Goal: Complete application form: Complete application form

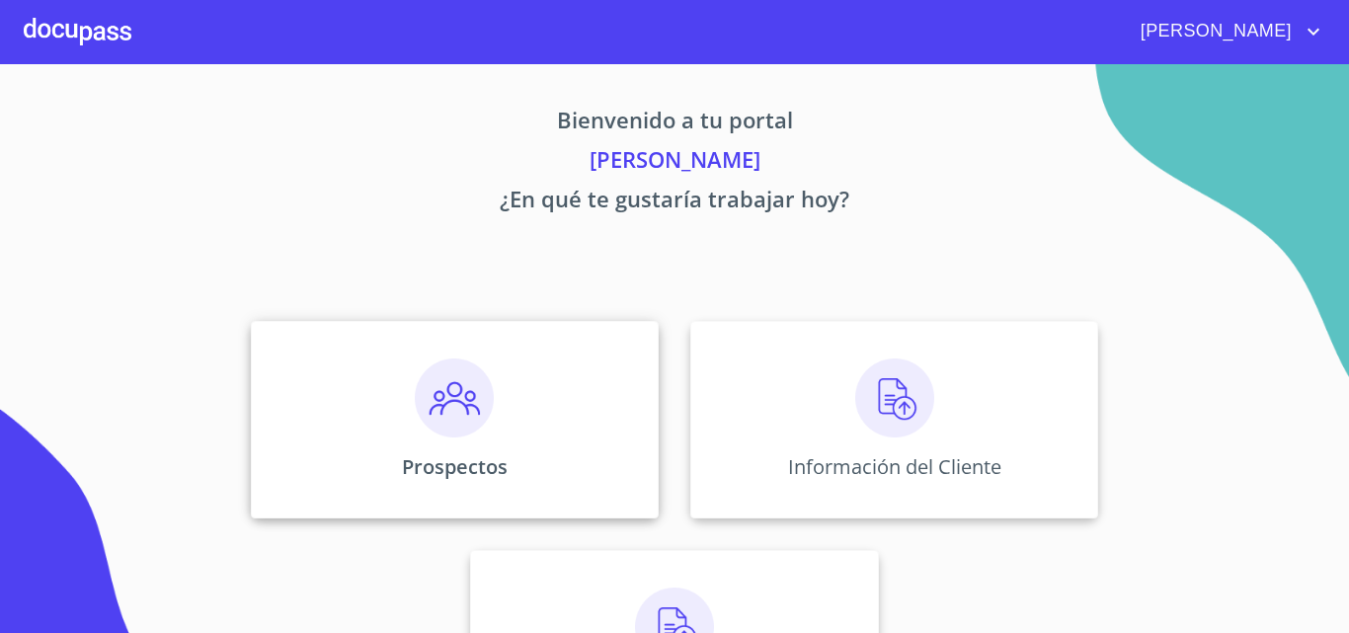
click at [437, 398] on img at bounding box center [454, 397] width 79 height 79
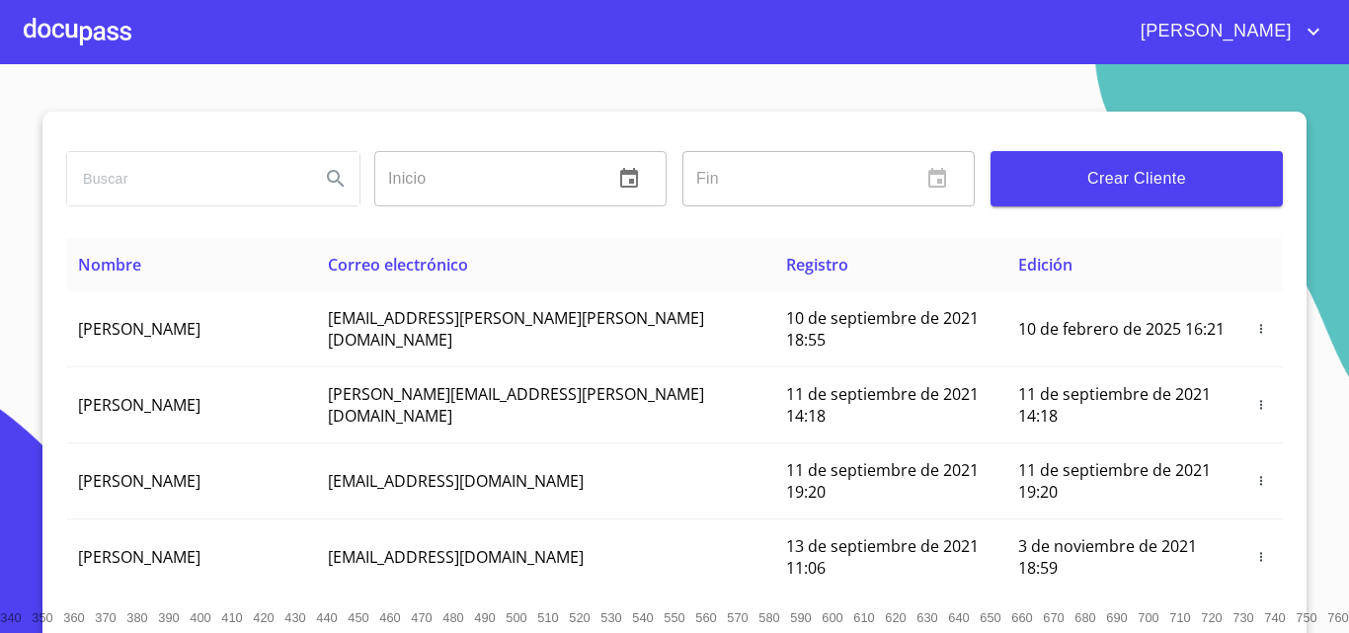
click at [1166, 178] on span "Crear Cliente" at bounding box center [1136, 179] width 261 height 28
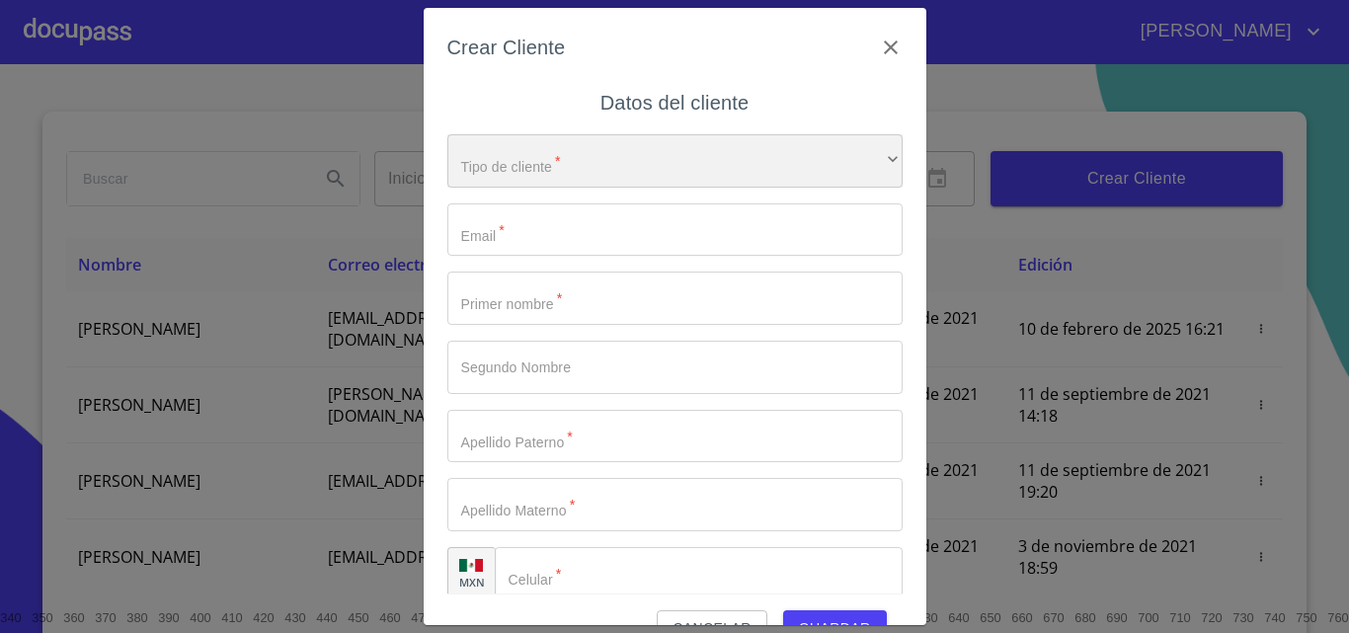
click at [532, 166] on div "​" at bounding box center [674, 160] width 455 height 53
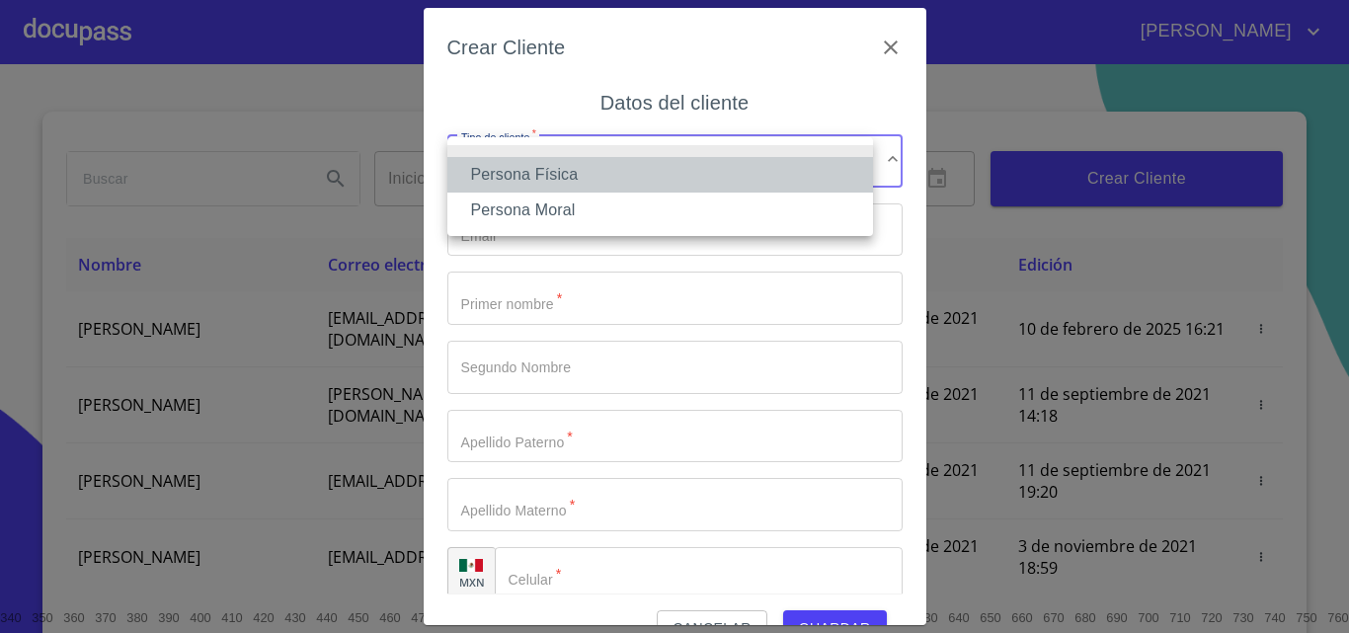
click at [534, 170] on li "Persona Física" at bounding box center [660, 175] width 426 height 36
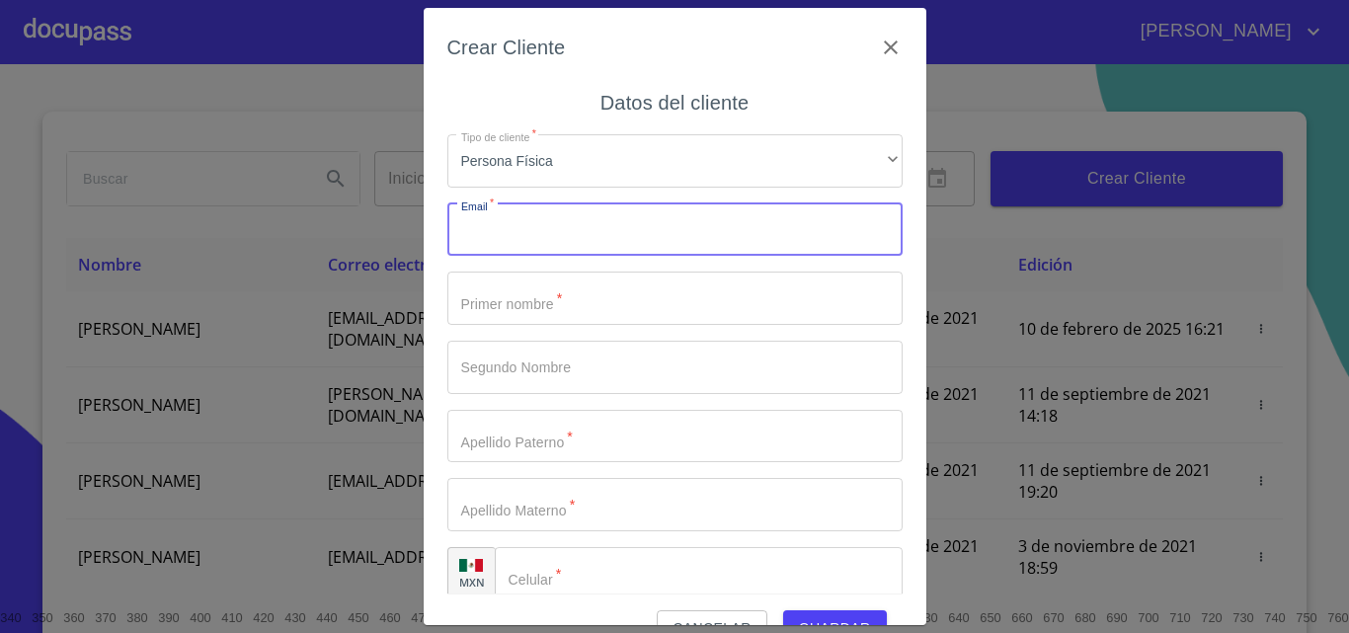
click at [521, 246] on input "Tipo de cliente   *" at bounding box center [674, 229] width 455 height 53
type input "l"
type input "[EMAIL_ADDRESS][DOMAIN_NAME]"
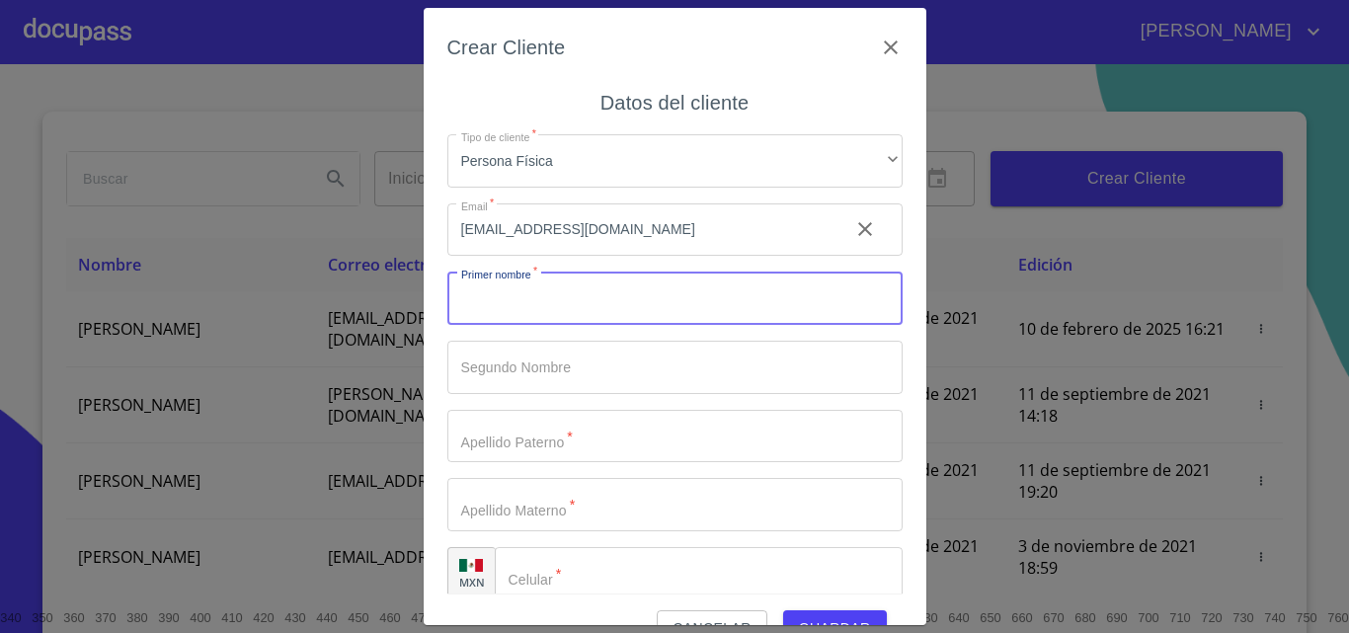
click at [513, 300] on input "Tipo de cliente   *" at bounding box center [674, 298] width 455 height 53
type input "[PERSON_NAME]"
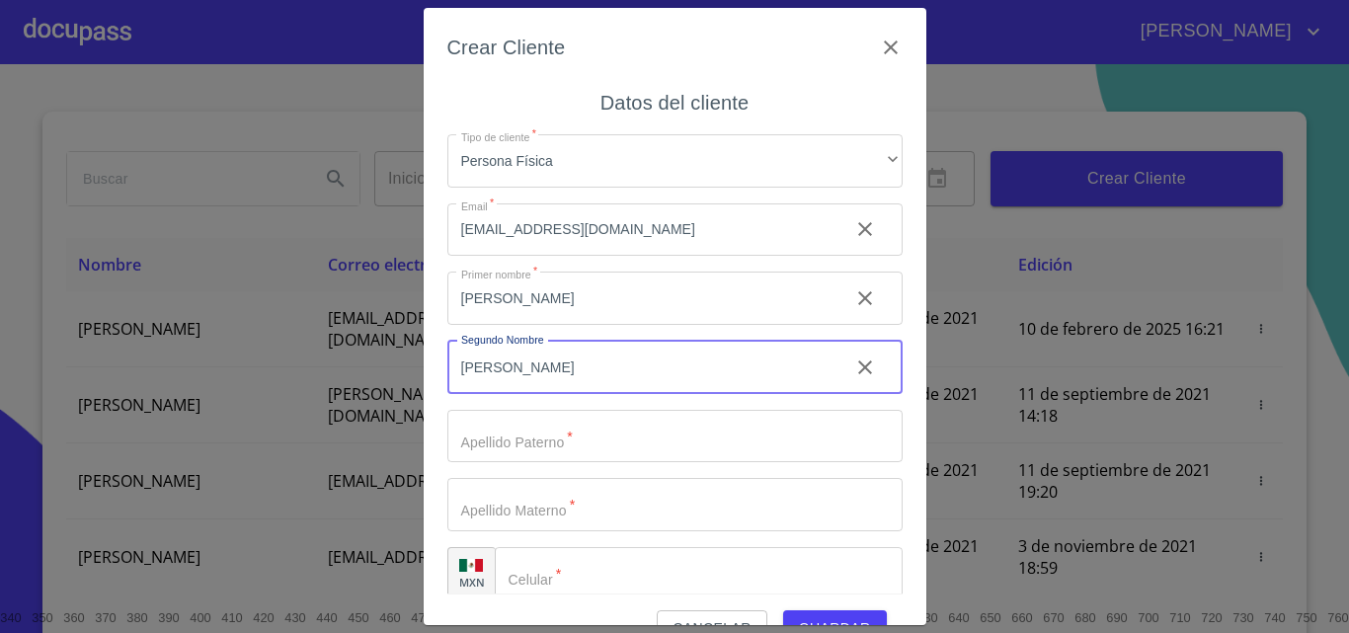
type input "[PERSON_NAME]"
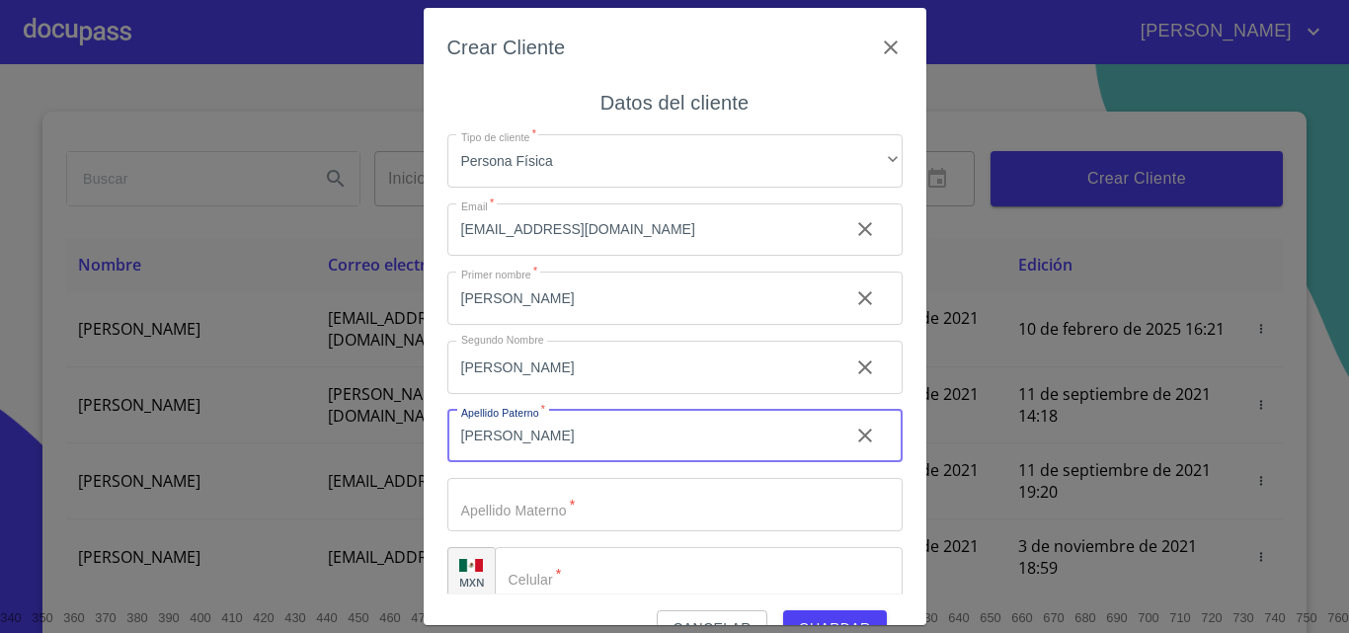
type input "[PERSON_NAME]"
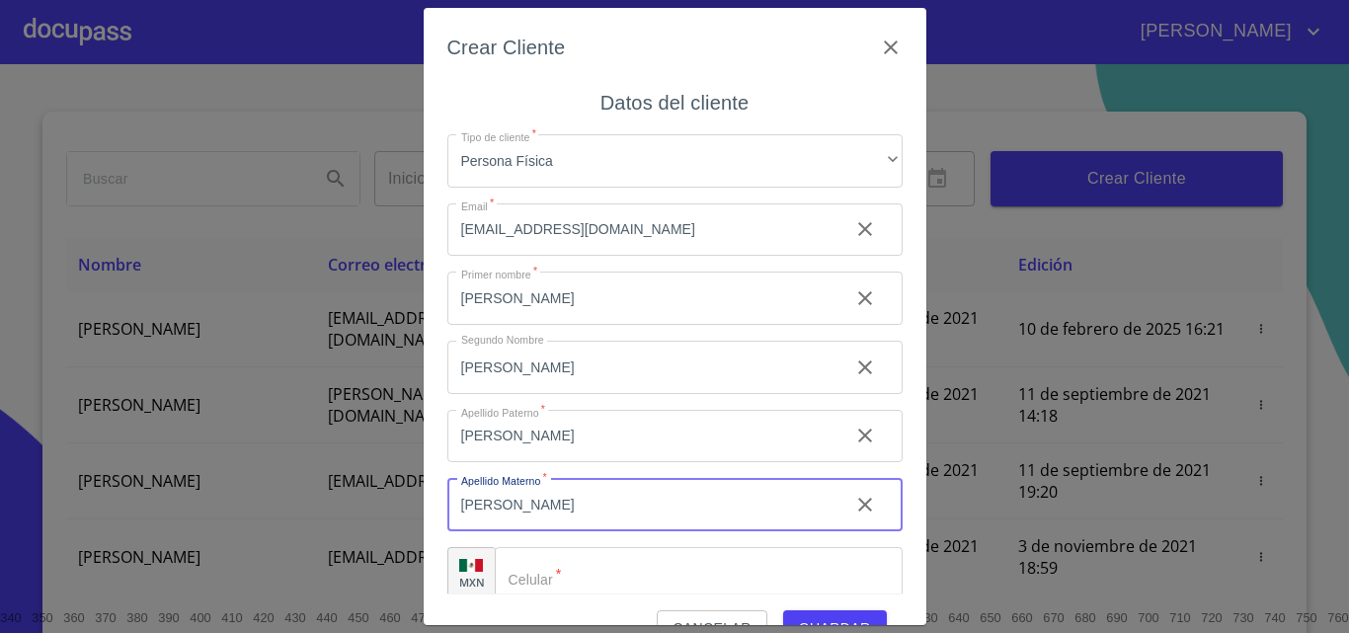
type input "[PERSON_NAME]"
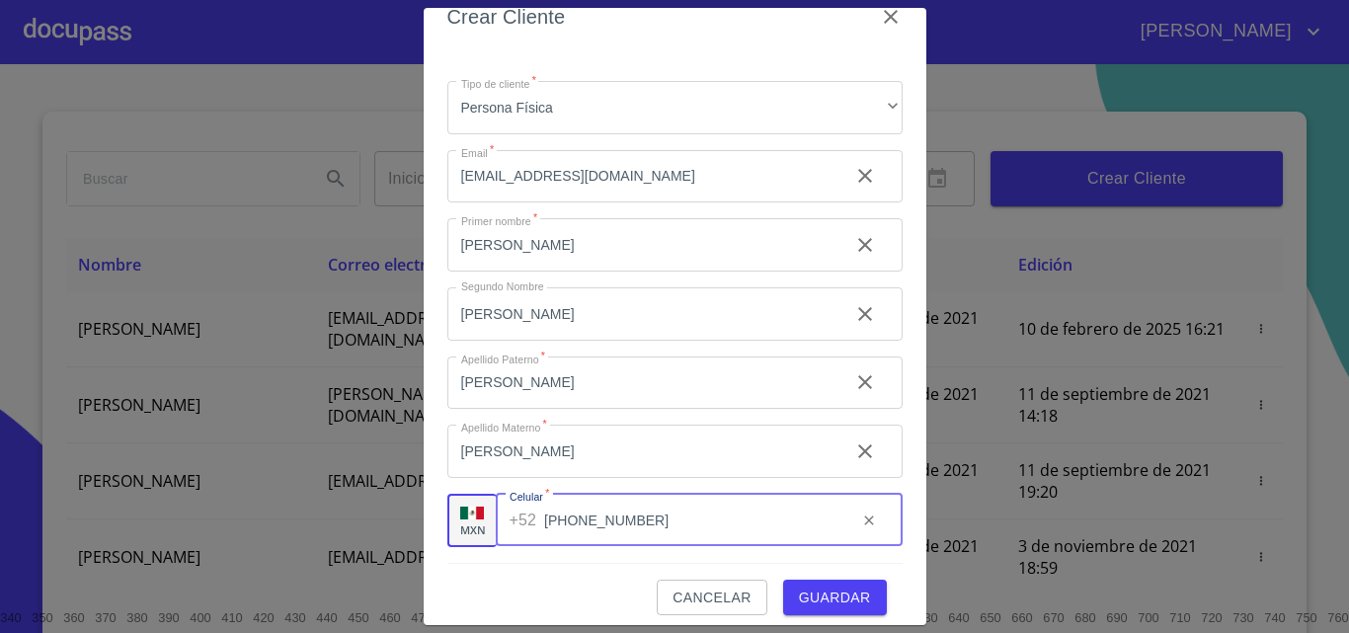
scroll to position [44, 0]
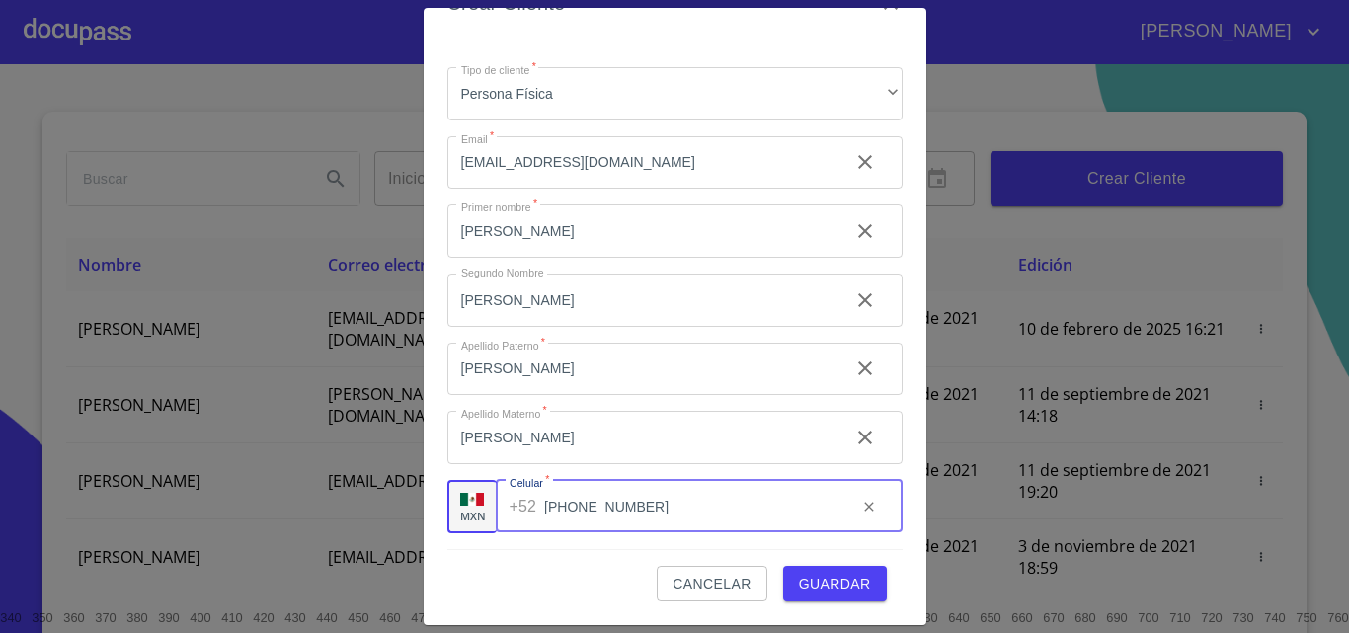
type input "[PHONE_NUMBER]"
click at [820, 578] on span "Guardar" at bounding box center [835, 584] width 72 height 25
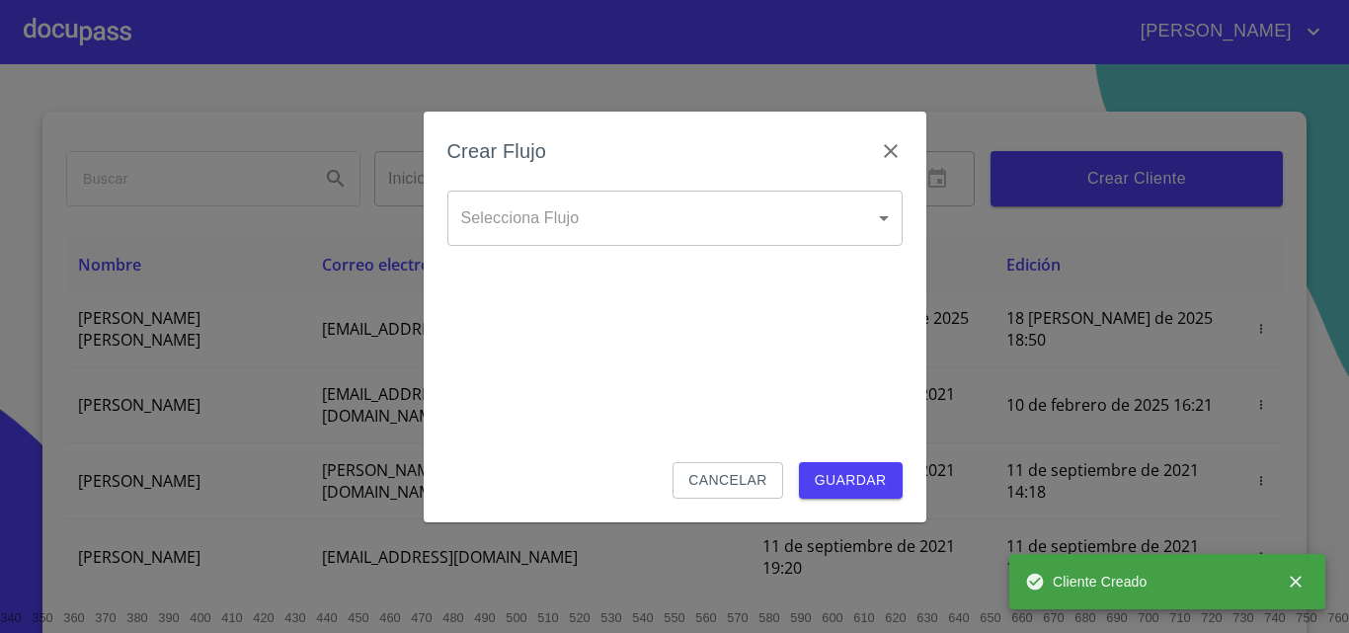
click at [587, 215] on body "[PERSON_NAME] ​ Fin ​ Crear Cliente Nombre Correo electrónico Registro Edición …" at bounding box center [674, 316] width 1349 height 633
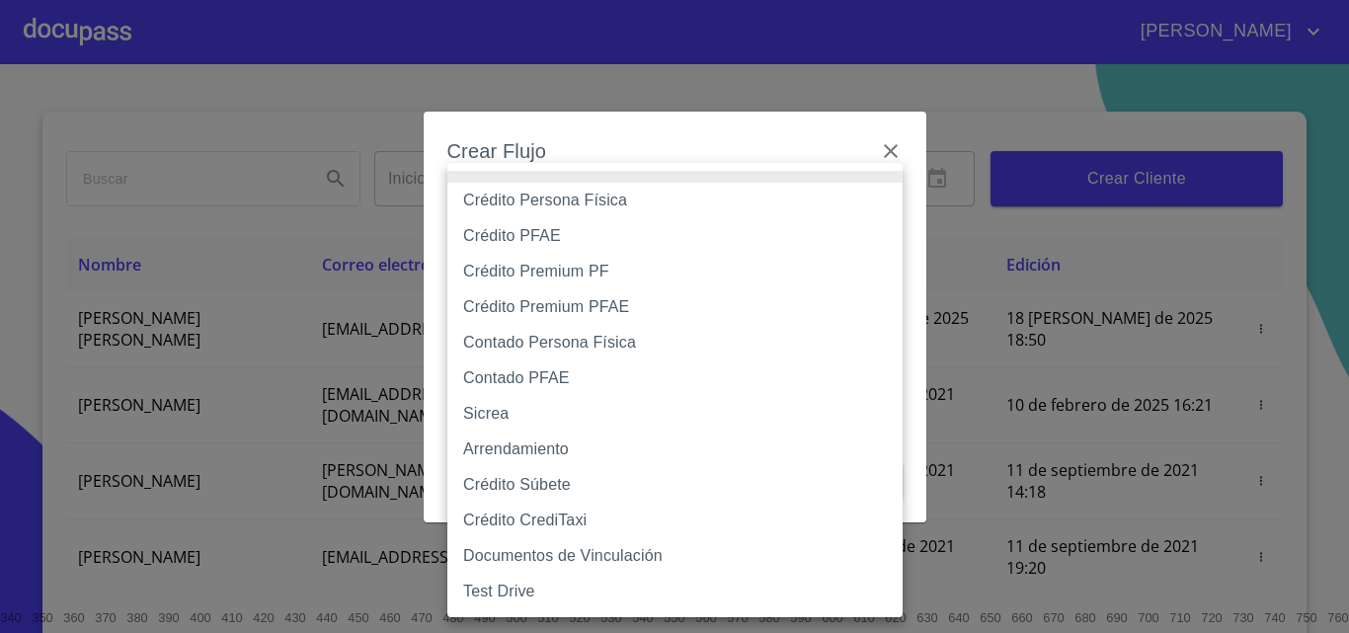
click at [580, 197] on li "Crédito Persona Física" at bounding box center [674, 201] width 455 height 36
type input "6009fb3c7d1714eb8809aa97"
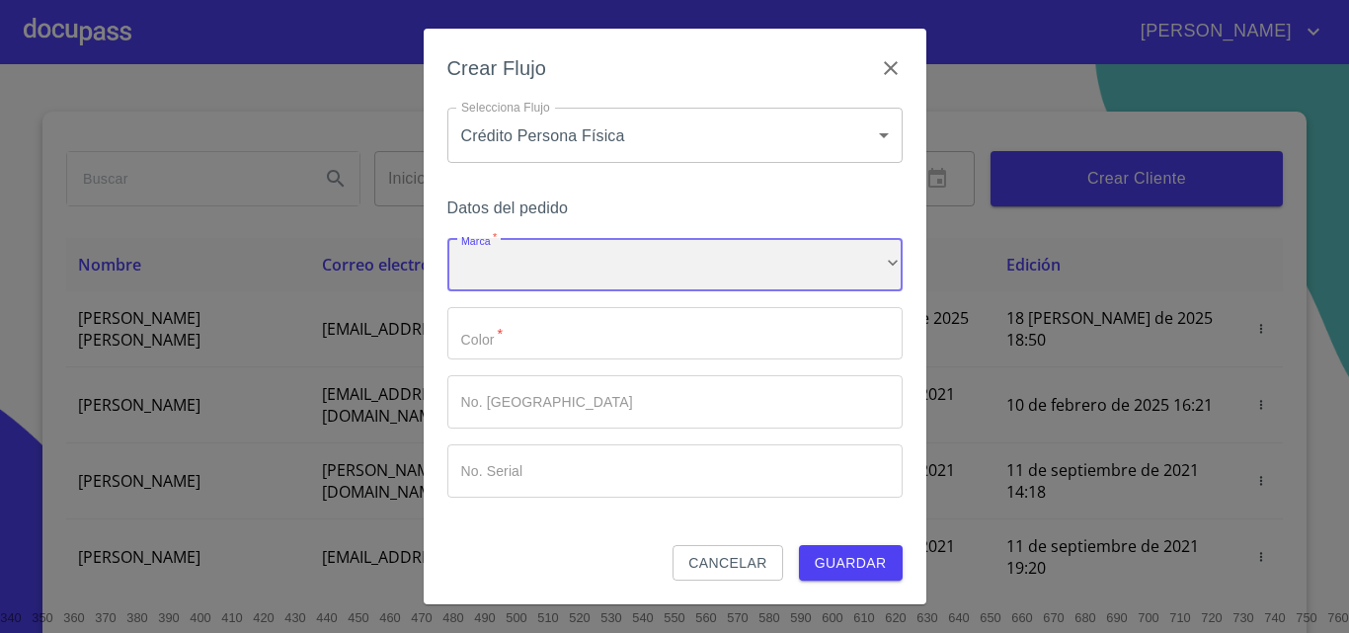
click at [537, 264] on div "​" at bounding box center [674, 264] width 455 height 53
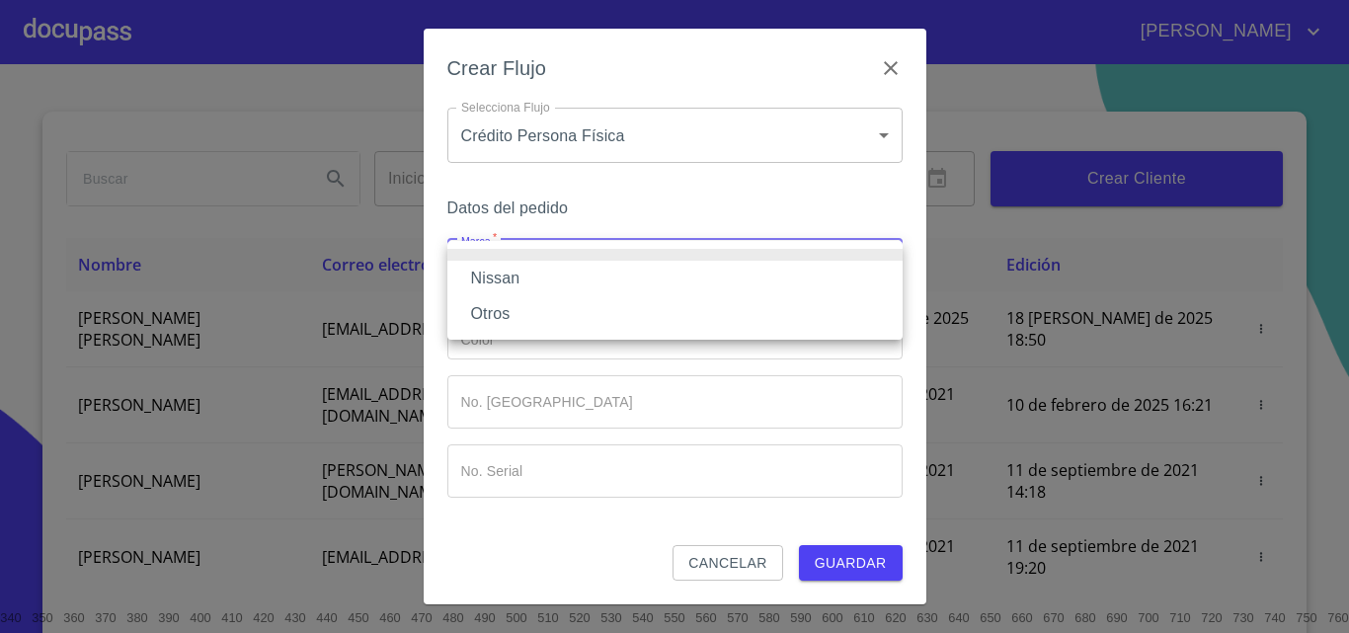
click at [518, 289] on li "Nissan" at bounding box center [674, 279] width 455 height 36
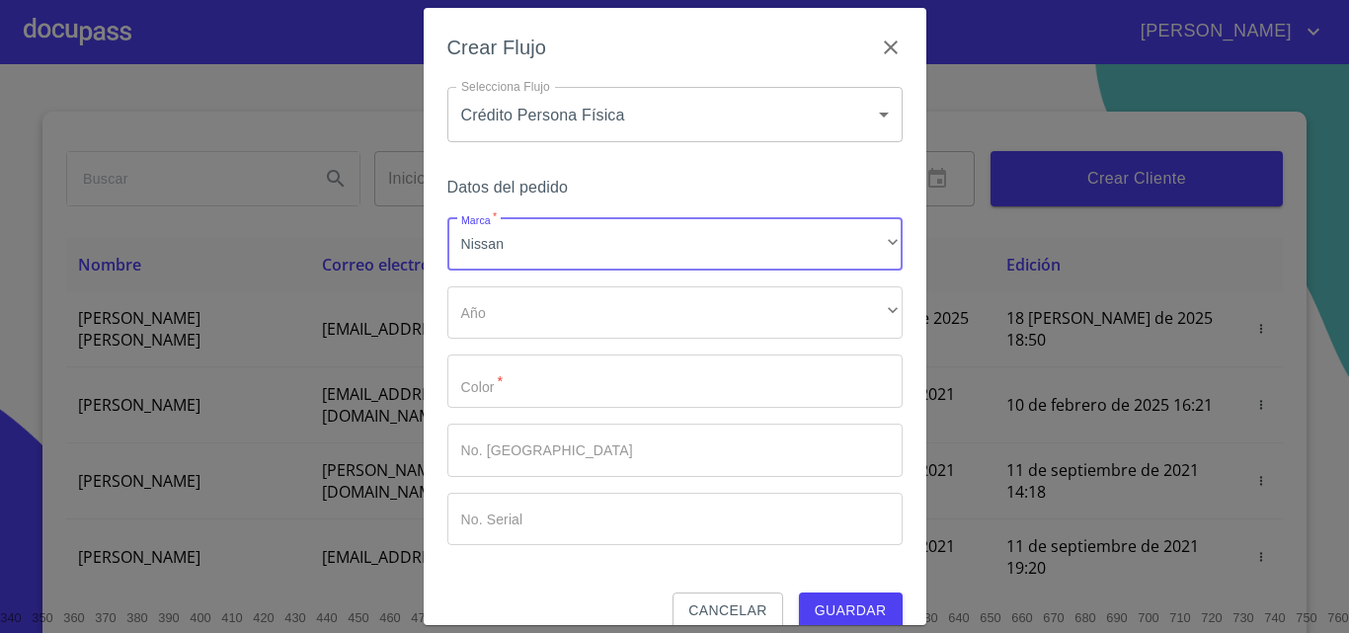
click at [517, 395] on input "Marca   *" at bounding box center [674, 380] width 455 height 53
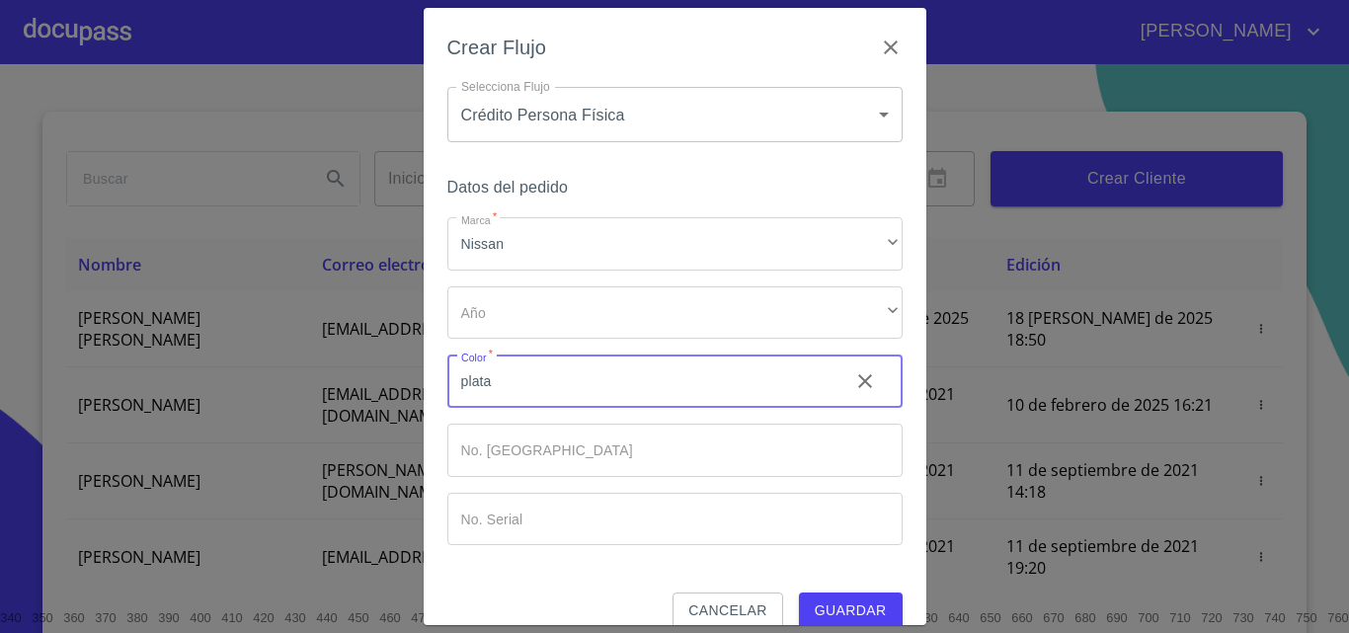
type input "plata"
drag, startPoint x: 888, startPoint y: 612, endPoint x: 872, endPoint y: 614, distance: 15.9
click at [884, 612] on div "Crear Flujo Selecciona Flujo Crédito Persona Física 6009fb3c7d1714eb8809aa97 Se…" at bounding box center [675, 316] width 503 height 617
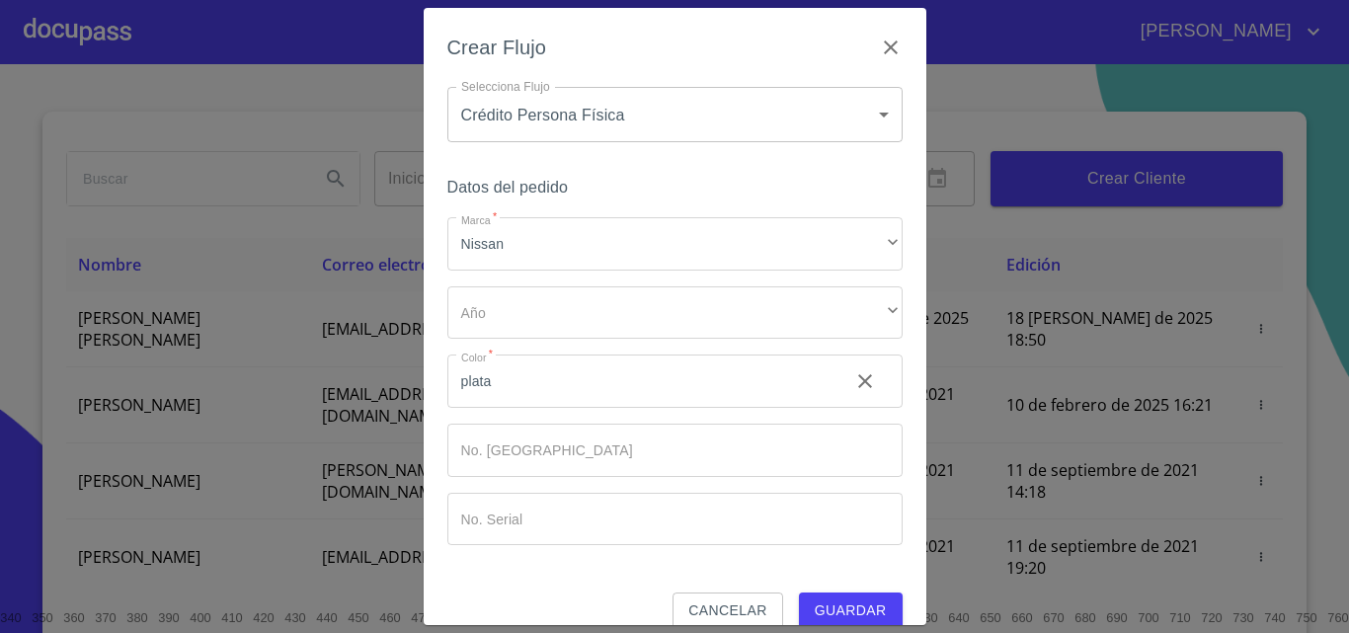
click at [850, 608] on span "Guardar" at bounding box center [851, 610] width 72 height 25
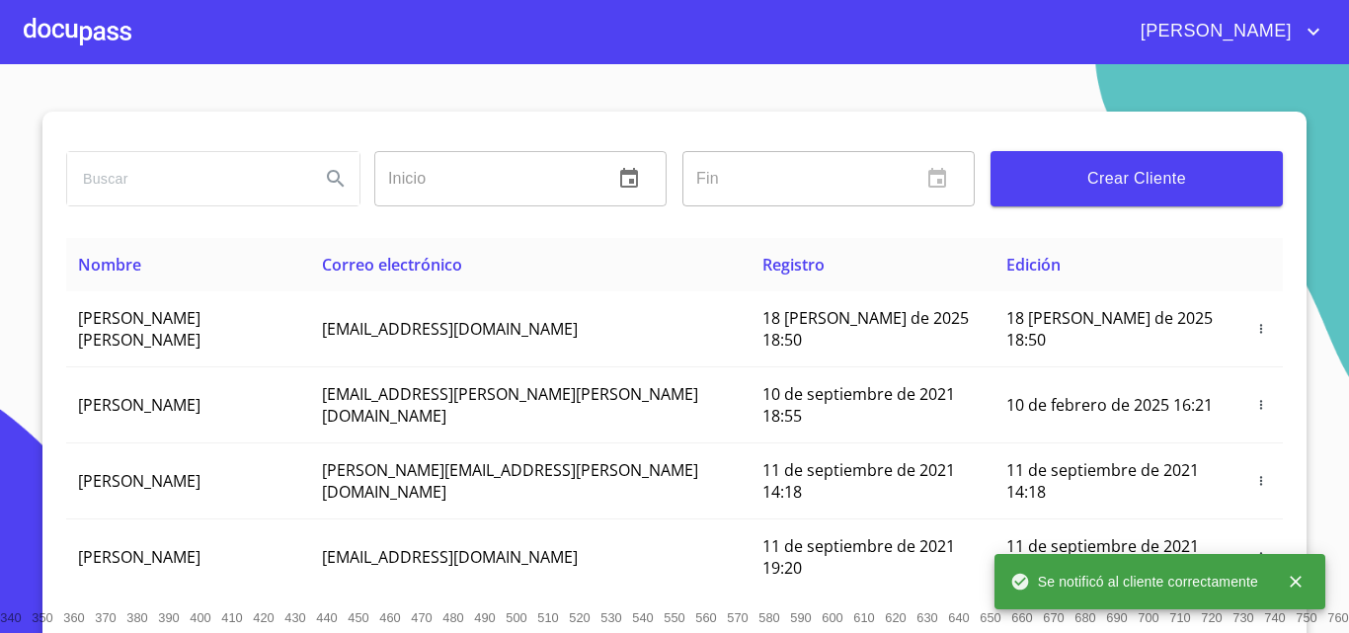
click at [101, 22] on div at bounding box center [78, 31] width 108 height 63
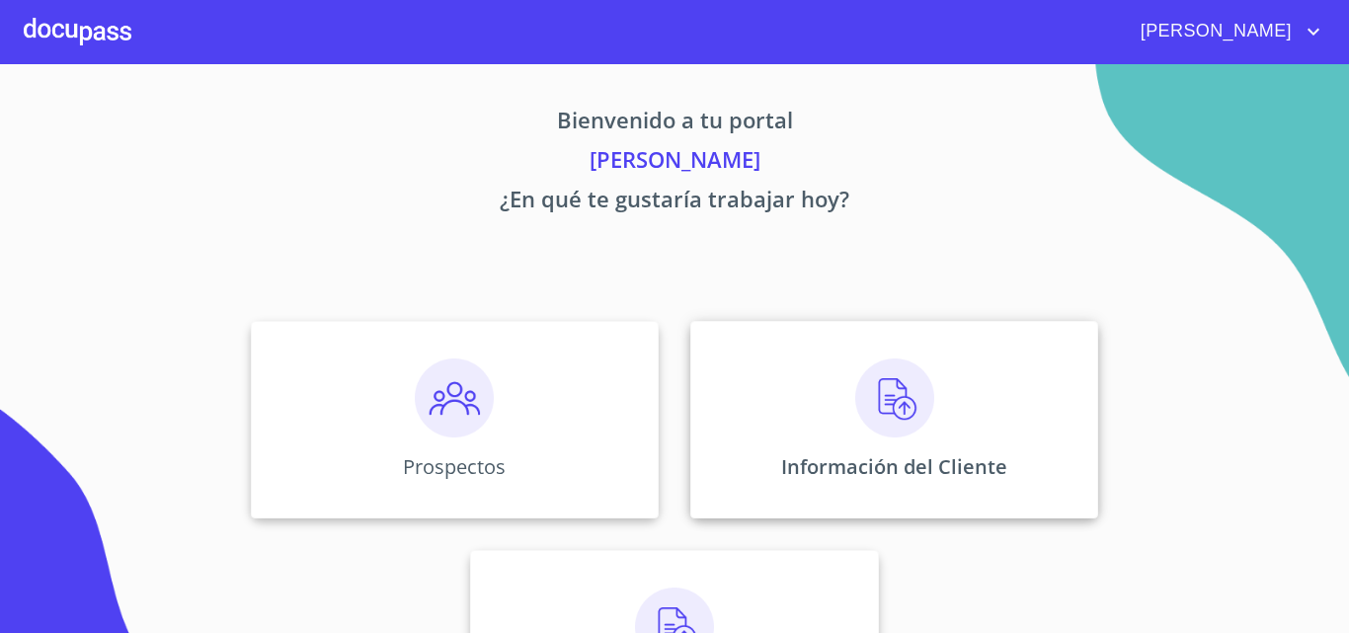
click at [868, 402] on img at bounding box center [894, 397] width 79 height 79
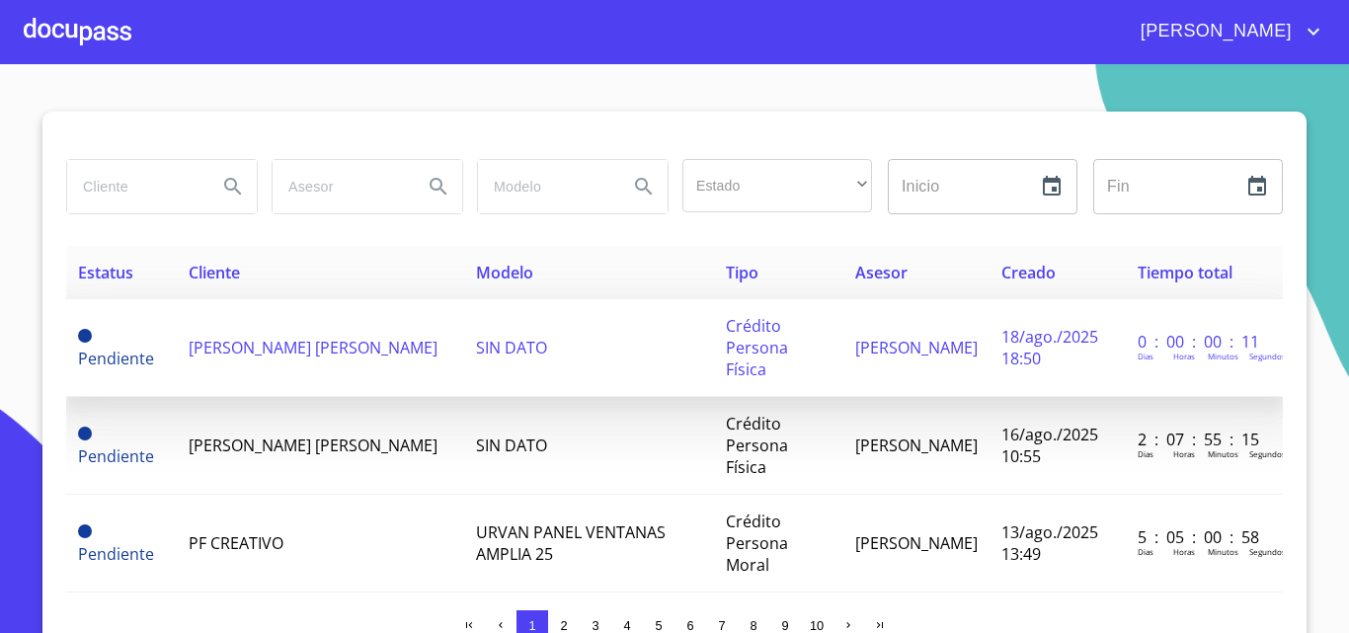
click at [344, 350] on td "[PERSON_NAME] [PERSON_NAME]" at bounding box center [320, 348] width 287 height 98
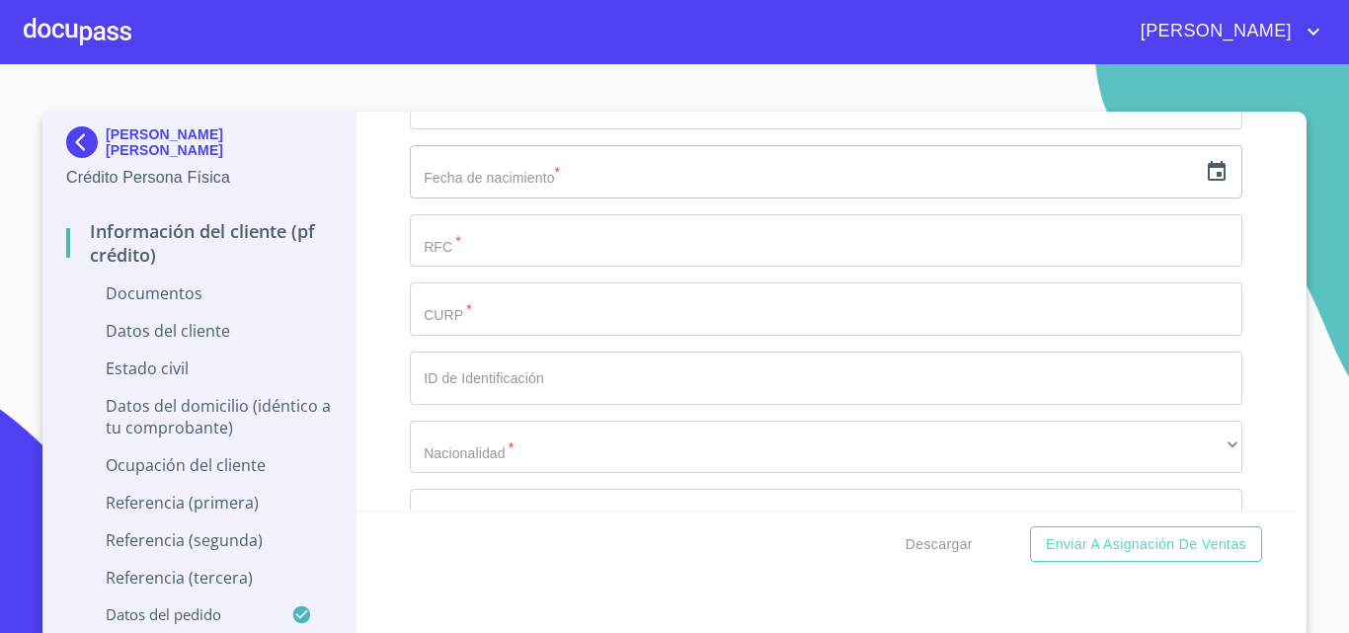
scroll to position [2666, 0]
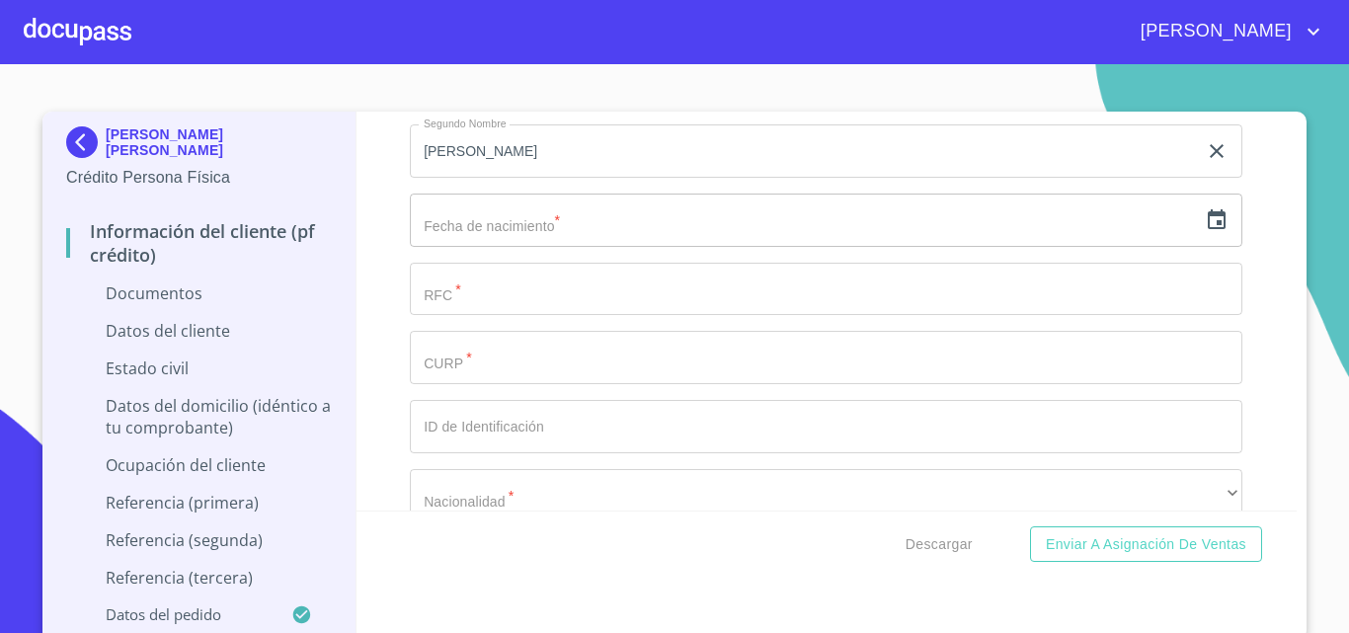
click at [1205, 229] on icon "button" at bounding box center [1217, 220] width 24 height 24
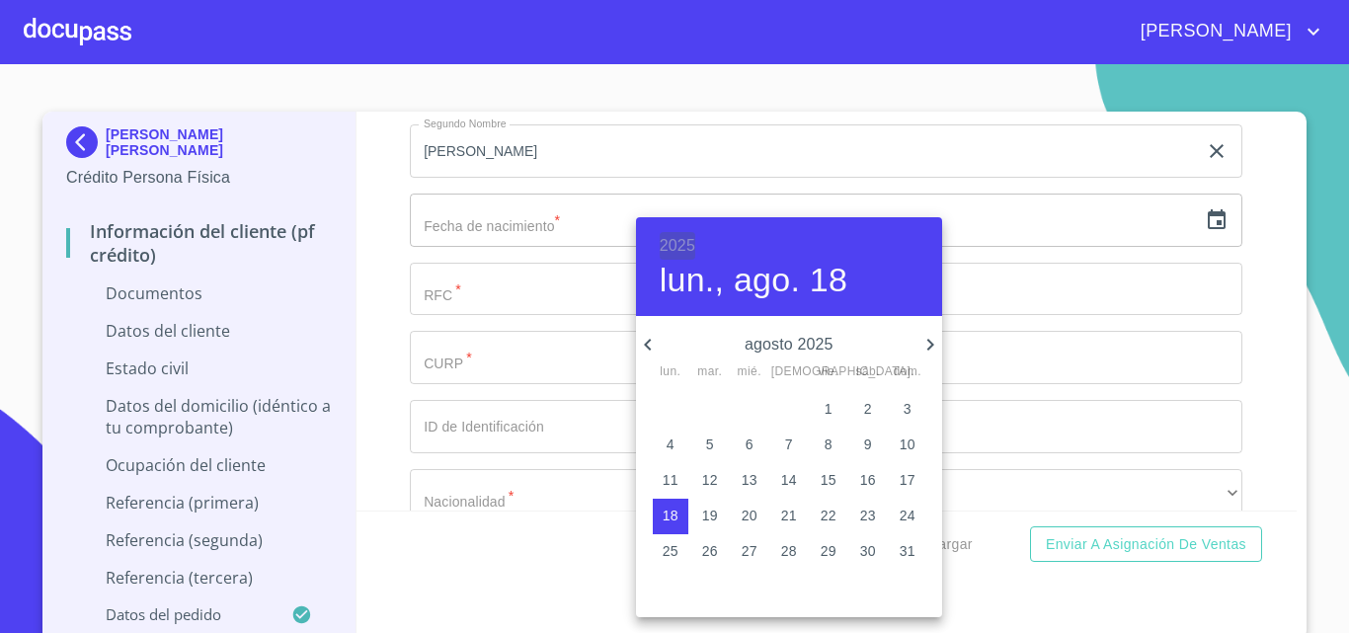
click at [689, 237] on h6 "2025" at bounding box center [678, 246] width 36 height 28
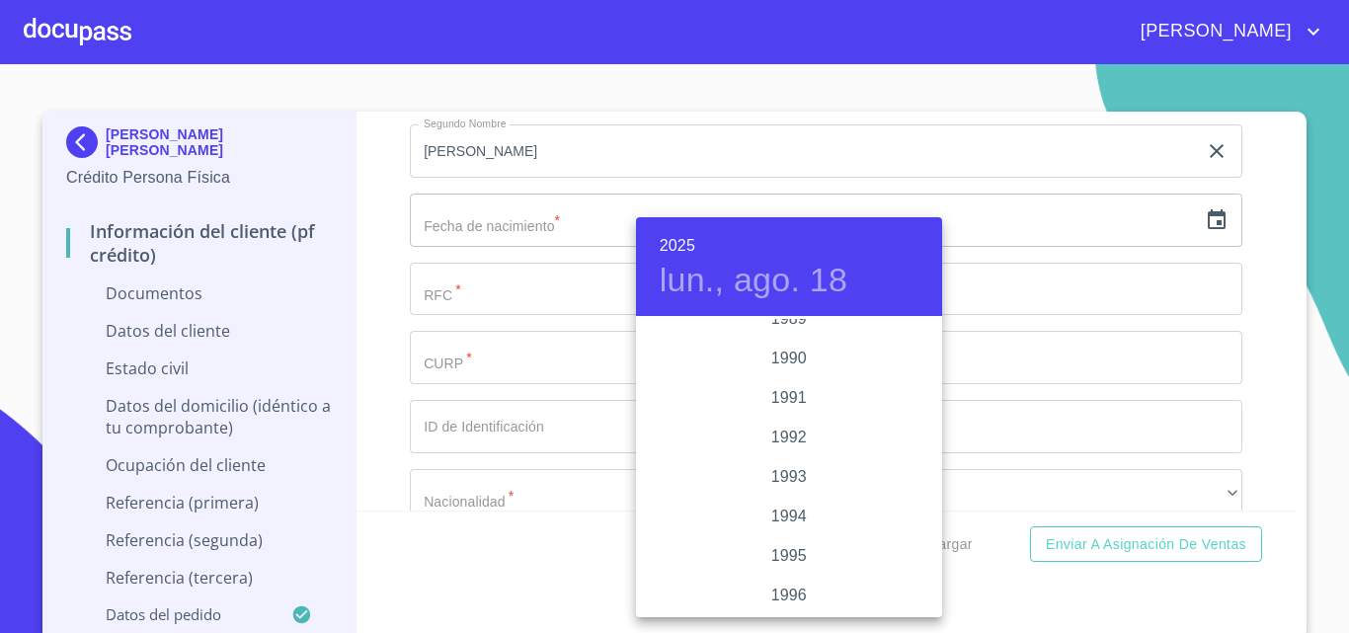
scroll to position [2646, 0]
click at [790, 492] on div "1996" at bounding box center [789, 496] width 306 height 39
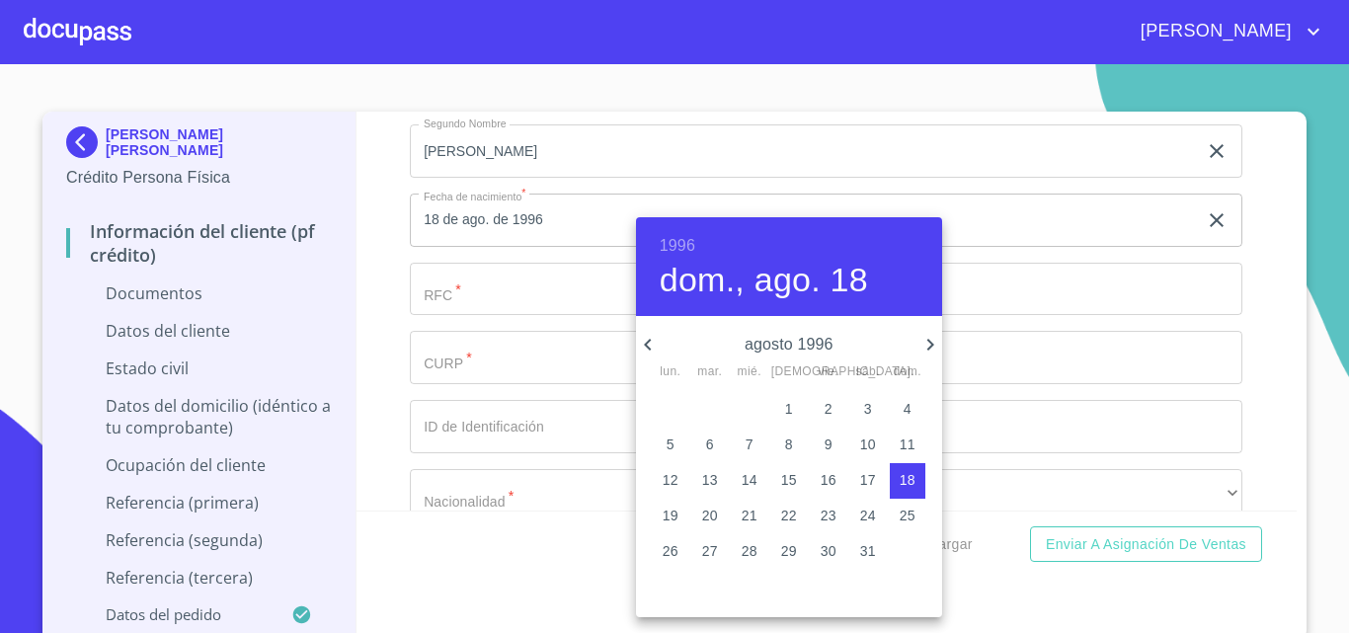
click at [932, 336] on icon "button" at bounding box center [930, 345] width 24 height 24
click at [868, 517] on p "21" at bounding box center [868, 516] width 16 height 20
type input "21 de sep. de 1996"
drag, startPoint x: 460, startPoint y: 254, endPoint x: 479, endPoint y: 319, distance: 67.8
click at [474, 279] on div at bounding box center [674, 316] width 1349 height 633
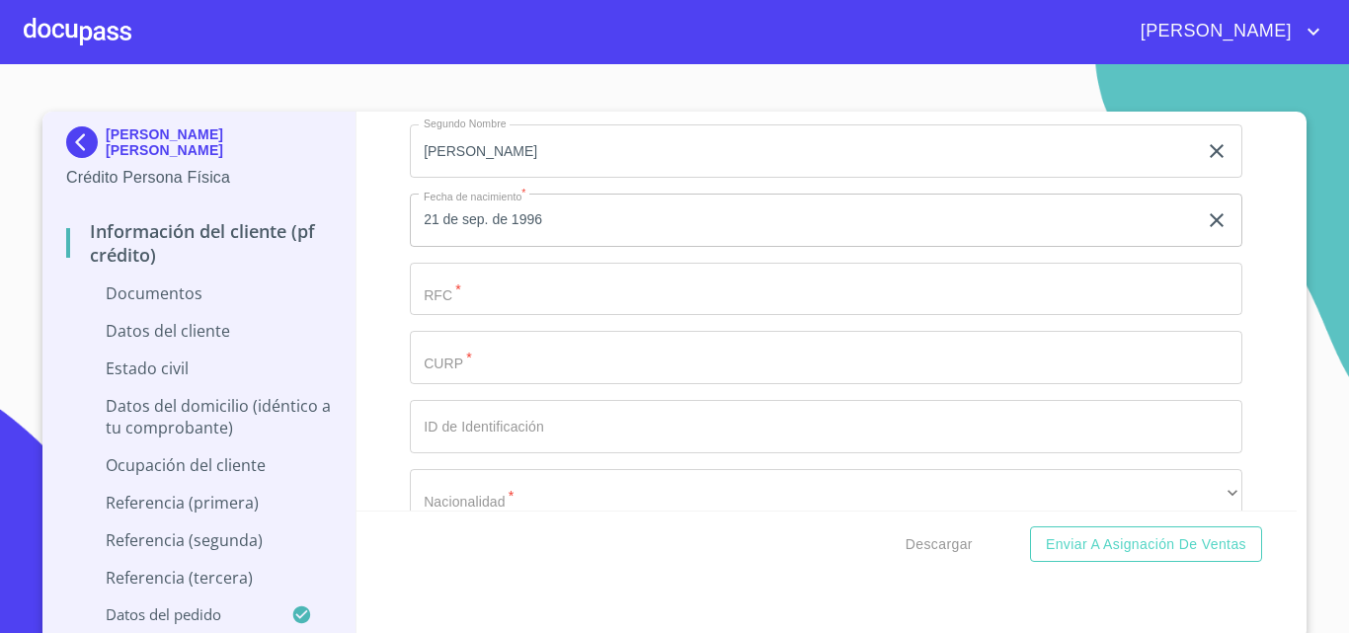
click at [476, 316] on div "1996 sáb., [DATE] septiembre 1996 lun. mar. mié. jue. vie. sáb. dom. 26 27 28 2…" at bounding box center [674, 316] width 1349 height 633
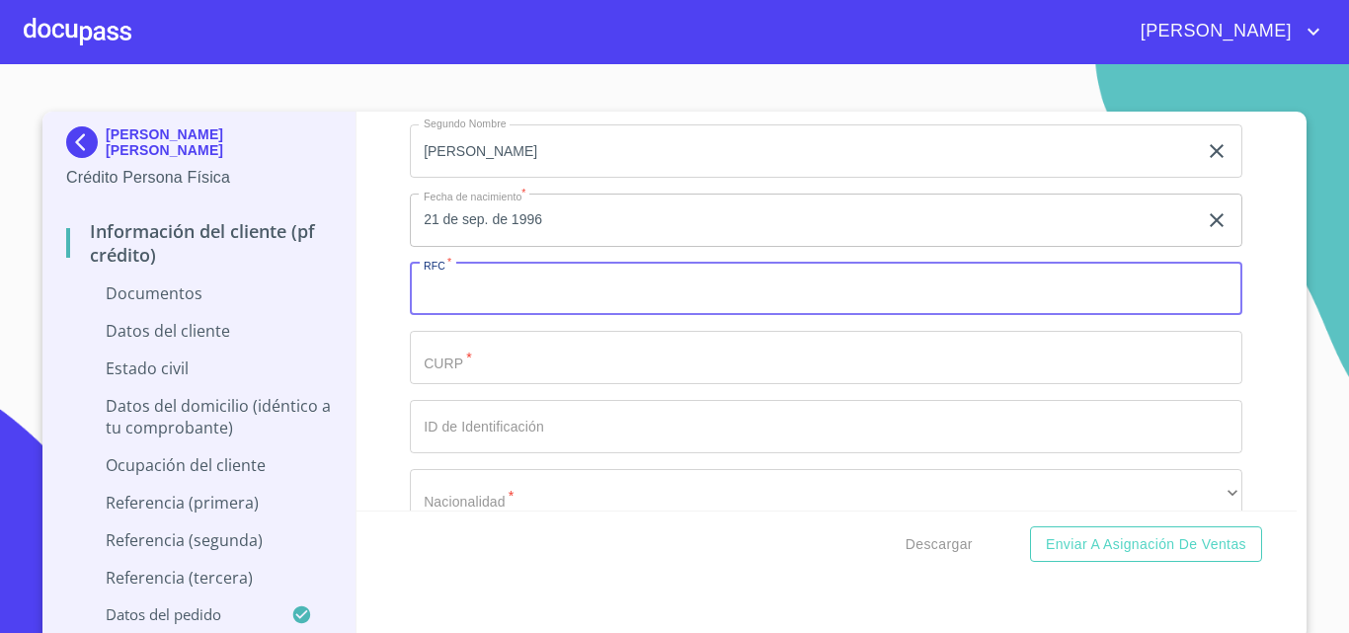
click at [469, 299] on input "Documento de identificación.   *" at bounding box center [826, 289] width 832 height 53
type input "EAFL960921AD5"
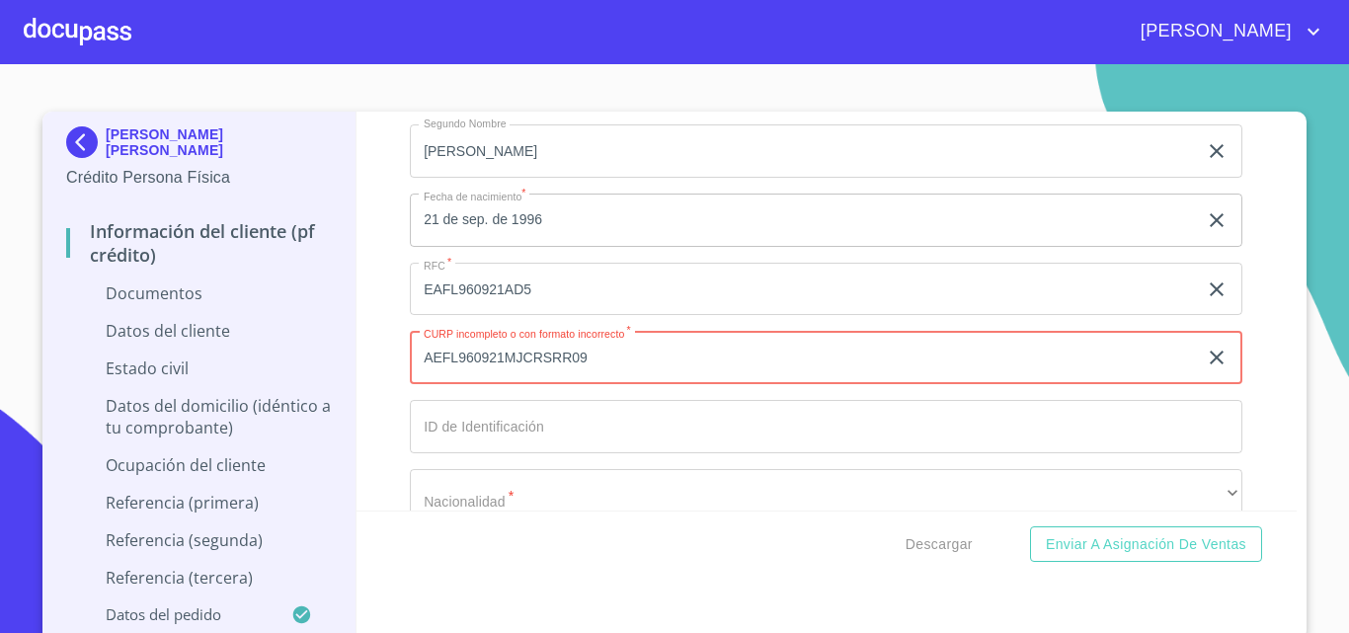
drag, startPoint x: 606, startPoint y: 370, endPoint x: 504, endPoint y: 378, distance: 103.0
click at [504, 378] on input "AEFL960921MJCRSRR09" at bounding box center [803, 357] width 787 height 53
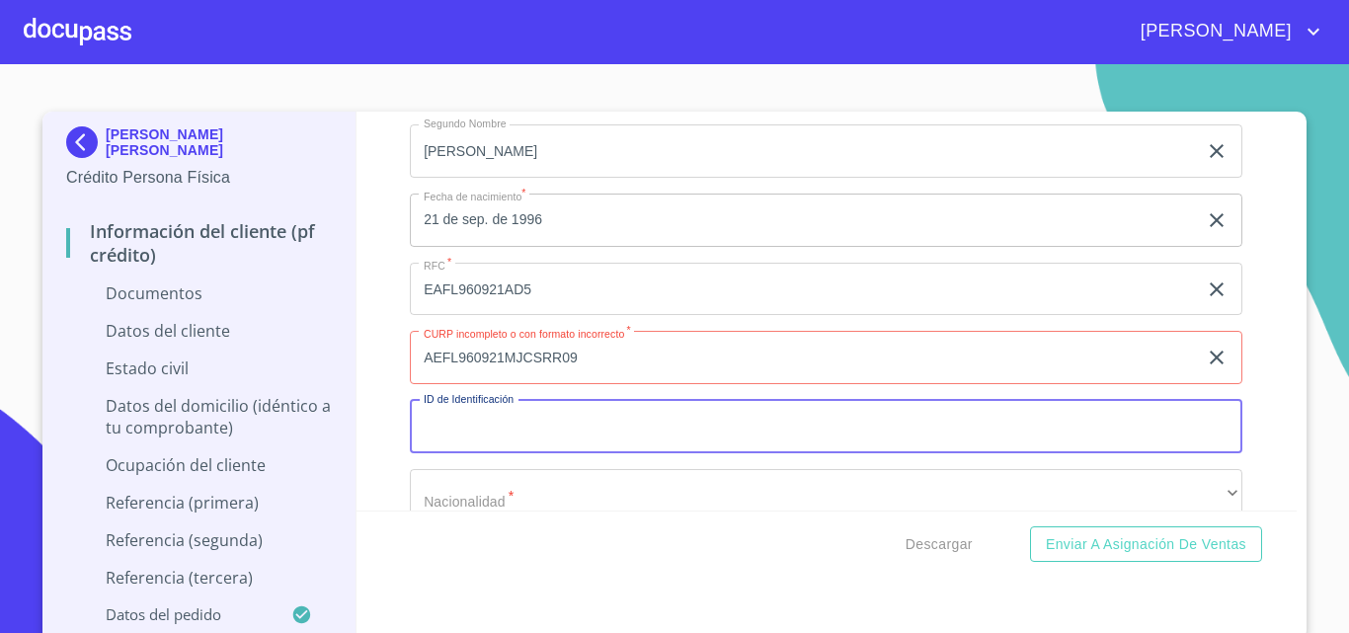
click at [626, 342] on input "AEFL960921MJCSRR09" at bounding box center [803, 357] width 787 height 53
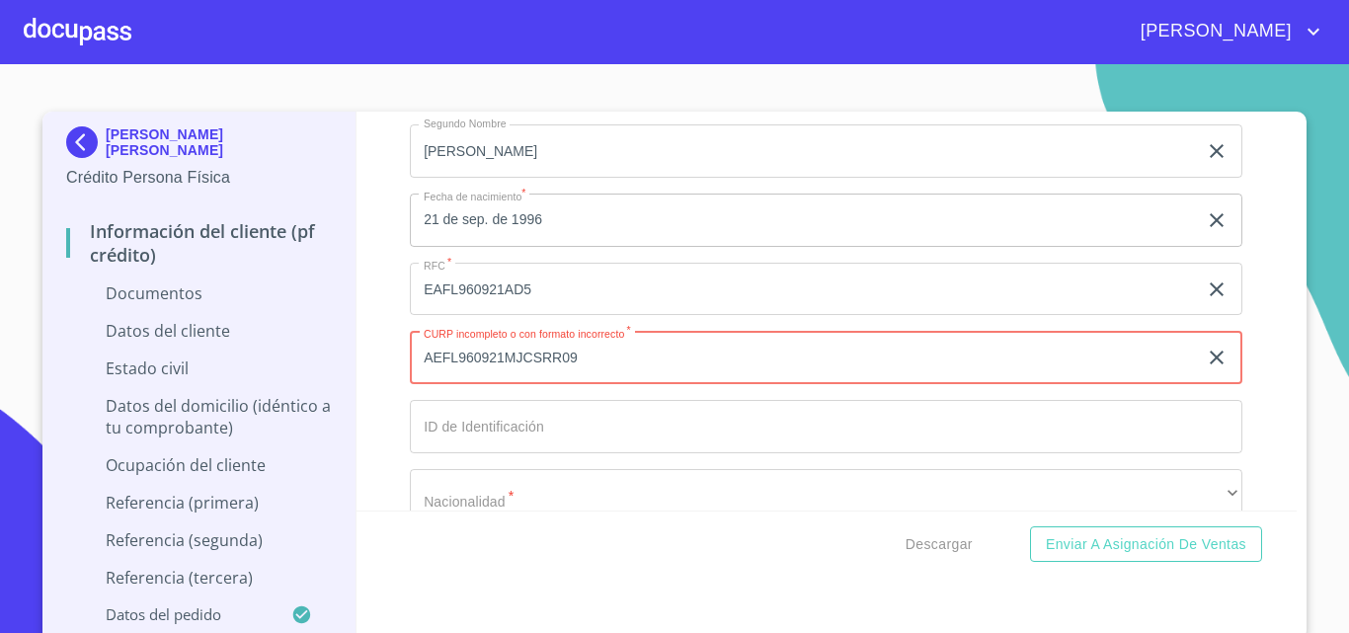
drag, startPoint x: 614, startPoint y: 349, endPoint x: 322, endPoint y: 341, distance: 292.4
click at [322, 341] on div "[PERSON_NAME] [PERSON_NAME] Crédito Persona Física Información del cliente (PF …" at bounding box center [669, 376] width 1254 height 528
type input "AEFL960921MJCSRR09"
click at [416, 361] on input "AEFL960921MJCSRR09" at bounding box center [803, 357] width 787 height 53
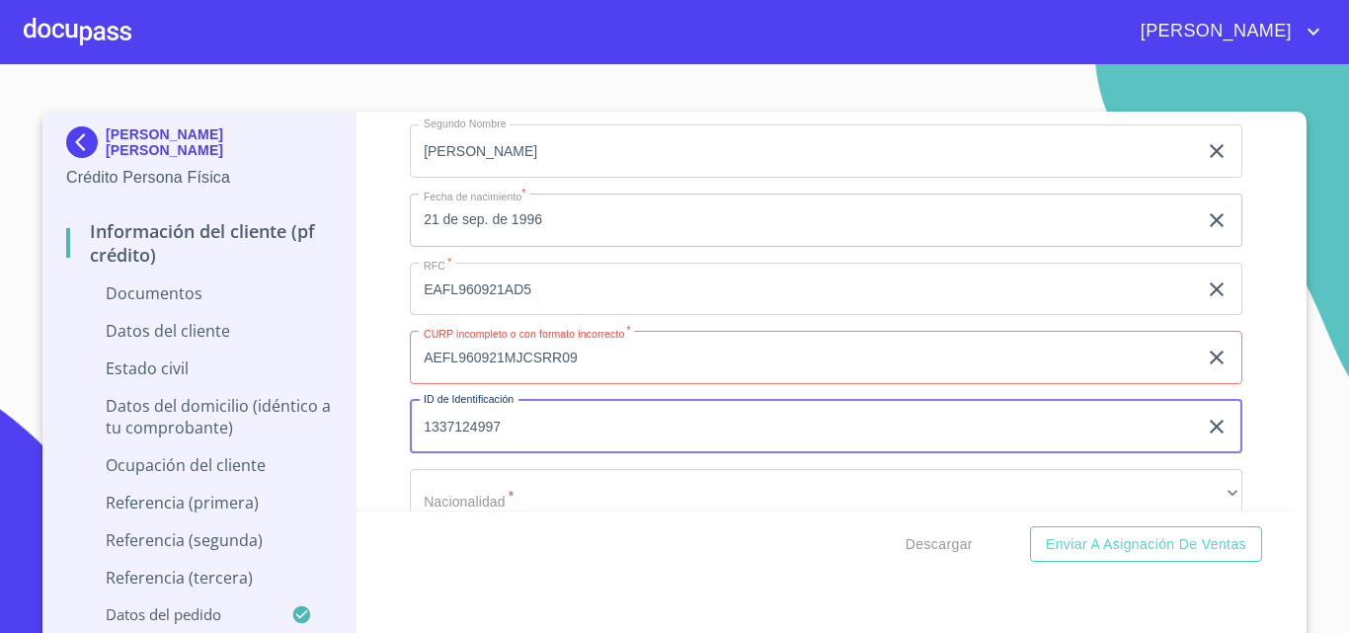
type input "1337124997"
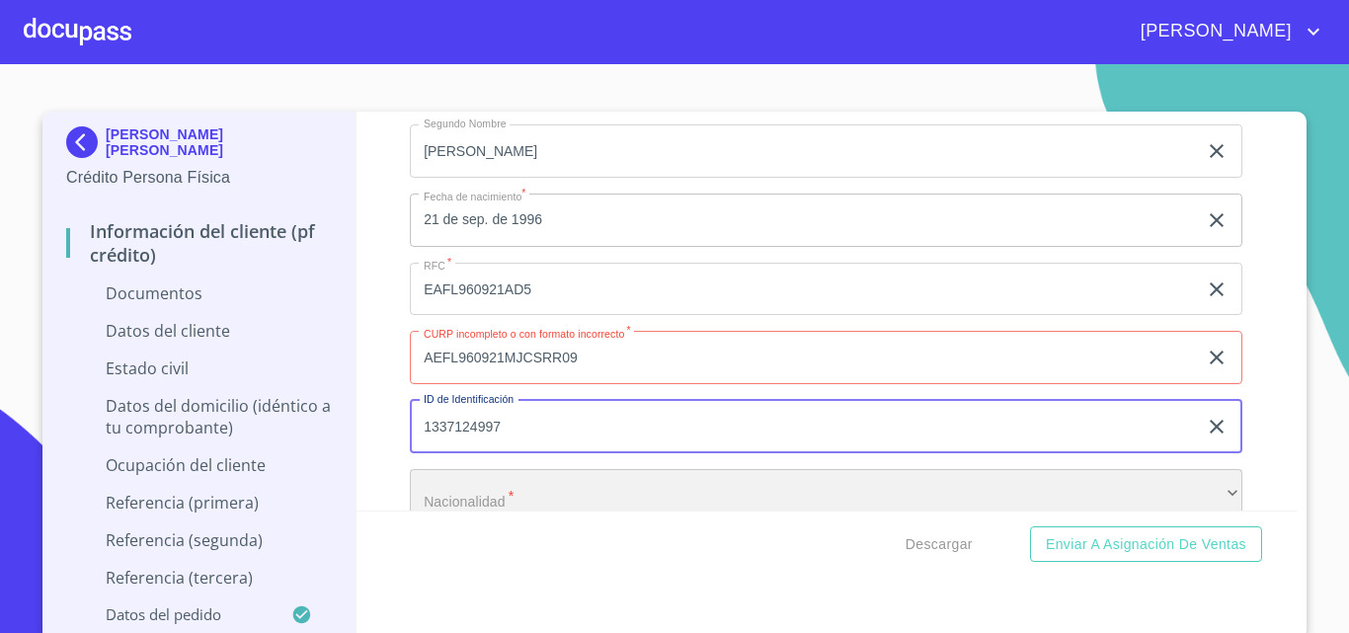
click at [527, 490] on div "​" at bounding box center [826, 495] width 832 height 53
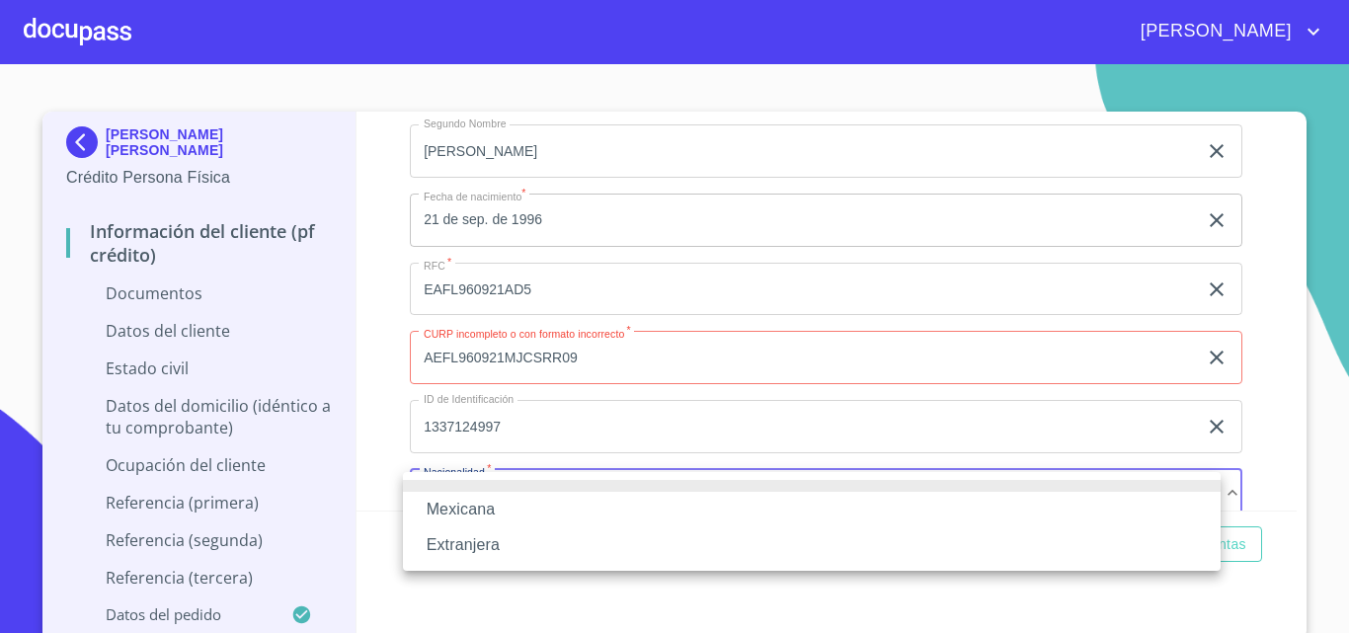
click at [477, 505] on li "Mexicana" at bounding box center [811, 510] width 817 height 36
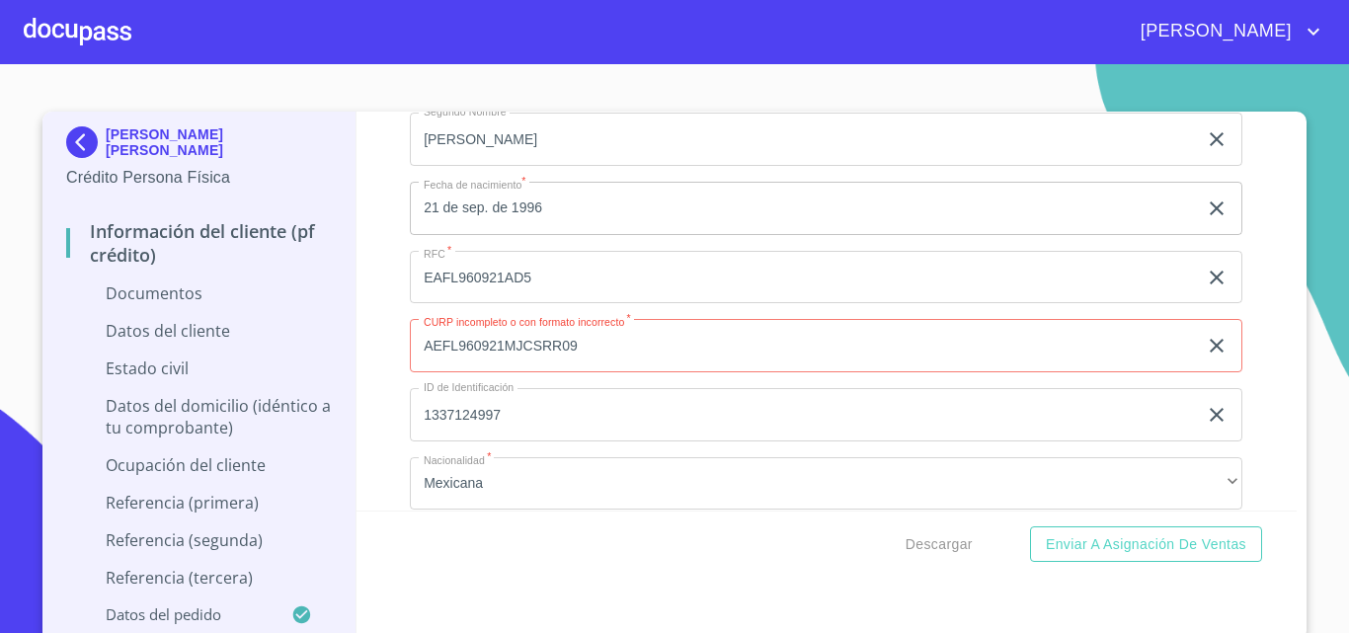
click at [373, 424] on div "Información del cliente (PF crédito) Documentos Documento de identificación.   …" at bounding box center [826, 311] width 941 height 399
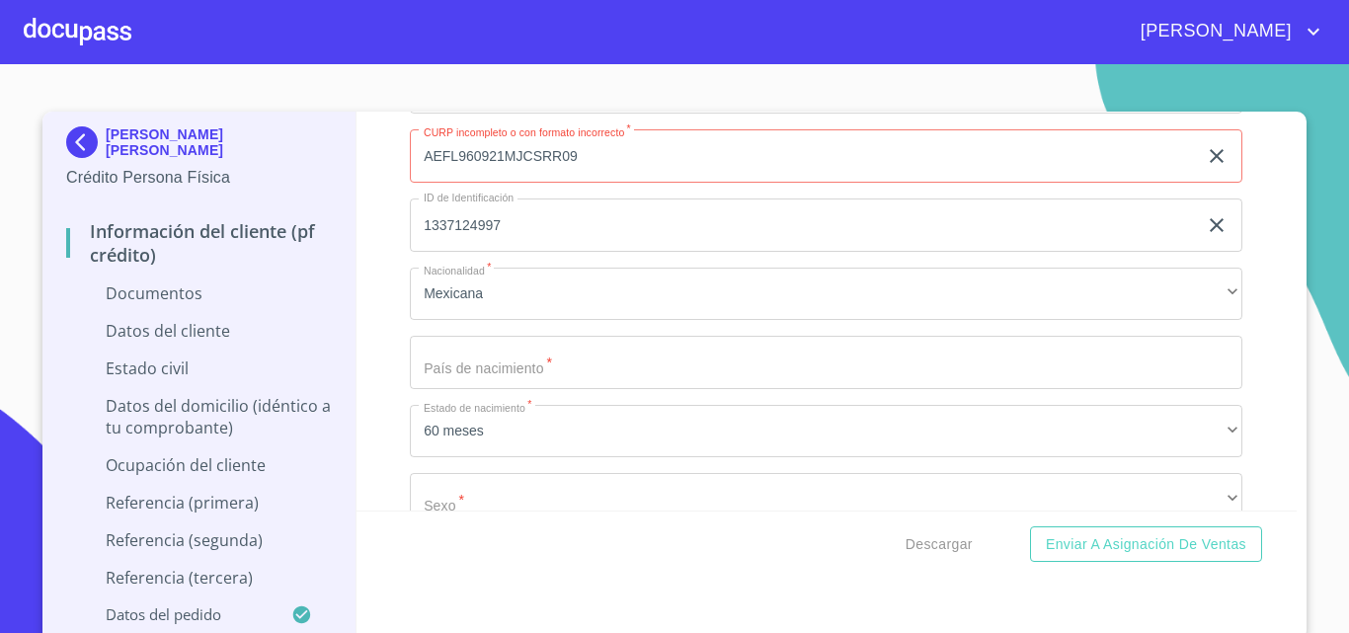
scroll to position [2875, 0]
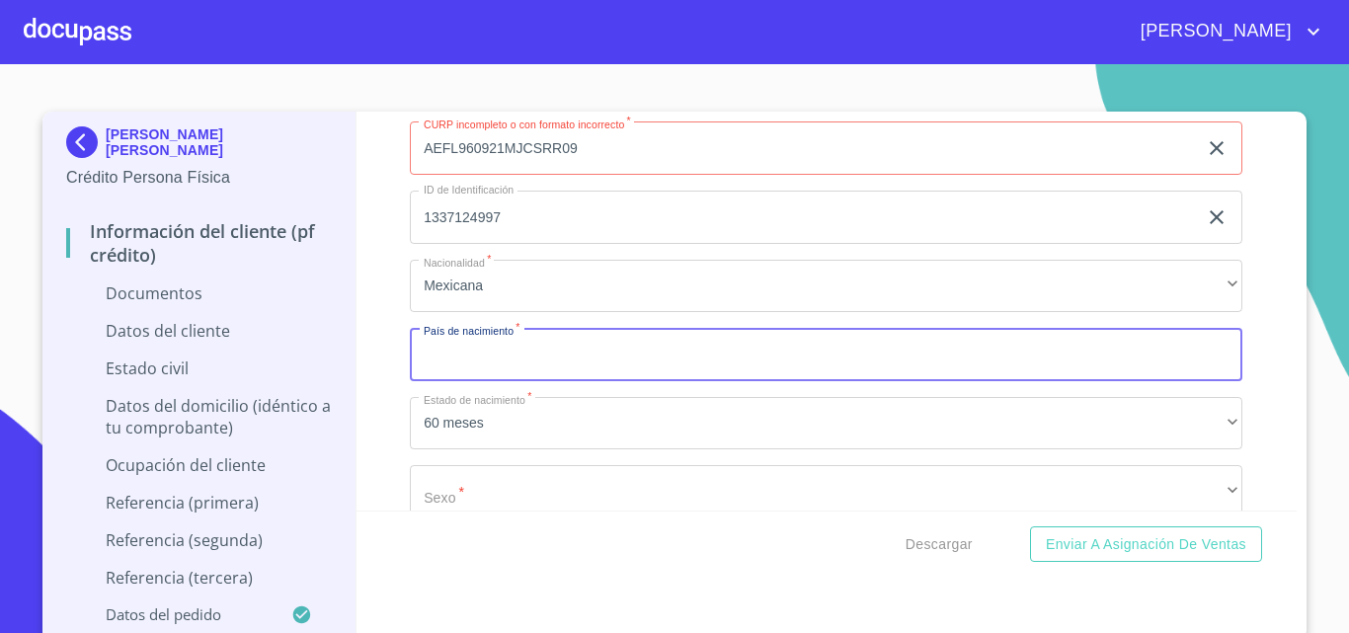
click at [495, 358] on input "Documento de identificación.   *" at bounding box center [826, 354] width 832 height 53
type input "[GEOGRAPHIC_DATA]"
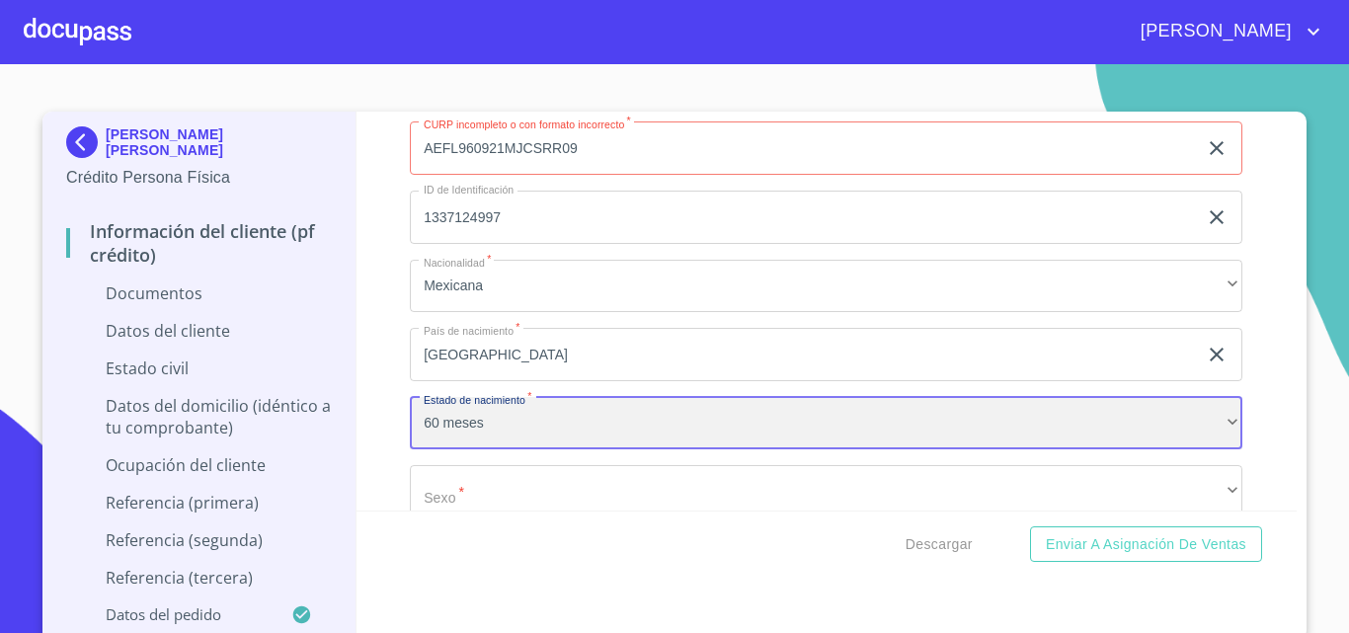
click at [465, 417] on div "60 meses" at bounding box center [826, 423] width 832 height 53
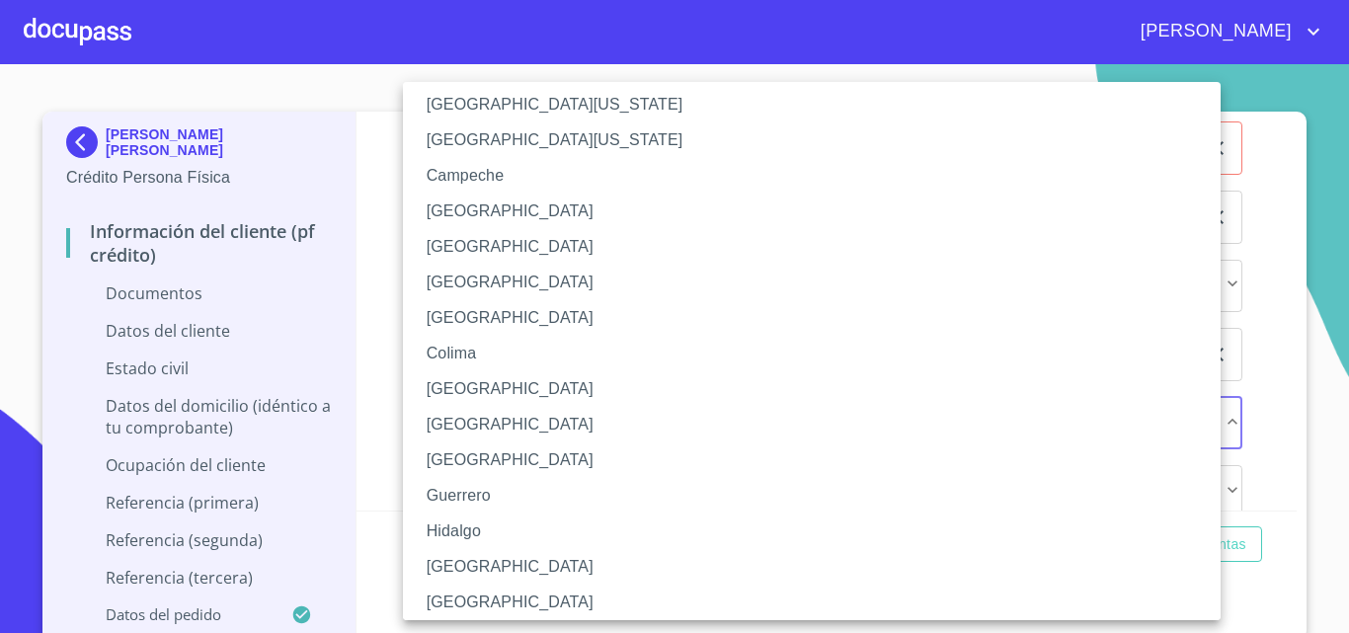
scroll to position [99, 0]
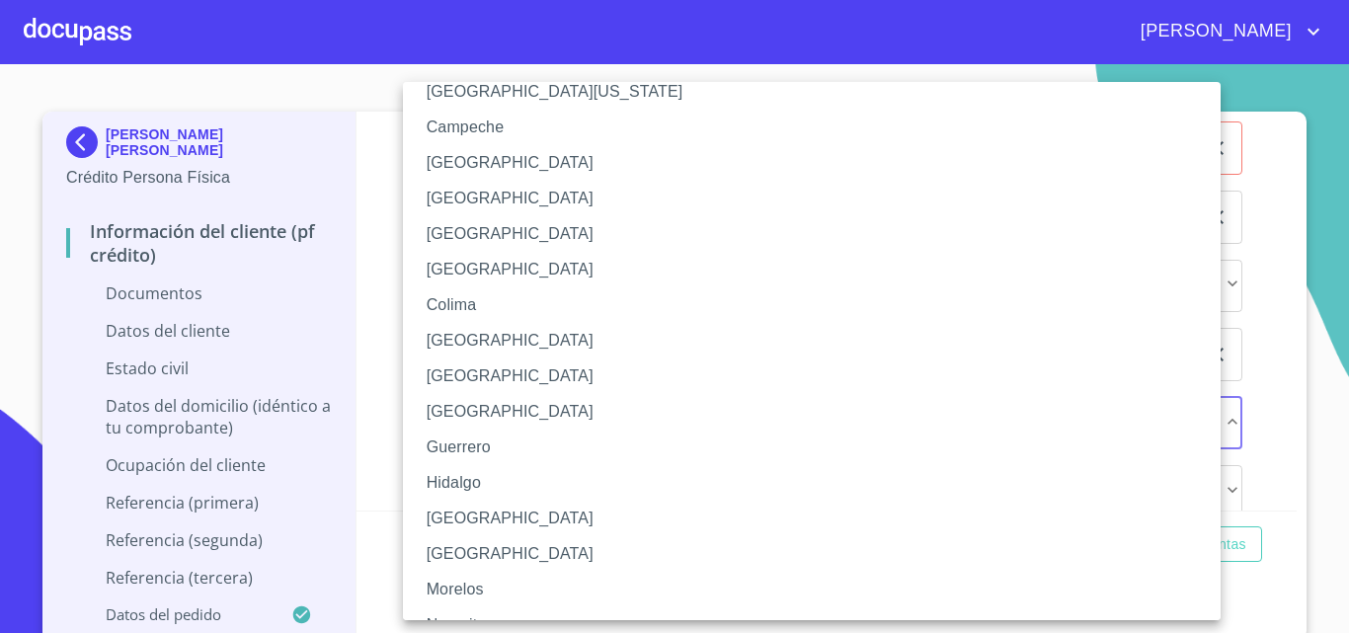
click at [465, 515] on li "[GEOGRAPHIC_DATA]" at bounding box center [819, 519] width 832 height 36
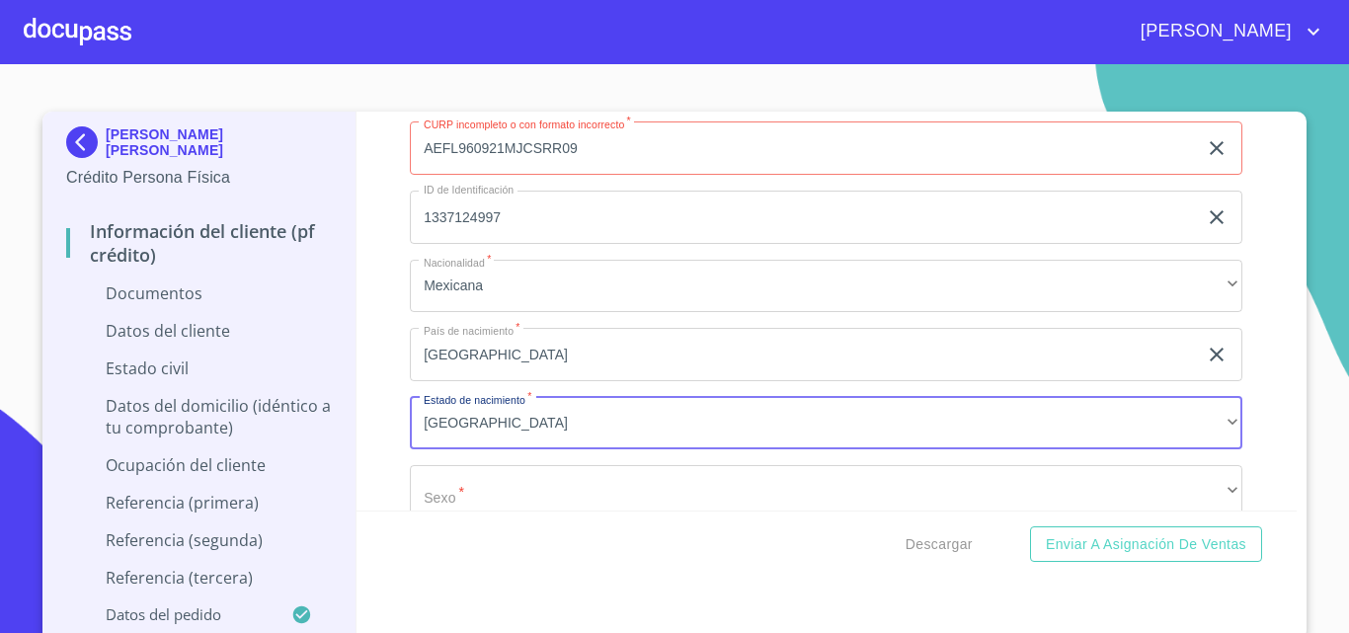
click at [376, 405] on div "Información del cliente (PF crédito) Documentos Documento de identificación.   …" at bounding box center [826, 311] width 941 height 399
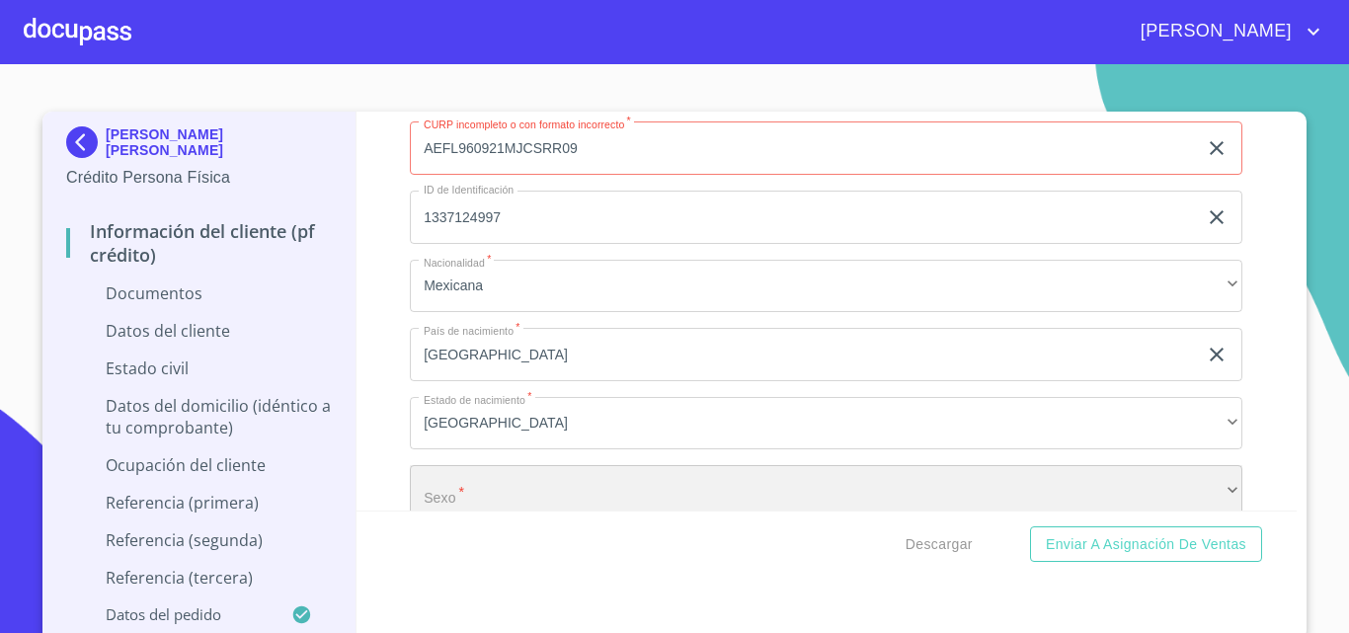
click at [431, 479] on div "​" at bounding box center [826, 491] width 832 height 53
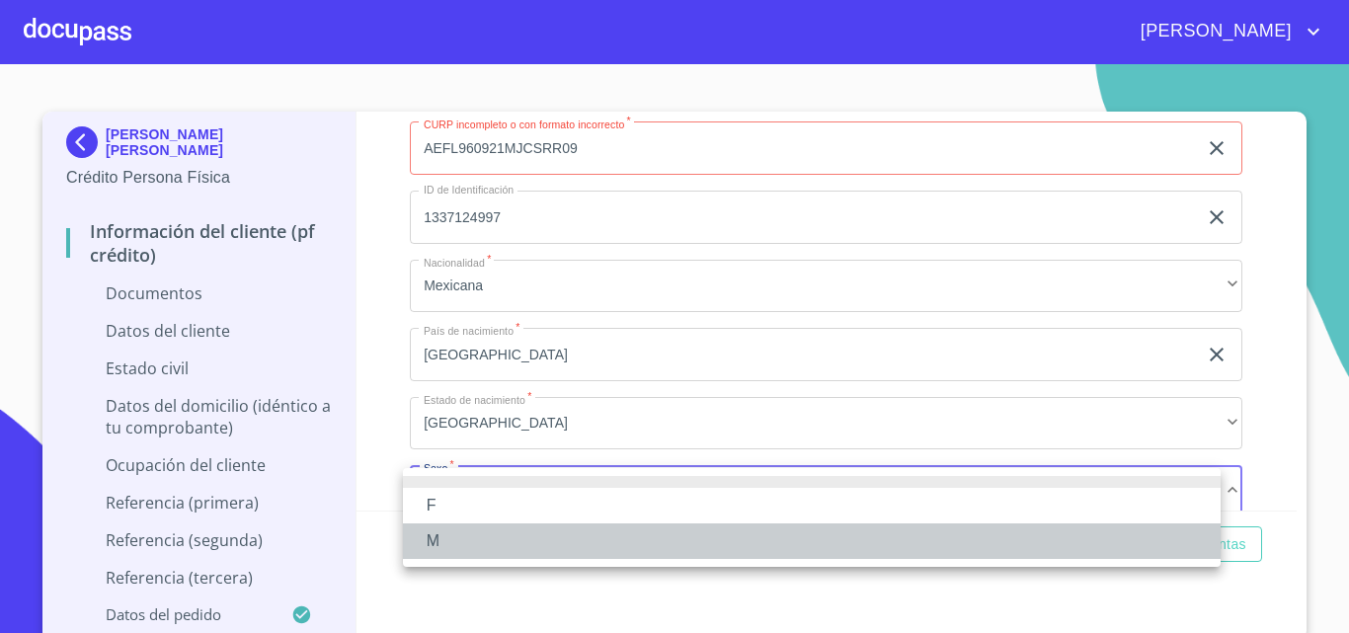
click at [434, 540] on li "M" at bounding box center [811, 541] width 817 height 36
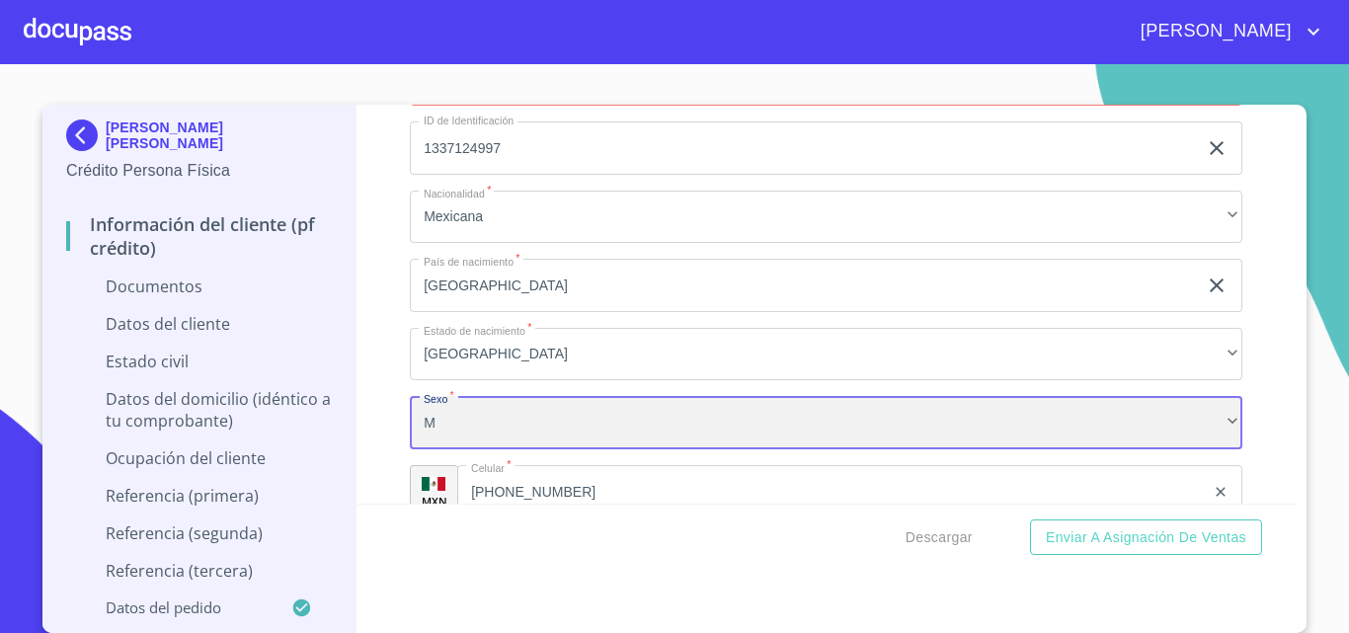
scroll to position [2983, 0]
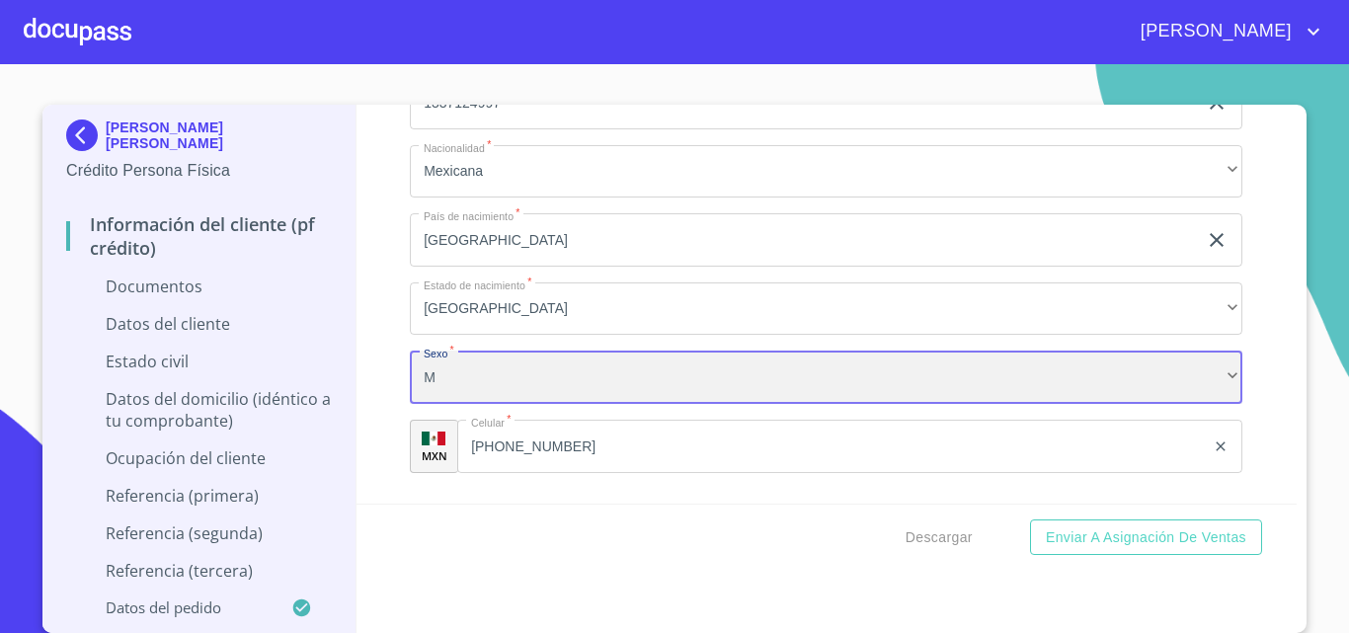
click at [475, 382] on div "M" at bounding box center [826, 376] width 832 height 53
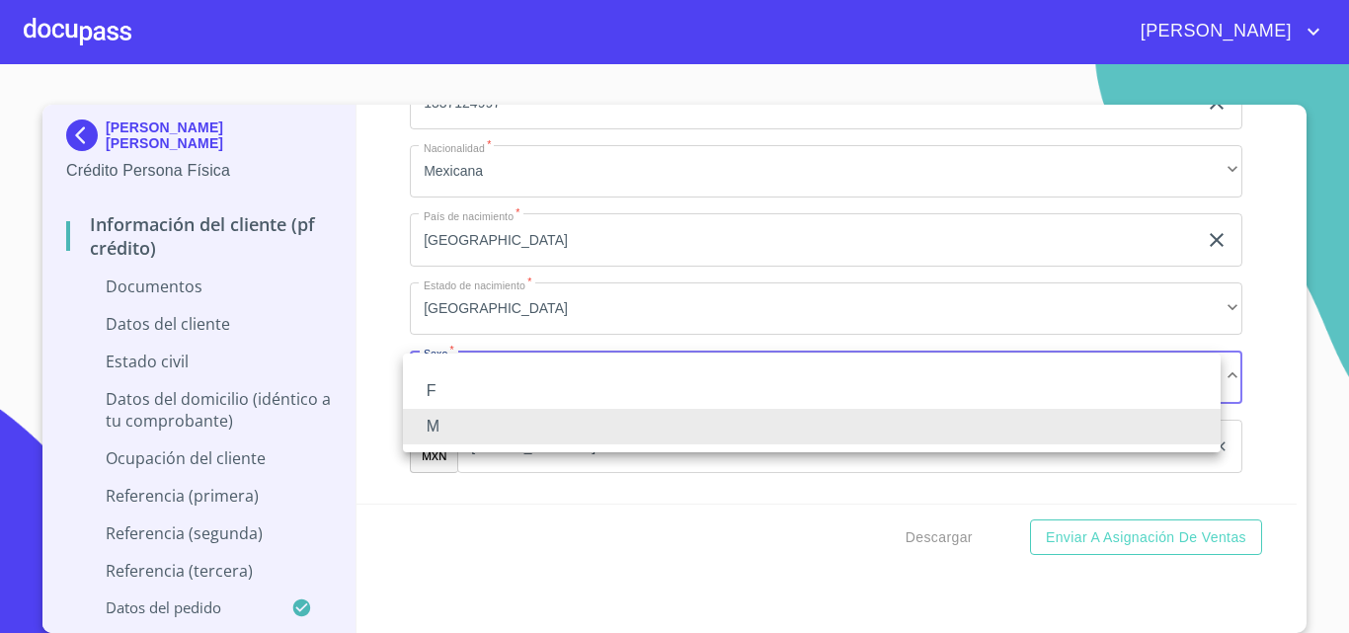
click at [450, 386] on li "F" at bounding box center [811, 391] width 817 height 36
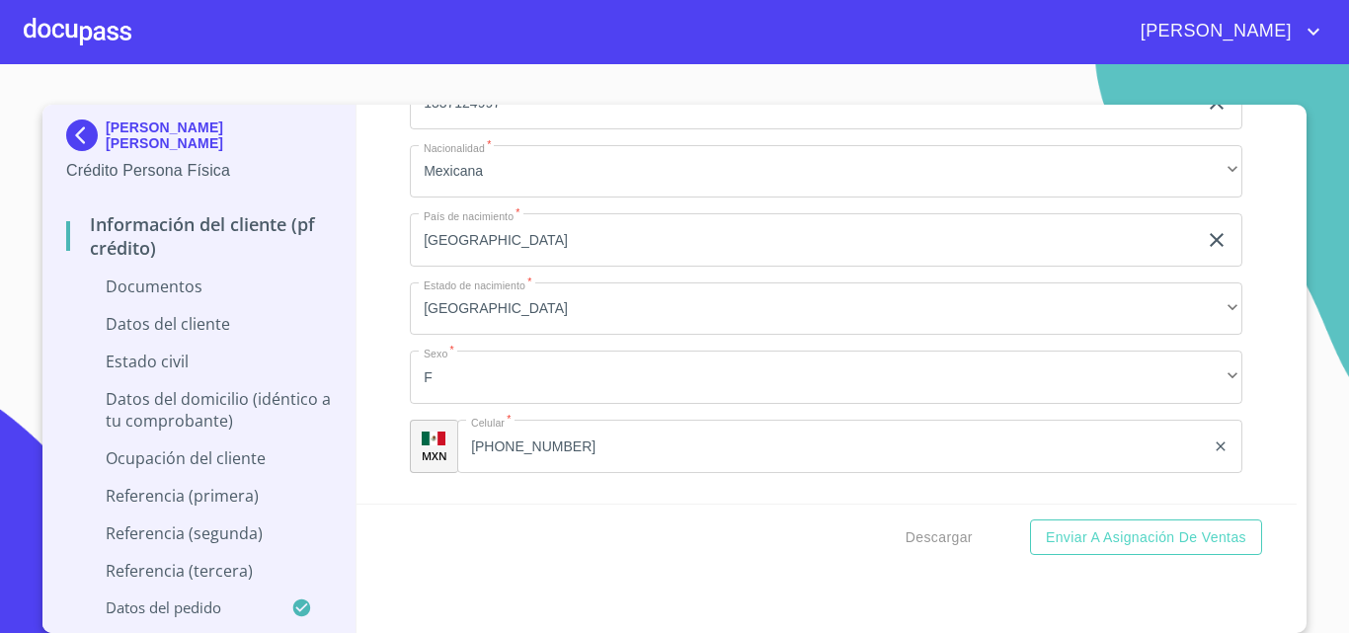
click at [381, 376] on div "Información del cliente (PF crédito) Documentos Documento de identificación.   …" at bounding box center [826, 304] width 941 height 399
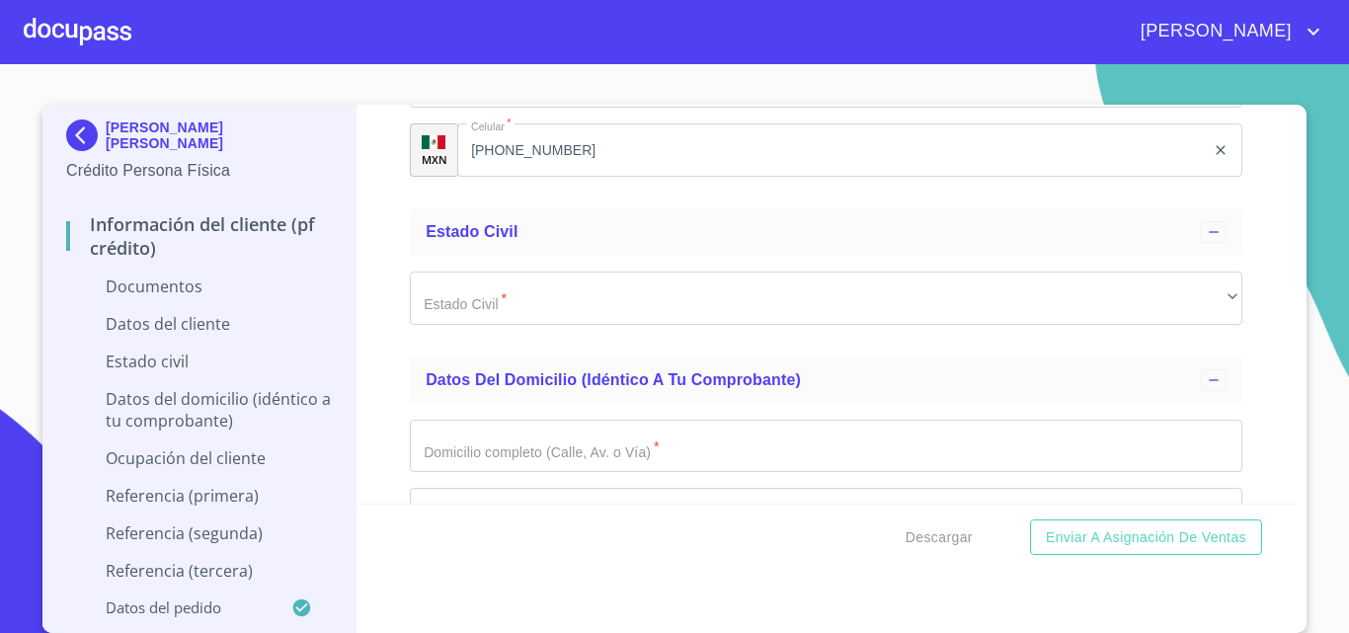
click at [431, 325] on div "Estado Civil   * ​ ​" at bounding box center [826, 298] width 832 height 85
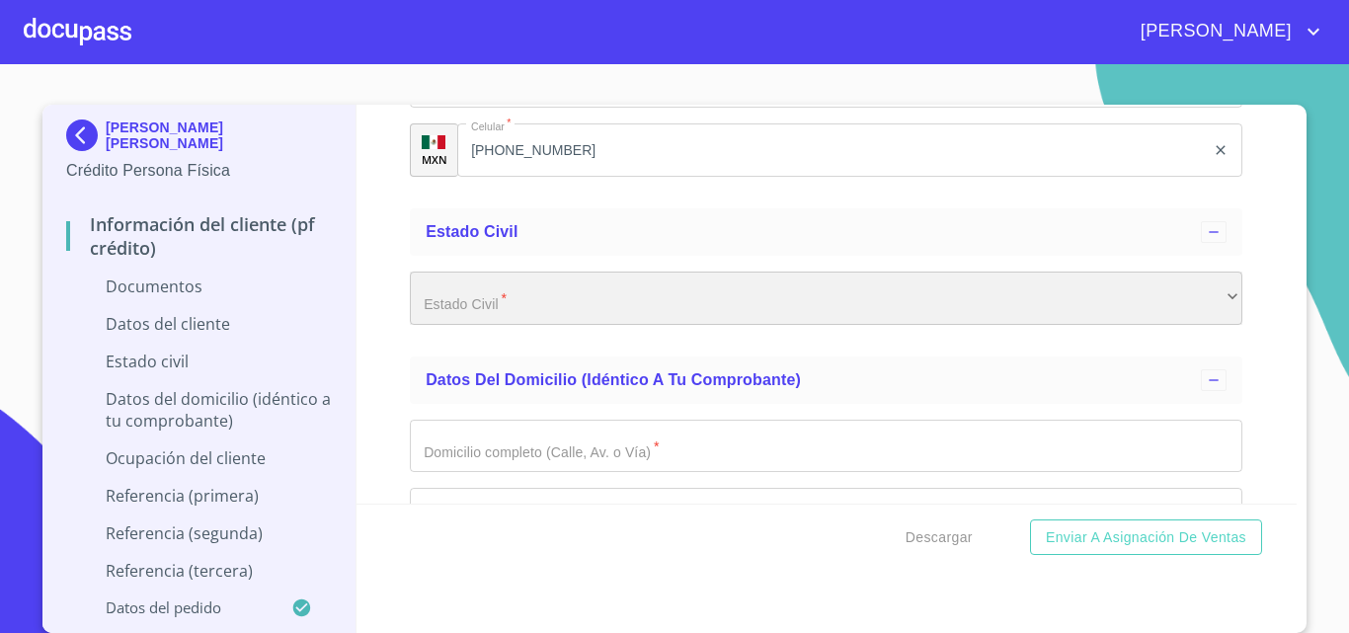
click at [470, 305] on div "​" at bounding box center [826, 298] width 832 height 53
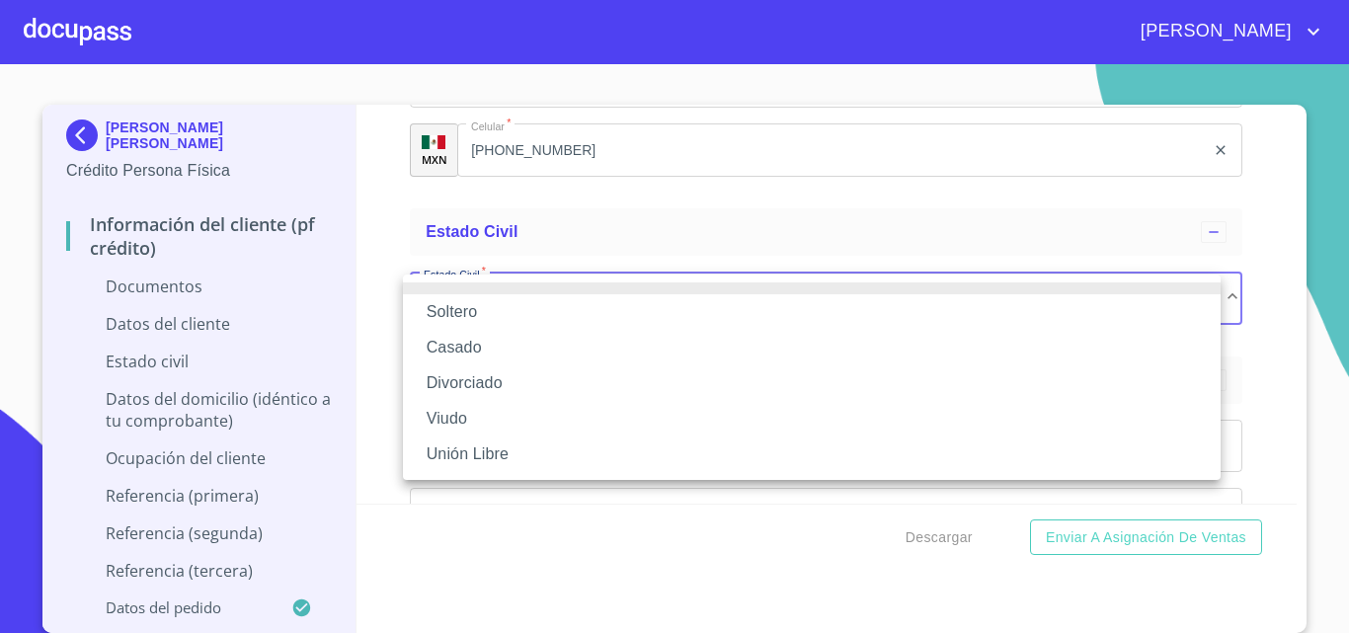
click at [547, 456] on li "Unión Libre" at bounding box center [811, 454] width 817 height 36
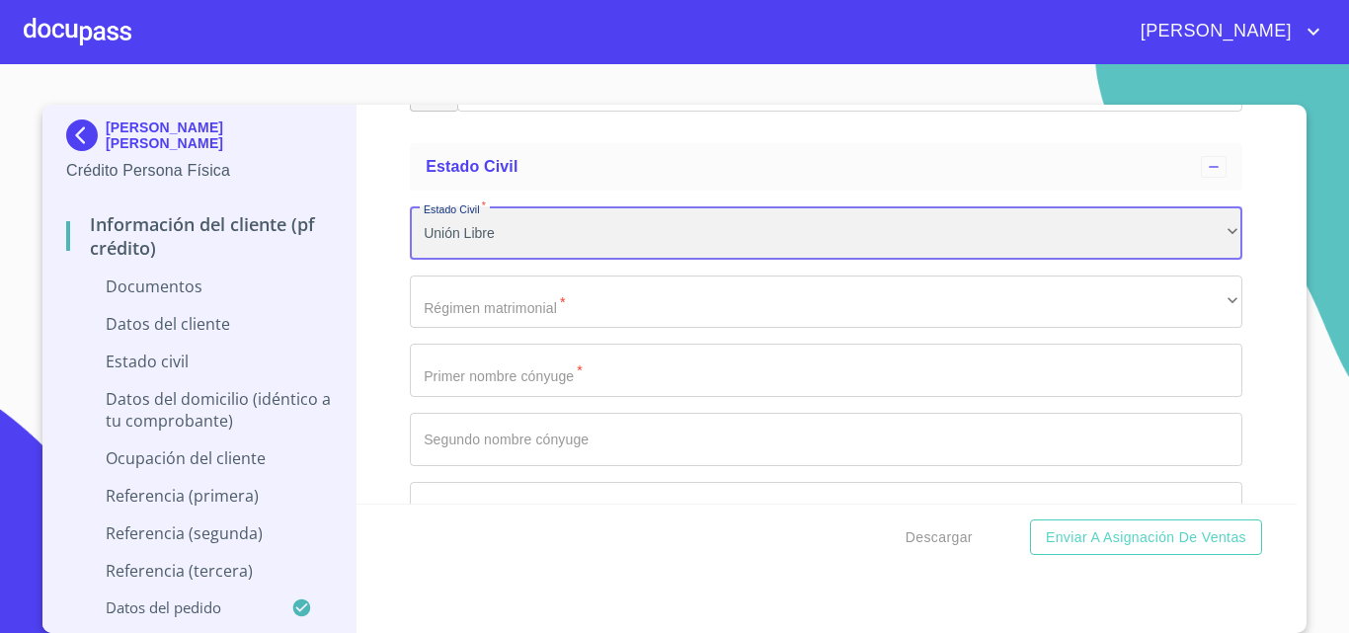
scroll to position [3378, 0]
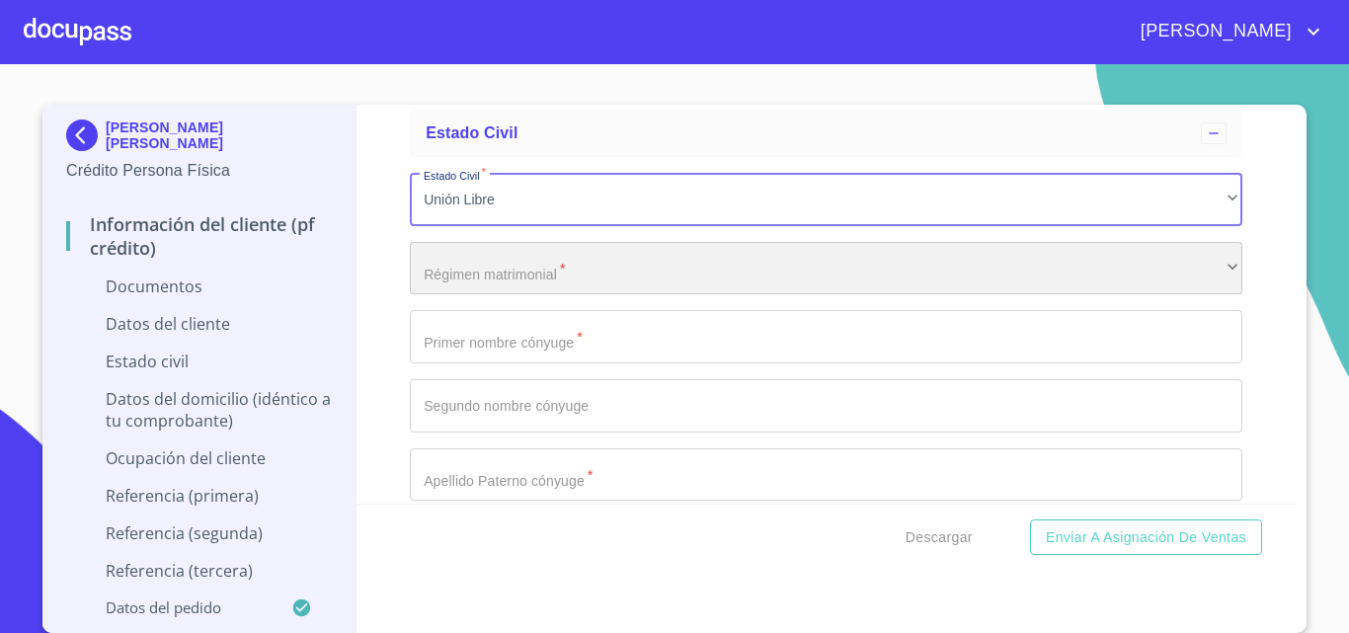
click at [501, 272] on div "​" at bounding box center [826, 268] width 832 height 53
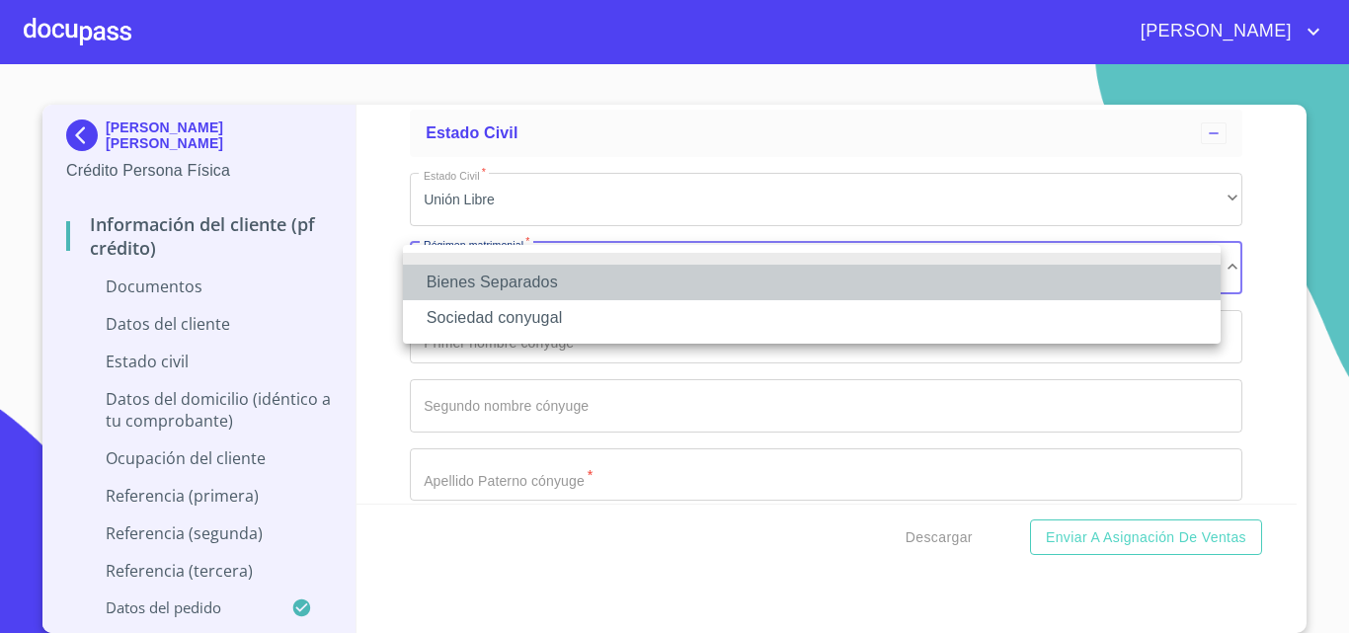
click at [519, 289] on li "Bienes Separados" at bounding box center [811, 283] width 817 height 36
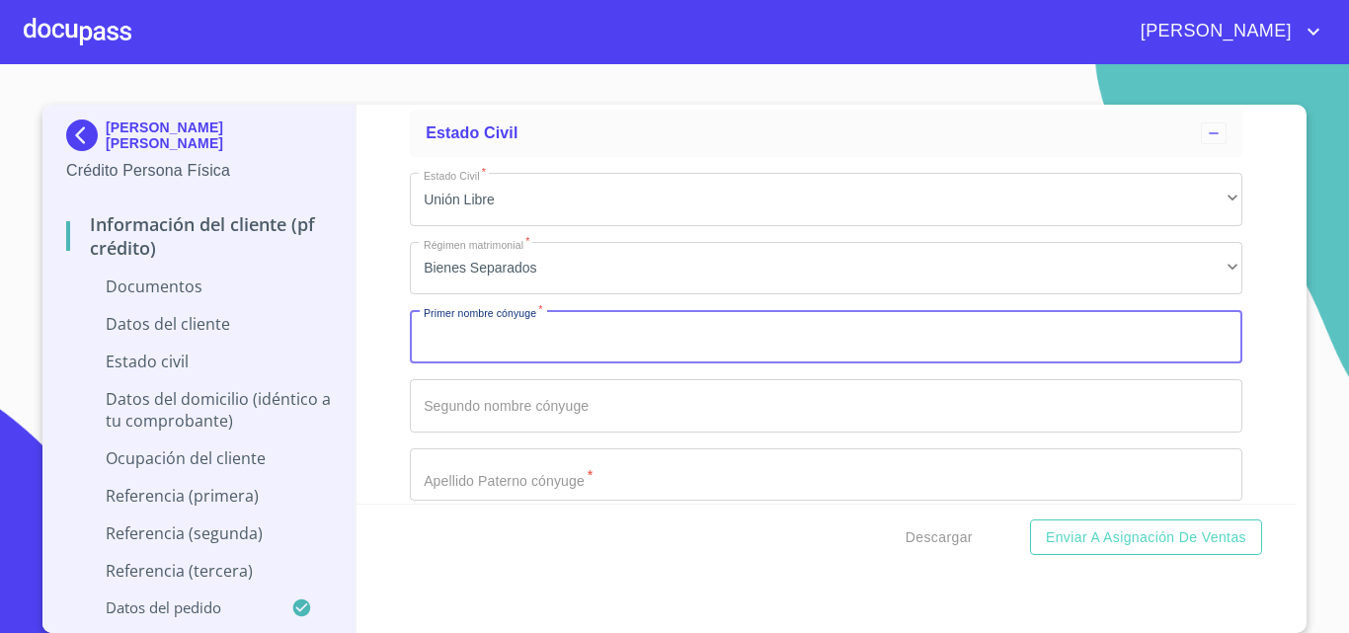
click at [516, 335] on input "Documento de identificación.   *" at bounding box center [826, 336] width 832 height 53
type input "[PERSON_NAME]"
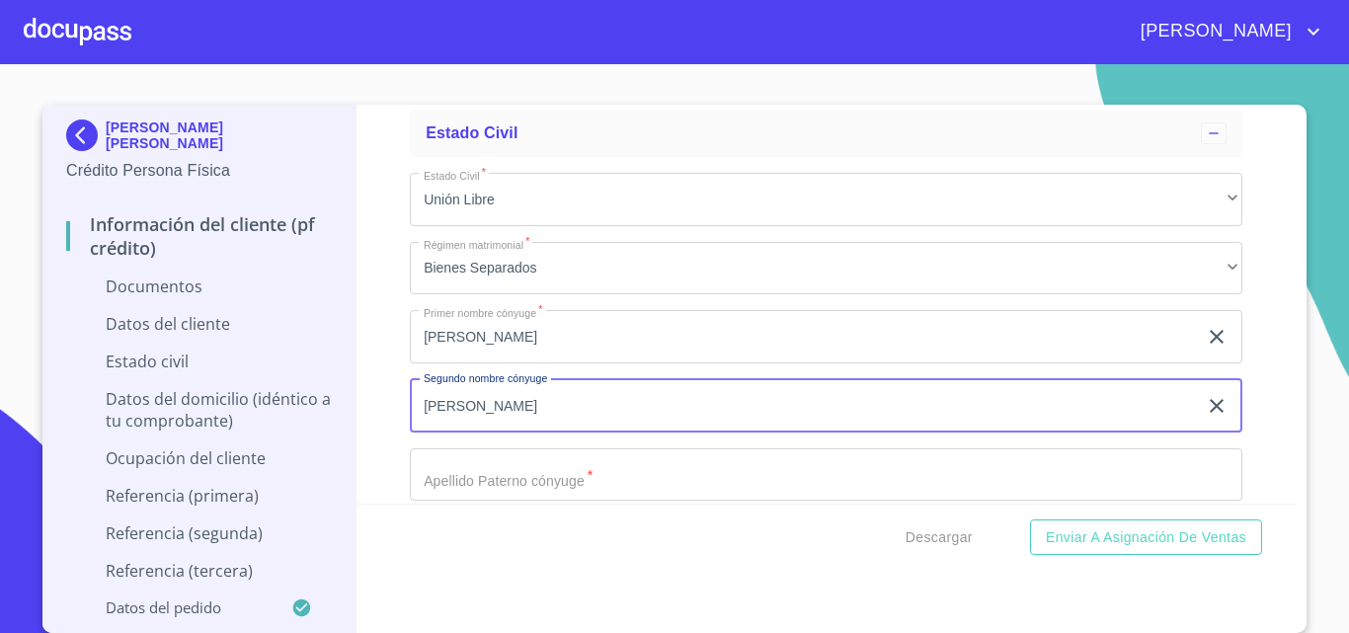
type input "[PERSON_NAME]"
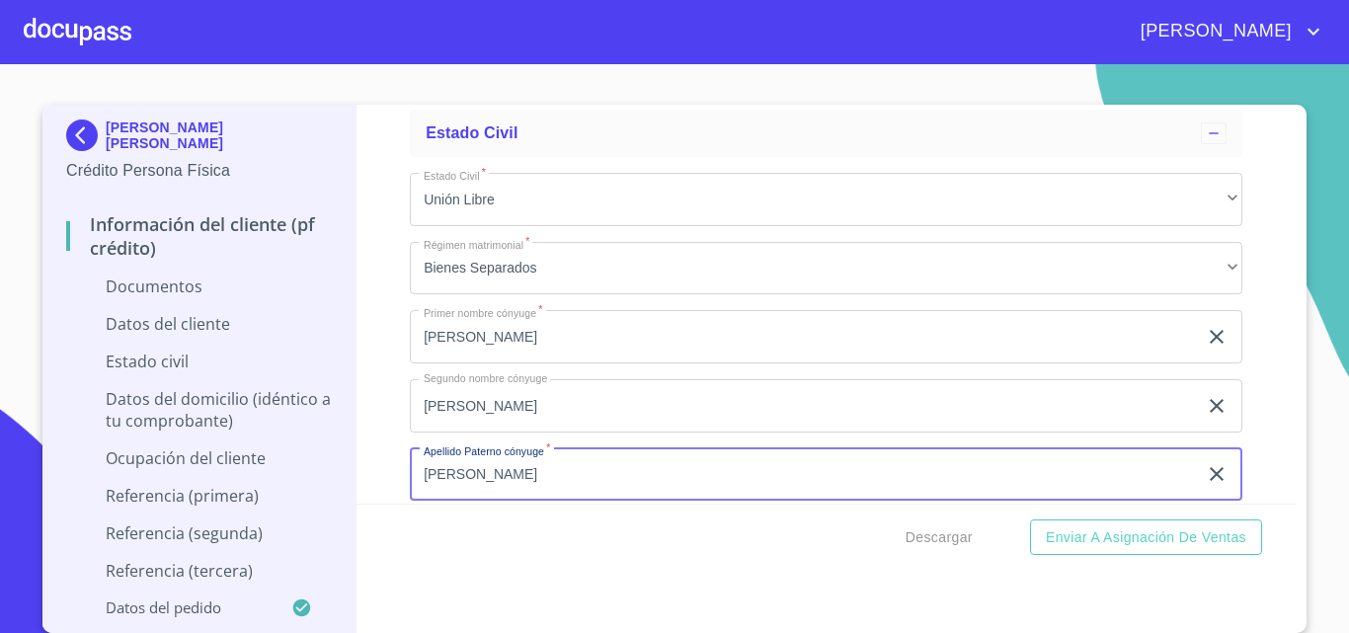
type input "[PERSON_NAME]"
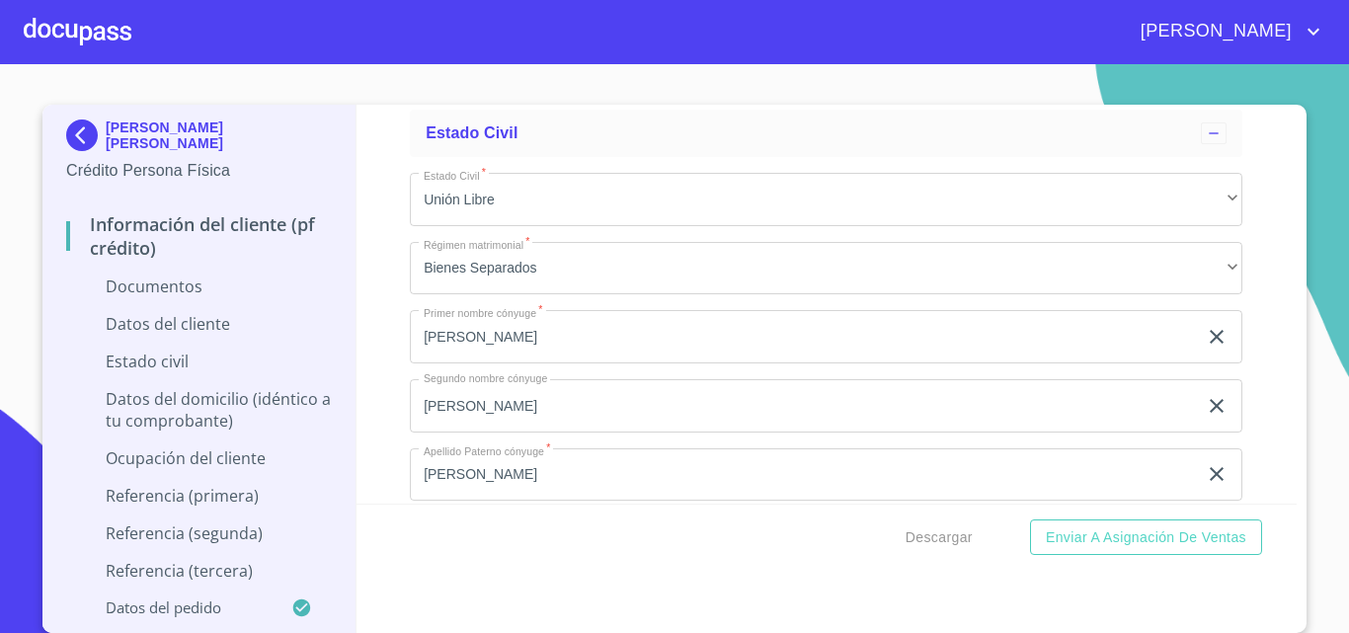
scroll to position [3617, 0]
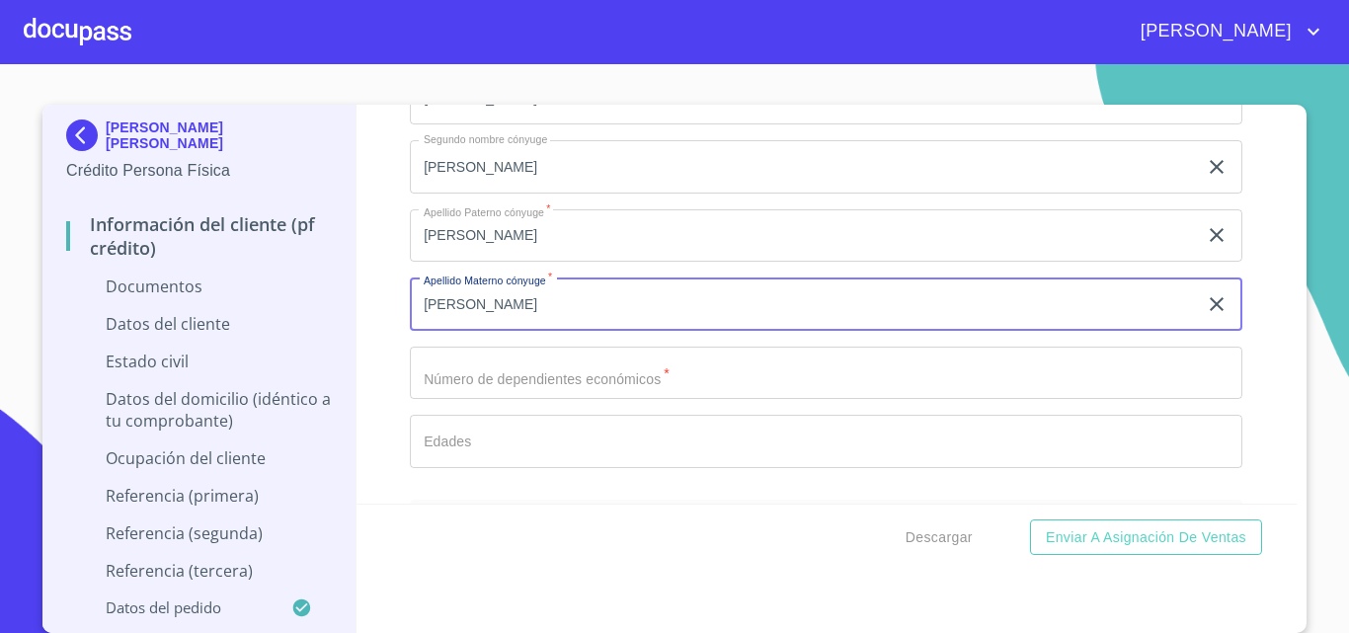
type input "[PERSON_NAME]"
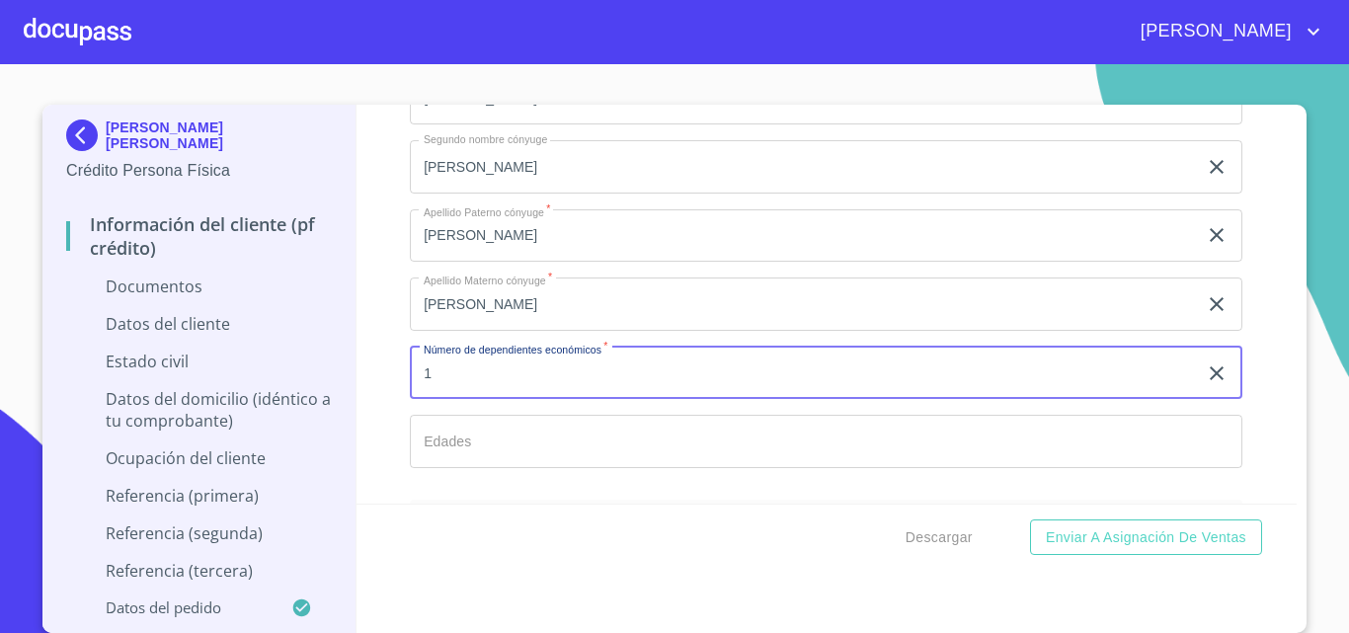
type input "1"
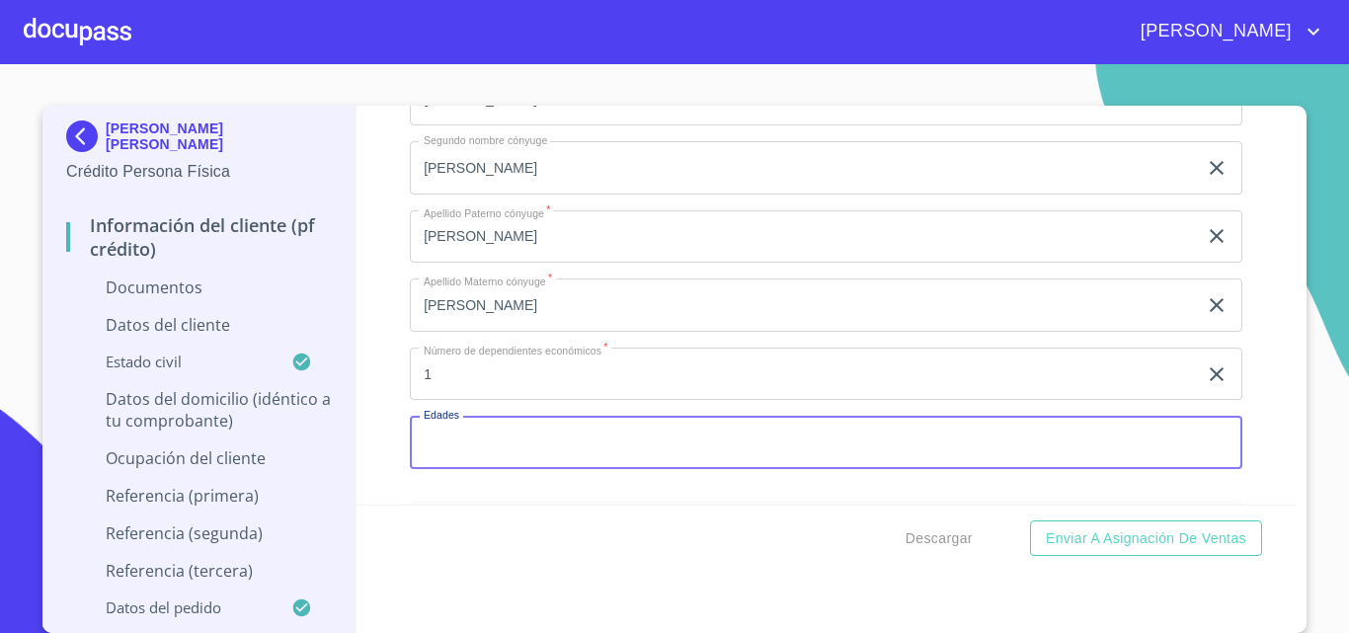
scroll to position [6, 0]
type input "9"
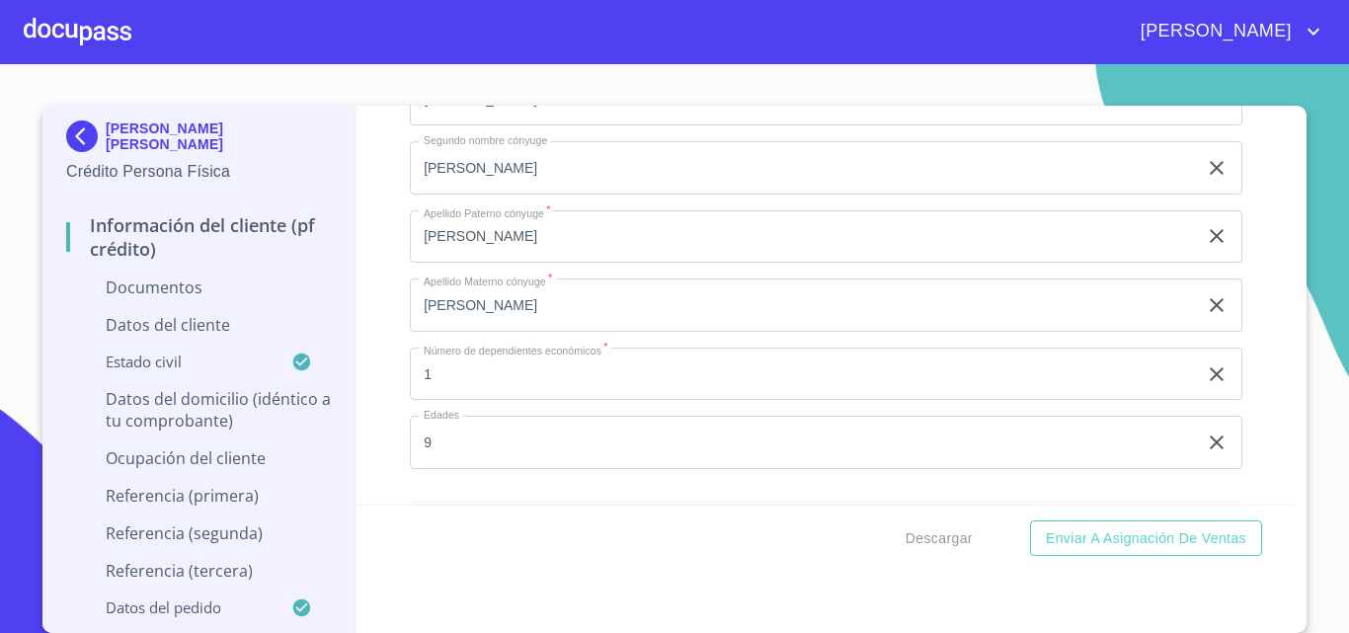
click at [380, 403] on div "Información del cliente (PF crédito) Documentos Documento de identificación.   …" at bounding box center [826, 305] width 941 height 399
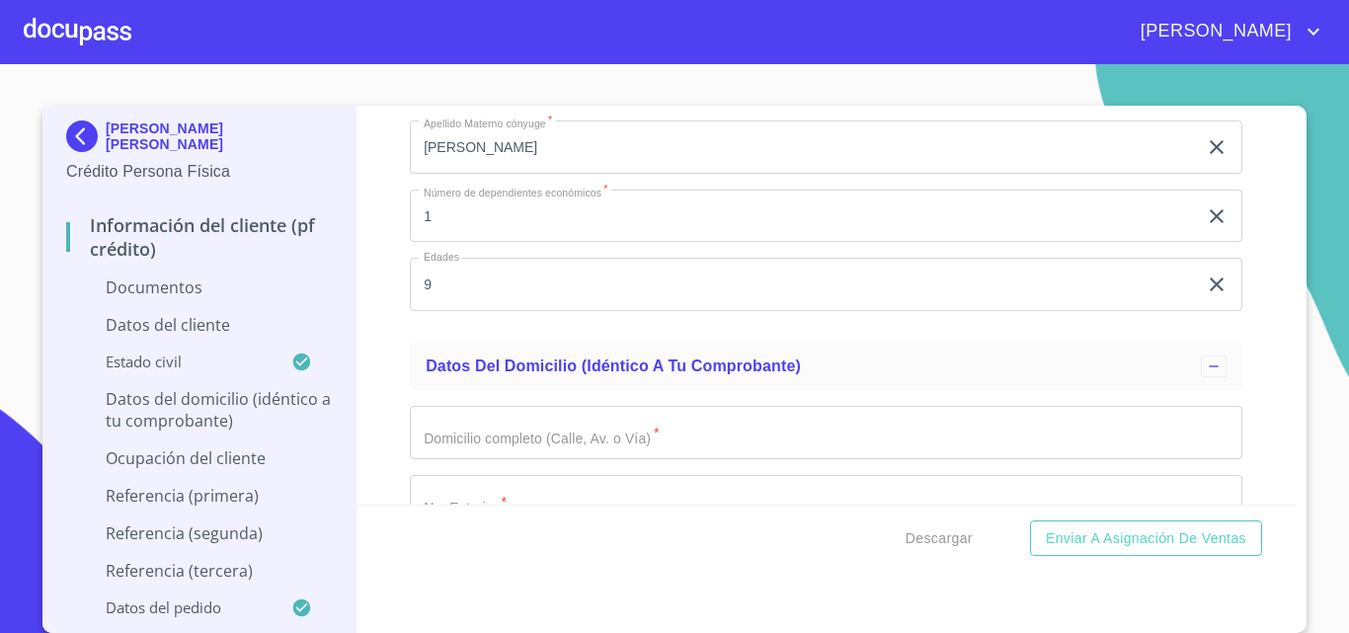
scroll to position [3814, 0]
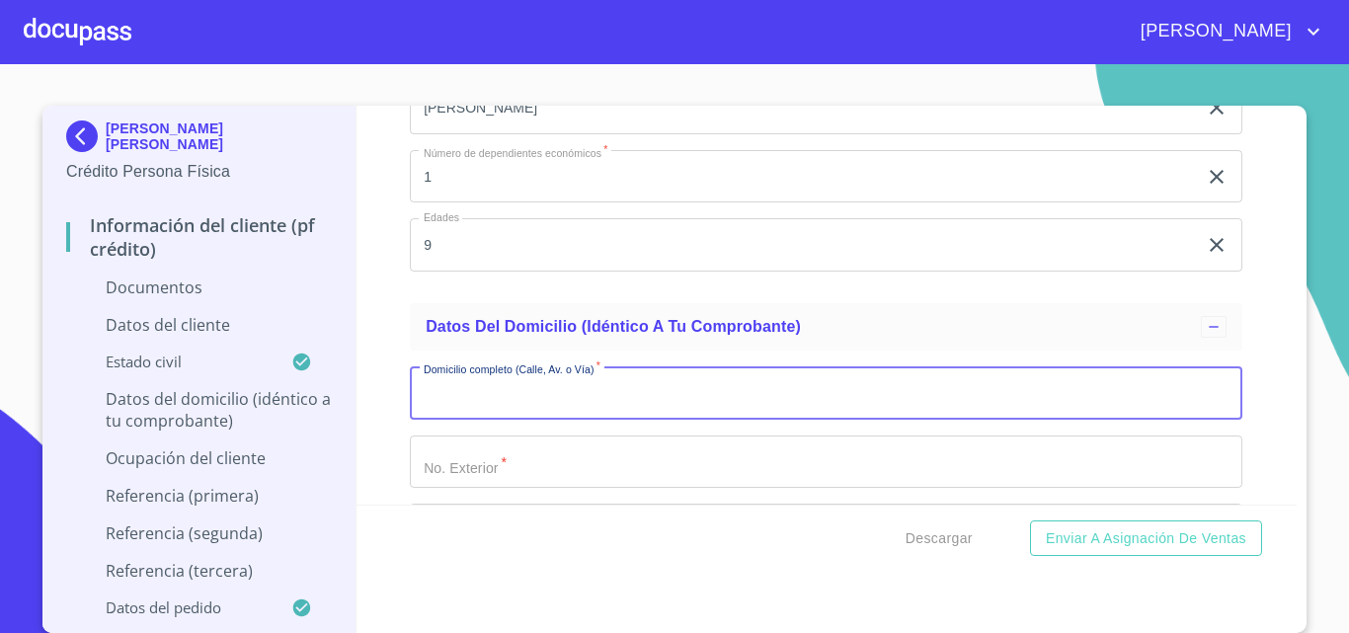
click at [463, 396] on input "Documento de identificación.   *" at bounding box center [826, 392] width 832 height 53
type input "turmaline"
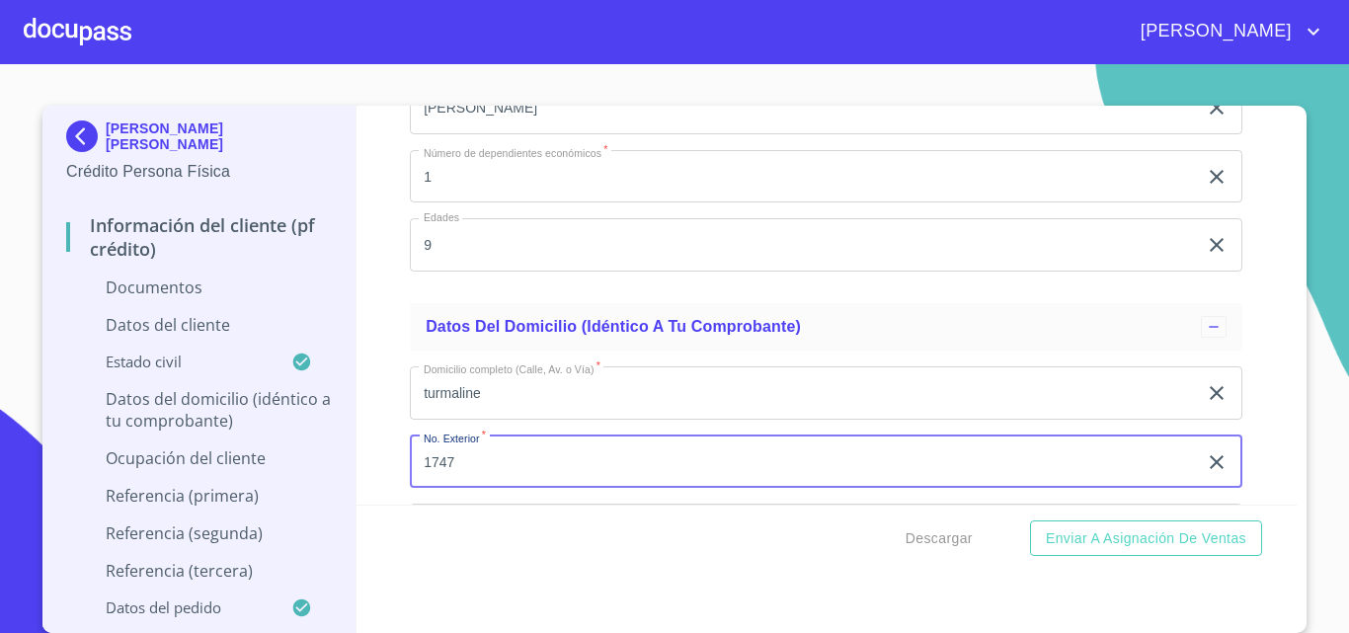
type input "1747"
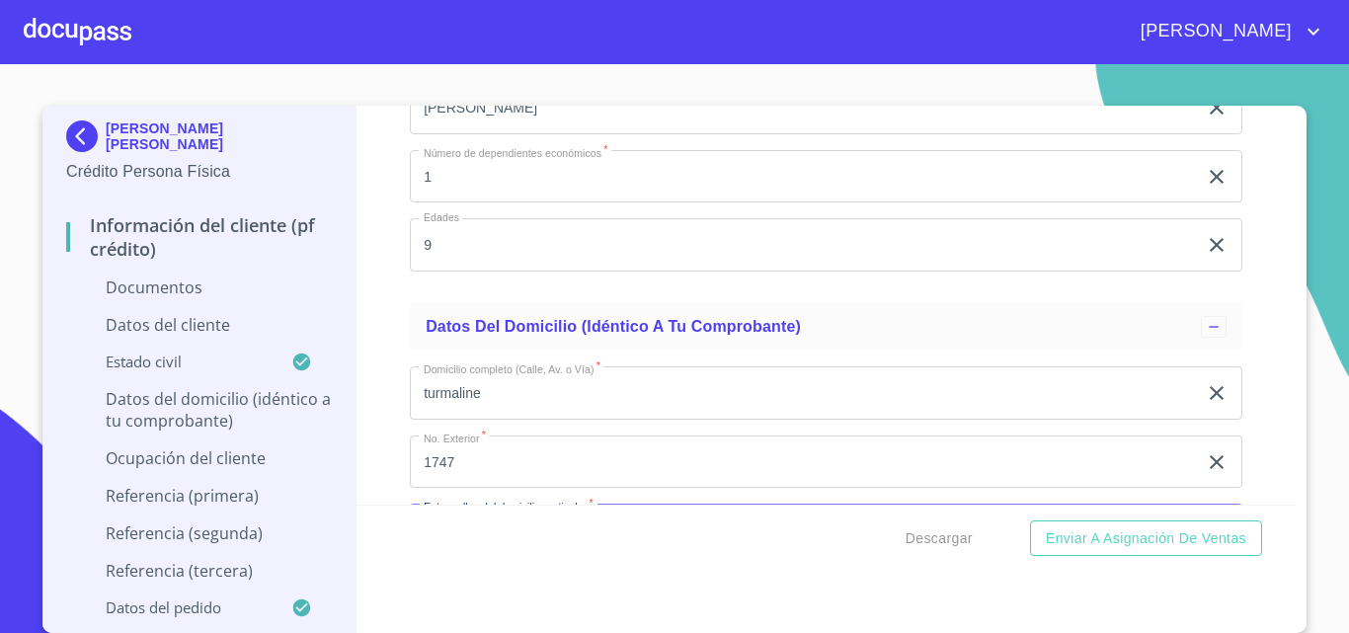
scroll to position [3866, 0]
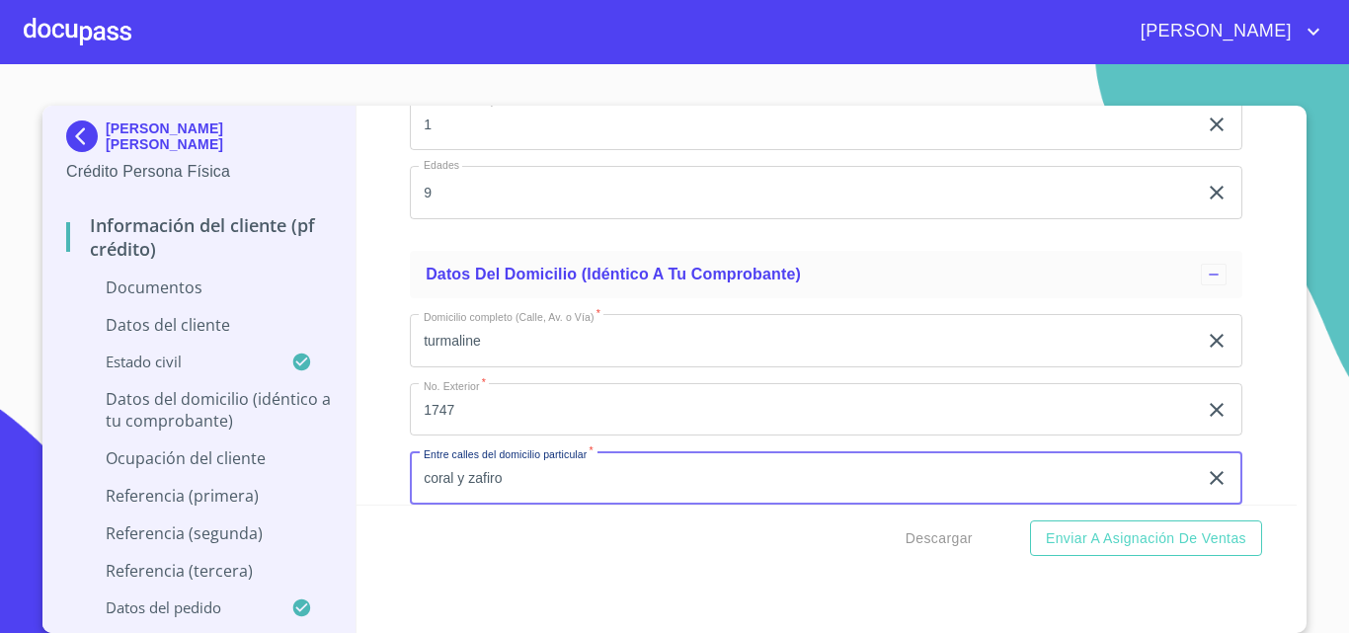
type input "coral y zafiro"
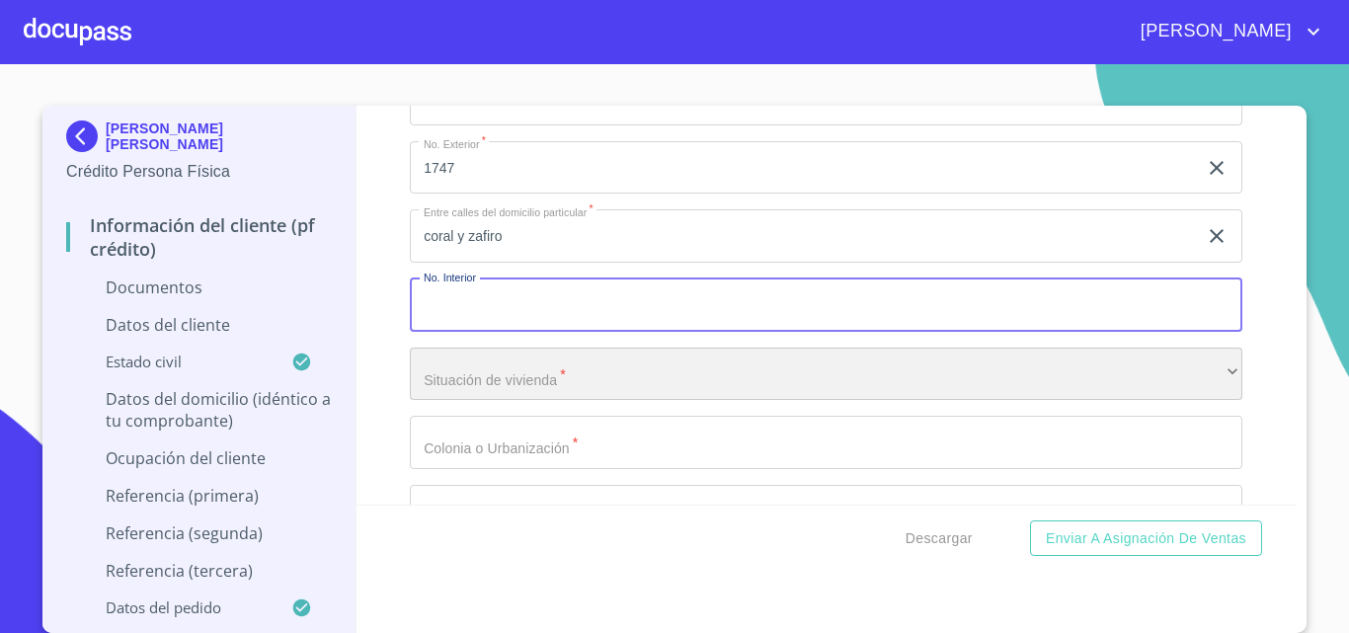
click at [520, 385] on div "​" at bounding box center [826, 374] width 832 height 53
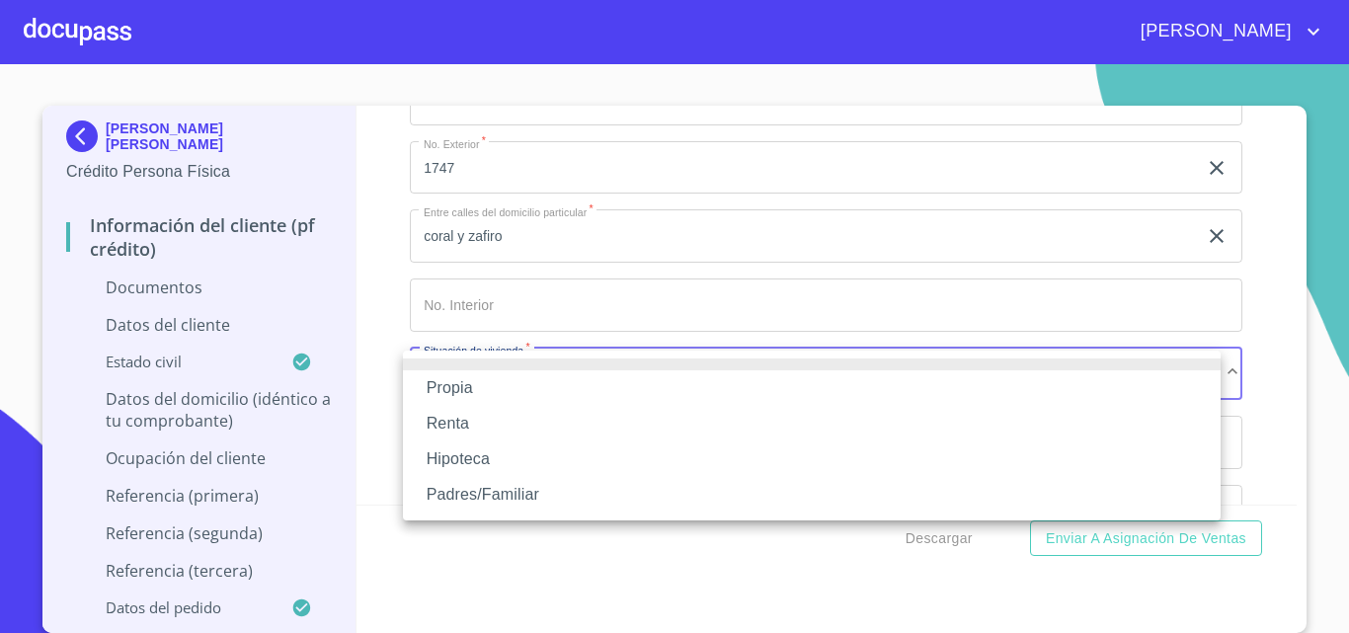
click at [495, 394] on li "Propia" at bounding box center [811, 388] width 817 height 36
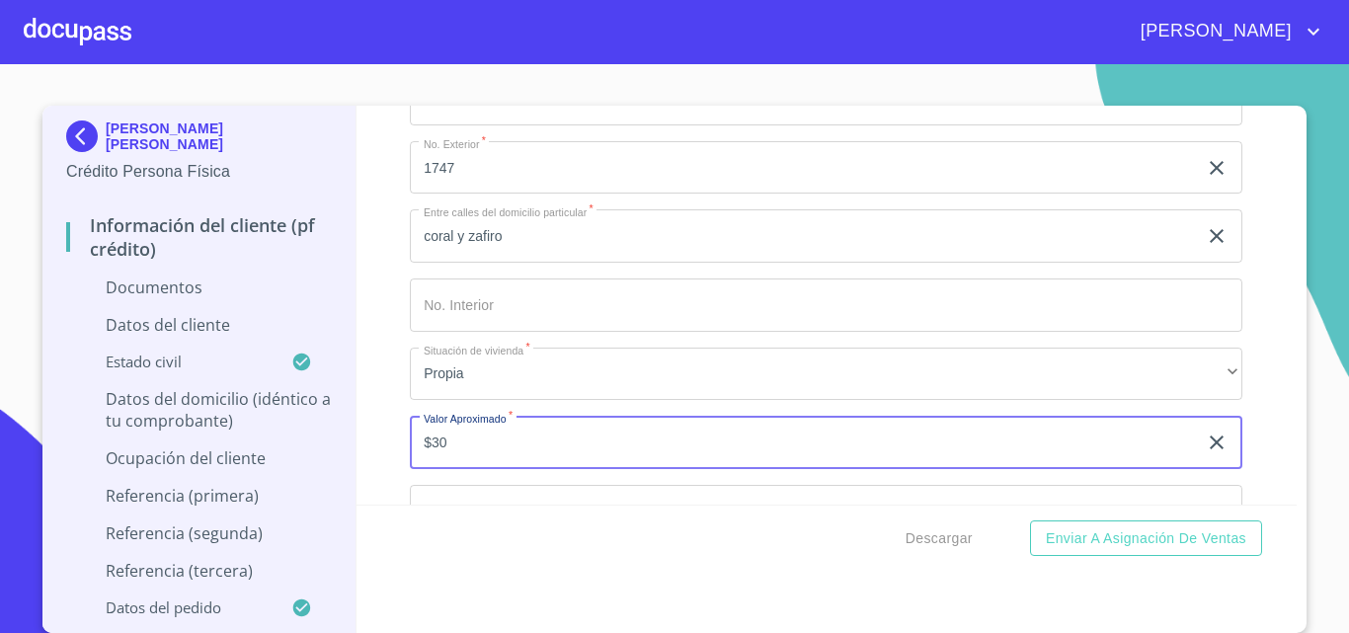
type input "$3"
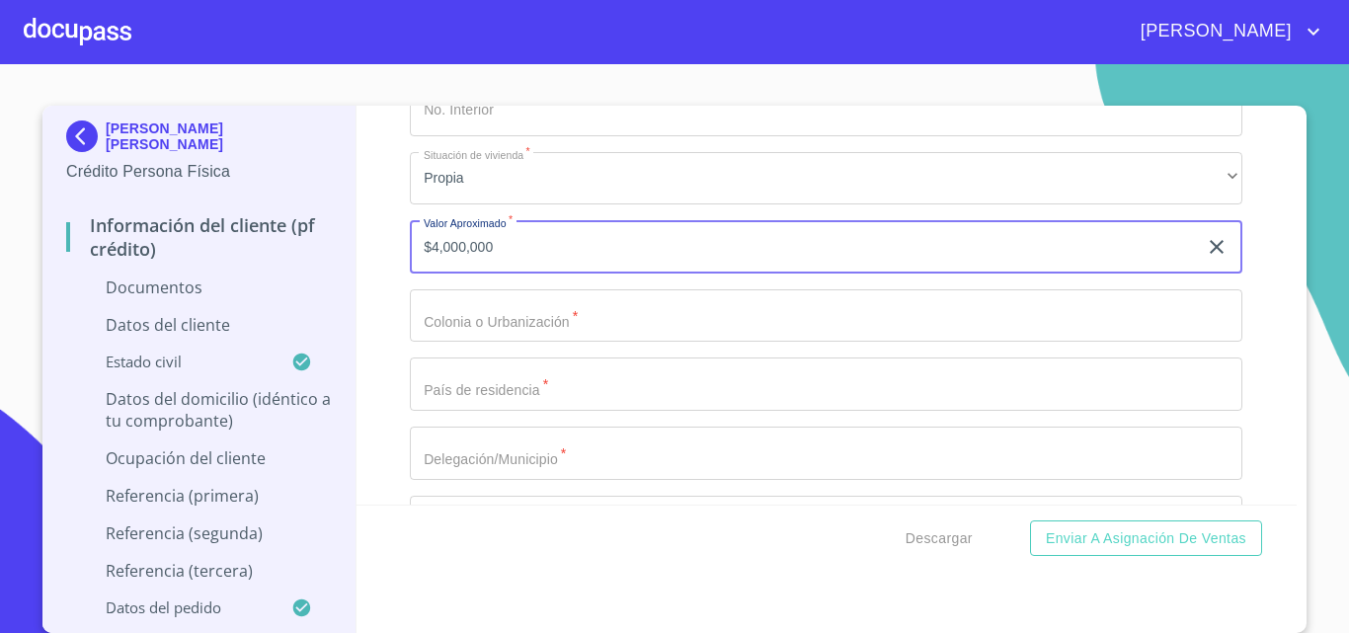
scroll to position [4306, 0]
type input "$4,000,000"
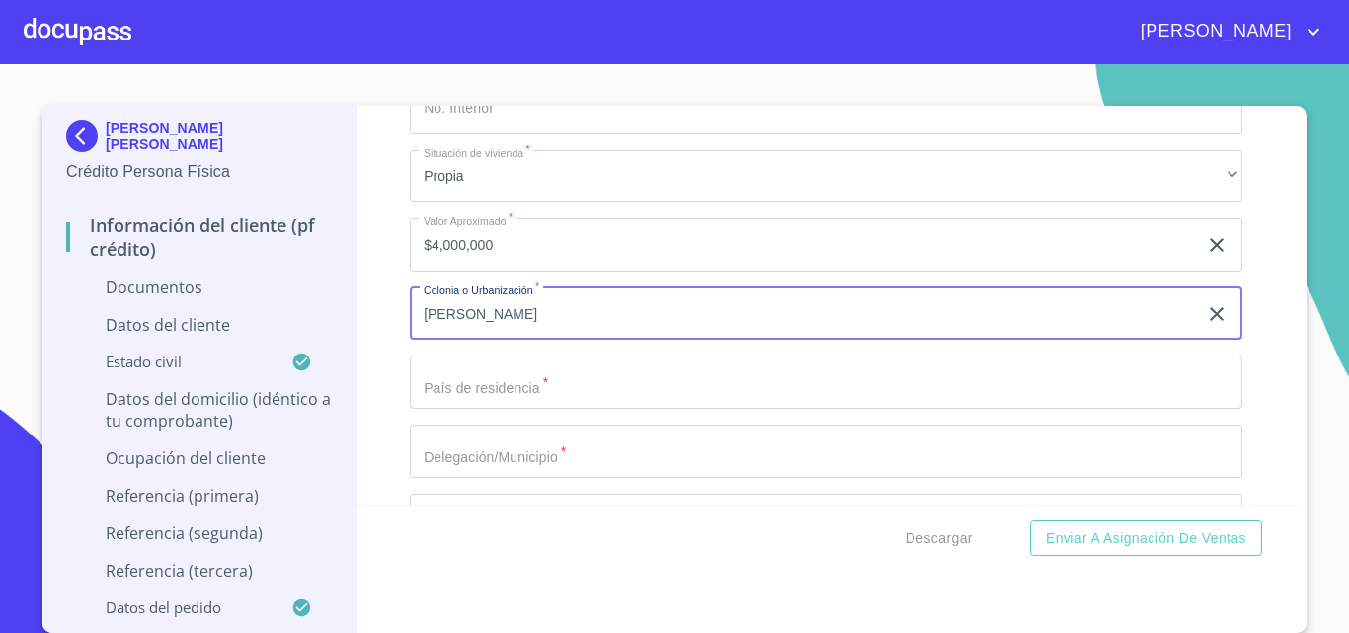
type input "[PERSON_NAME]"
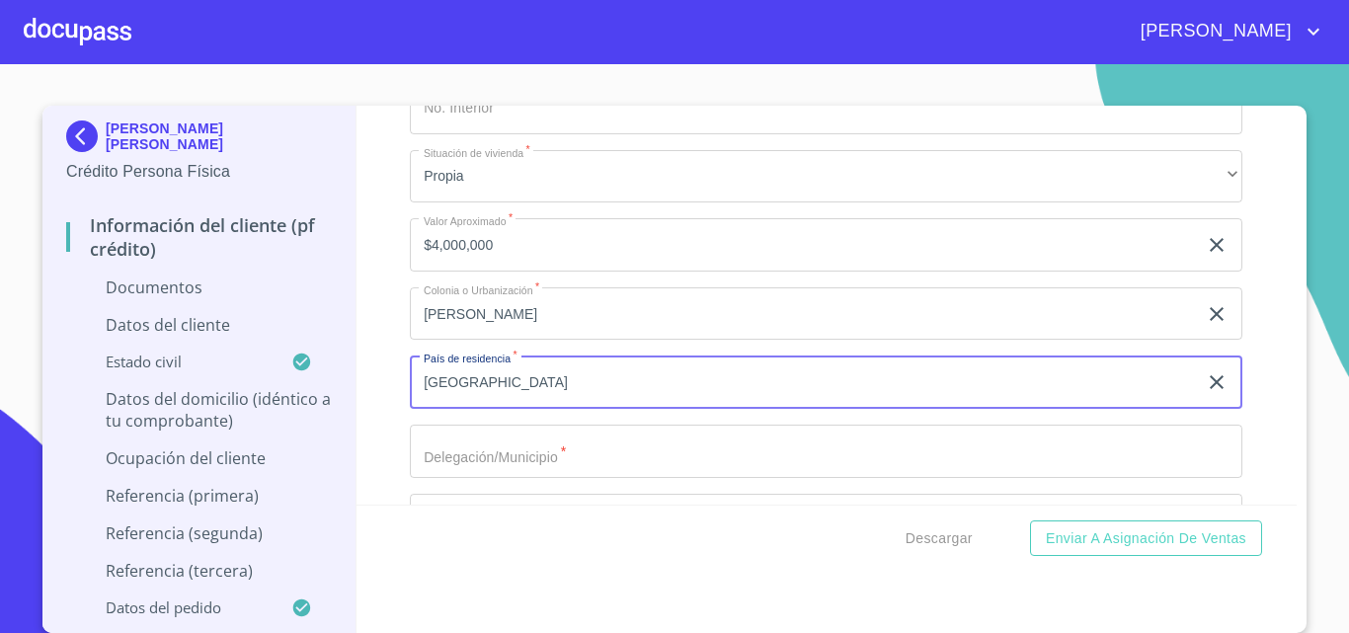
type input "[GEOGRAPHIC_DATA]"
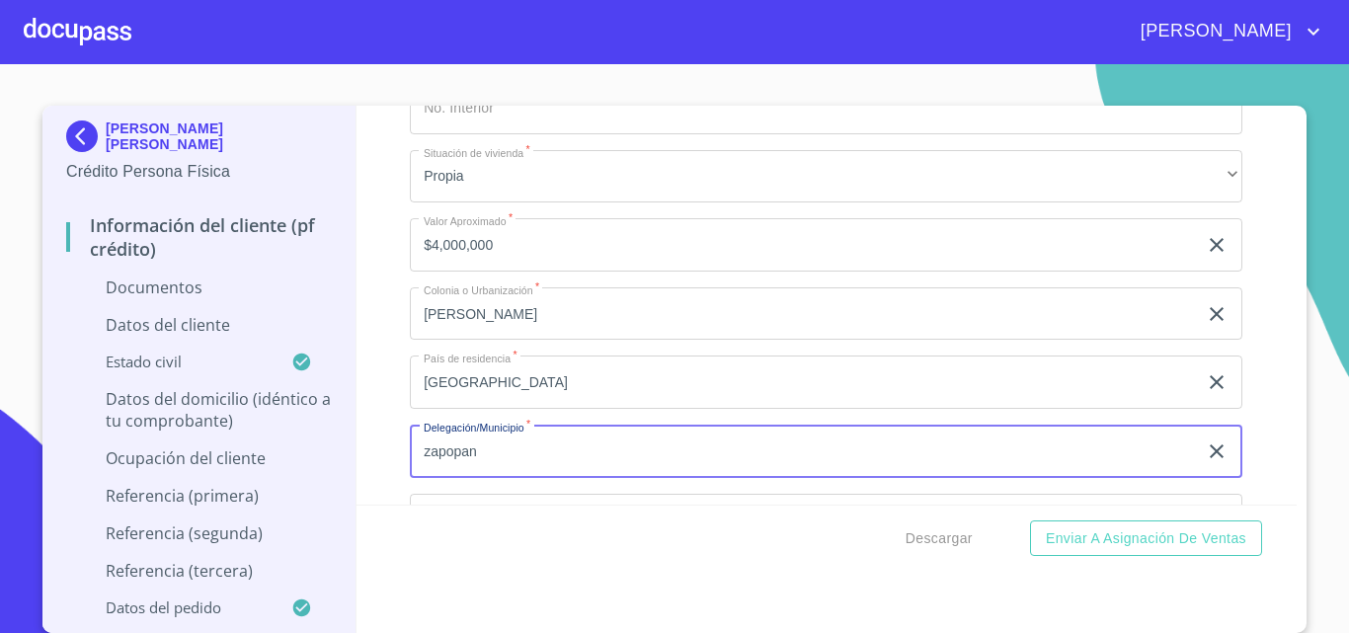
type input "zapopan"
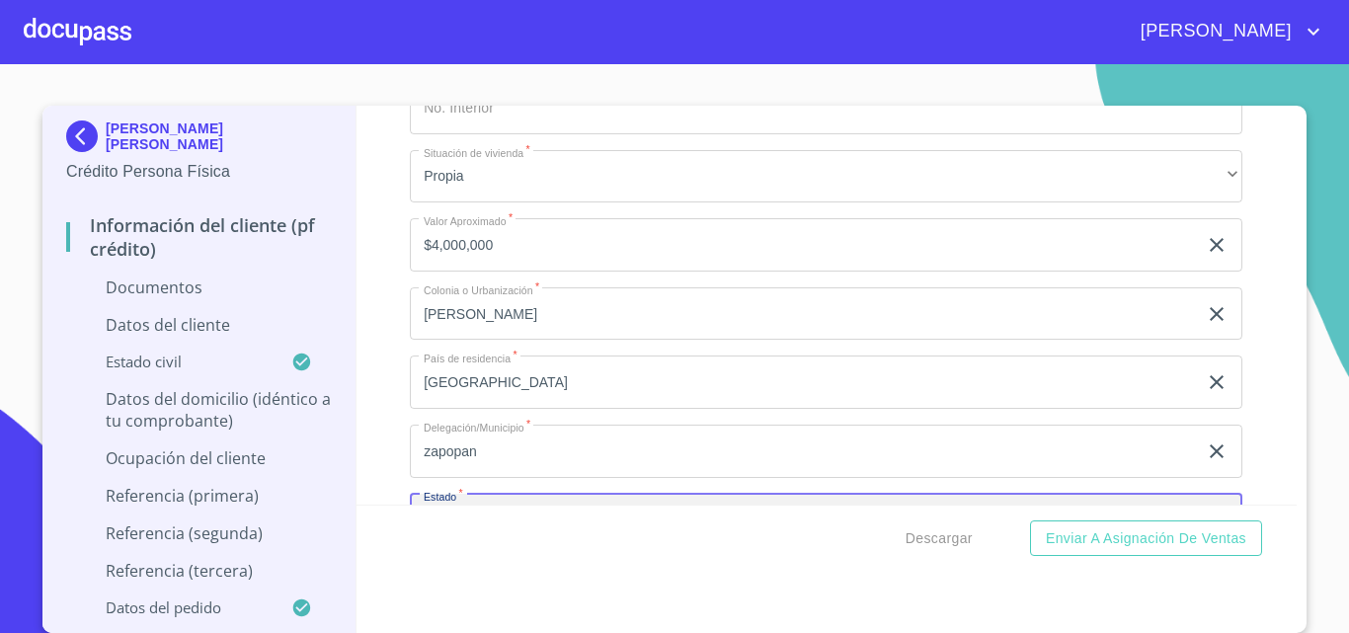
scroll to position [4348, 0]
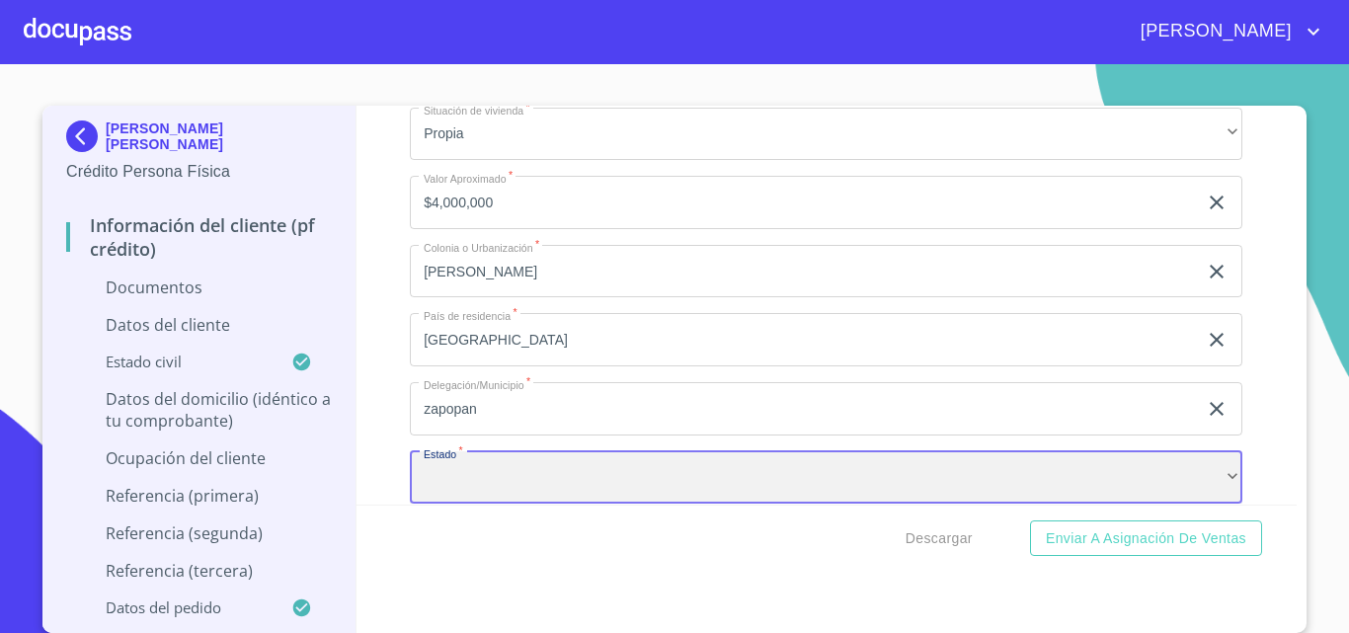
click at [575, 469] on div "​" at bounding box center [826, 477] width 832 height 53
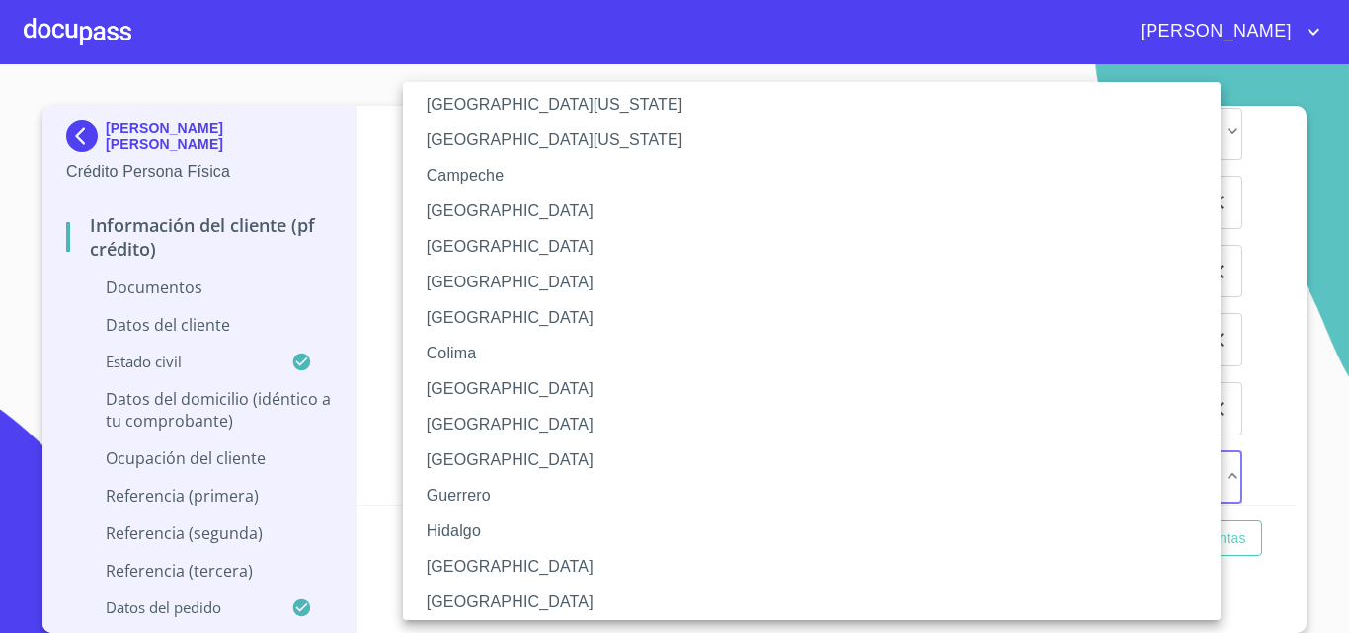
scroll to position [99, 0]
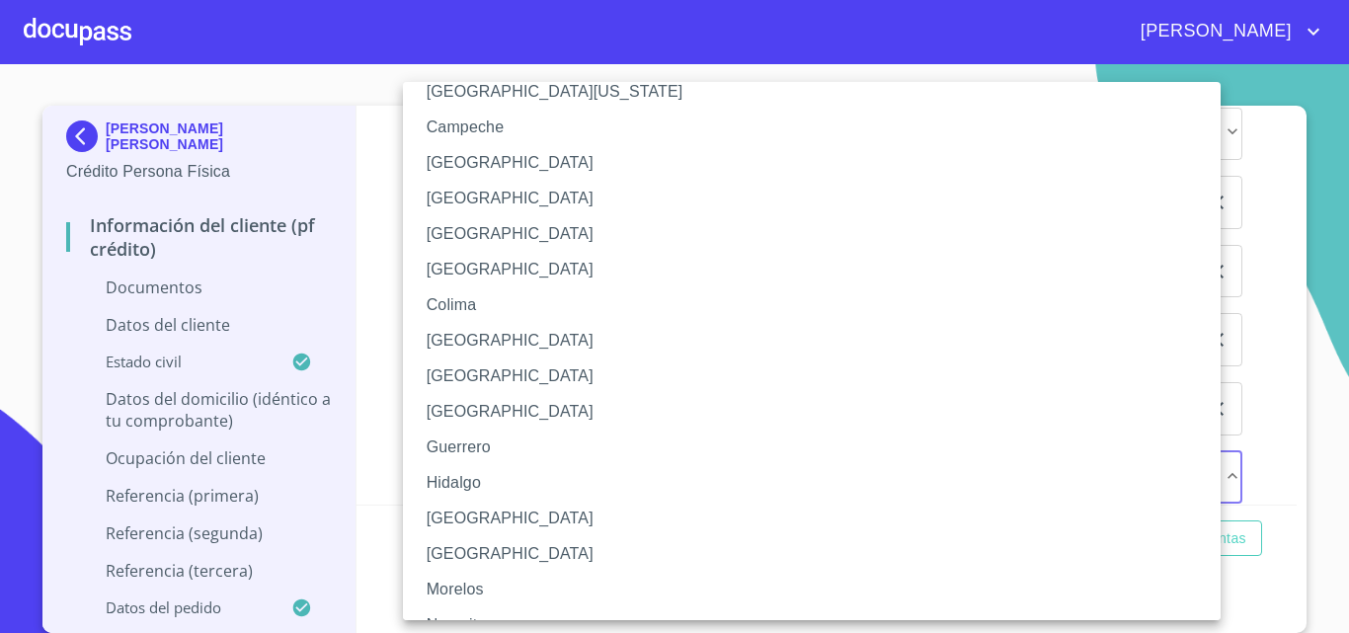
click at [476, 523] on li "[GEOGRAPHIC_DATA]" at bounding box center [819, 519] width 832 height 36
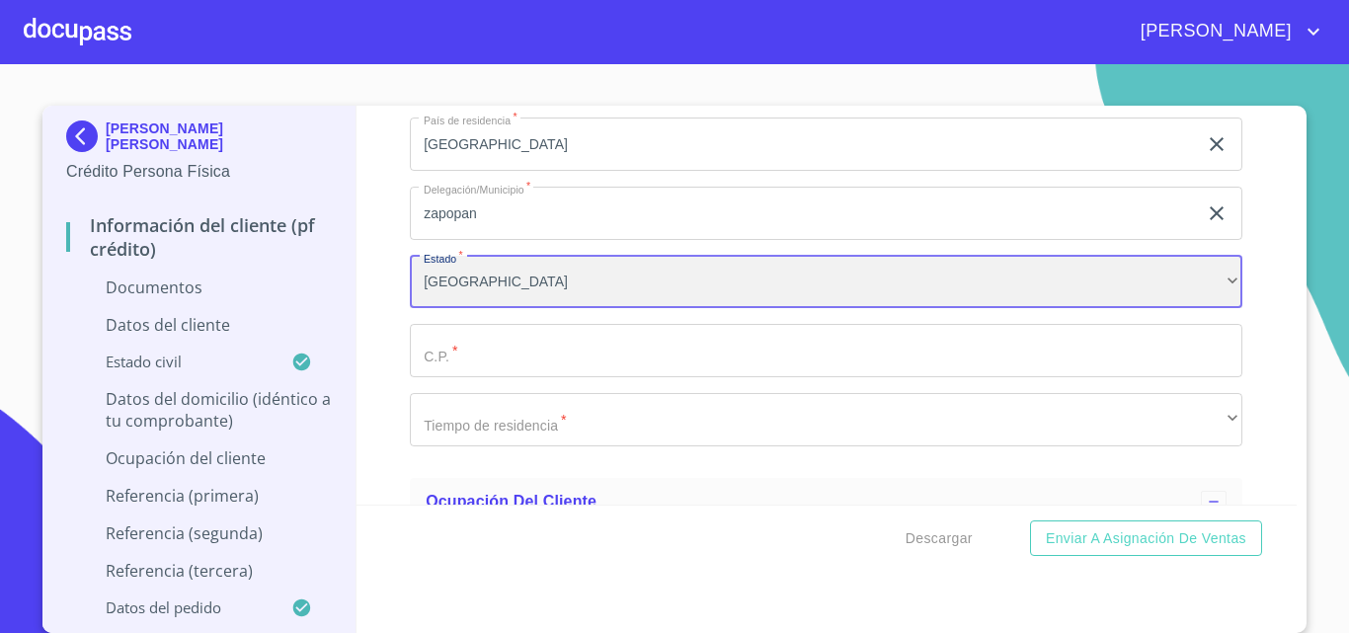
scroll to position [4546, 0]
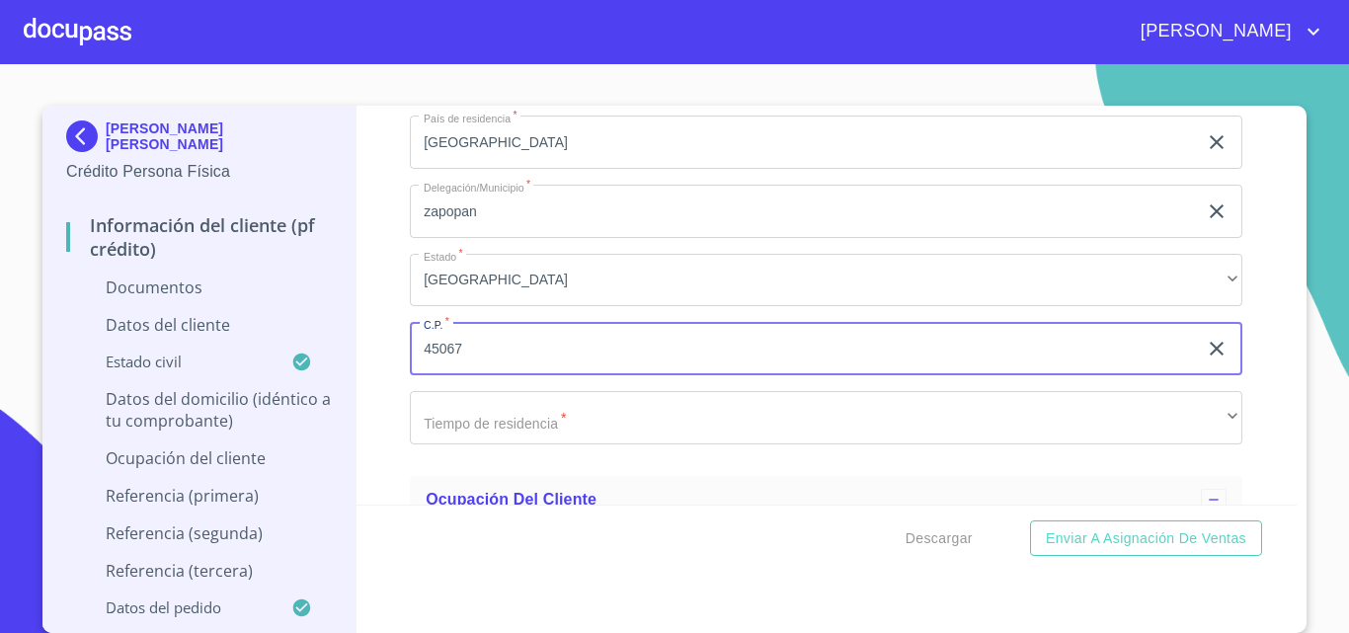
type input "45067"
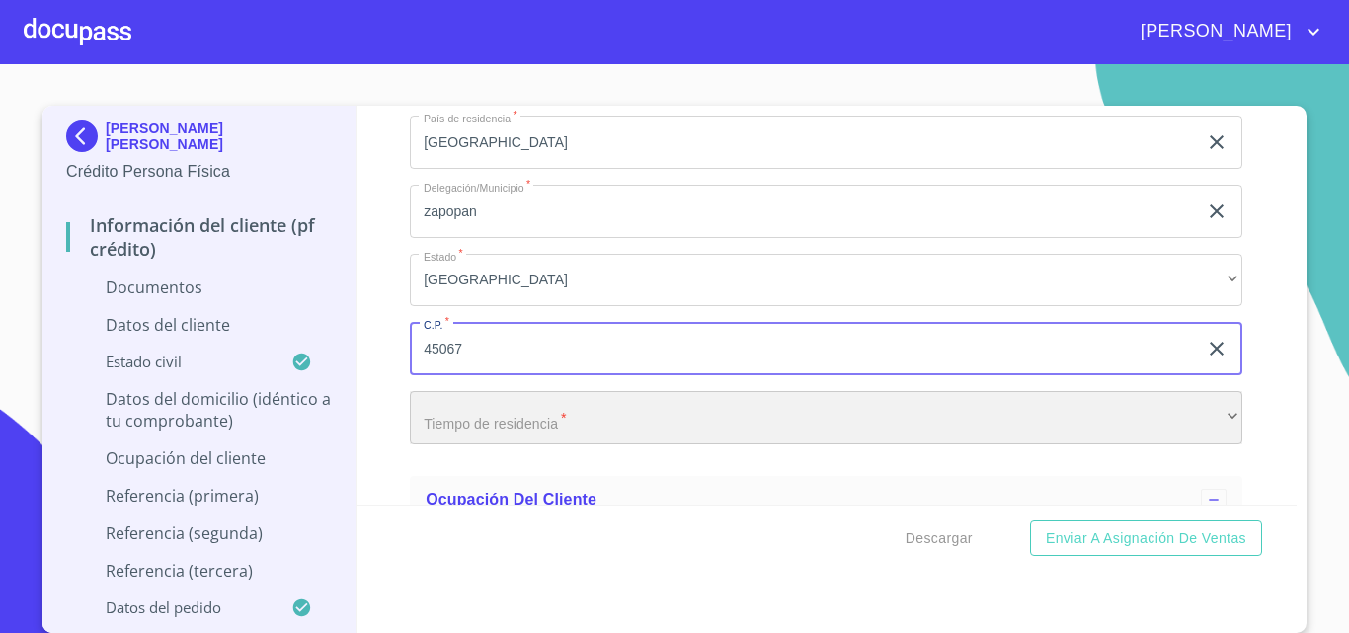
click at [525, 418] on div "​" at bounding box center [826, 417] width 832 height 53
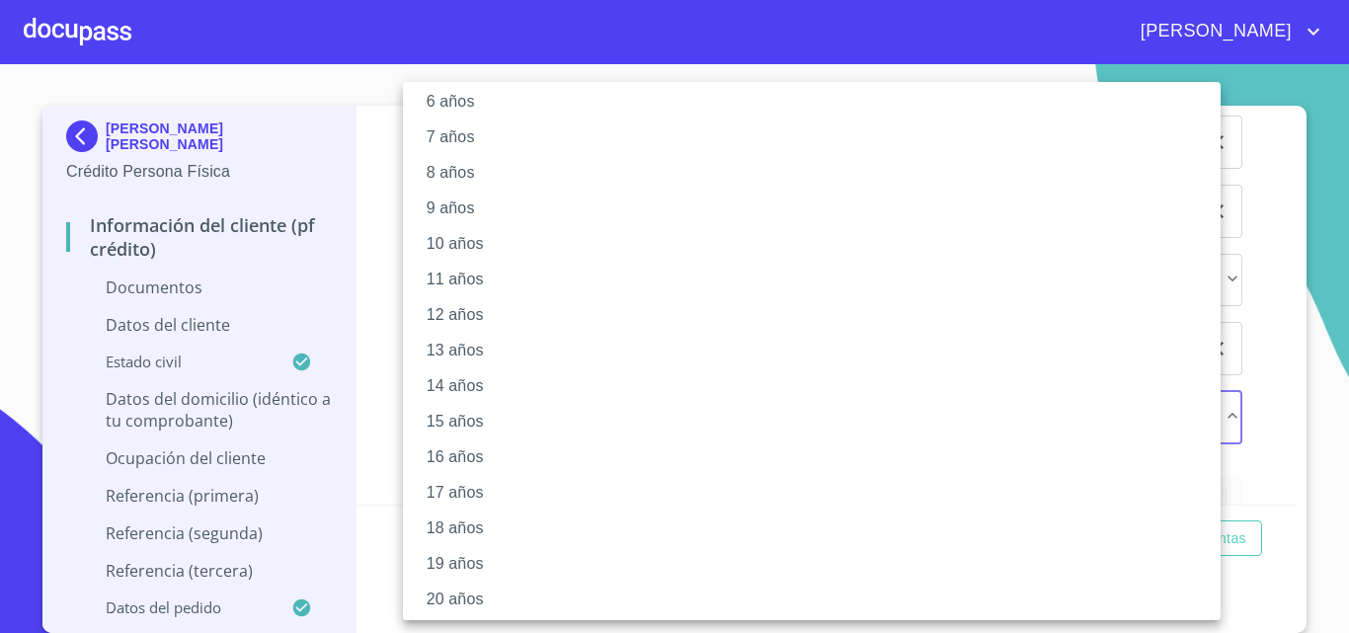
scroll to position [236, 0]
click at [487, 599] on li "20 años" at bounding box center [819, 595] width 832 height 36
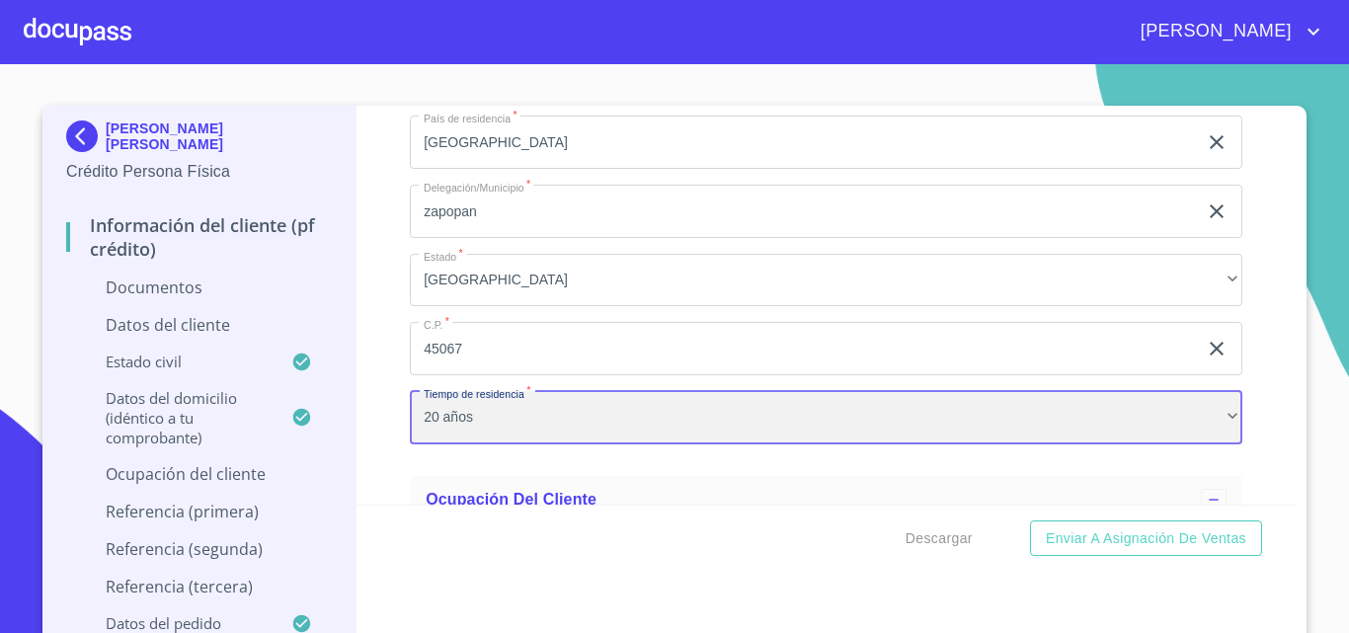
scroll to position [235, 0]
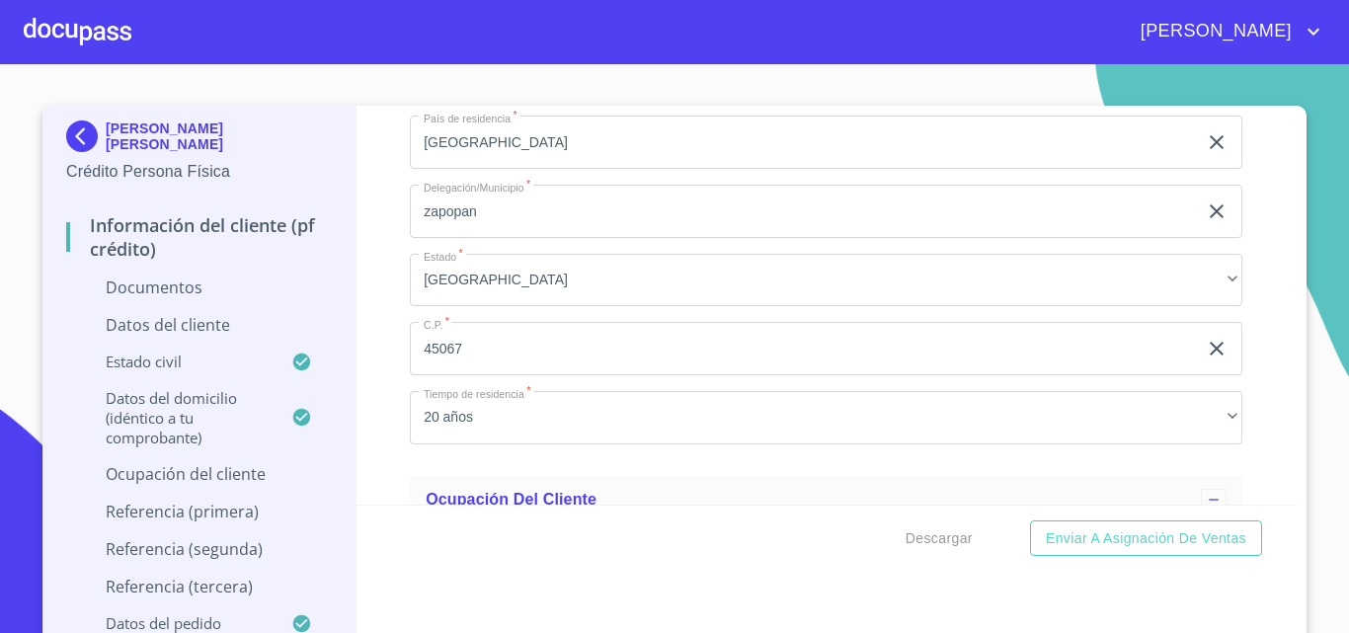
click at [382, 298] on div "Información del cliente (PF crédito) Documentos Documento de identificación.   …" at bounding box center [826, 305] width 941 height 399
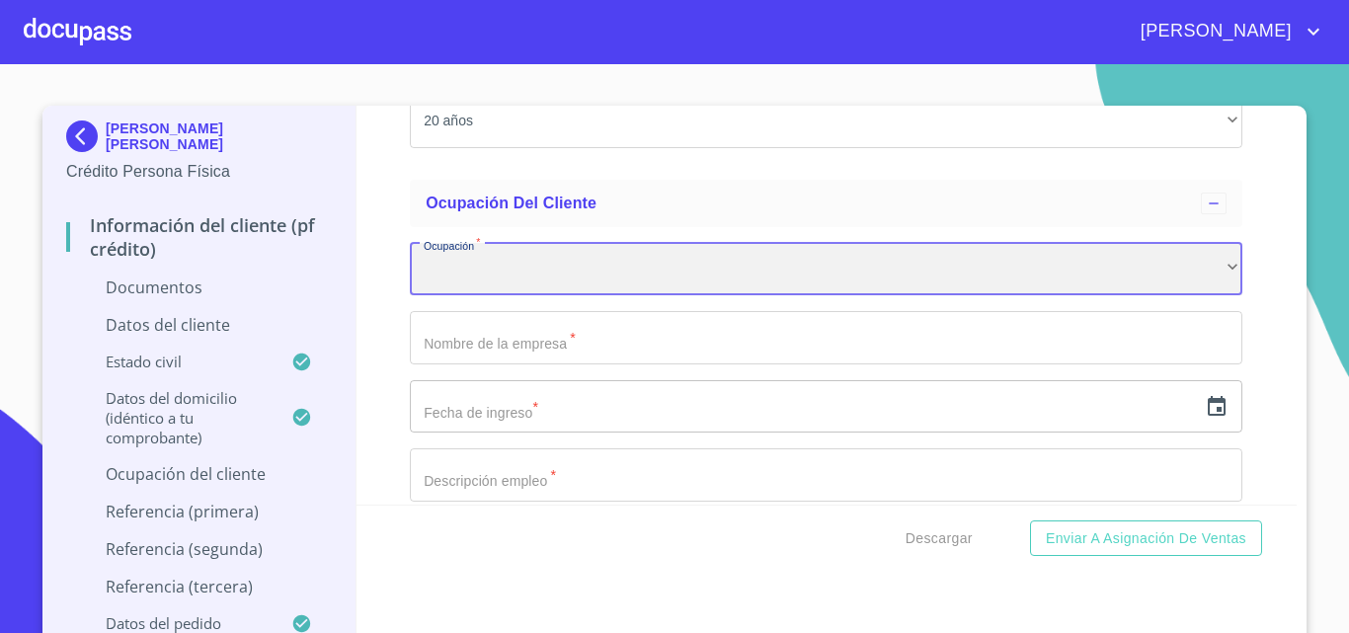
click at [520, 291] on div "​" at bounding box center [826, 269] width 832 height 53
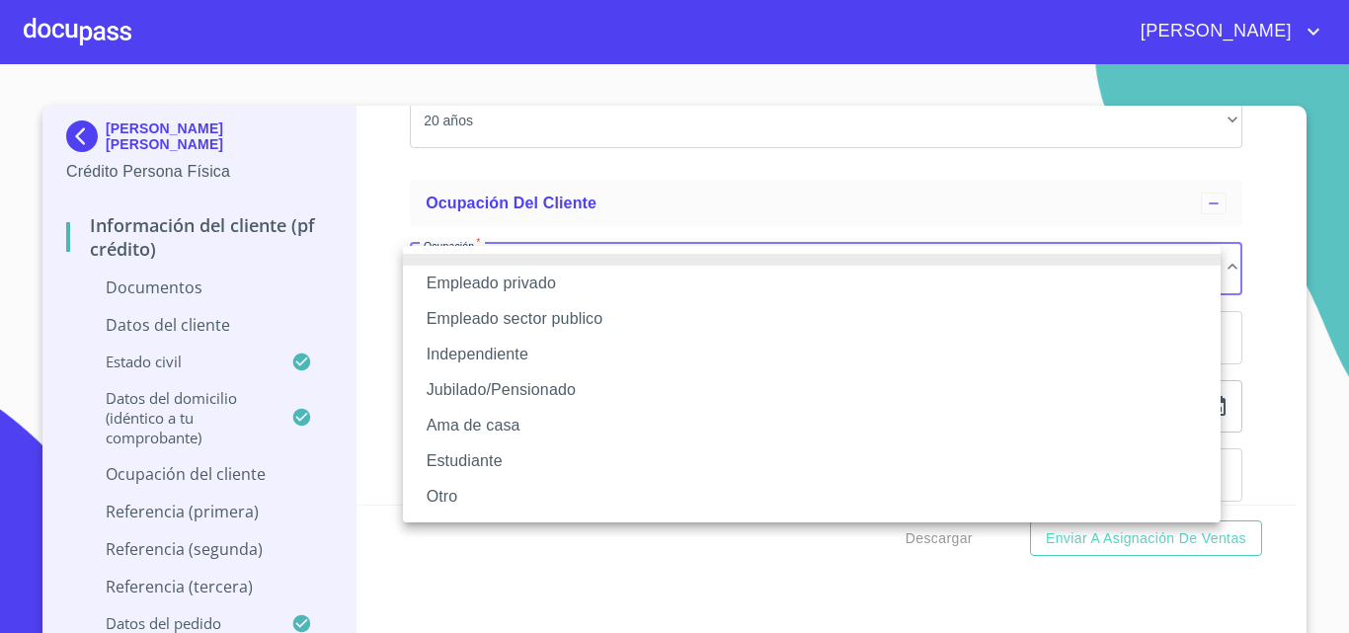
click at [554, 351] on li "Independiente" at bounding box center [811, 355] width 817 height 36
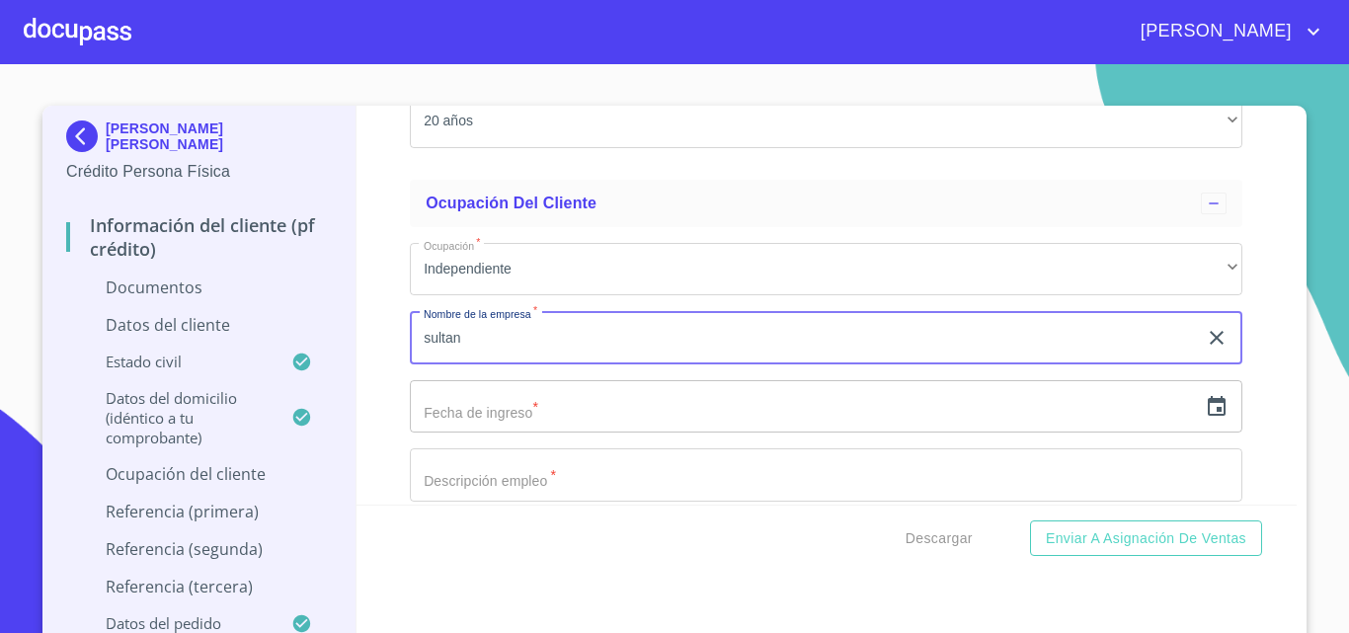
type input "sultan"
click at [1207, 414] on icon "button" at bounding box center [1216, 406] width 18 height 20
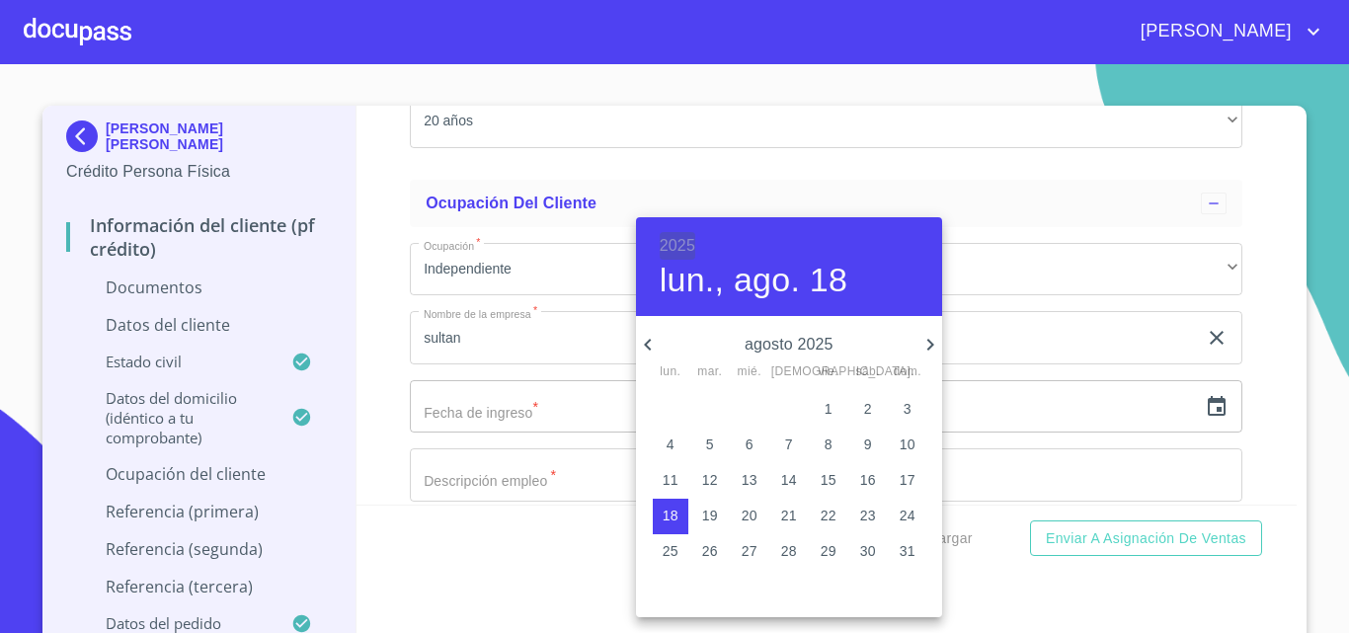
click at [680, 238] on h6 "2025" at bounding box center [678, 246] width 36 height 28
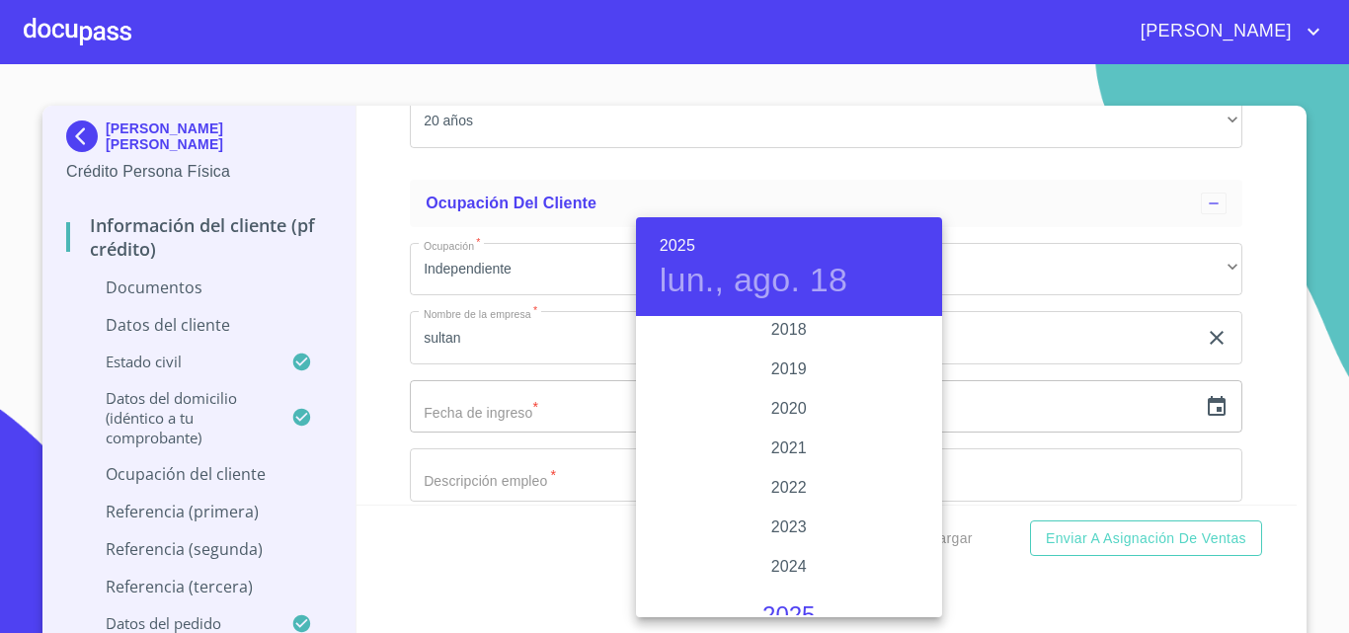
scroll to position [3633, 0]
click at [771, 452] on div "2020" at bounding box center [789, 456] width 306 height 39
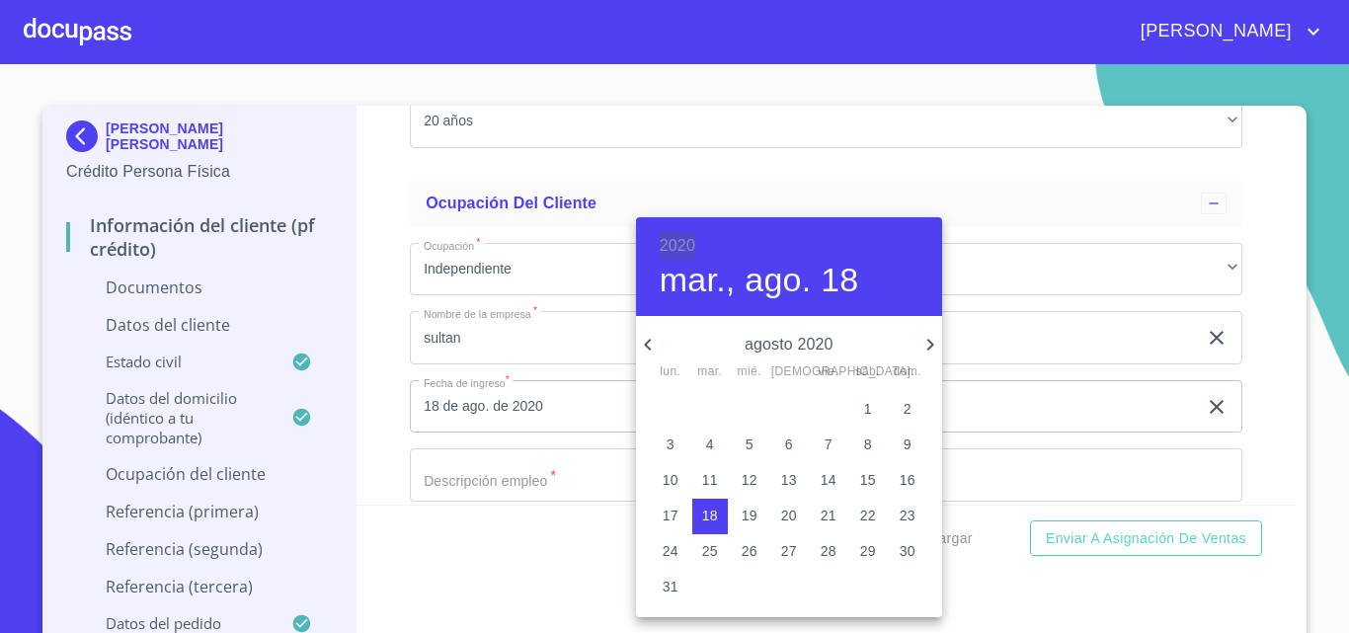
click at [676, 238] on h6 "2020" at bounding box center [678, 246] width 36 height 28
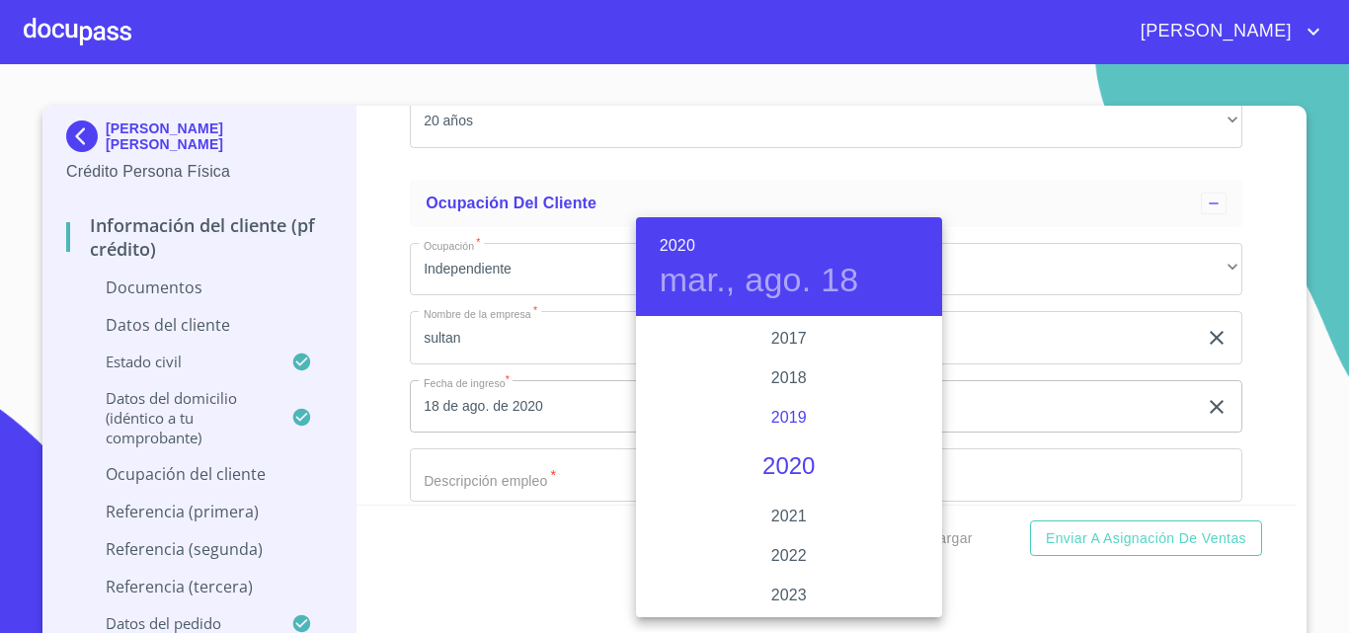
click at [773, 406] on div "2019" at bounding box center [789, 417] width 306 height 39
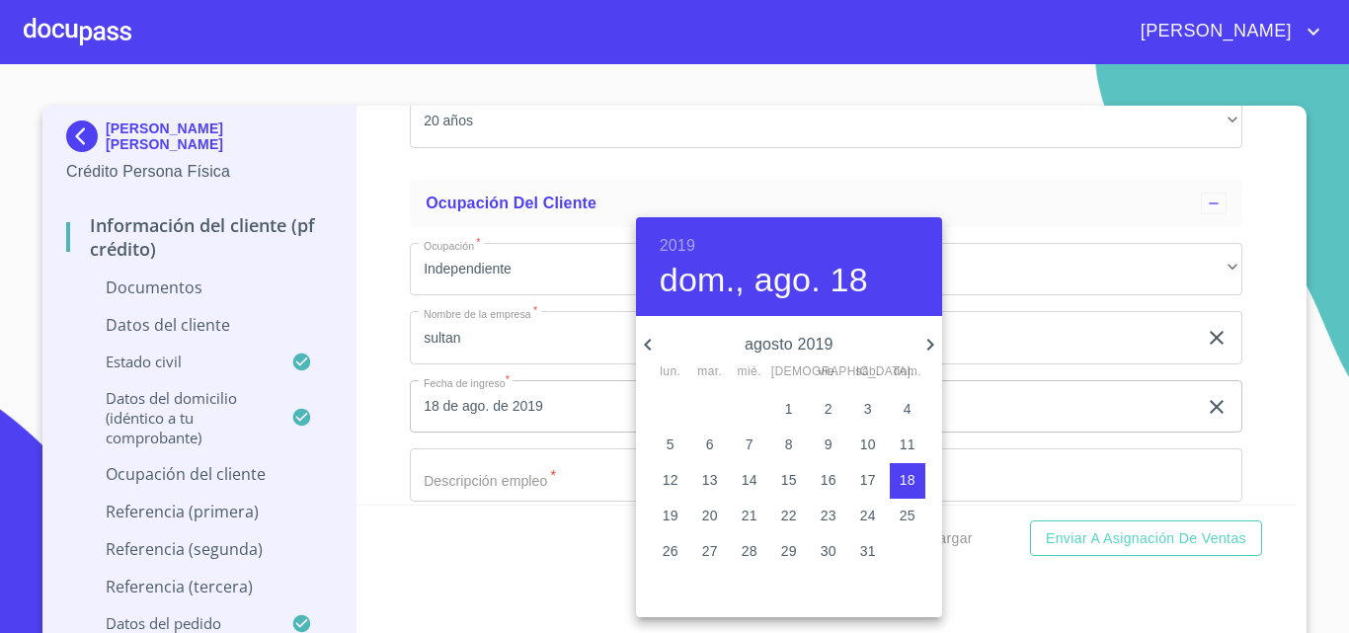
click at [655, 350] on icon "button" at bounding box center [648, 345] width 24 height 24
click at [756, 484] on p "15" at bounding box center [749, 480] width 16 height 20
type input "15 de may. de 2019"
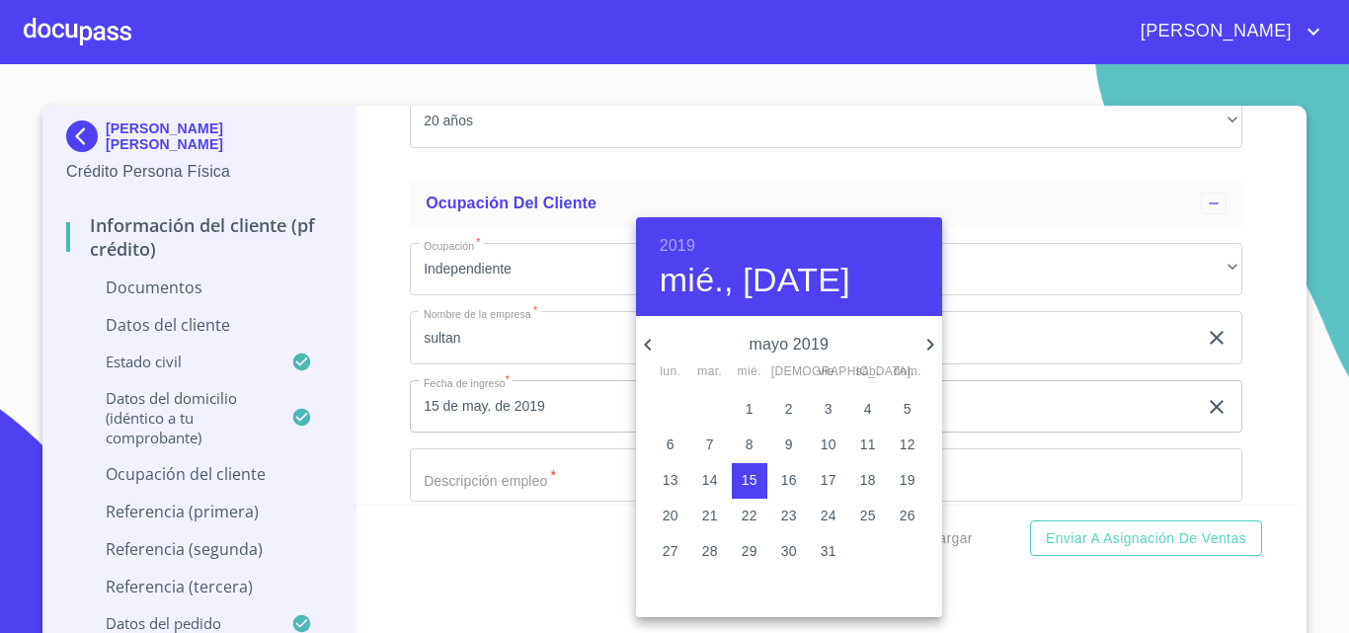
click at [488, 493] on div at bounding box center [674, 316] width 1349 height 633
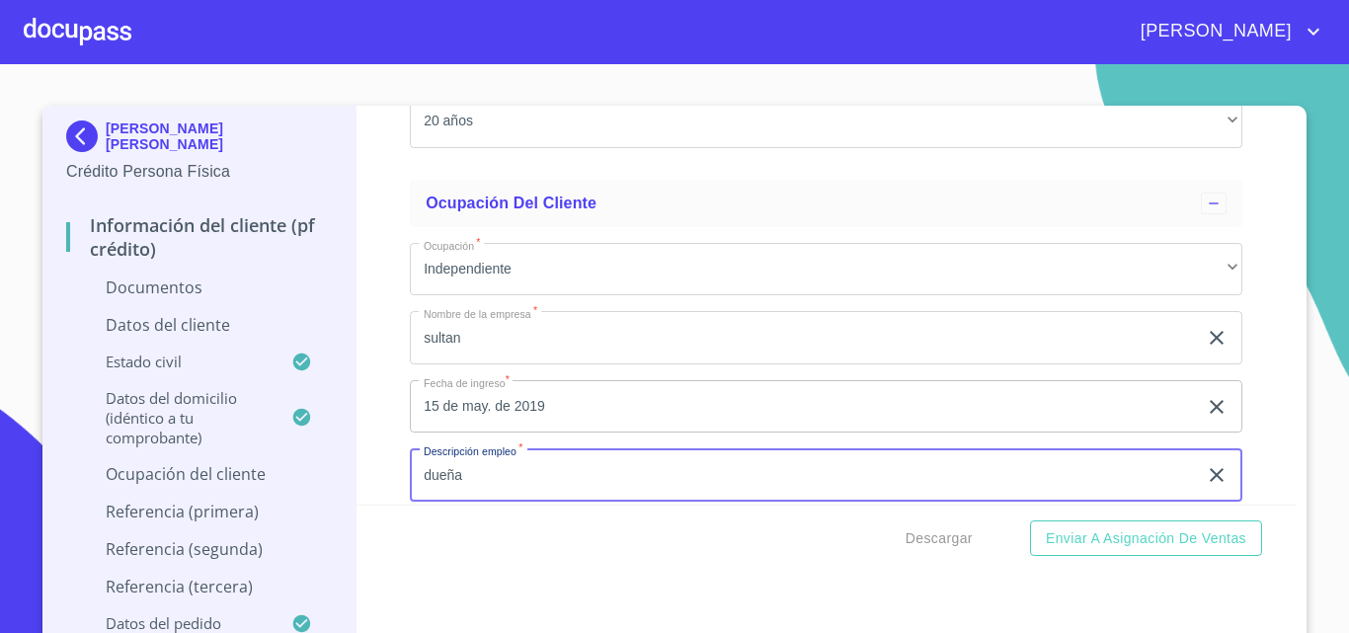
type input "dueña"
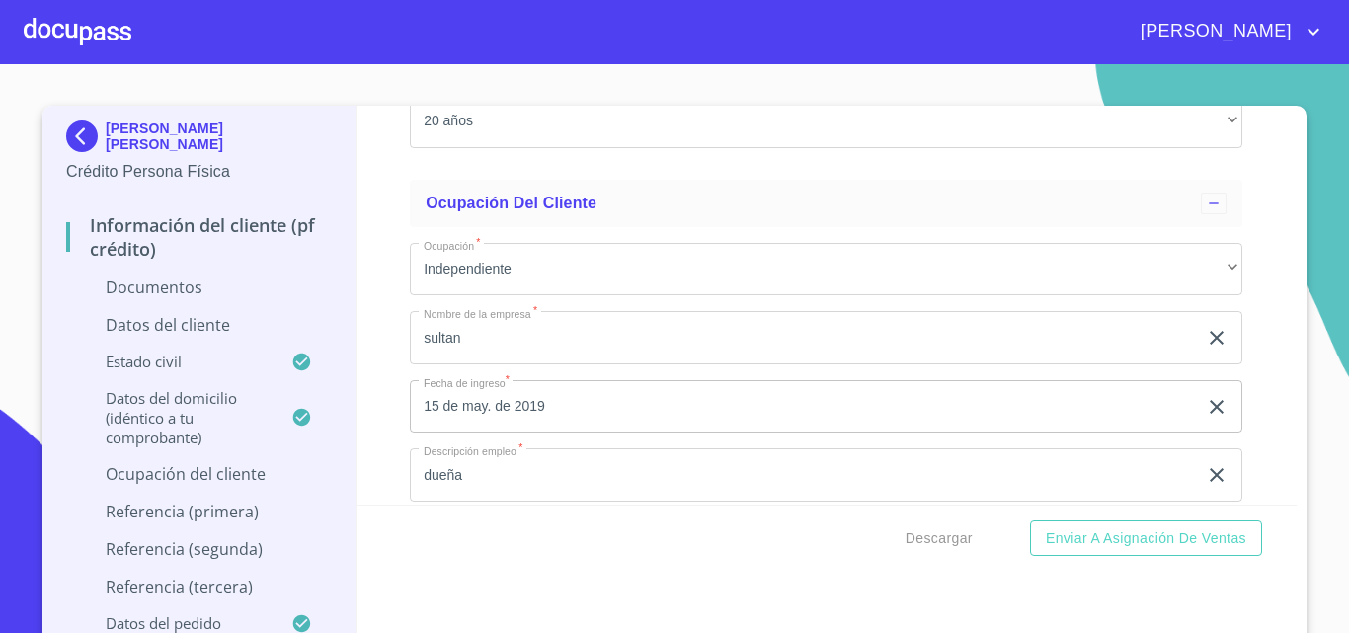
scroll to position [5081, 0]
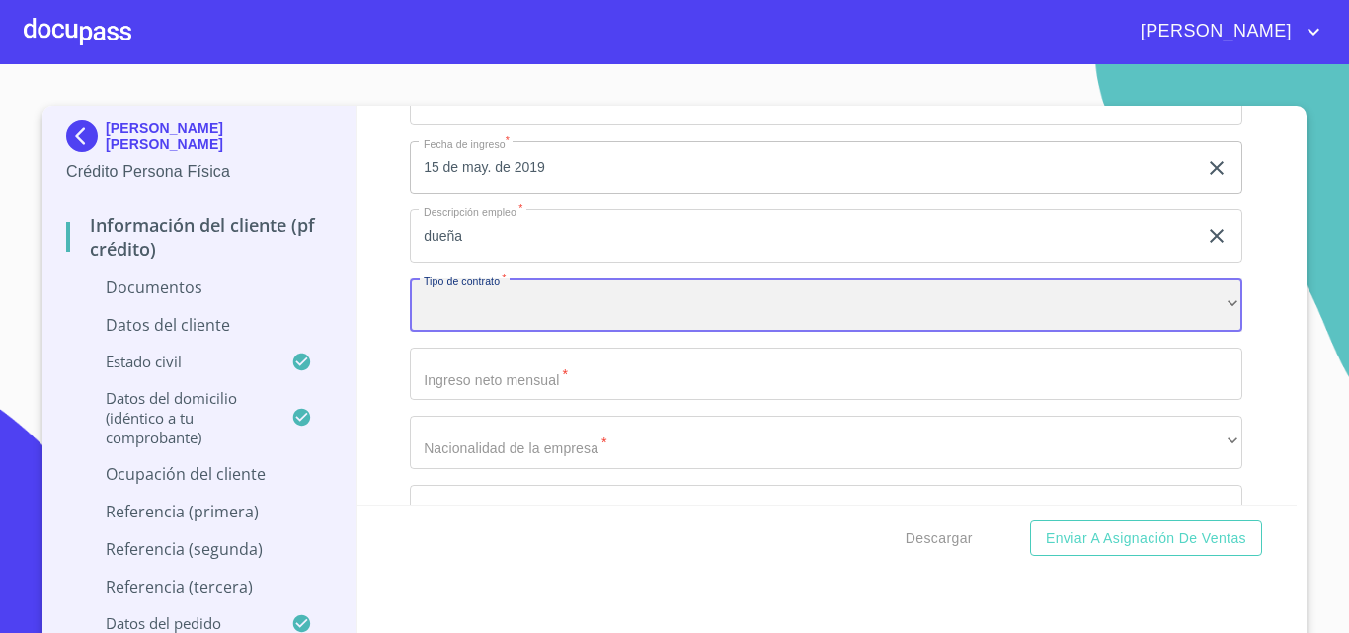
click at [515, 319] on div "​" at bounding box center [826, 304] width 832 height 53
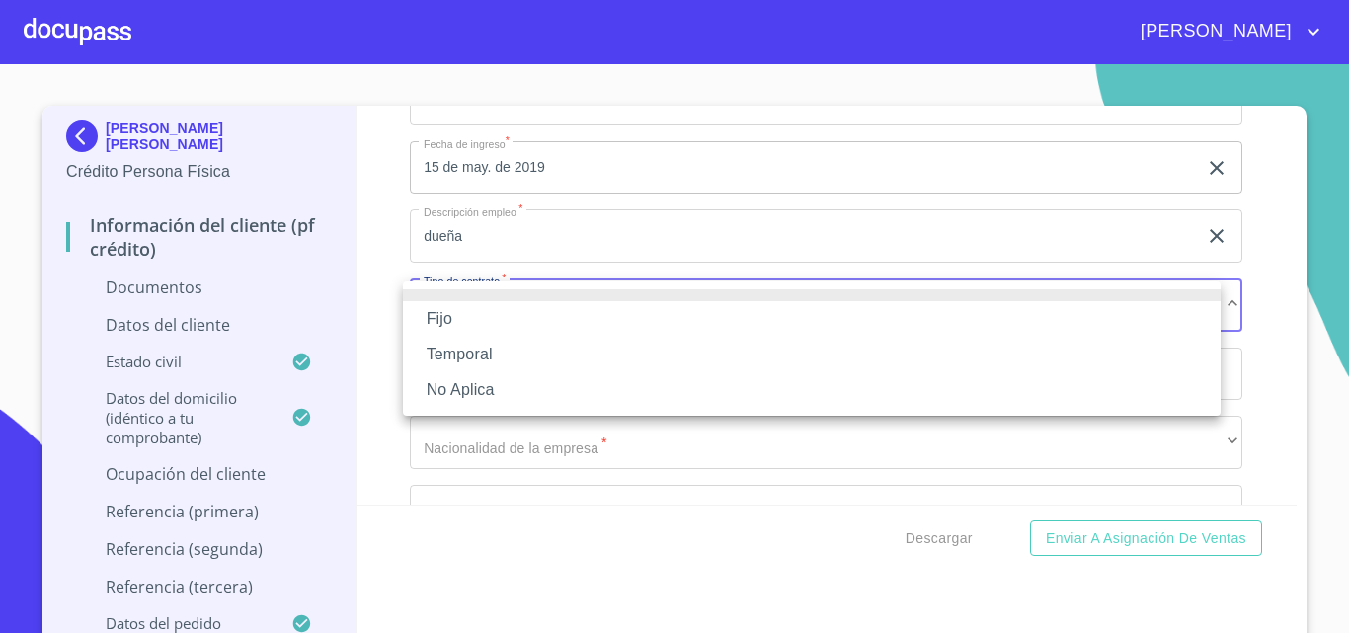
click at [472, 323] on li "Fijo" at bounding box center [811, 319] width 817 height 36
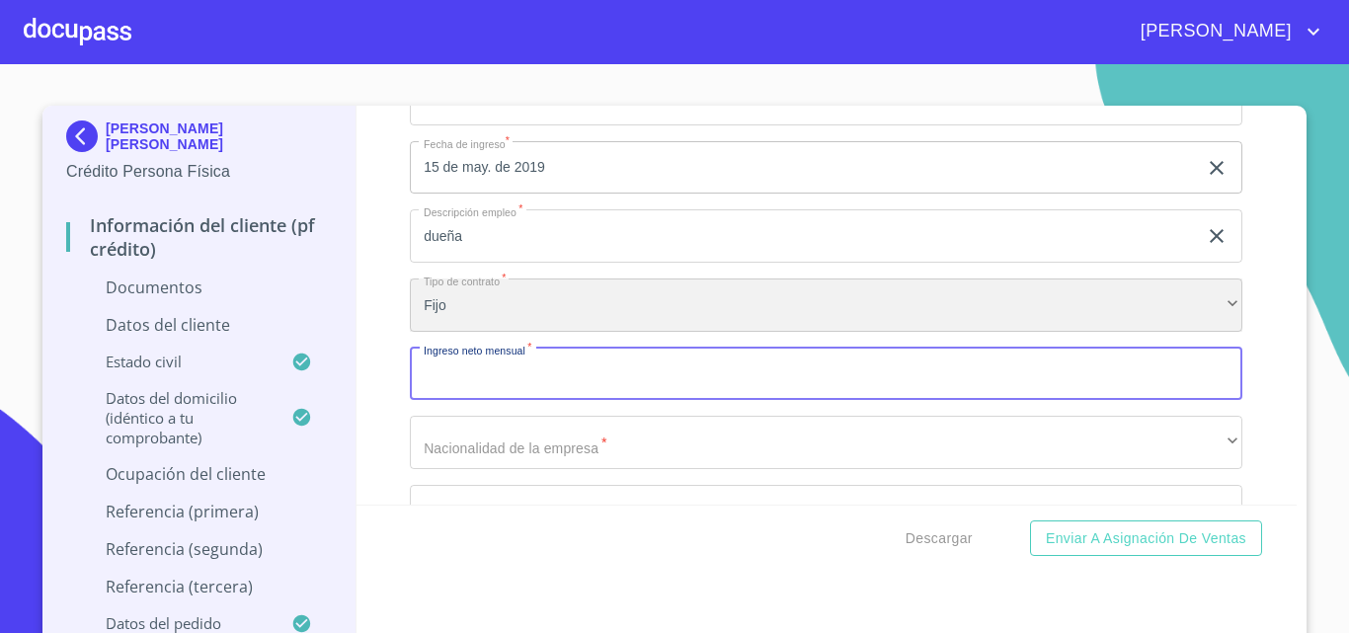
click at [451, 290] on div "Fijo" at bounding box center [826, 304] width 832 height 53
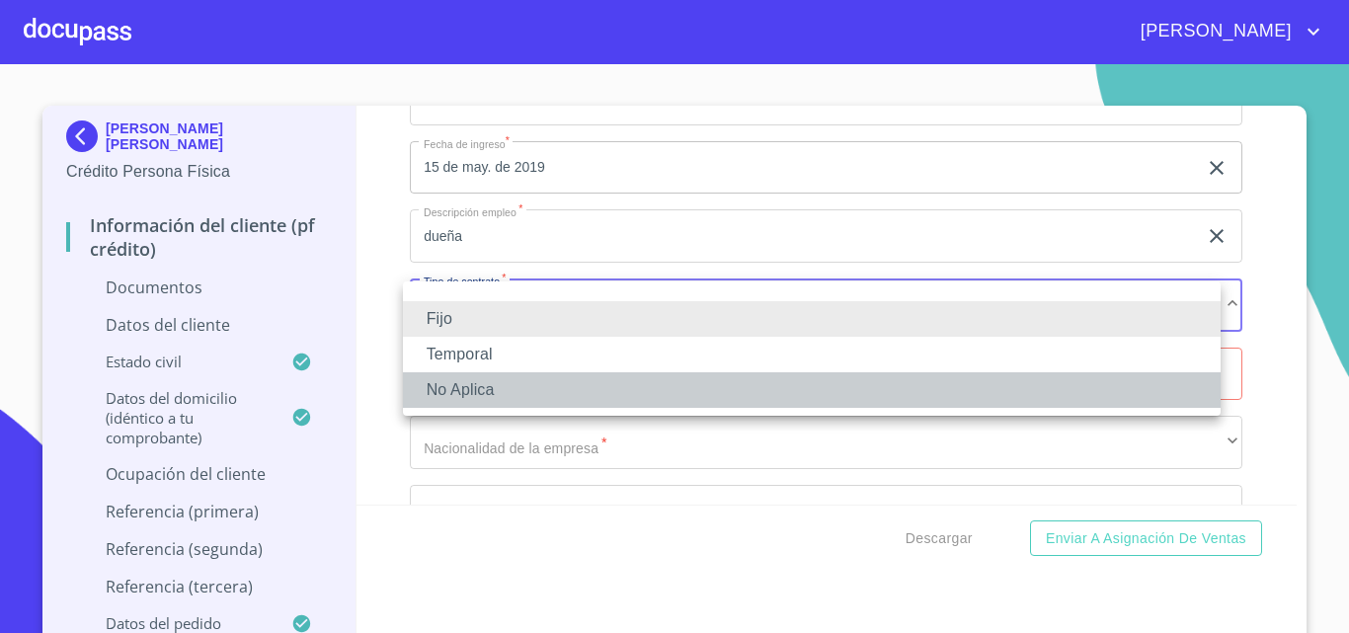
click at [447, 374] on li "No Aplica" at bounding box center [811, 390] width 817 height 36
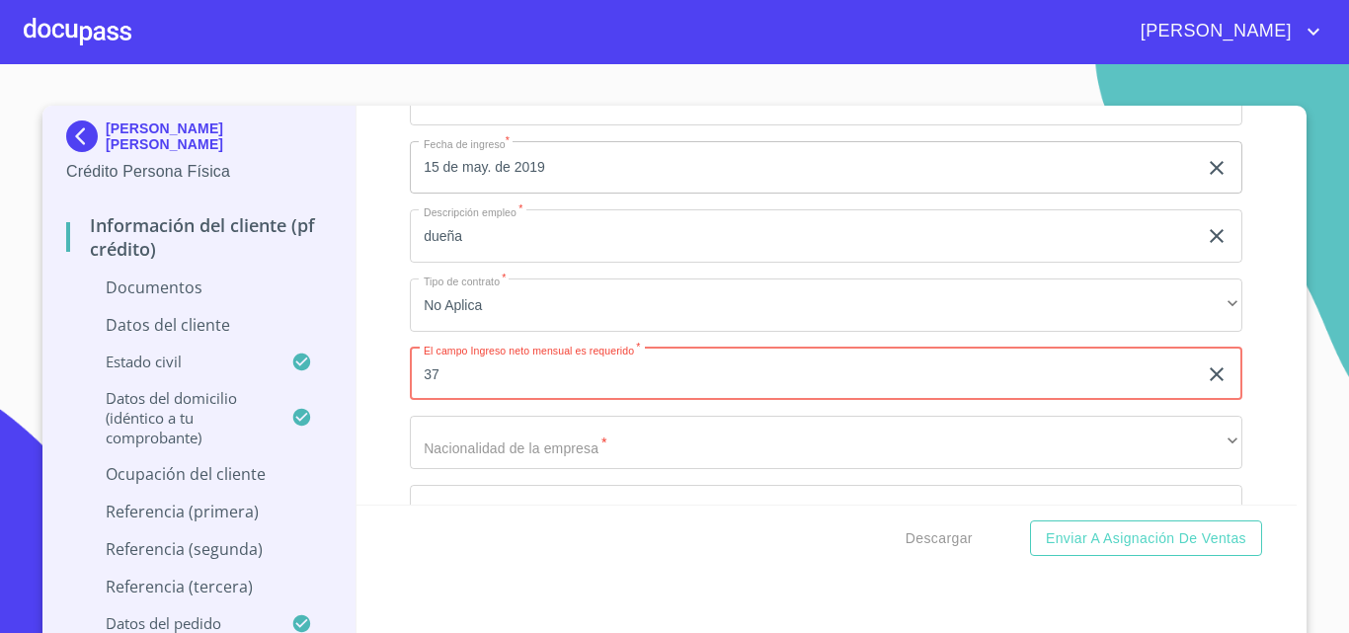
type input "3"
type input "47000"
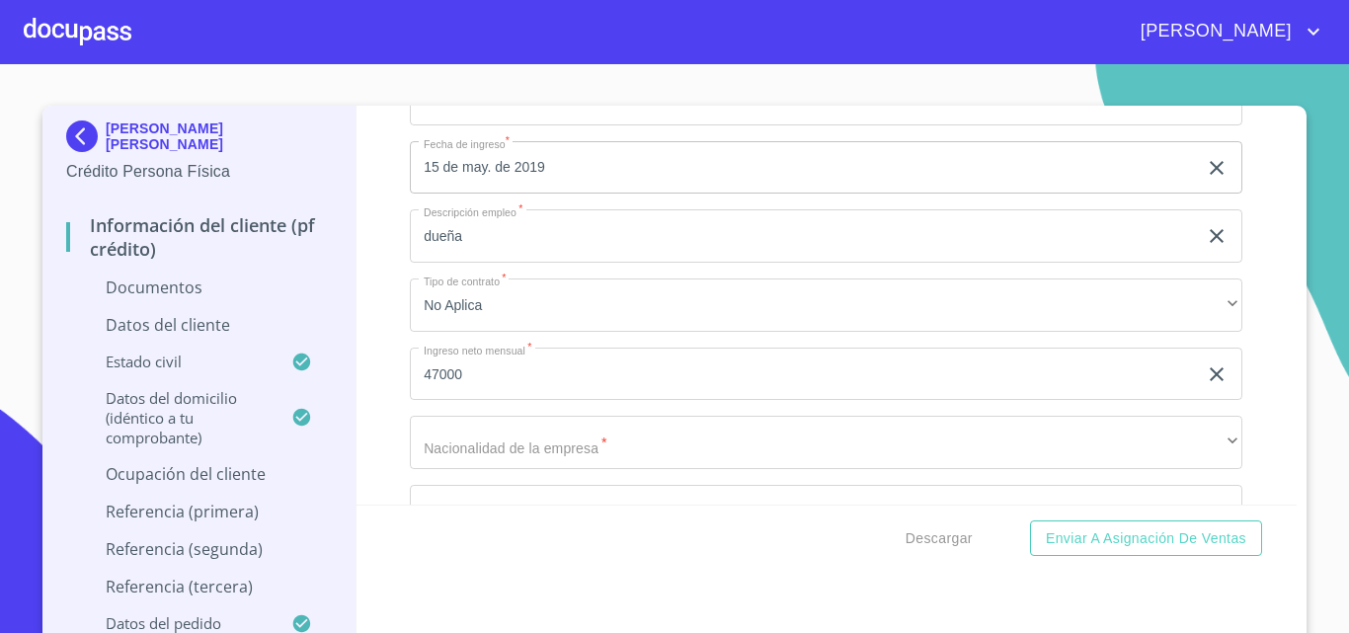
click at [393, 382] on div "Información del cliente (PF crédito) Documentos Documento de identificación.   …" at bounding box center [826, 305] width 941 height 399
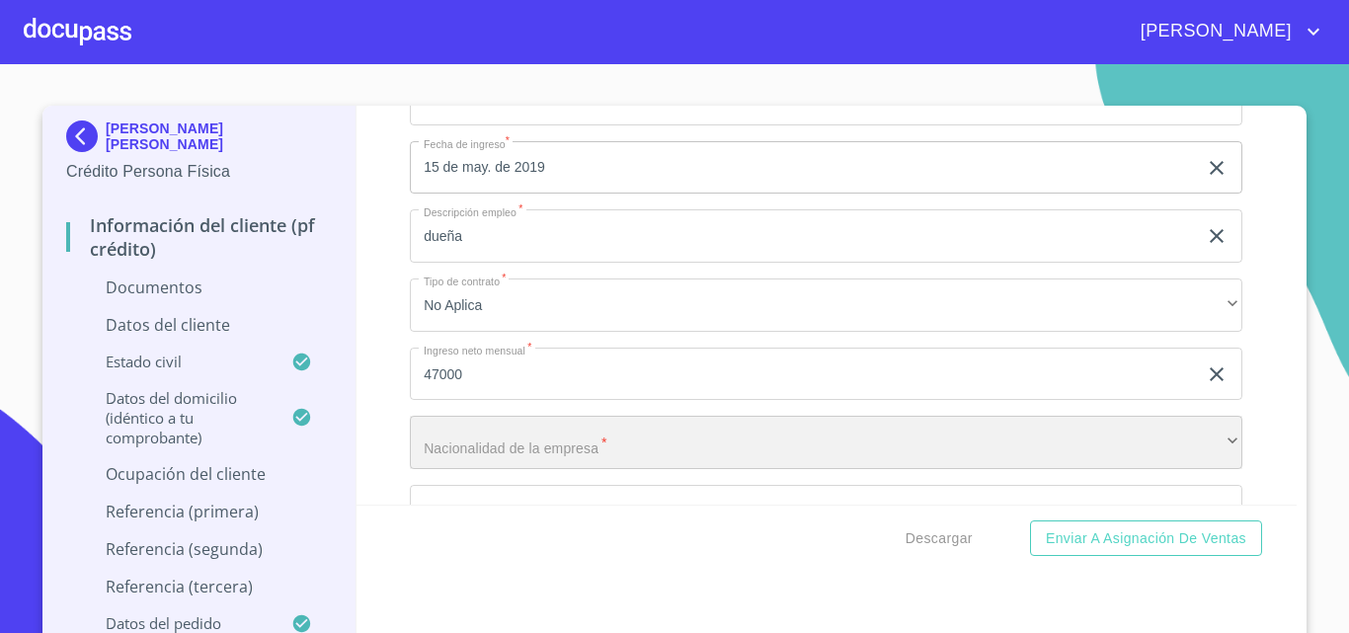
click at [417, 447] on div "​" at bounding box center [826, 442] width 832 height 53
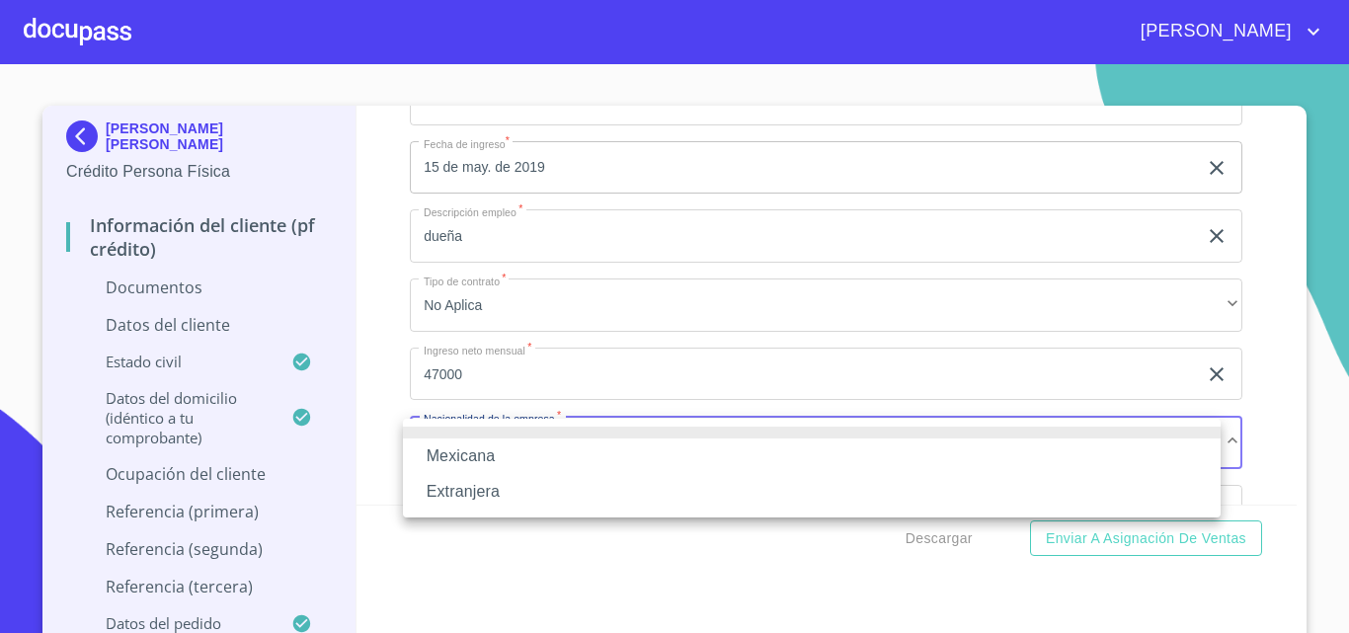
click at [476, 452] on li "Mexicana" at bounding box center [811, 456] width 817 height 36
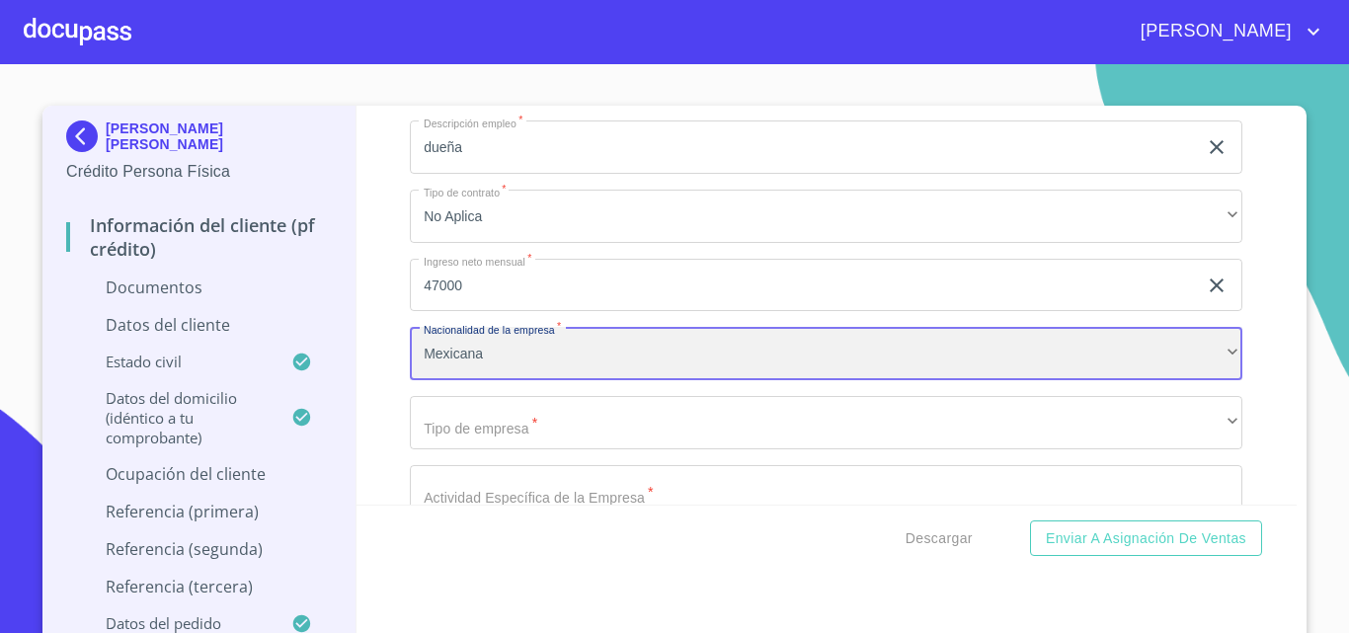
scroll to position [5278, 0]
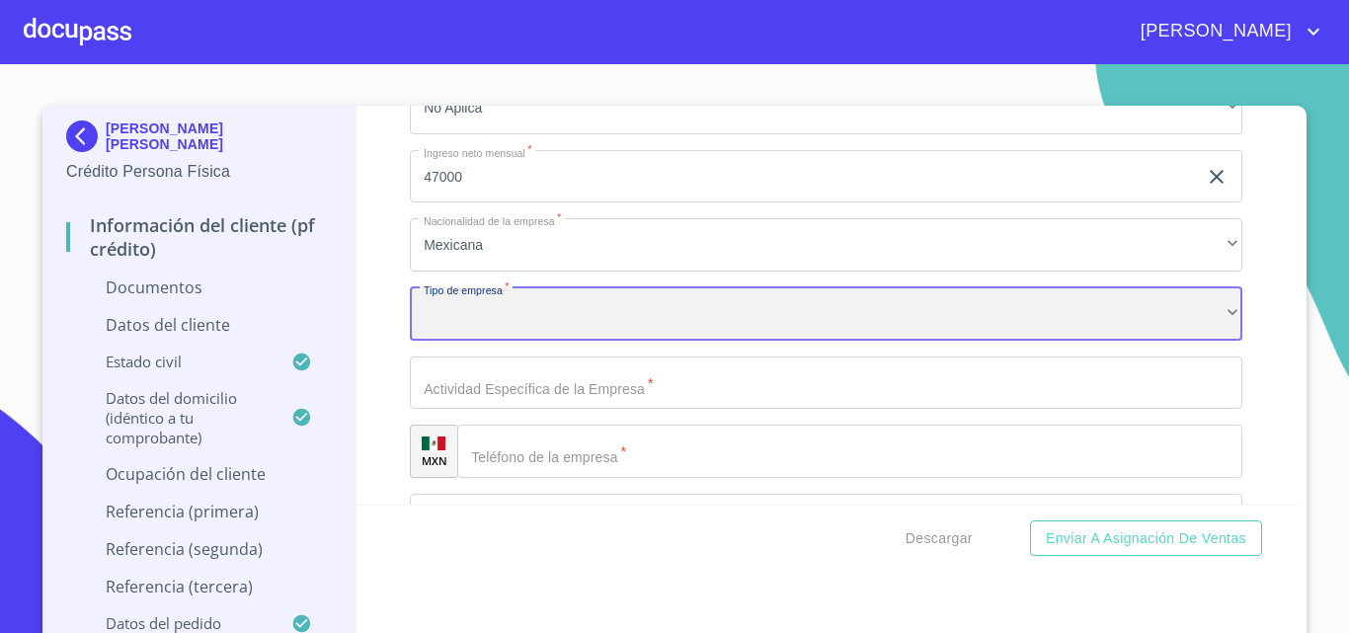
click at [607, 324] on div "​" at bounding box center [826, 313] width 832 height 53
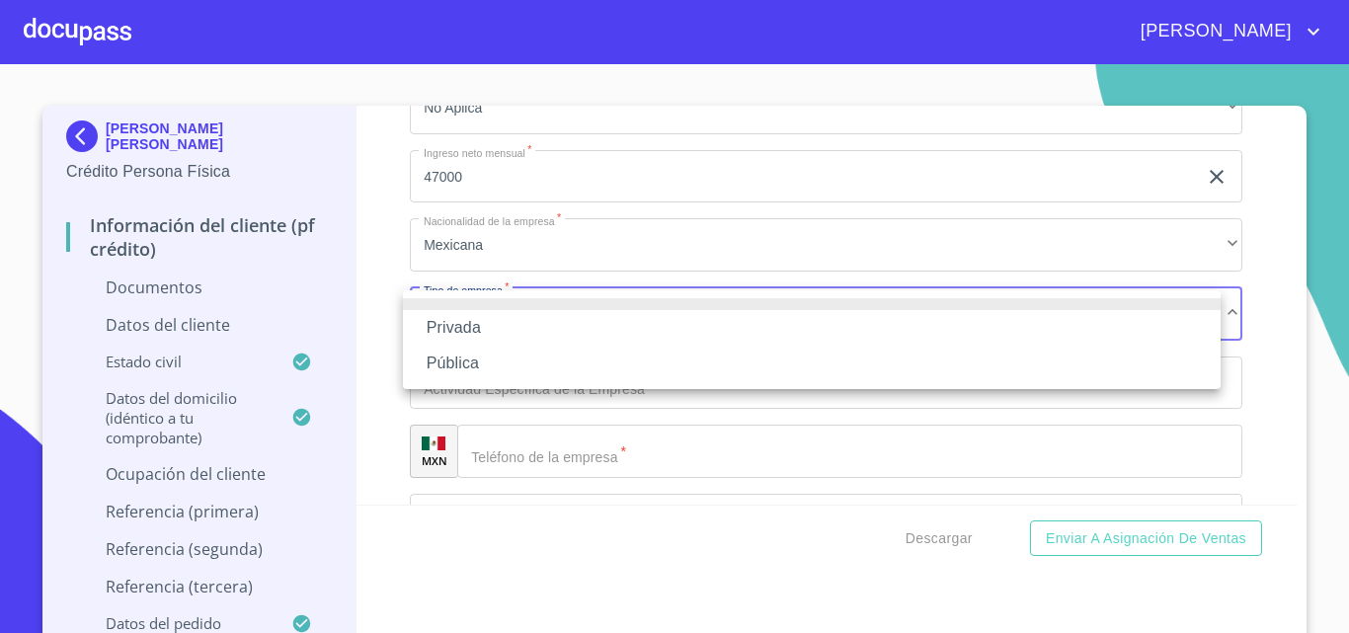
click at [481, 322] on li "Privada" at bounding box center [811, 328] width 817 height 36
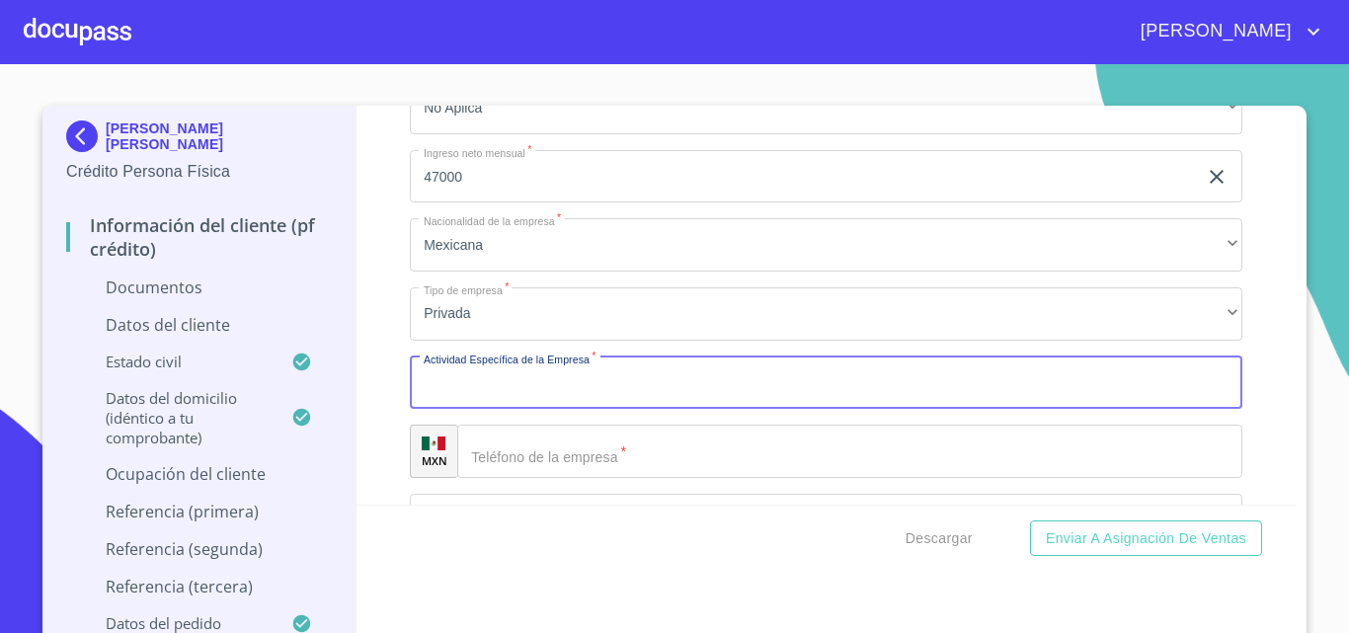
click at [493, 388] on input "Documento de identificación.   *" at bounding box center [826, 382] width 832 height 53
type input "venta de alimentos"
click at [493, 453] on div "​" at bounding box center [849, 451] width 785 height 53
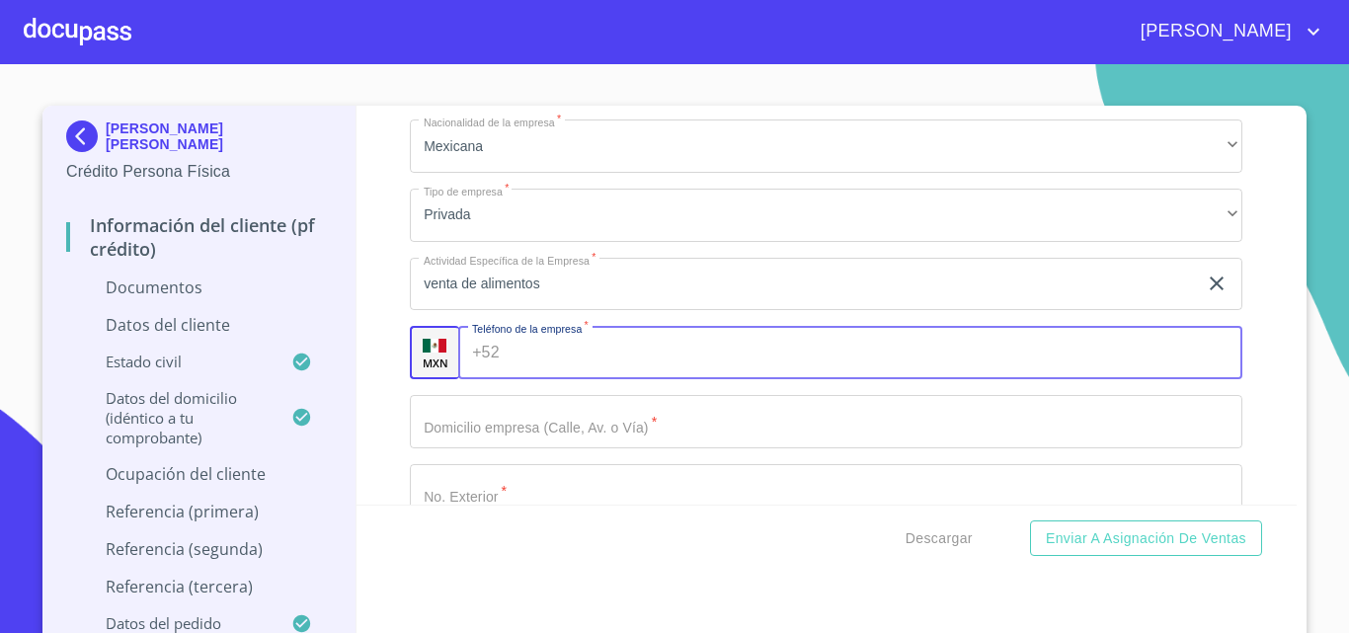
scroll to position [5476, 0]
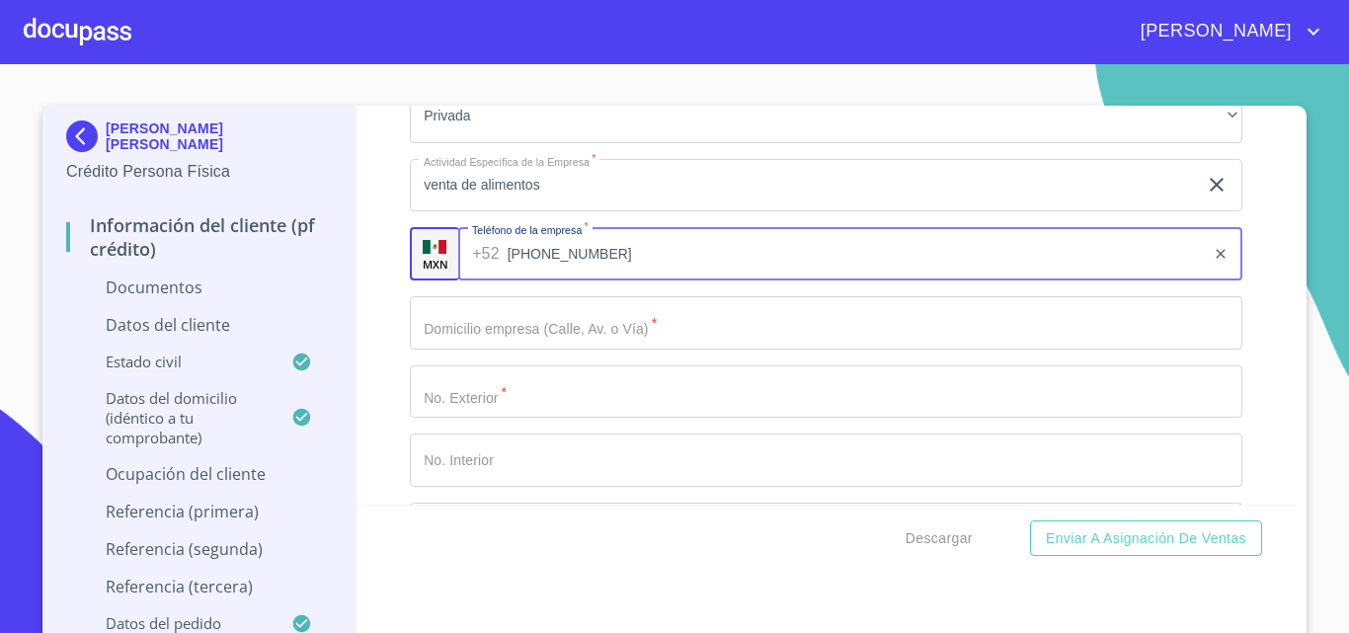
type input "[PHONE_NUMBER]"
drag, startPoint x: 599, startPoint y: 305, endPoint x: 583, endPoint y: 321, distance: 23.0
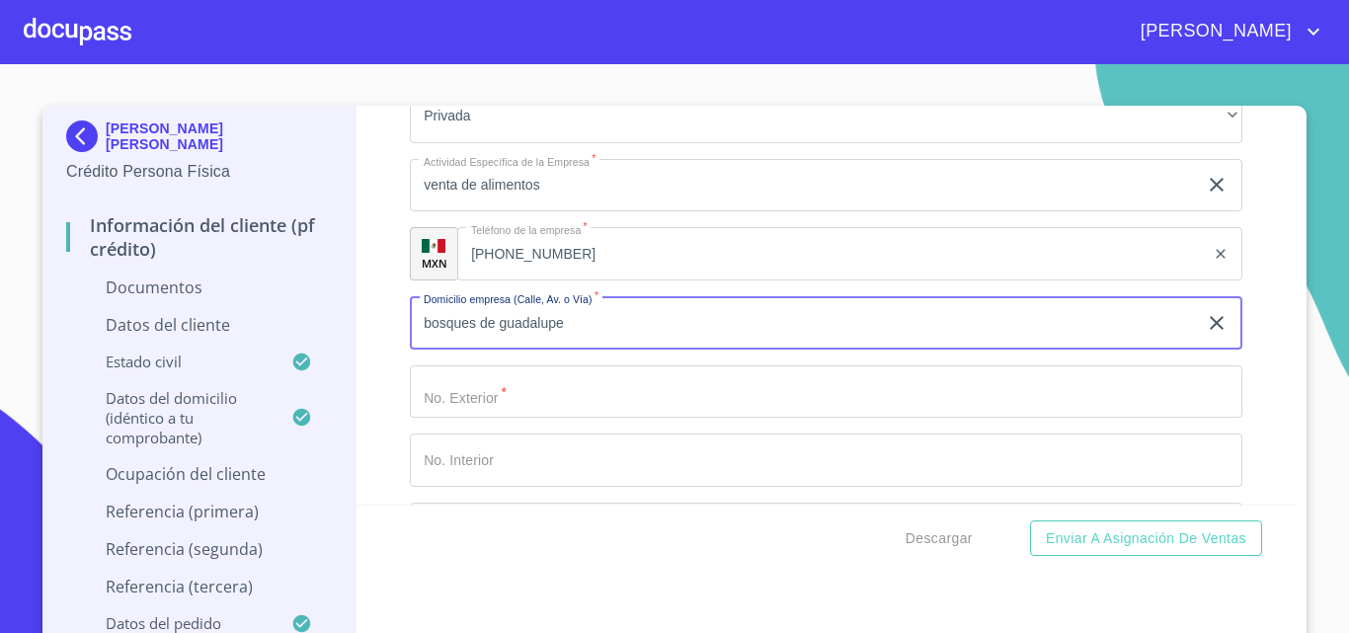
type input "bosques de guadalupe"
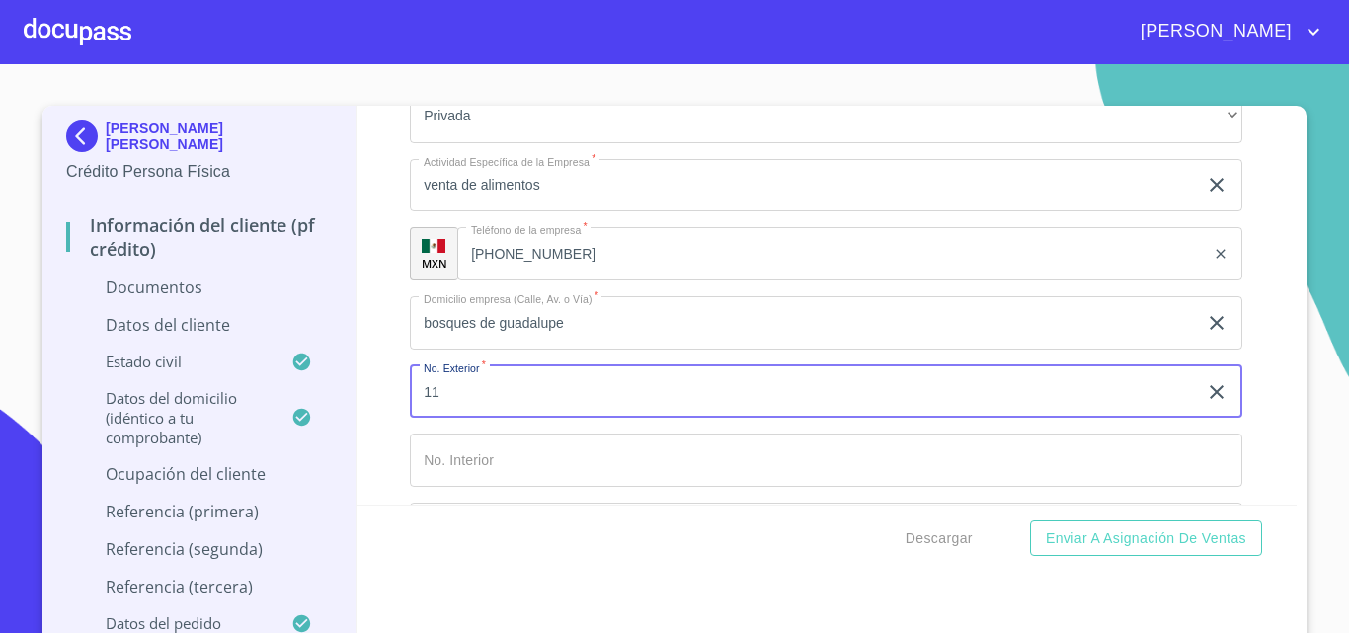
type input "11"
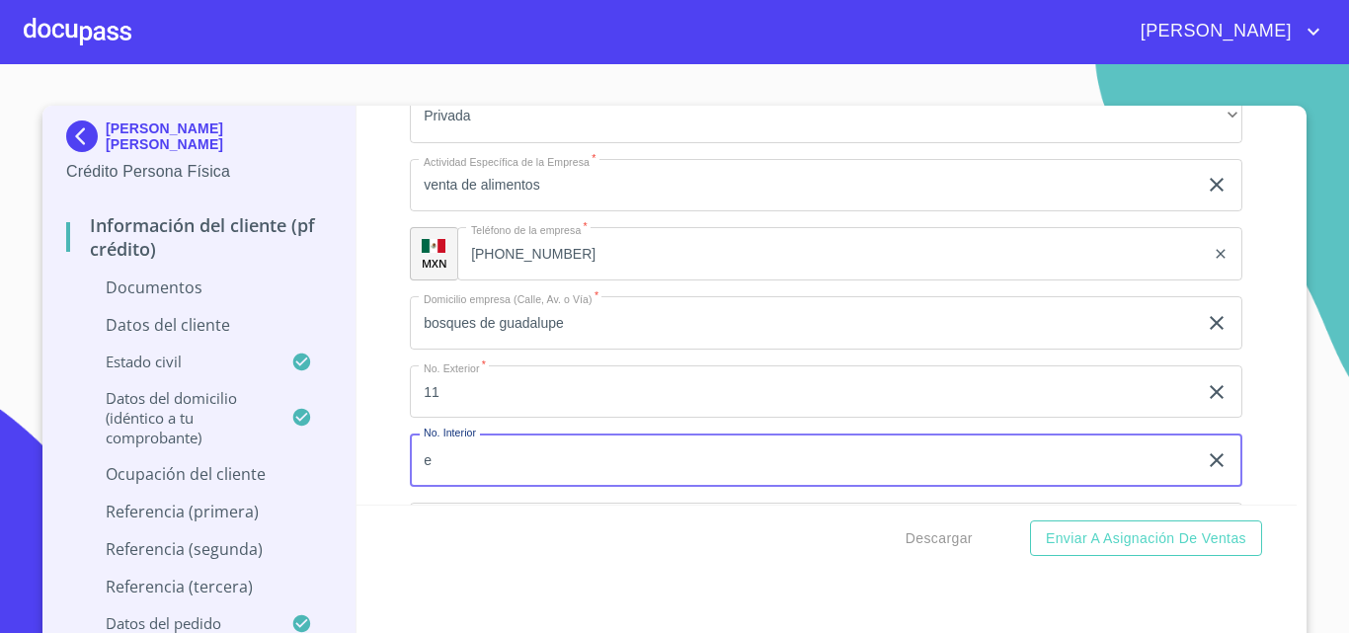
type input "e"
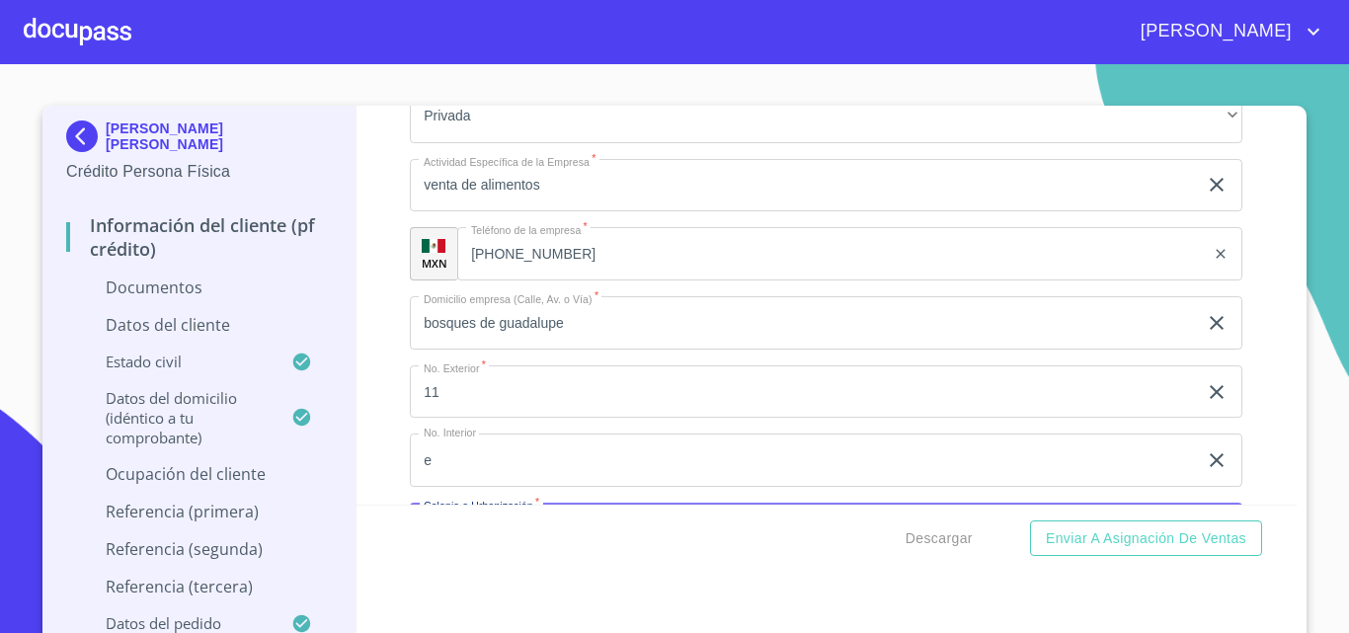
scroll to position [5527, 0]
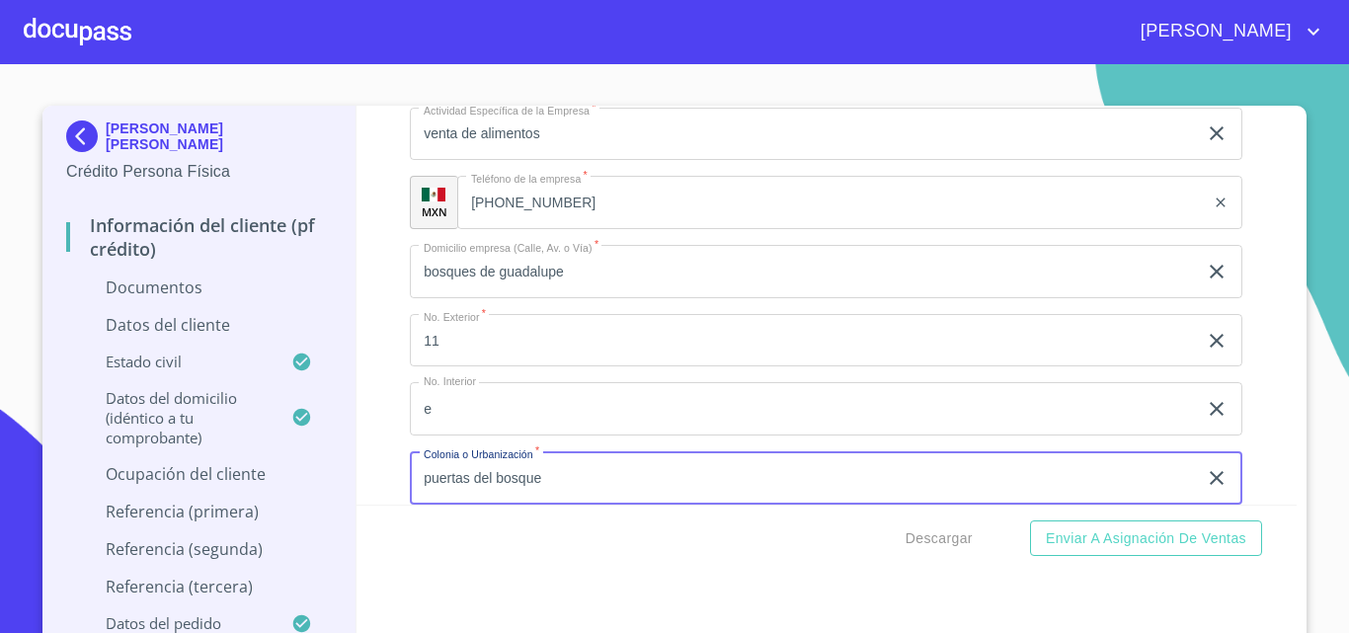
type input "puertas del bosque"
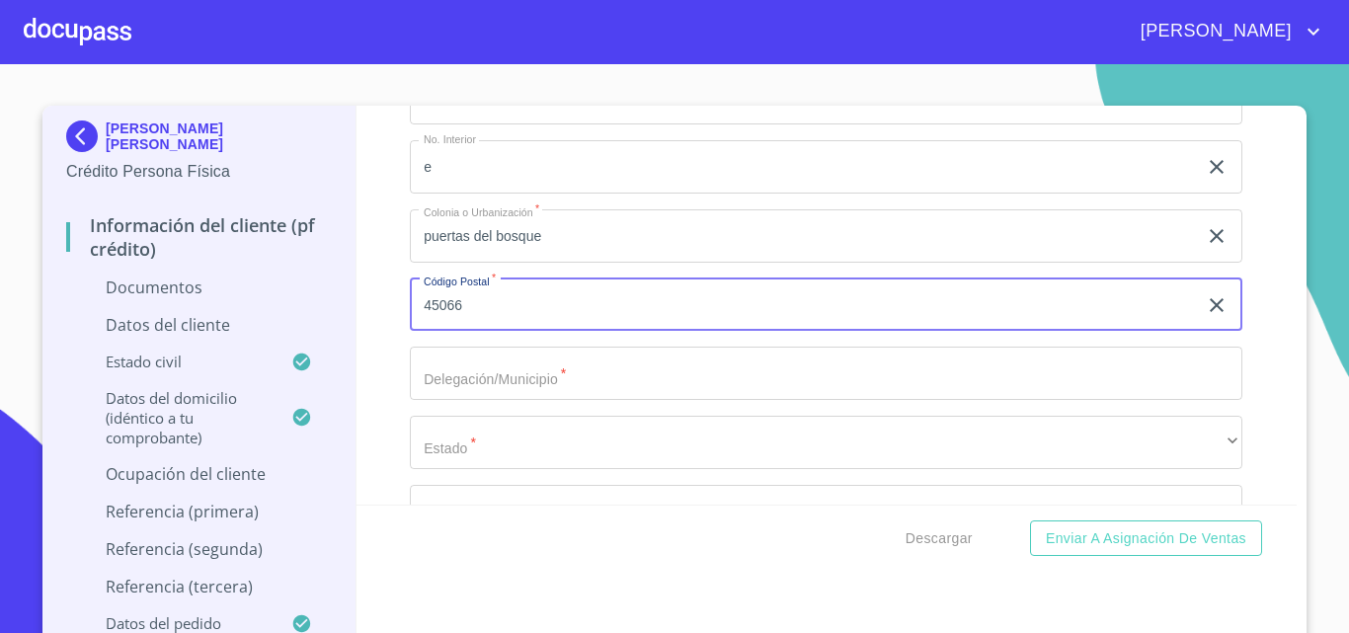
type input "45066"
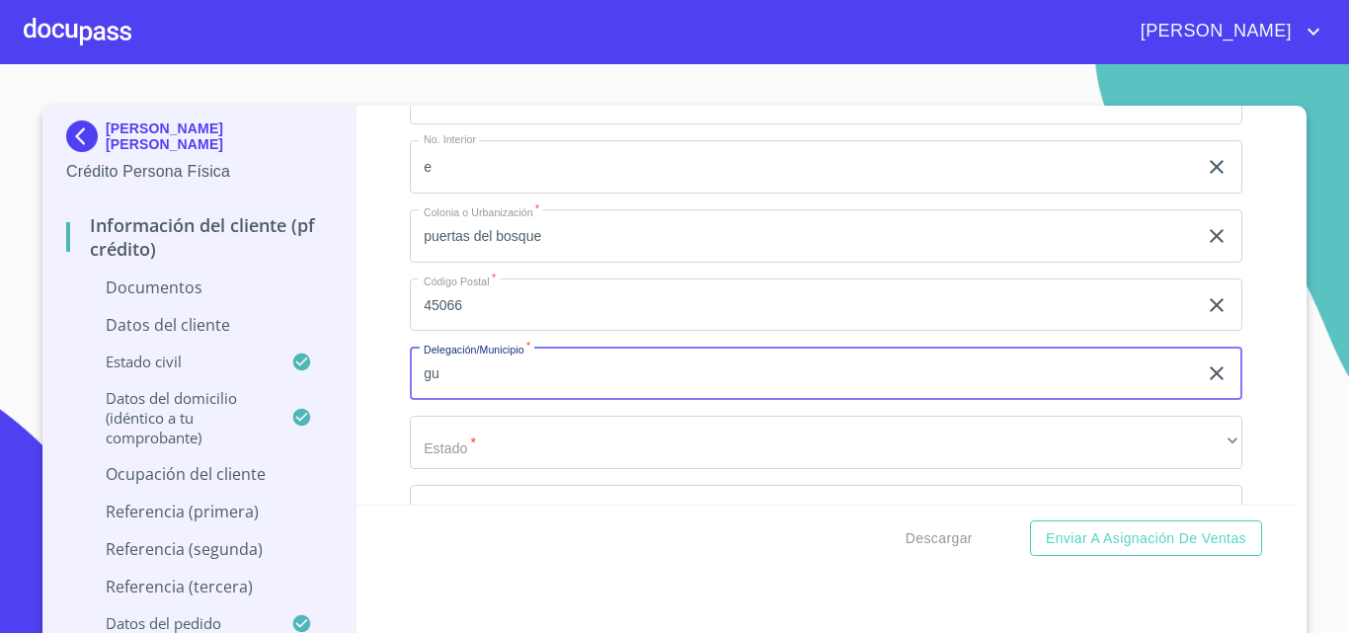
type input "[GEOGRAPHIC_DATA]"
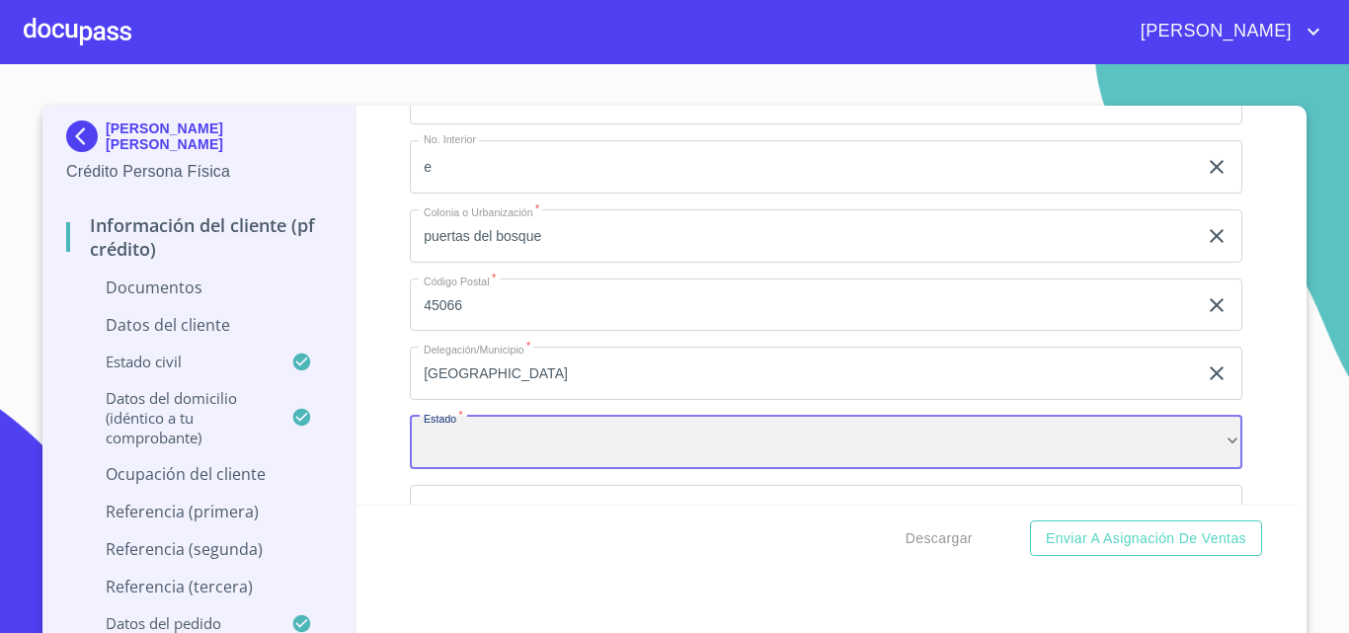
click at [516, 444] on div "​" at bounding box center [826, 442] width 832 height 53
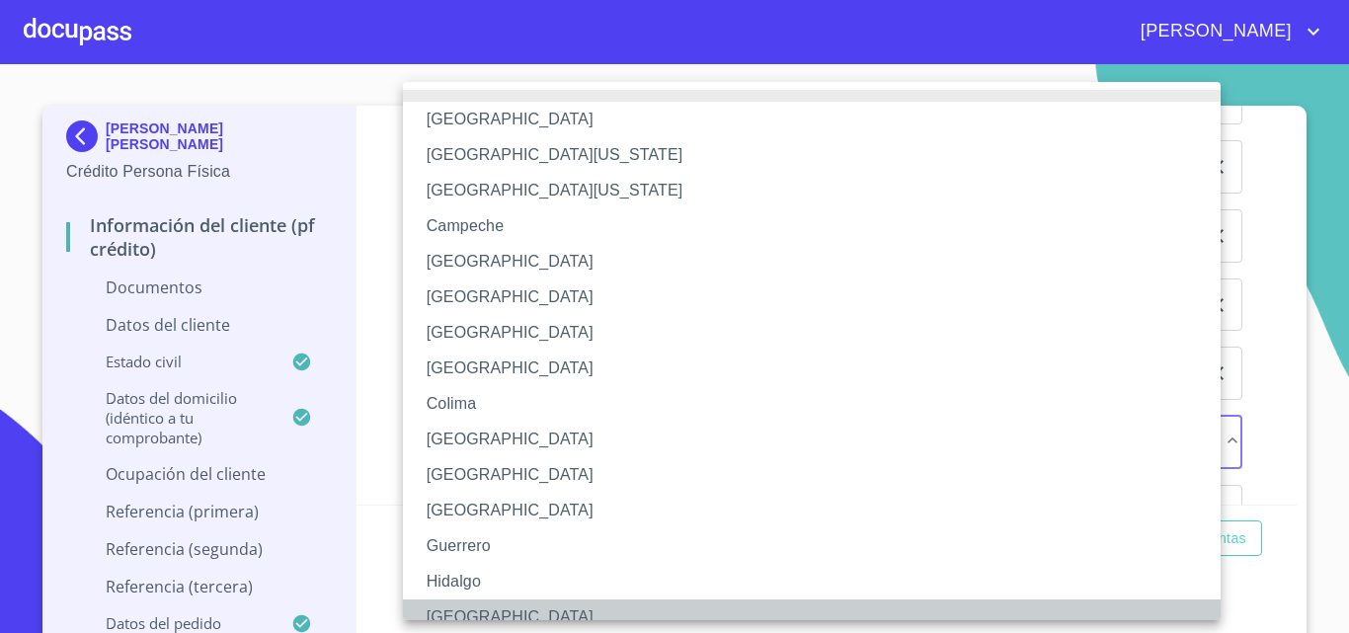
click at [480, 612] on li "[GEOGRAPHIC_DATA]" at bounding box center [819, 617] width 832 height 36
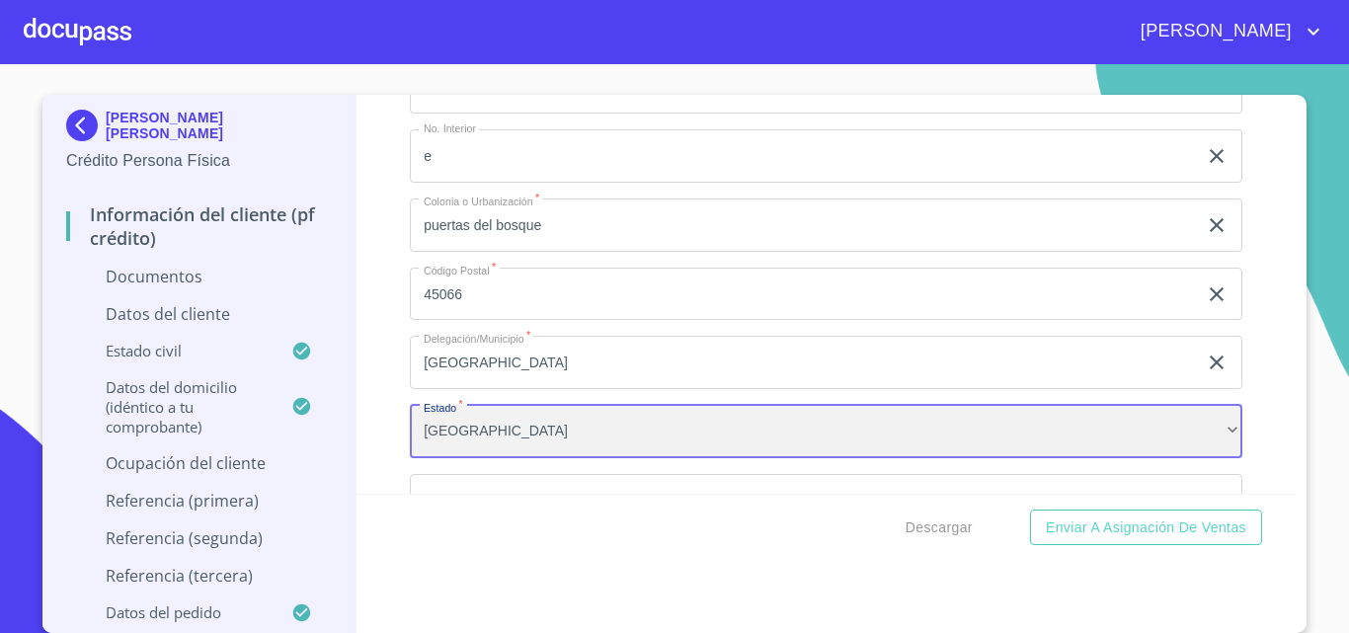
scroll to position [5868, 0]
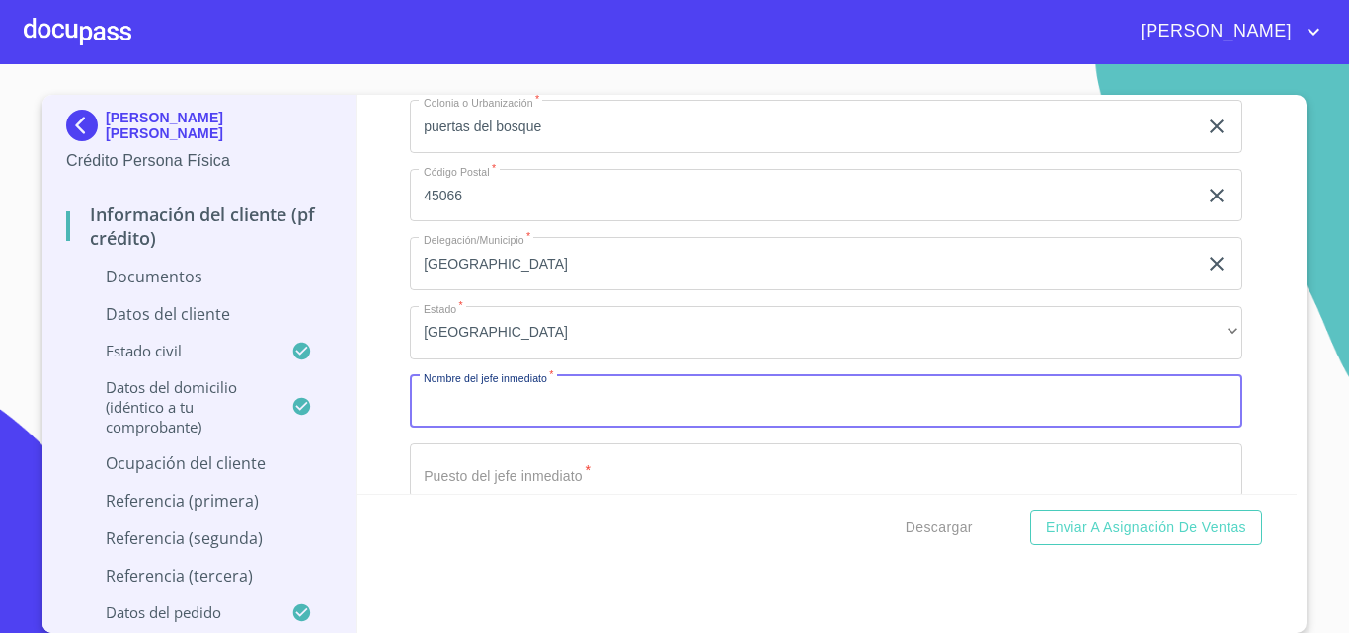
click at [480, 416] on input "Documento de identificación.   *" at bounding box center [826, 401] width 832 height 53
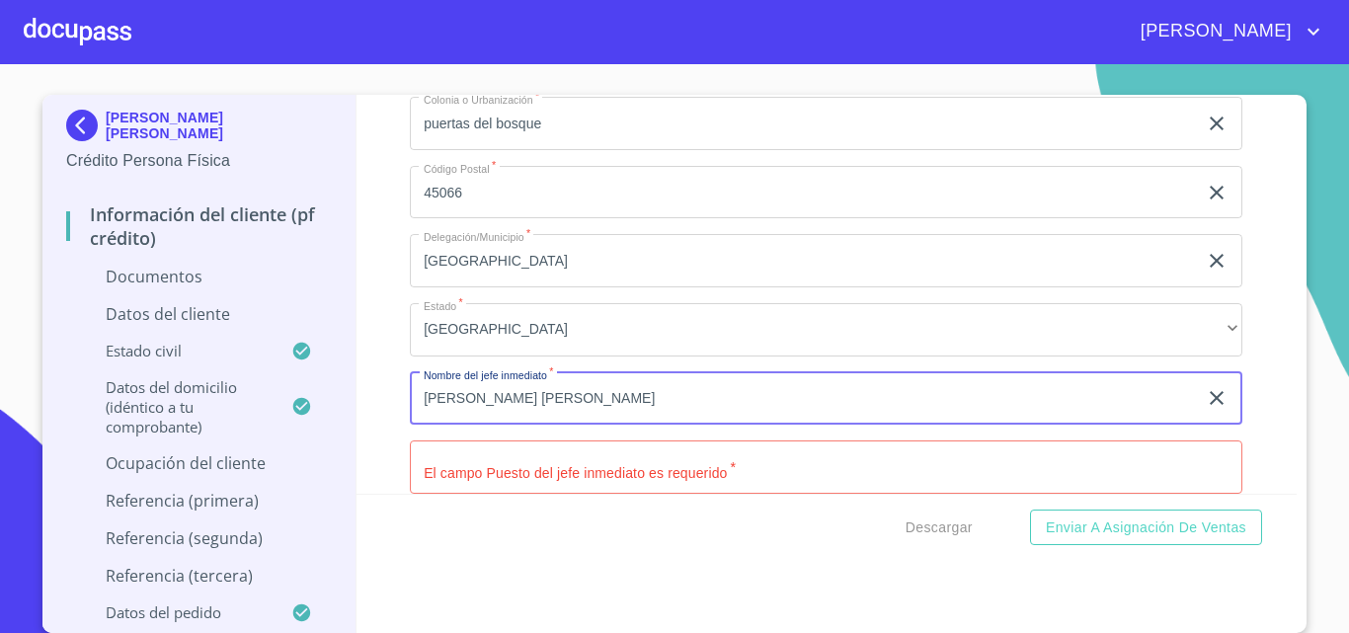
type input "[PERSON_NAME] [PERSON_NAME]"
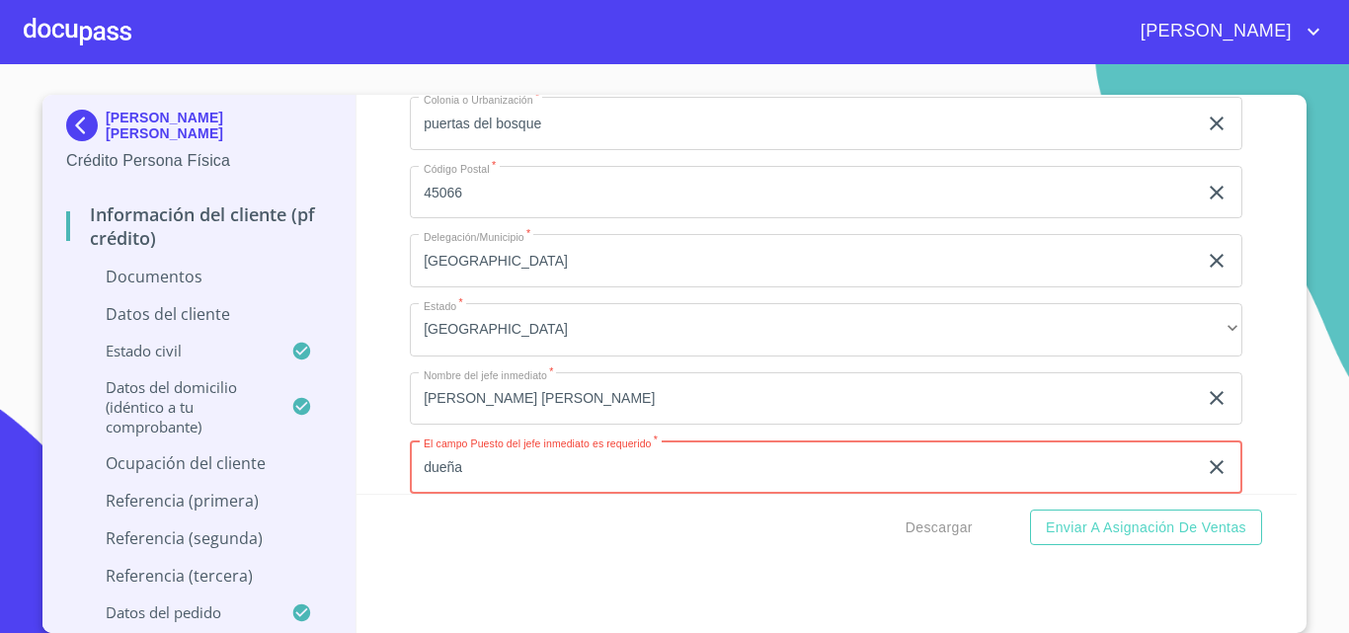
scroll to position [6068, 0]
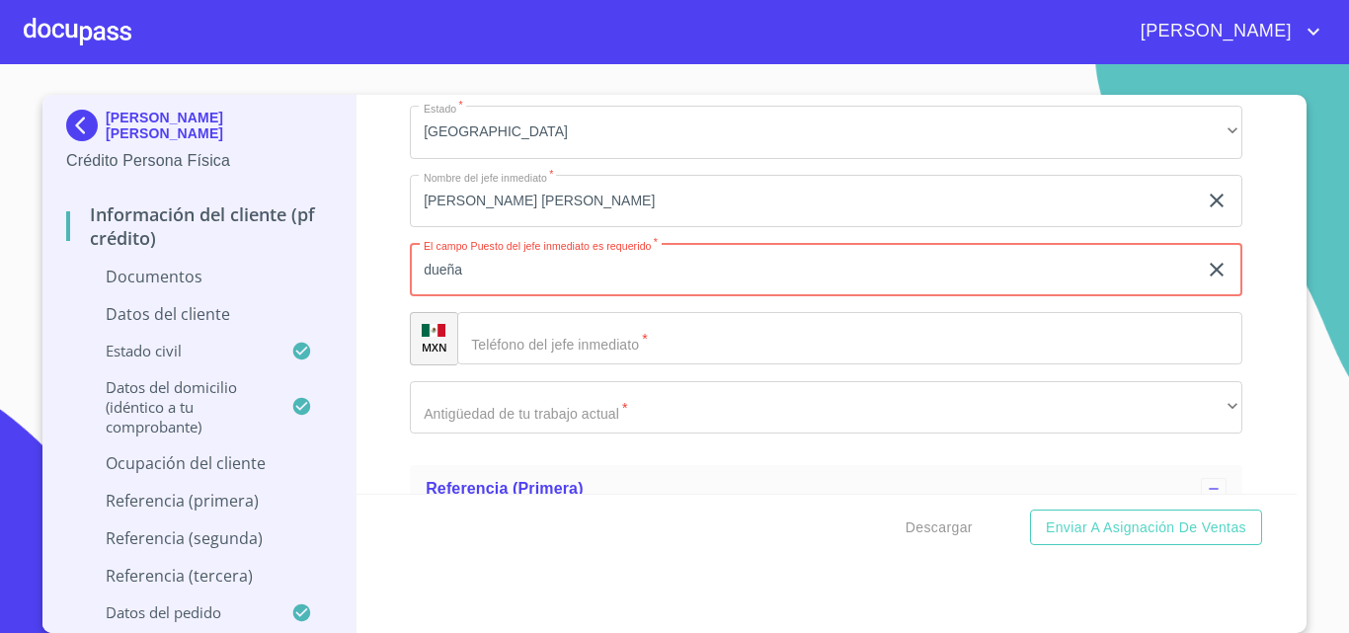
type input "dueña"
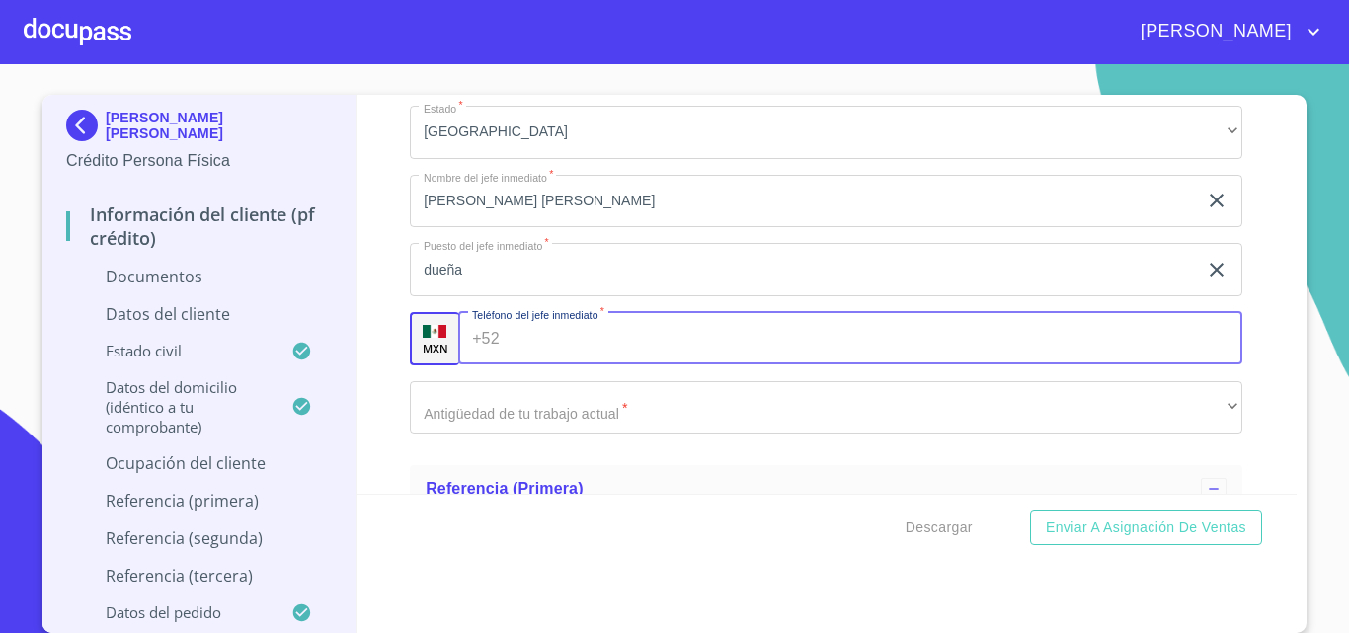
click at [536, 359] on input "Documento de identificación.   *" at bounding box center [875, 338] width 736 height 53
type input "[PHONE_NUMBER]"
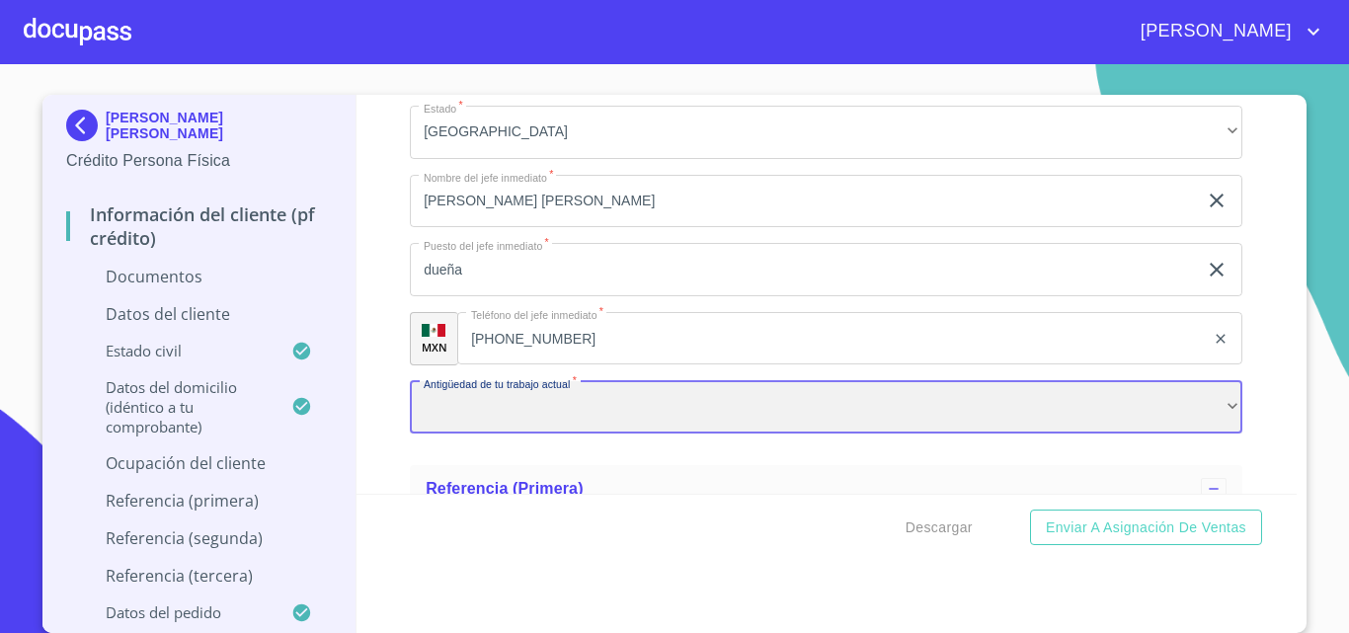
click at [527, 411] on div "​" at bounding box center [826, 407] width 832 height 53
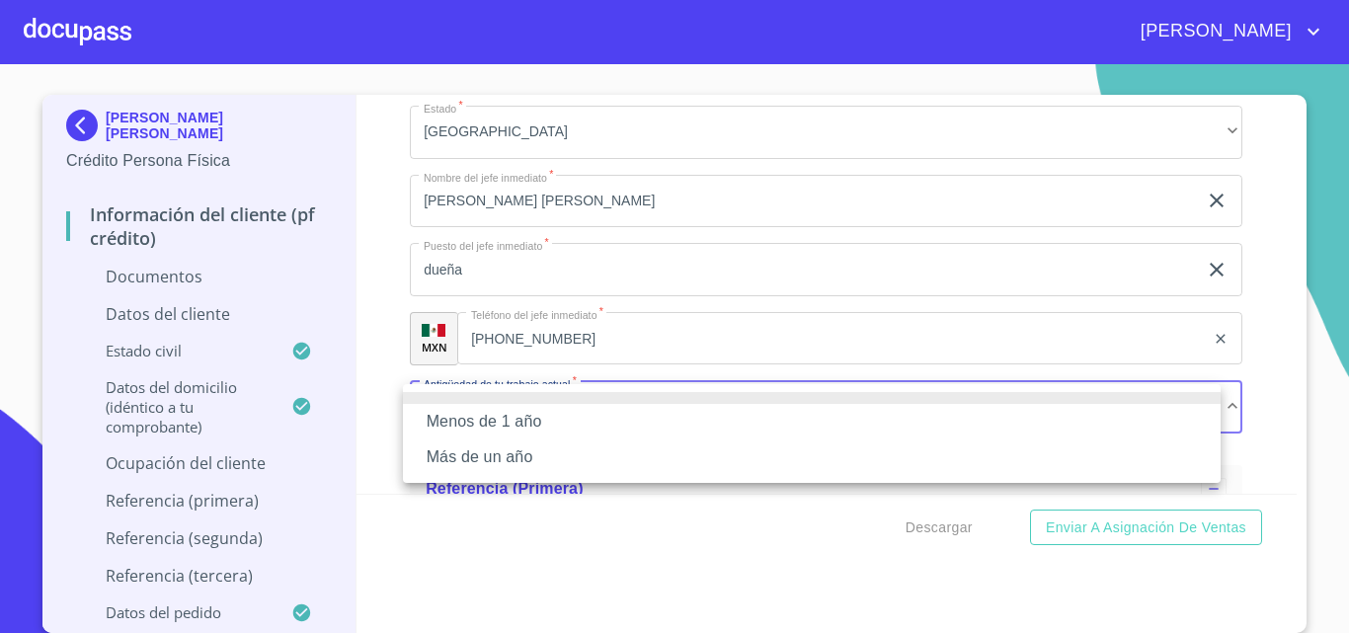
click at [504, 469] on li "Más de un año" at bounding box center [811, 457] width 817 height 36
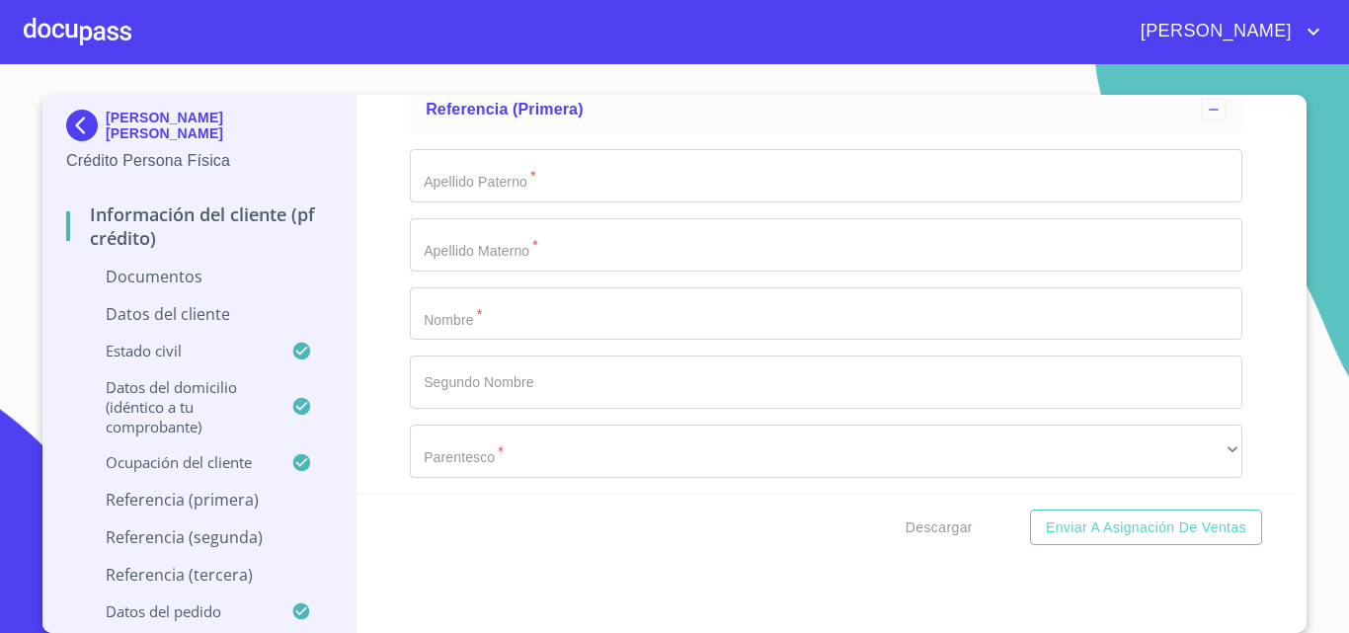
scroll to position [6463, 0]
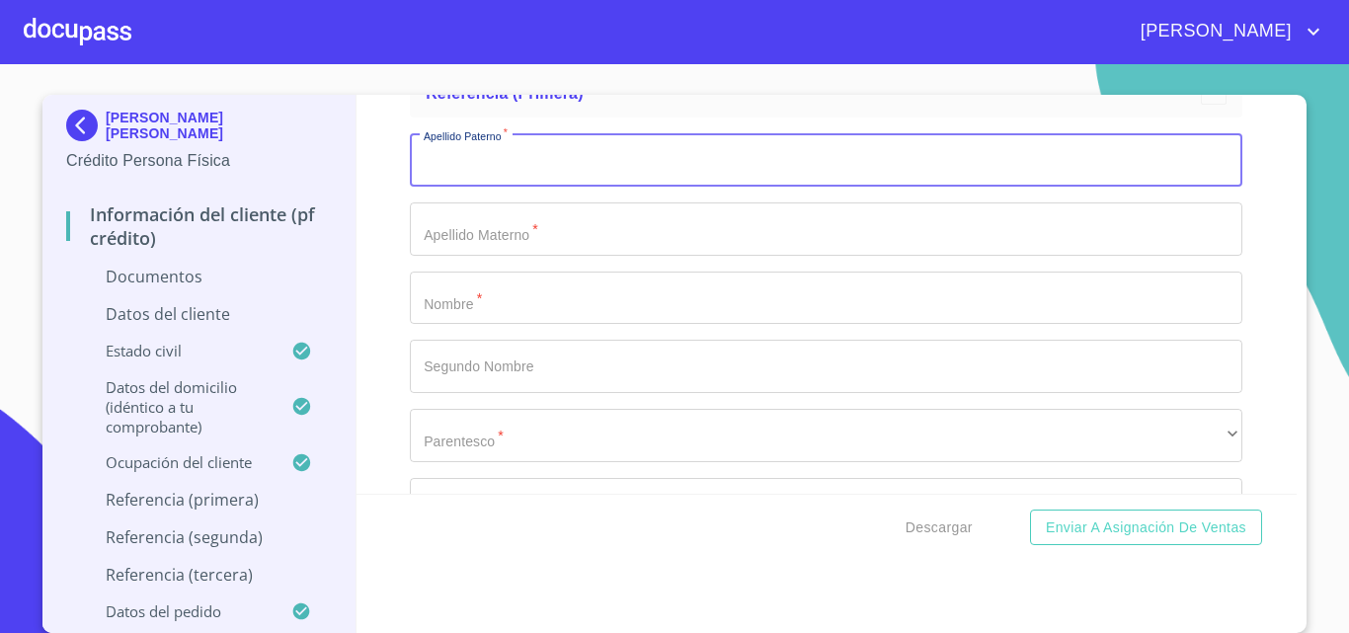
click at [539, 169] on input "Documento de identificación.   *" at bounding box center [826, 159] width 832 height 53
type input "[PERSON_NAME]"
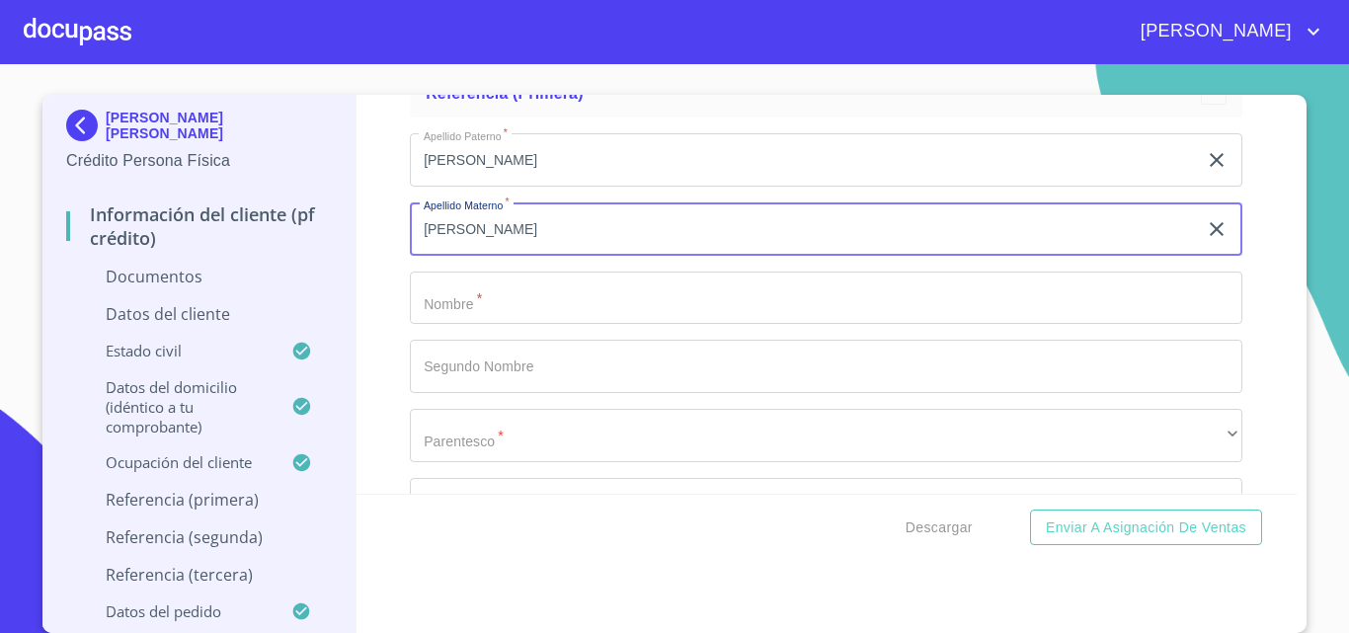
type input "[PERSON_NAME]"
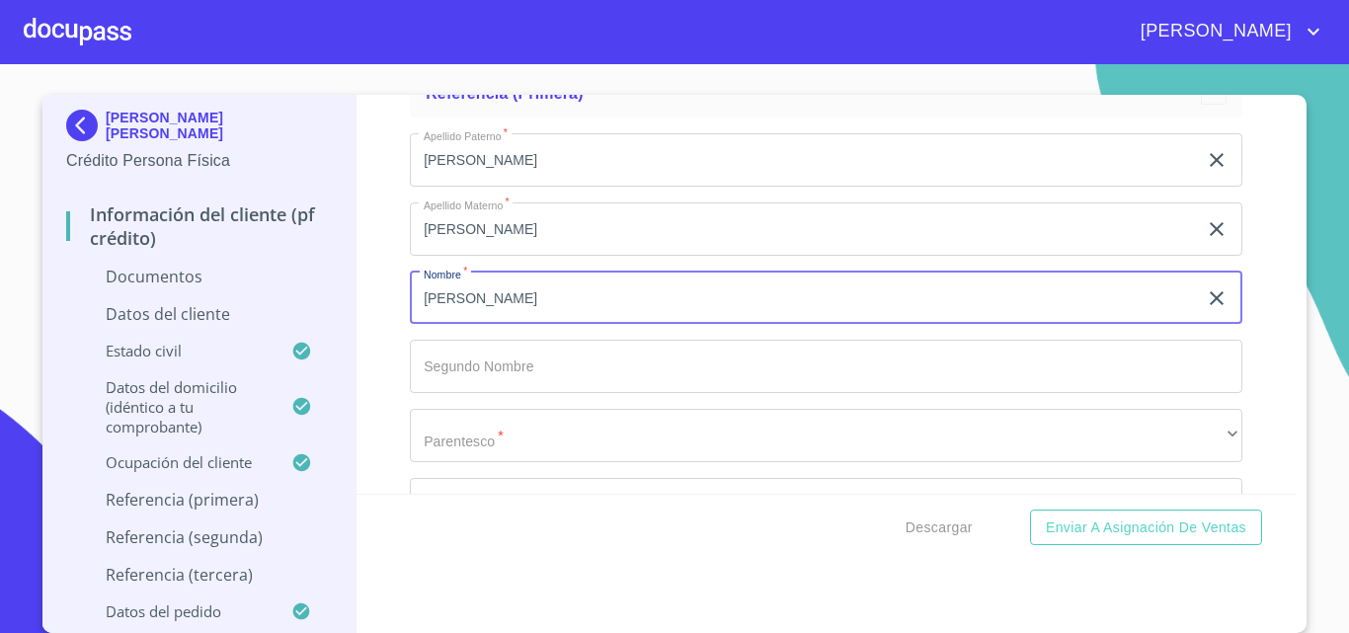
type input "[PERSON_NAME]"
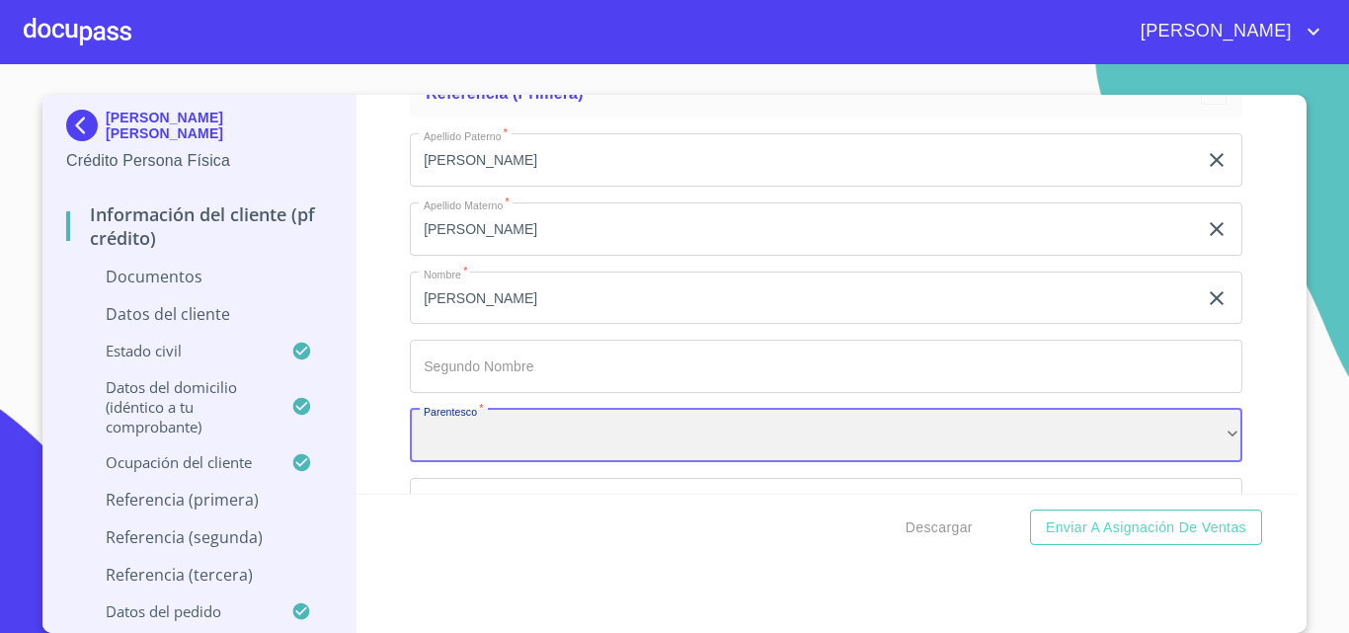
click at [470, 441] on div "​" at bounding box center [826, 435] width 832 height 53
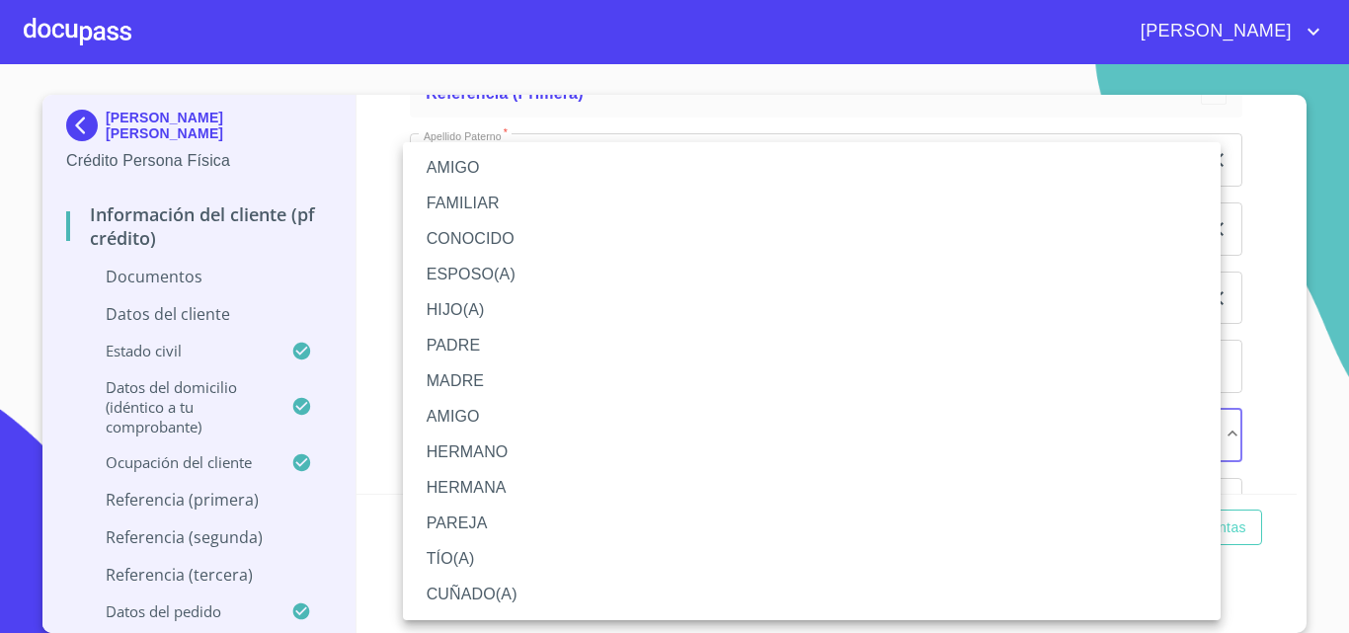
click at [468, 381] on li "MADRE" at bounding box center [811, 381] width 817 height 36
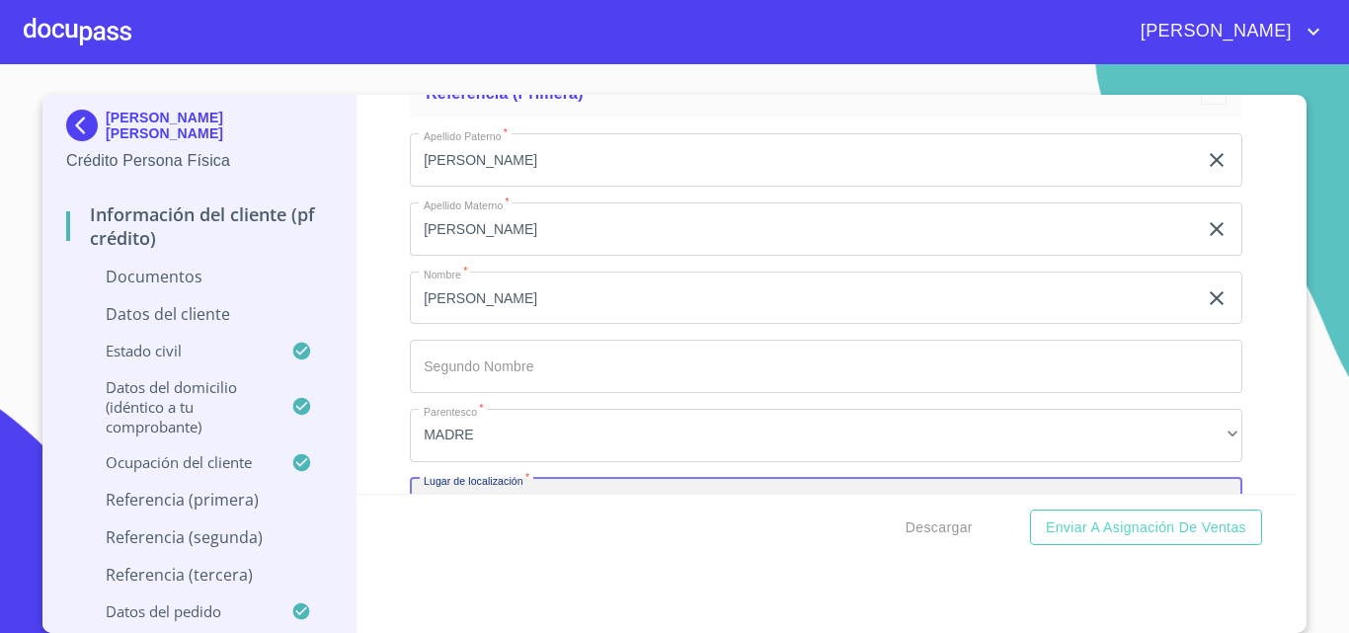
scroll to position [6500, 0]
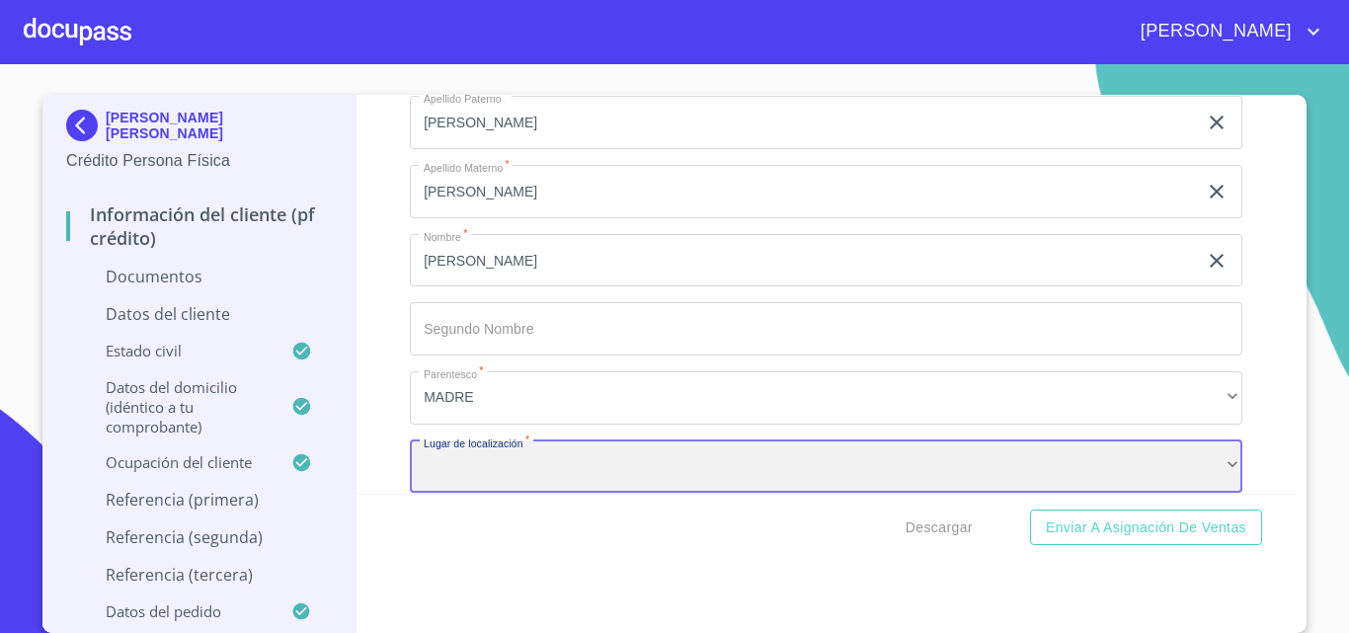
click at [437, 449] on div "​" at bounding box center [826, 466] width 832 height 53
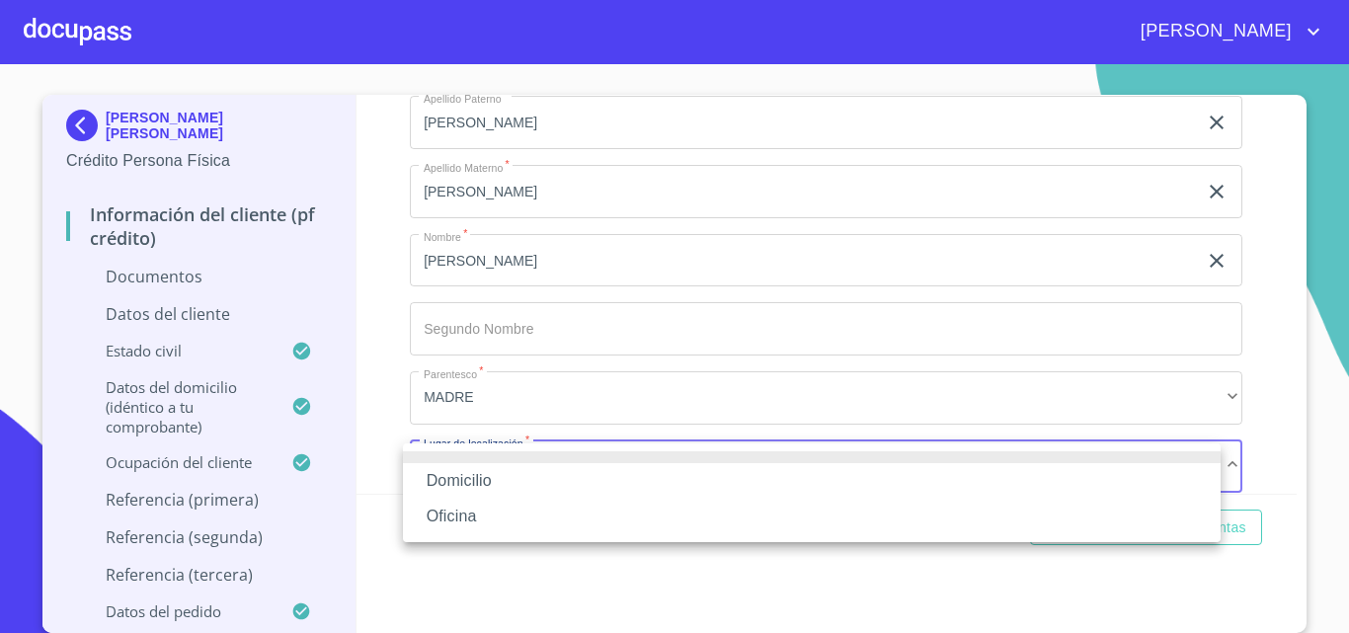
click at [446, 514] on li "Oficina" at bounding box center [811, 517] width 817 height 36
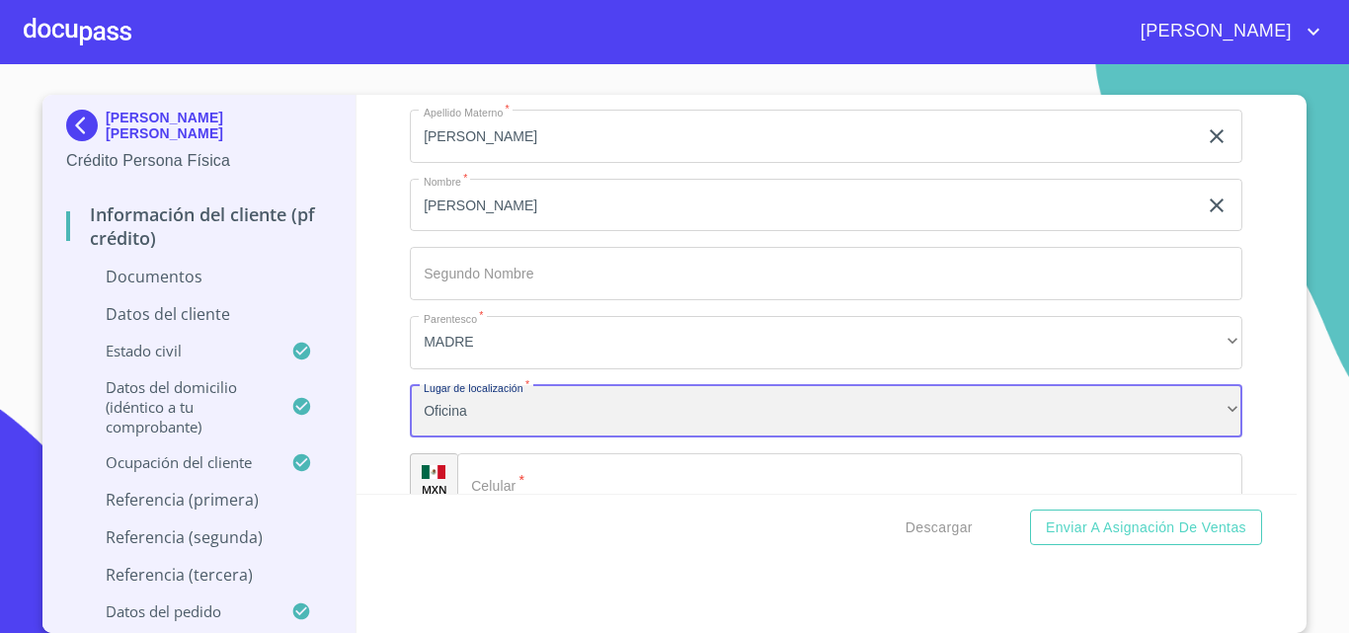
scroll to position [6599, 0]
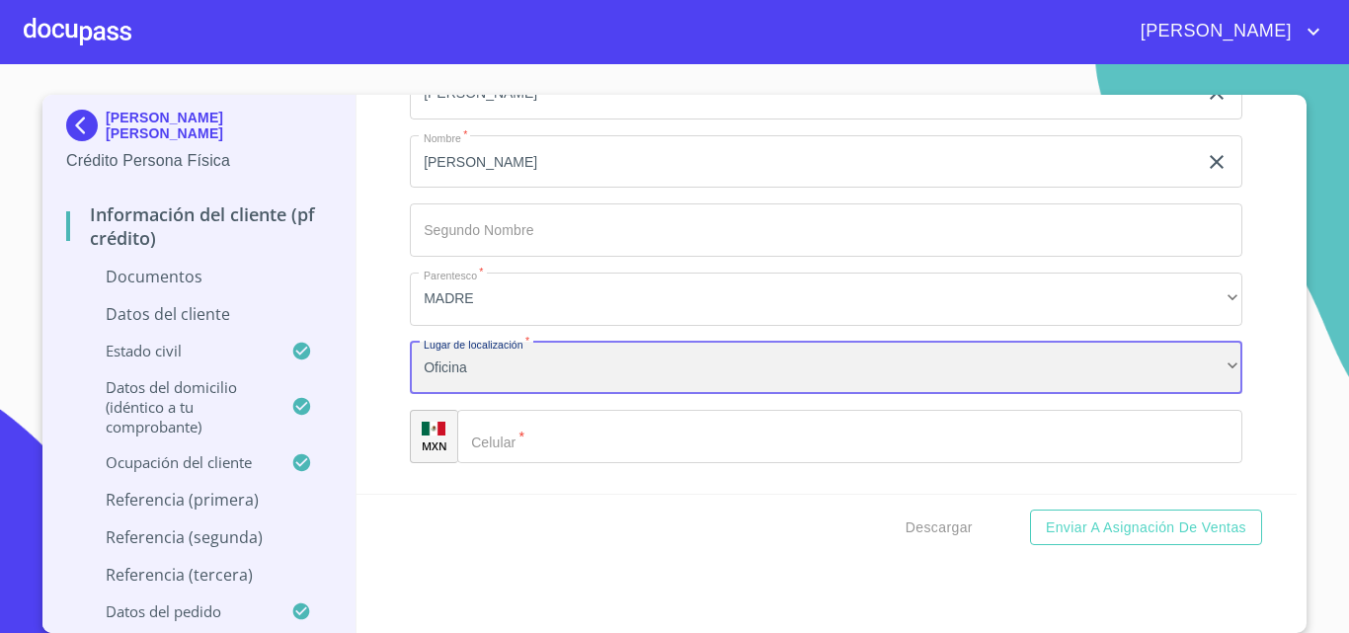
click at [478, 355] on div "Oficina" at bounding box center [826, 368] width 832 height 53
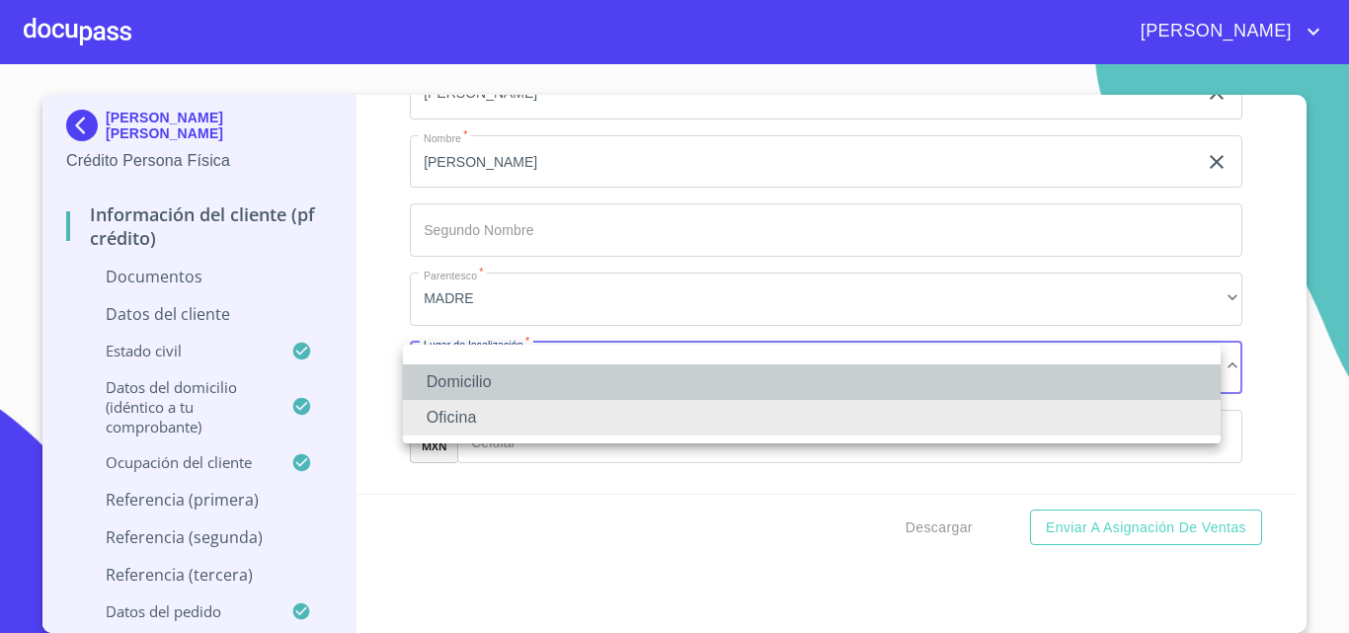
click at [473, 382] on li "Domicilio" at bounding box center [811, 382] width 817 height 36
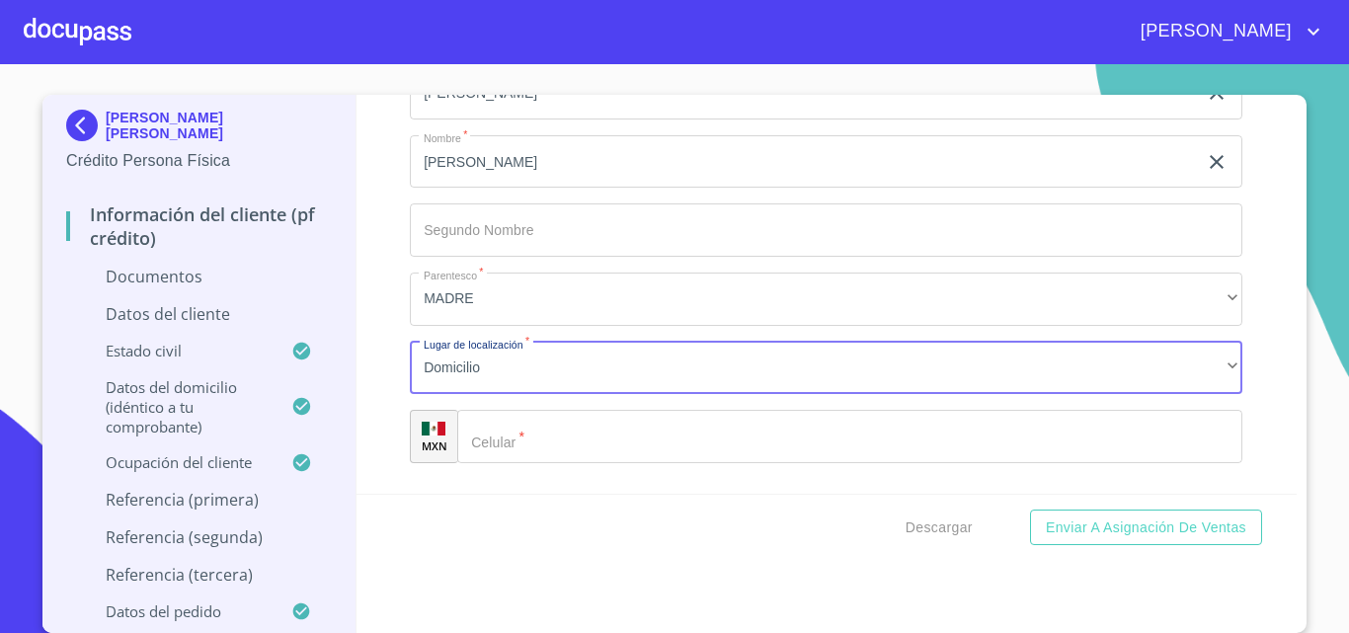
click at [485, 435] on div "​" at bounding box center [849, 436] width 785 height 53
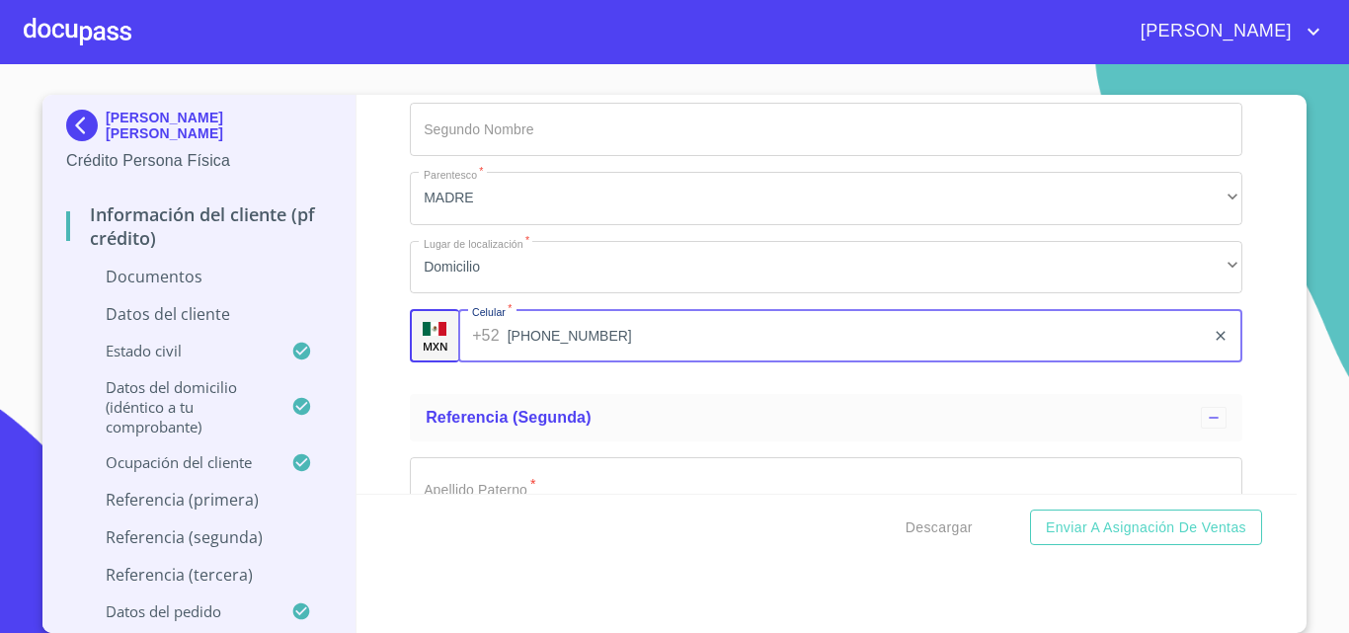
scroll to position [6895, 0]
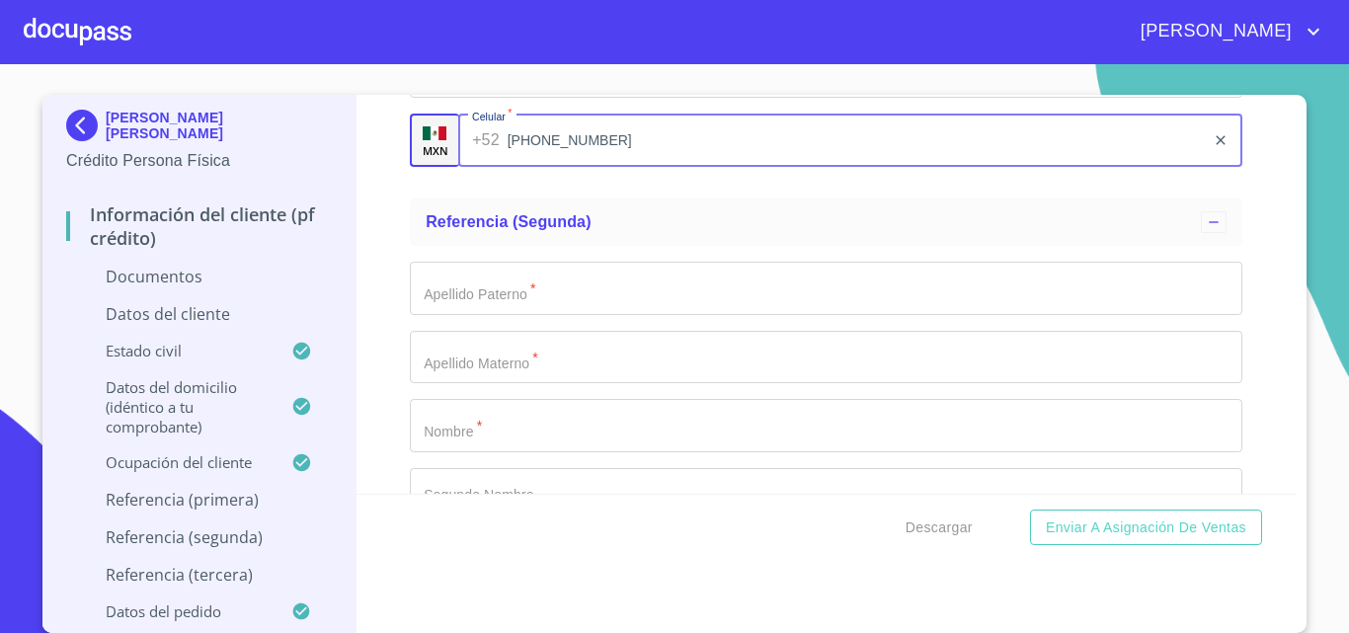
type input "[PHONE_NUMBER]"
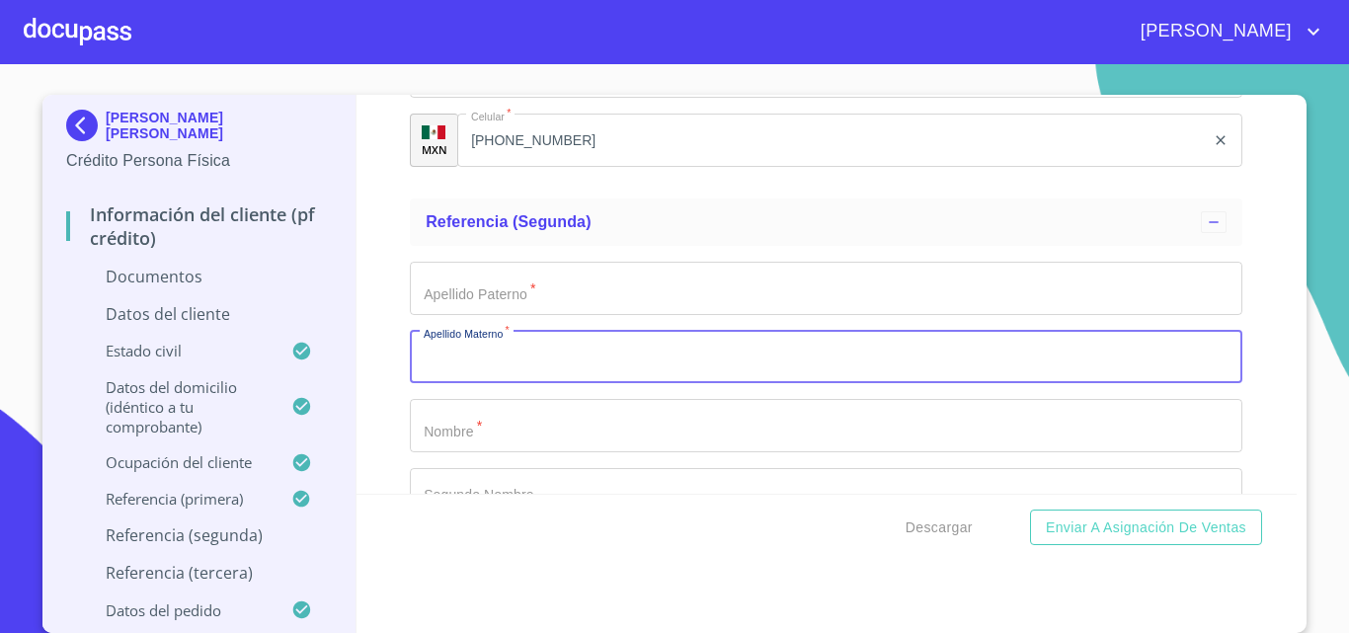
click at [504, 331] on input "Documento de identificación.   *" at bounding box center [826, 357] width 832 height 53
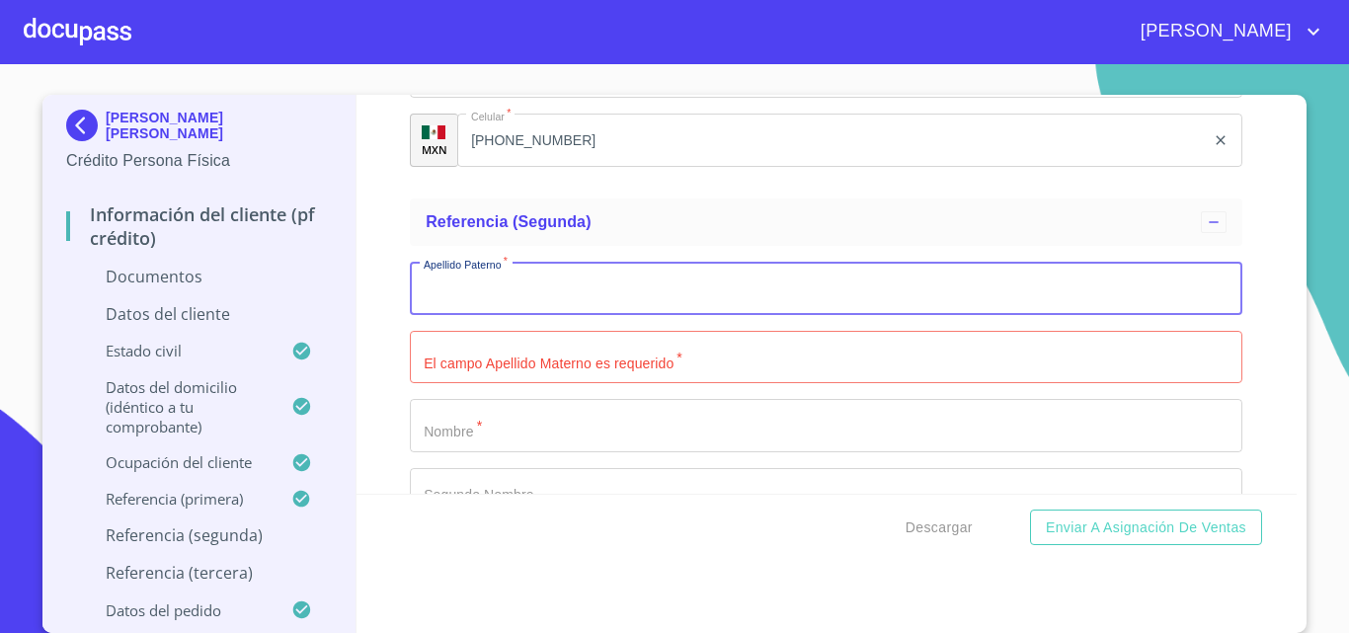
click at [499, 296] on input "Documento de identificación.   *" at bounding box center [826, 288] width 832 height 53
type input "[PERSON_NAME]"
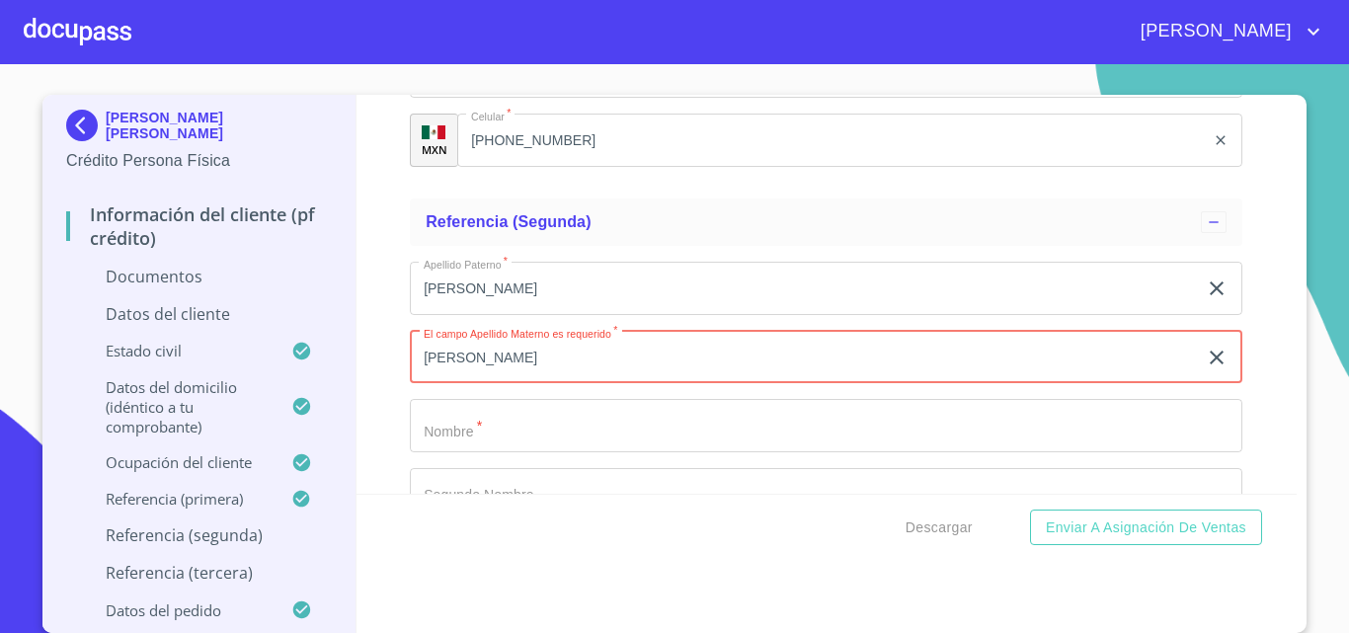
type input "[PERSON_NAME]"
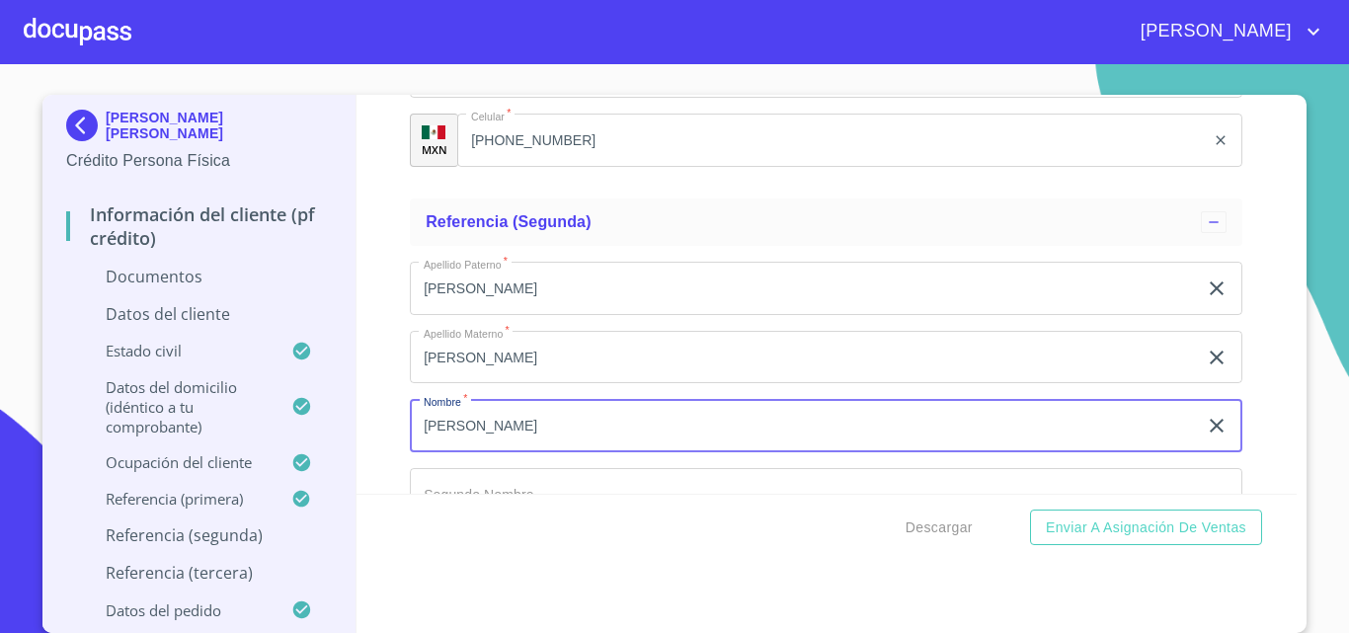
type input "[PERSON_NAME]"
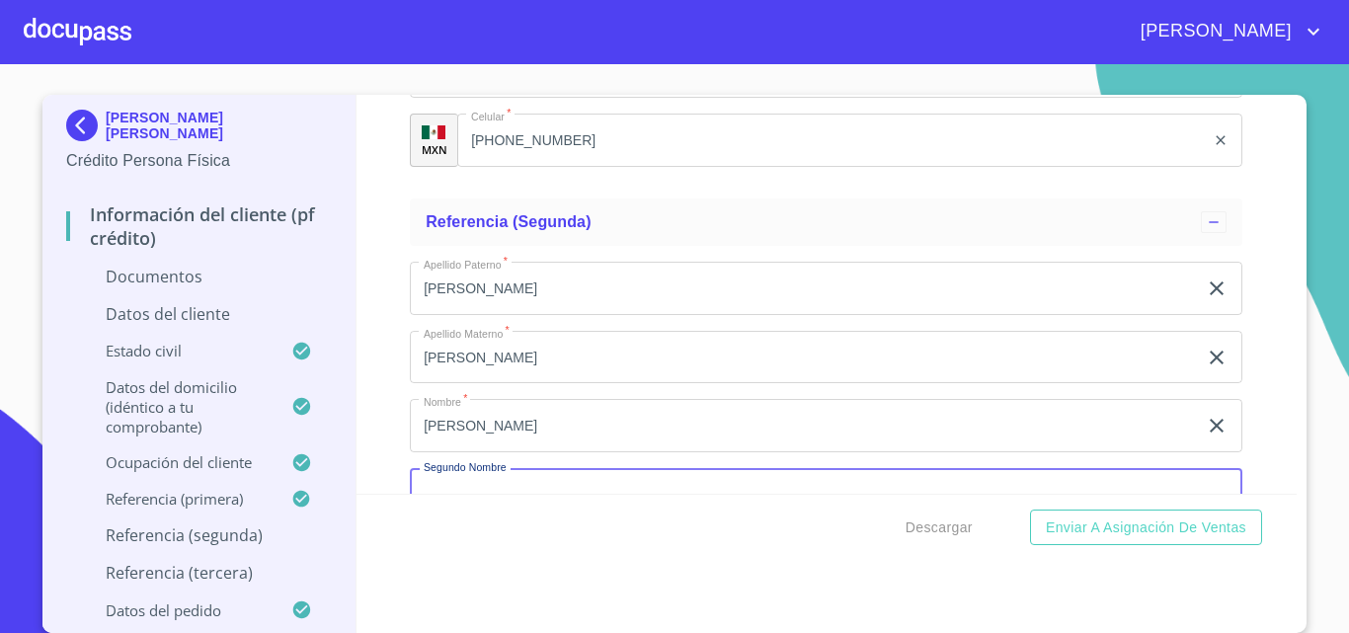
scroll to position [6923, 0]
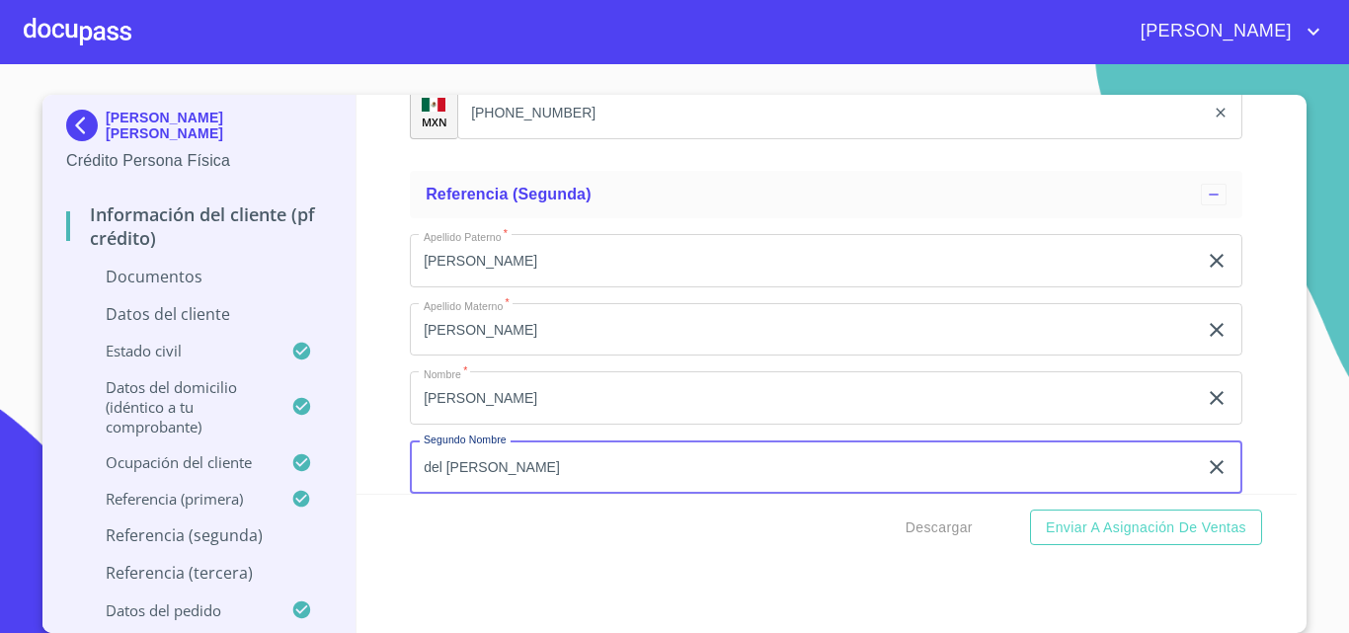
type input "del [PERSON_NAME]"
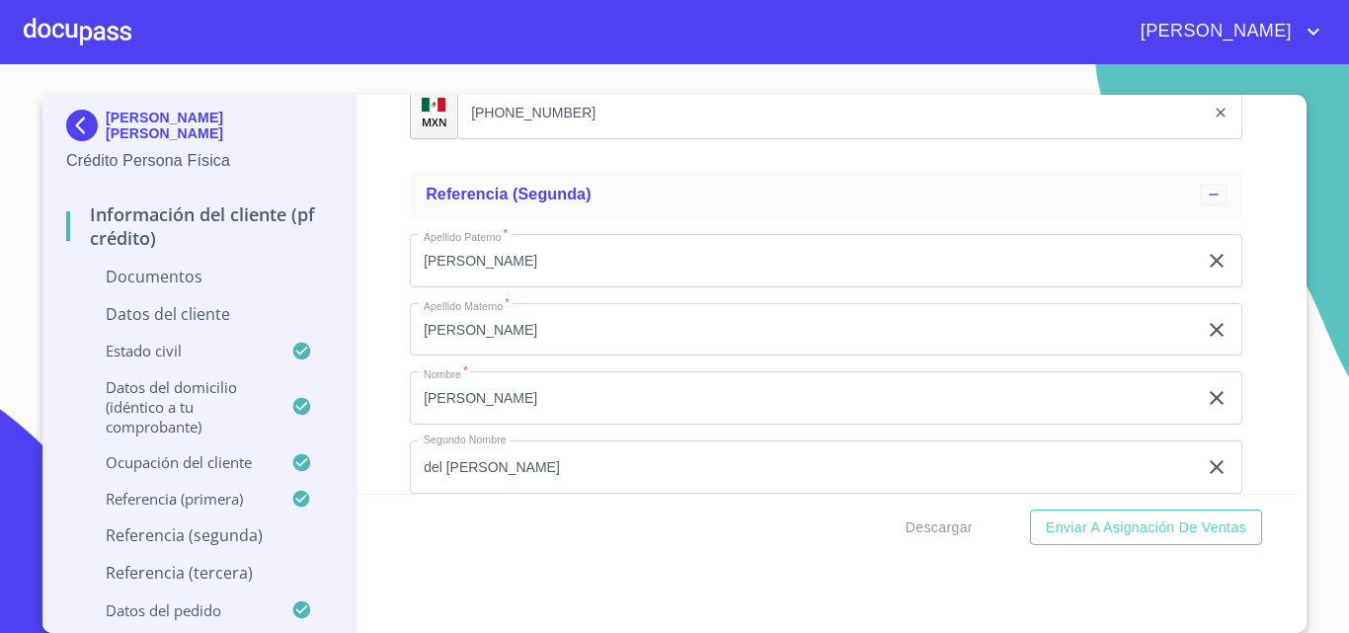
scroll to position [7165, 0]
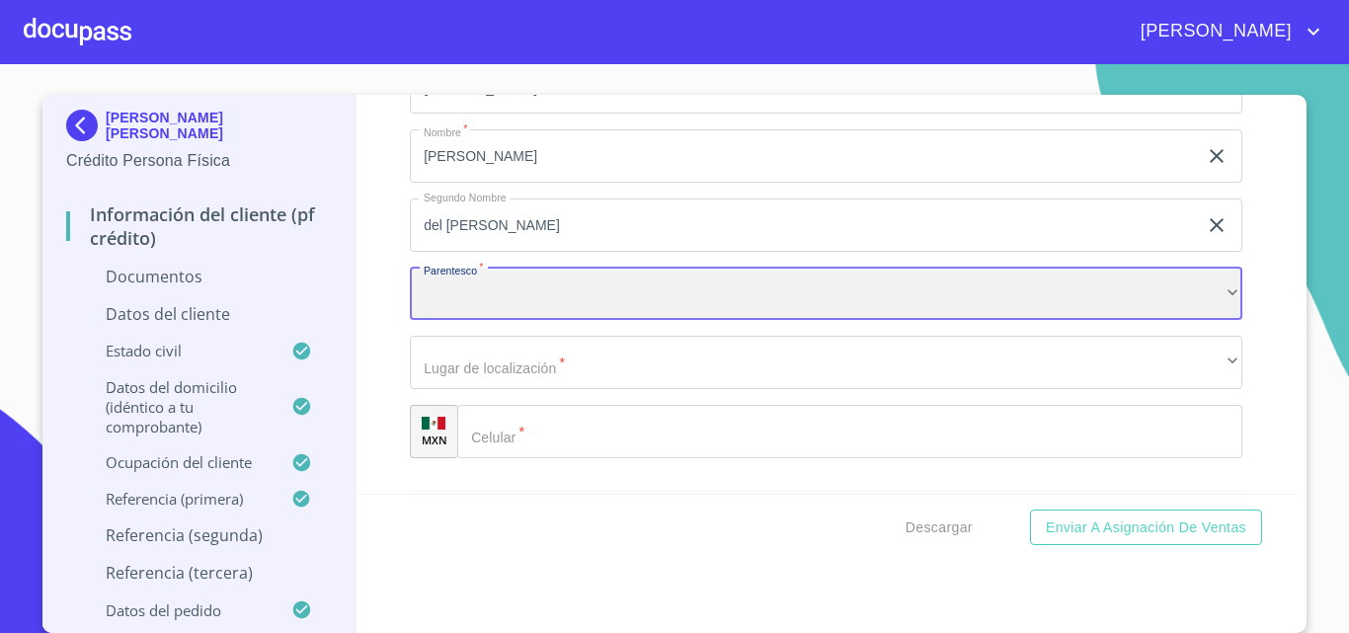
click at [499, 296] on div "​" at bounding box center [826, 294] width 832 height 53
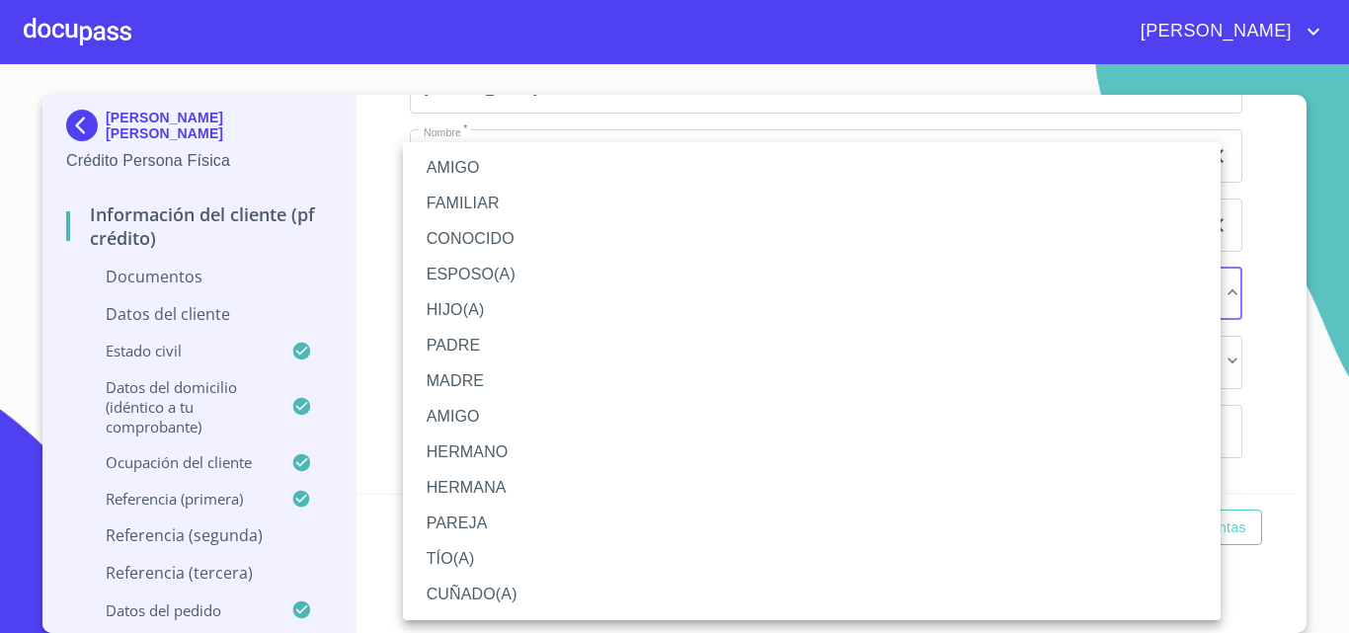
click at [495, 485] on li "HERMANA" at bounding box center [811, 488] width 817 height 36
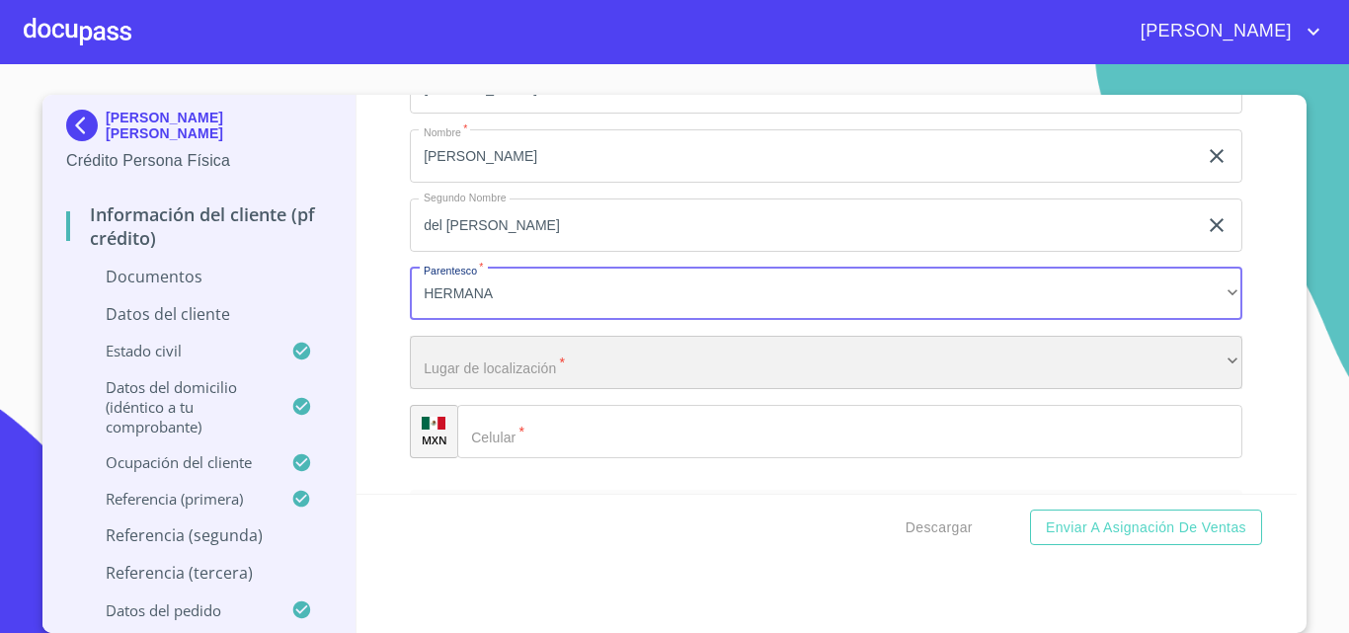
click at [481, 368] on div "​" at bounding box center [826, 362] width 832 height 53
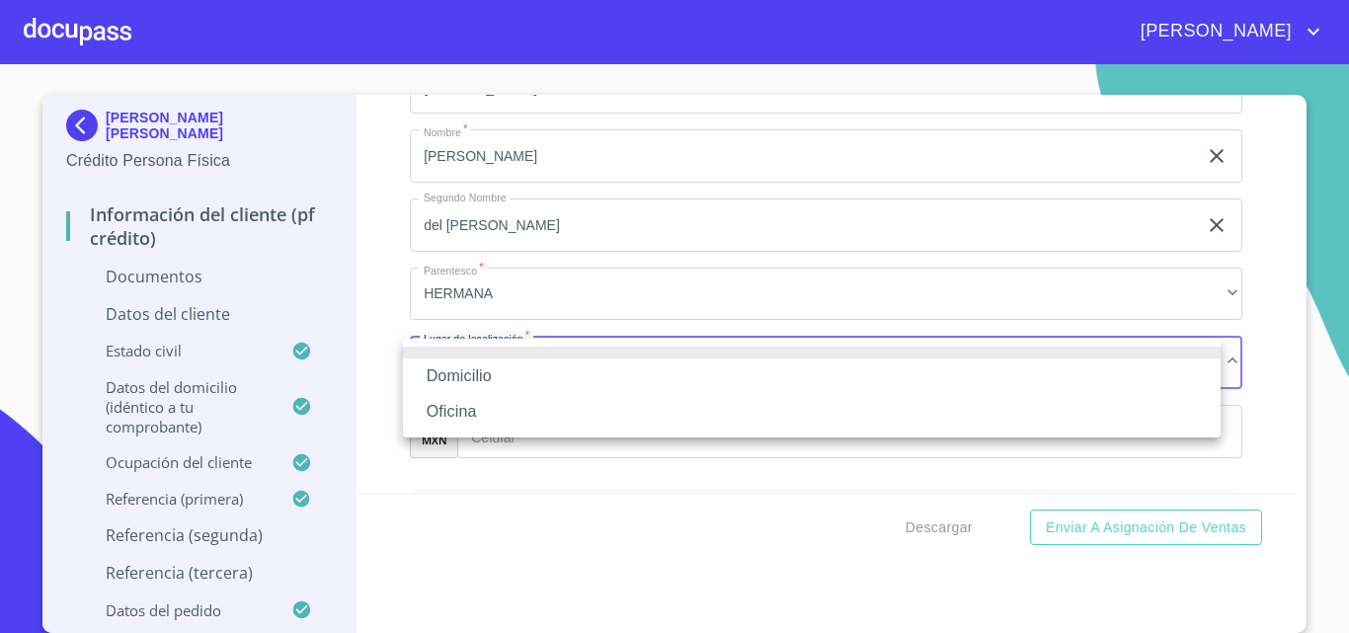
click at [488, 397] on li "Oficina" at bounding box center [811, 412] width 817 height 36
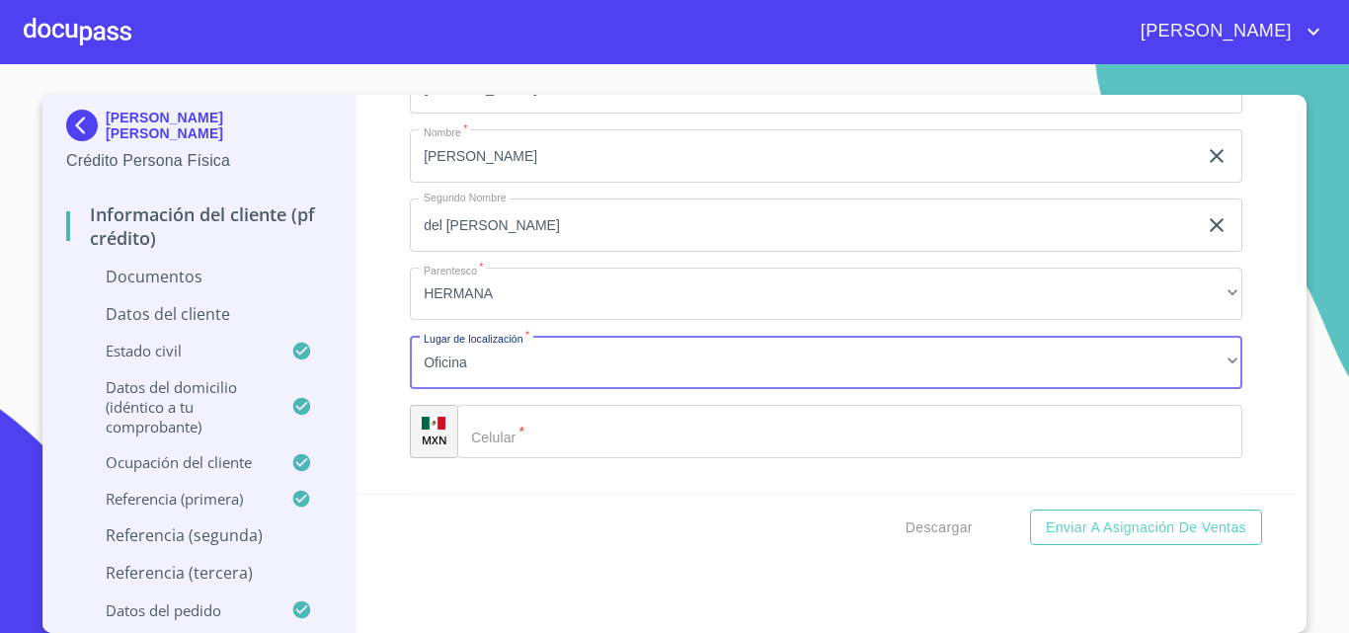
click at [506, 421] on input "Documento de identificación.   *" at bounding box center [849, 431] width 785 height 53
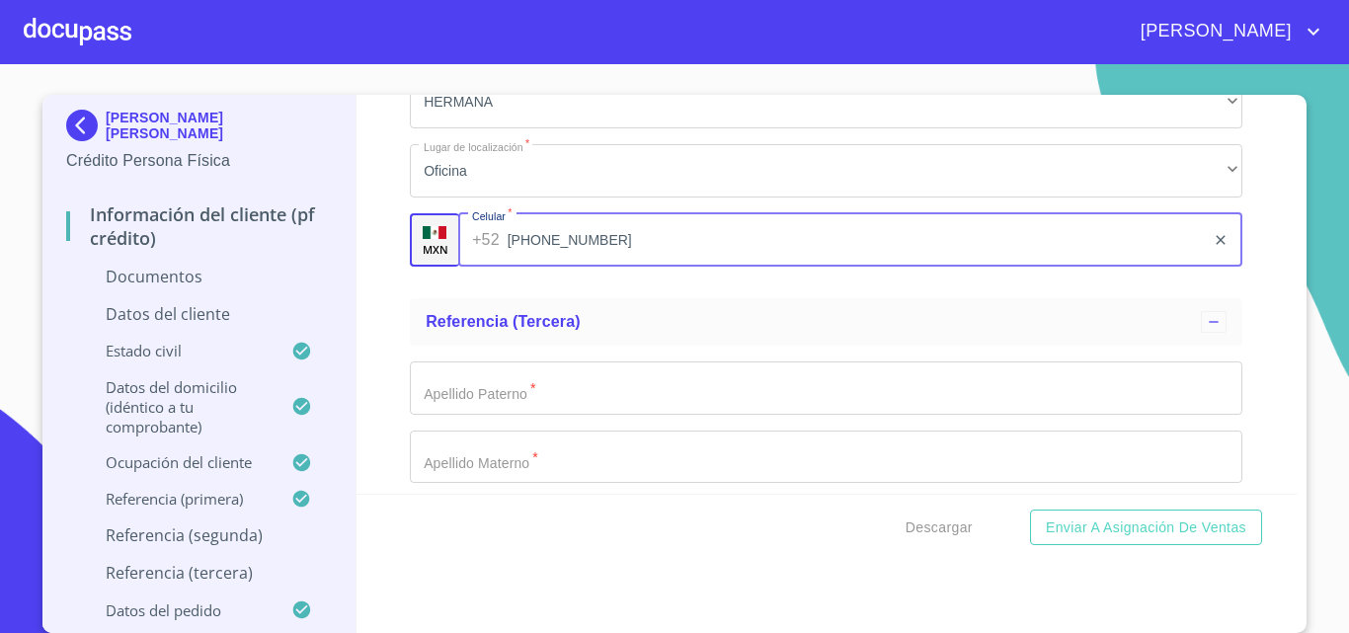
scroll to position [7362, 0]
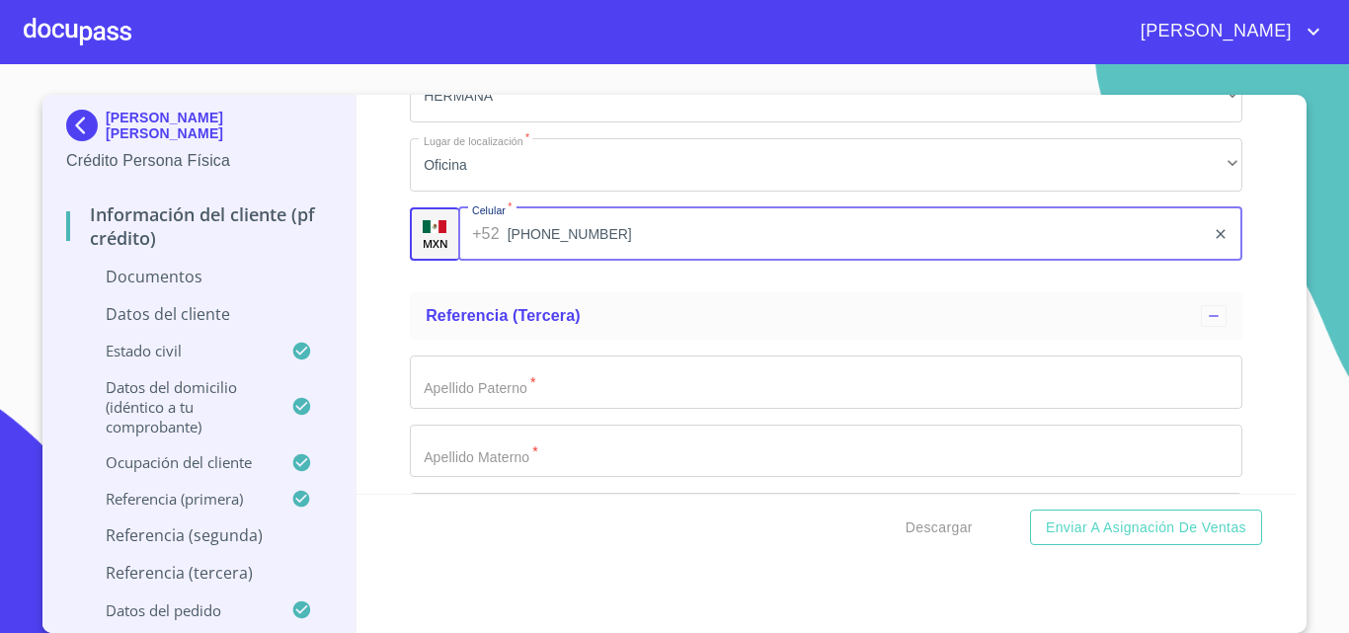
type input "[PHONE_NUMBER]"
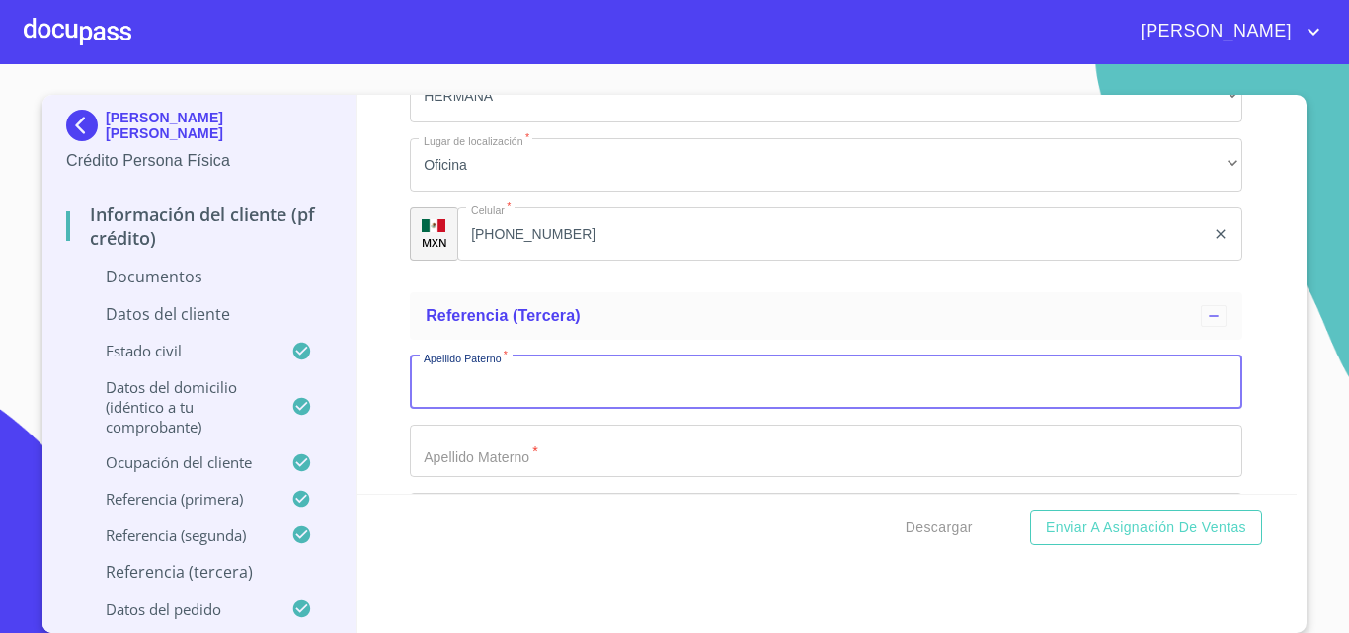
click at [490, 393] on input "Documento de identificación.   *" at bounding box center [826, 381] width 832 height 53
type input "[PERSON_NAME]"
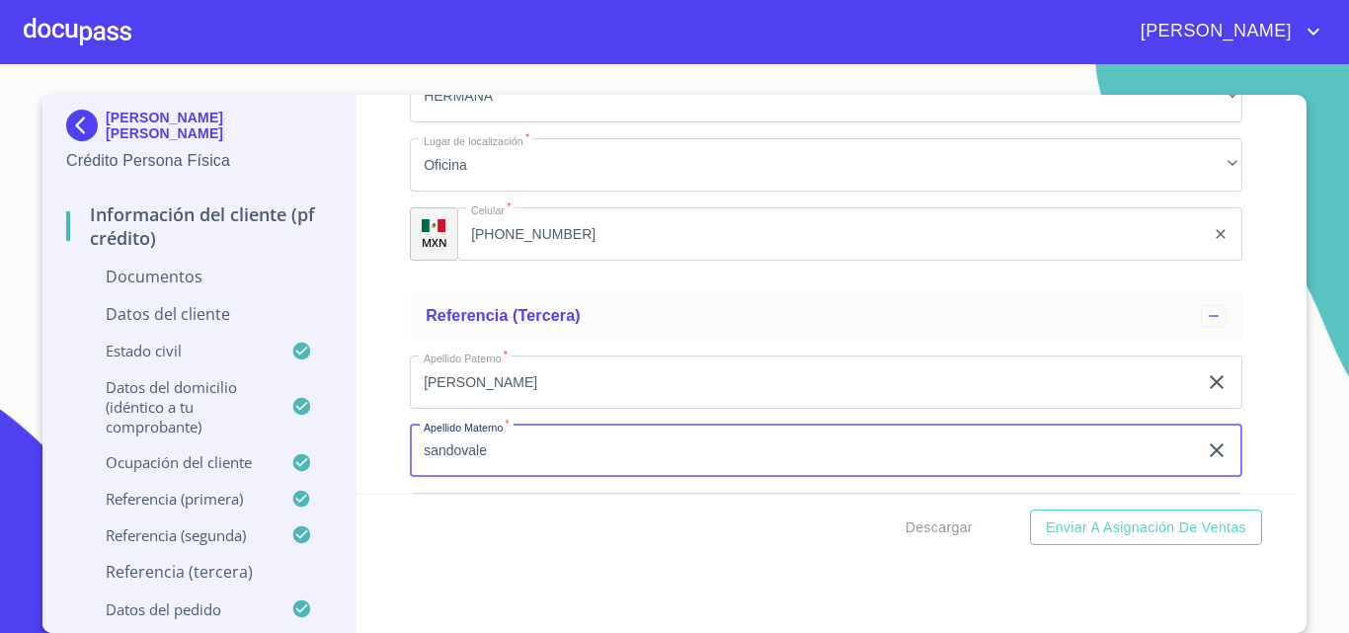
type input "sandovale"
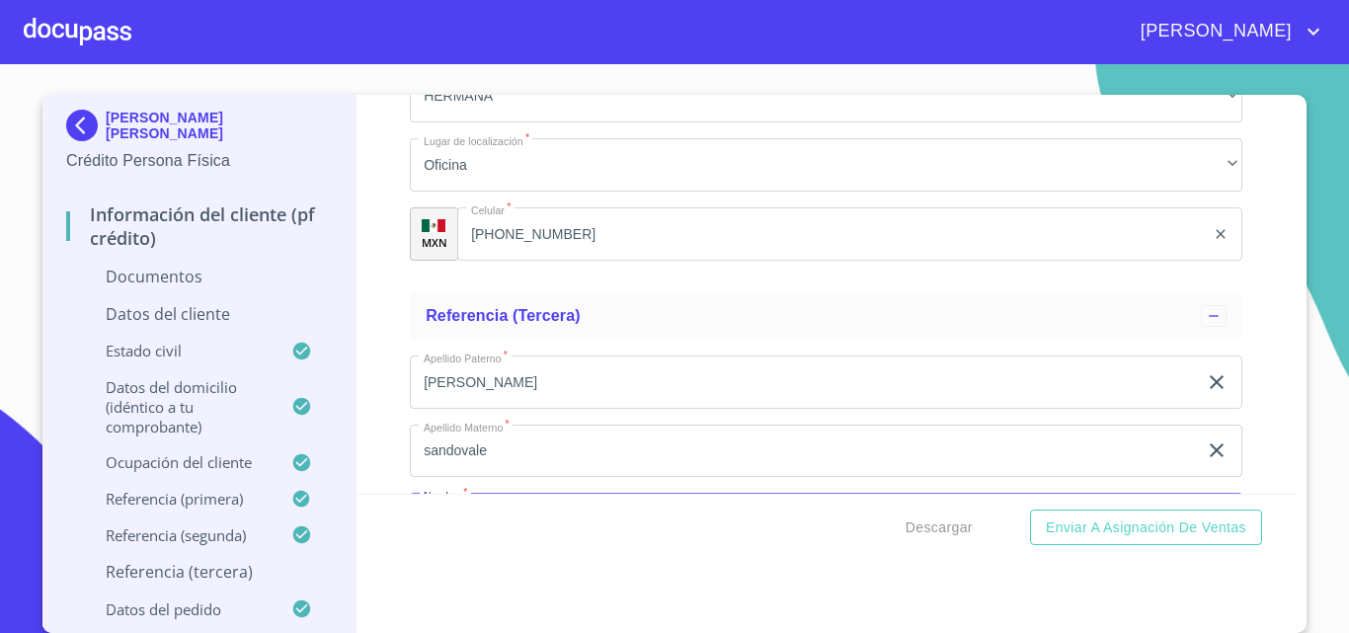
scroll to position [7415, 0]
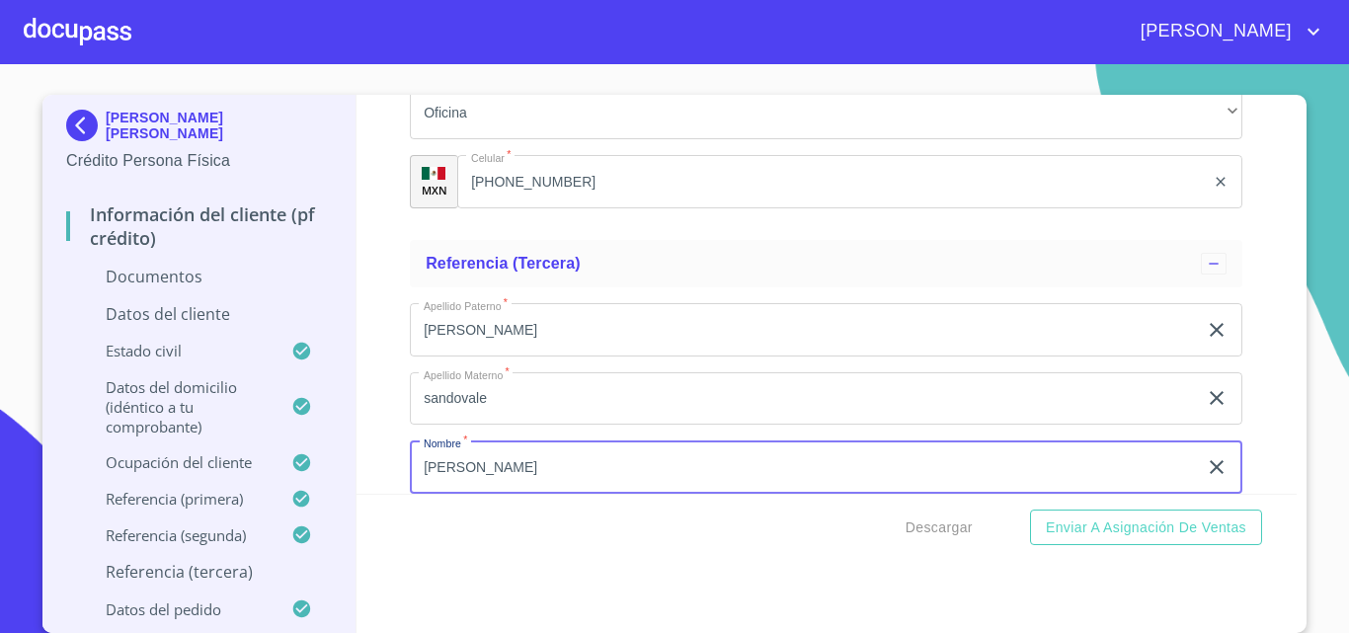
type input "[PERSON_NAME]"
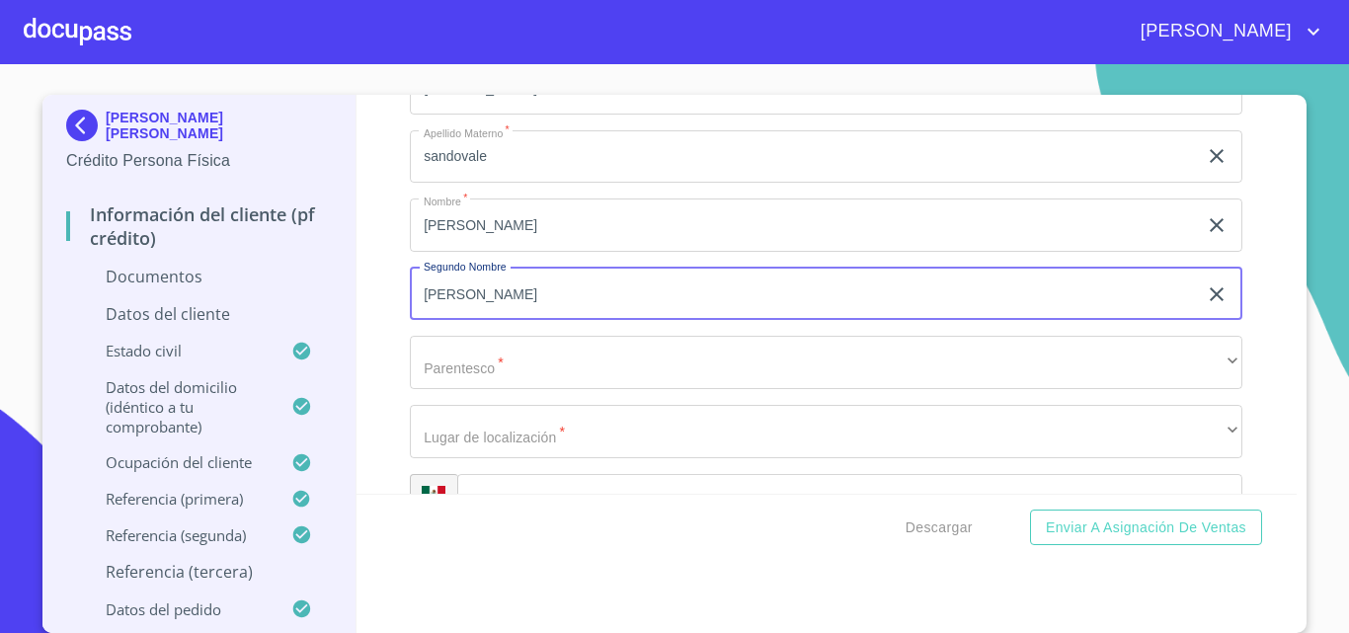
type input "[PERSON_NAME]"
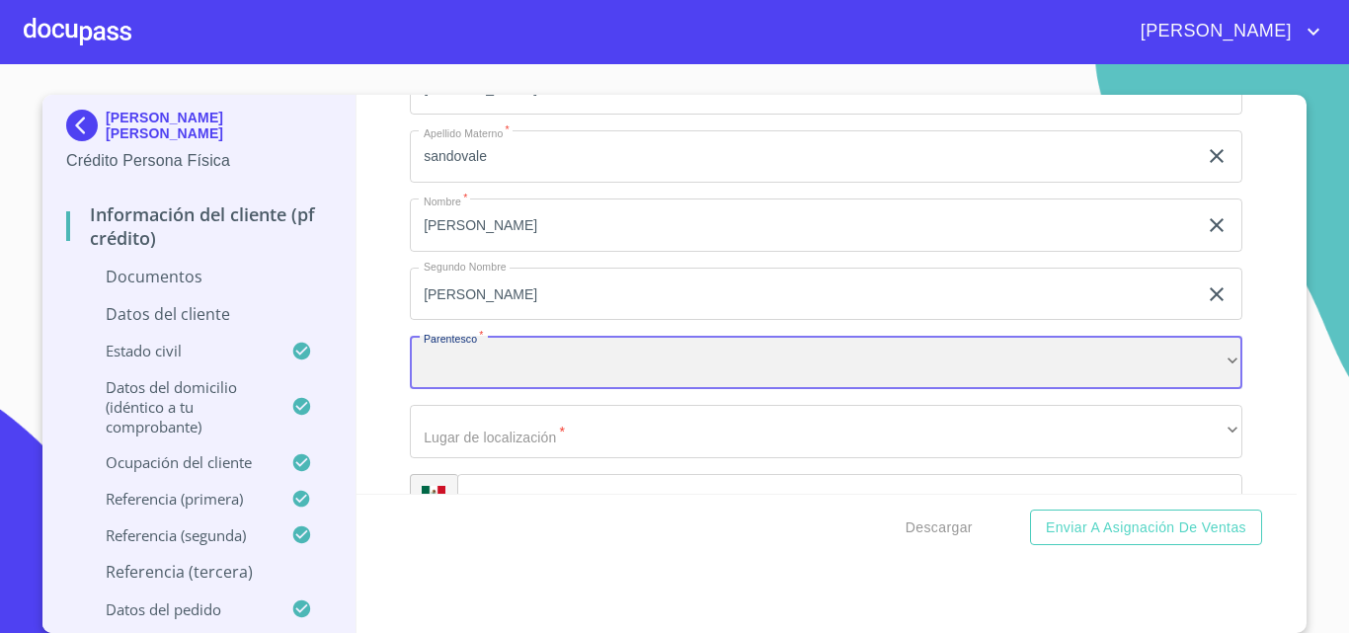
click at [498, 342] on div "​" at bounding box center [826, 362] width 832 height 53
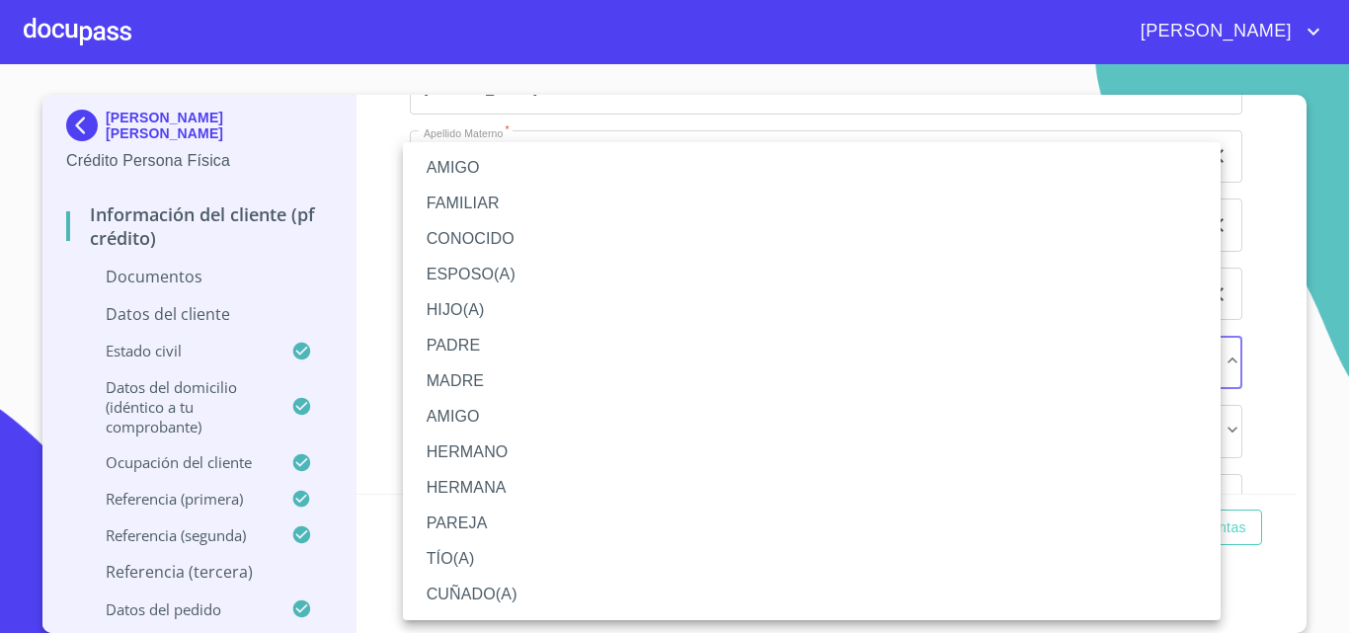
click at [496, 172] on li "AMIGO" at bounding box center [811, 168] width 817 height 36
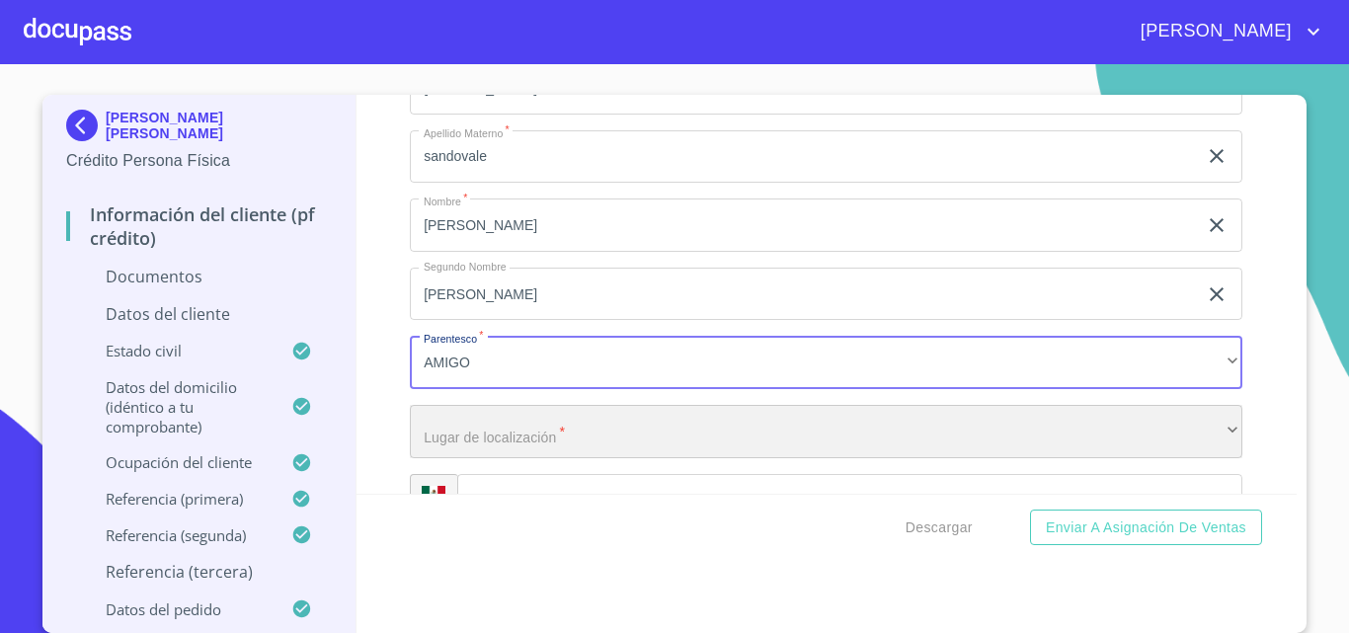
click at [488, 443] on div "​" at bounding box center [826, 431] width 832 height 53
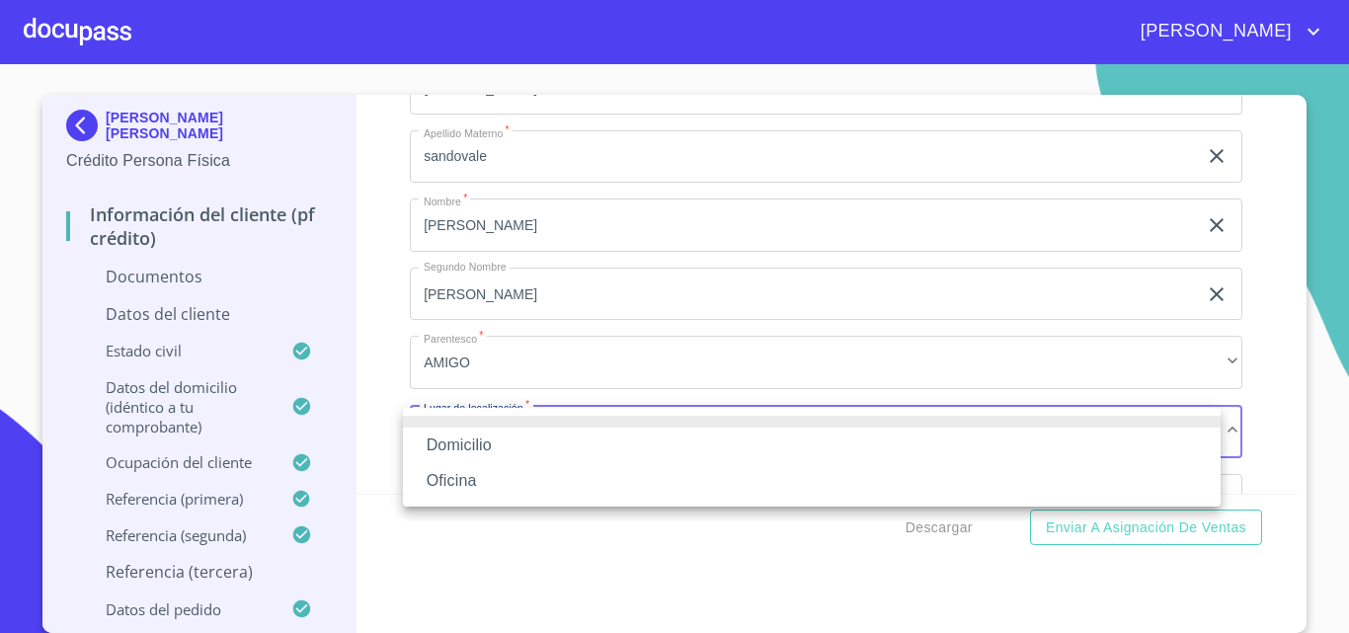
click at [476, 478] on li "Oficina" at bounding box center [811, 481] width 817 height 36
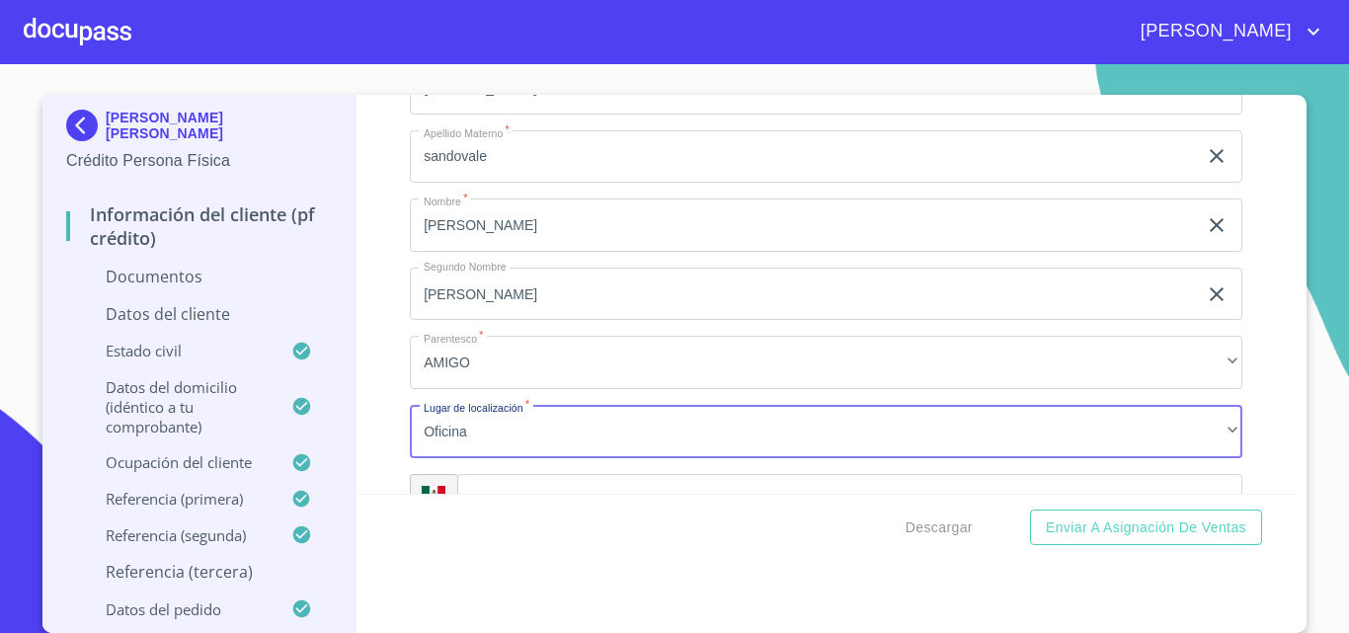
click at [508, 467] on div "Apellido [PERSON_NAME]   * [PERSON_NAME] ​ Apellido Materno   * sandovale ​ Nom…" at bounding box center [826, 294] width 832 height 498
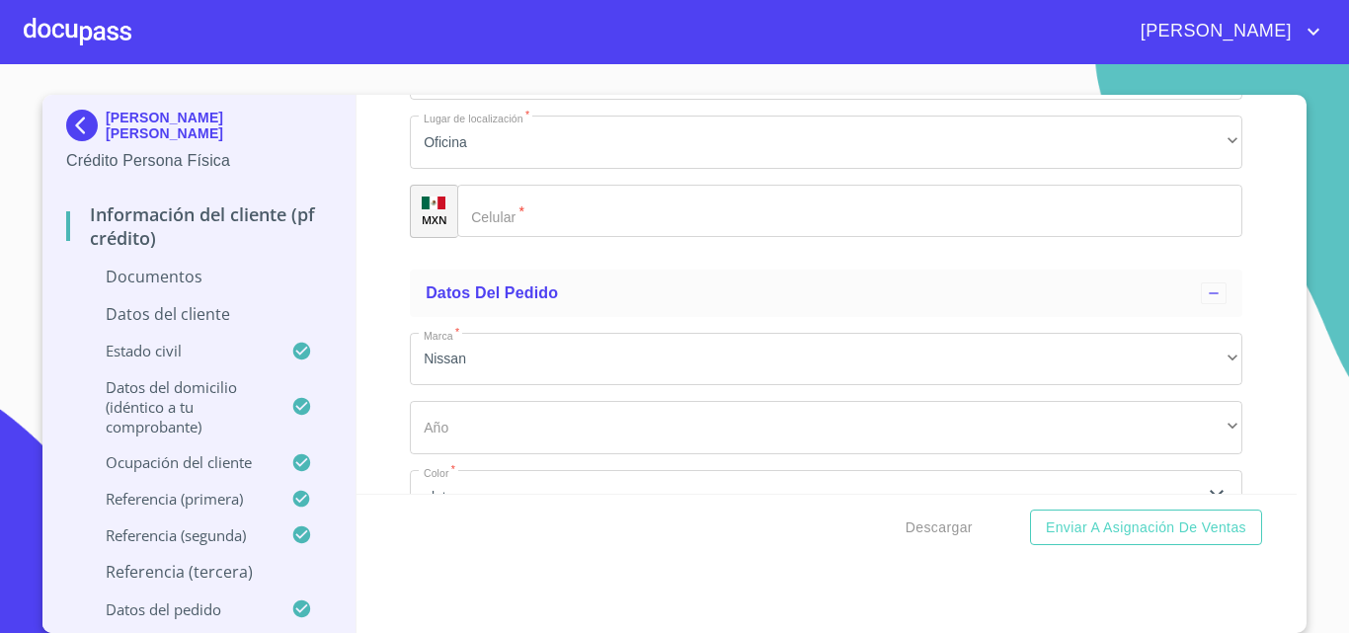
scroll to position [7953, 0]
click at [588, 211] on input "Documento de identificación.   *" at bounding box center [849, 204] width 785 height 53
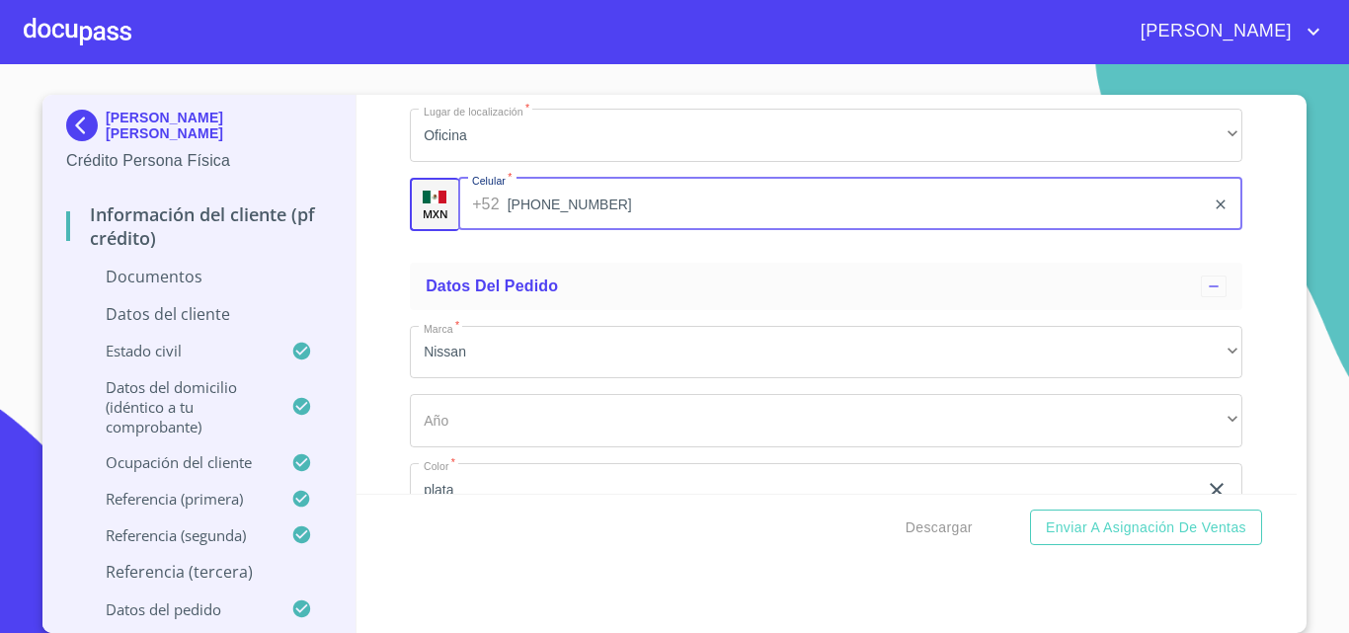
type input "[PHONE_NUMBER]"
click at [365, 350] on div "Información del cliente (PF crédito) Documentos Documento de identificación.   …" at bounding box center [826, 294] width 941 height 399
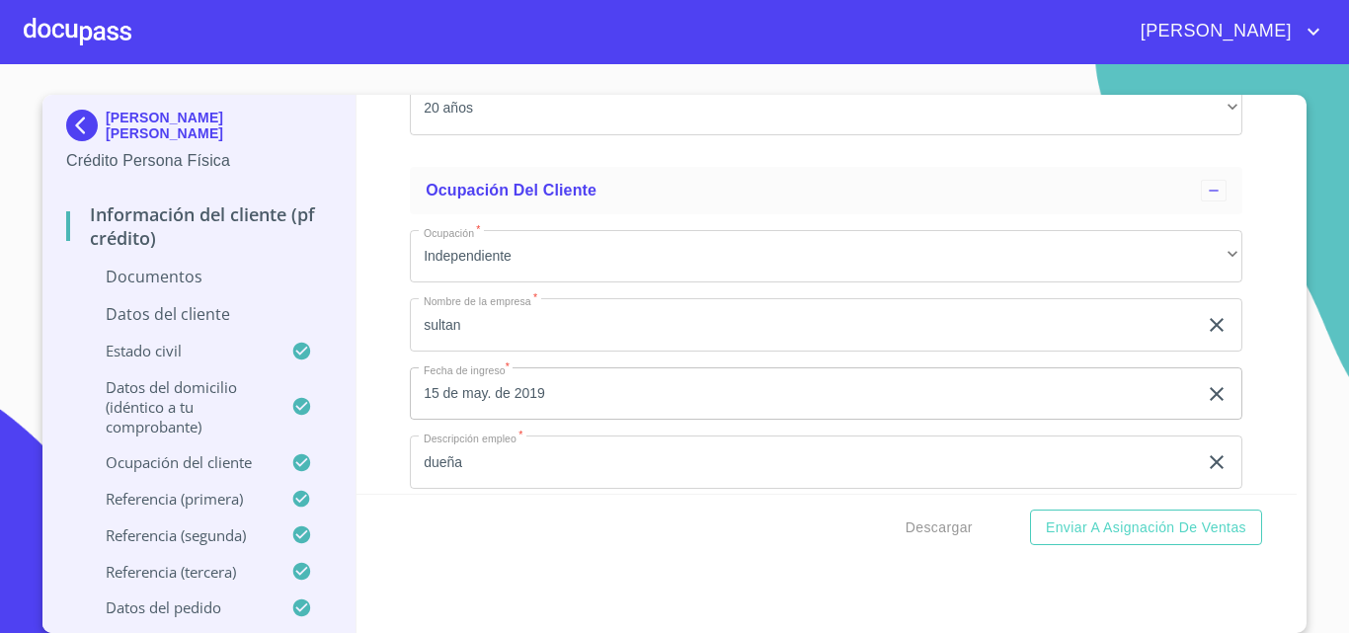
scroll to position [4878, 0]
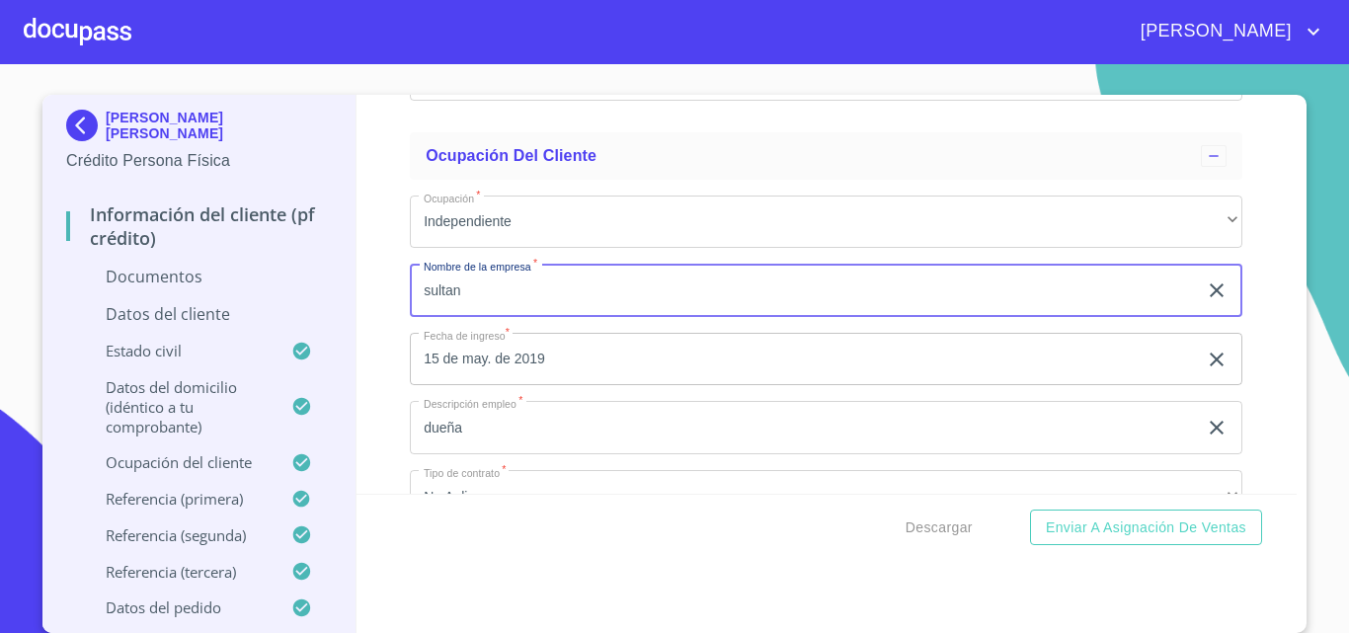
click at [520, 297] on input "sultan" at bounding box center [803, 290] width 787 height 53
drag, startPoint x: 520, startPoint y: 297, endPoint x: 125, endPoint y: 277, distance: 395.4
click at [125, 277] on div "[PERSON_NAME] [PERSON_NAME] Crédito Persona Física Información del cliente (PF …" at bounding box center [669, 364] width 1254 height 538
type input "el sultan del chicharron"
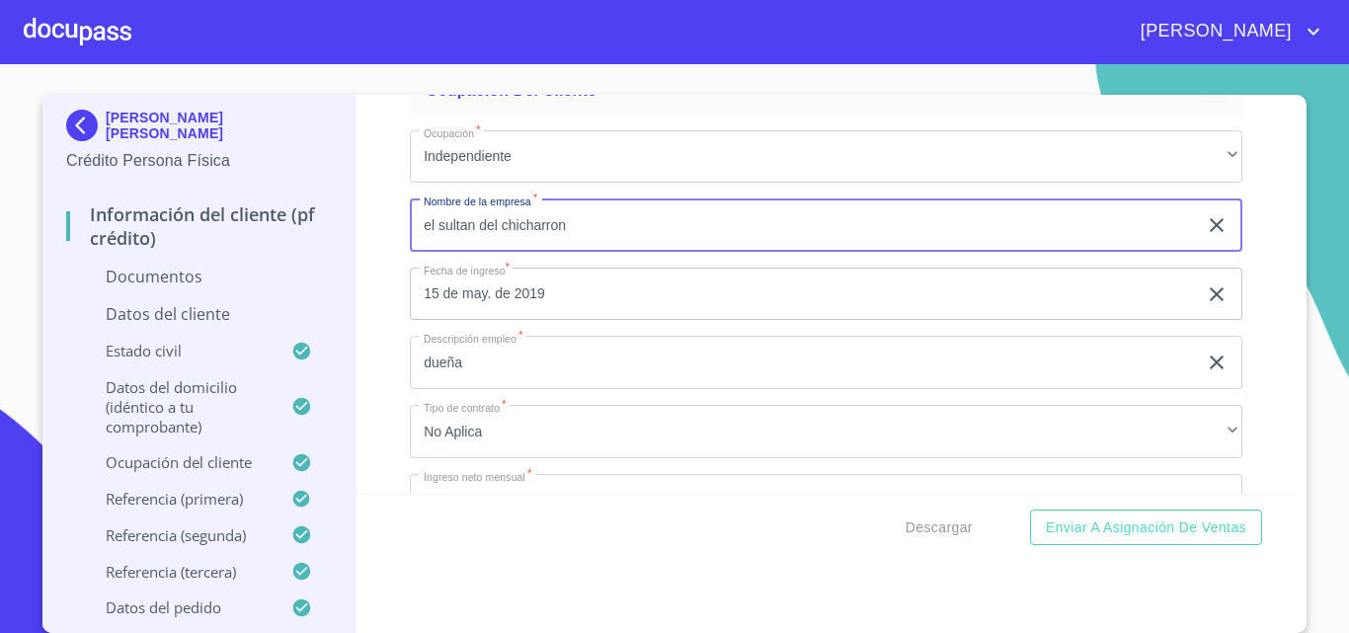
scroll to position [5076, 0]
